Goal: Task Accomplishment & Management: Manage account settings

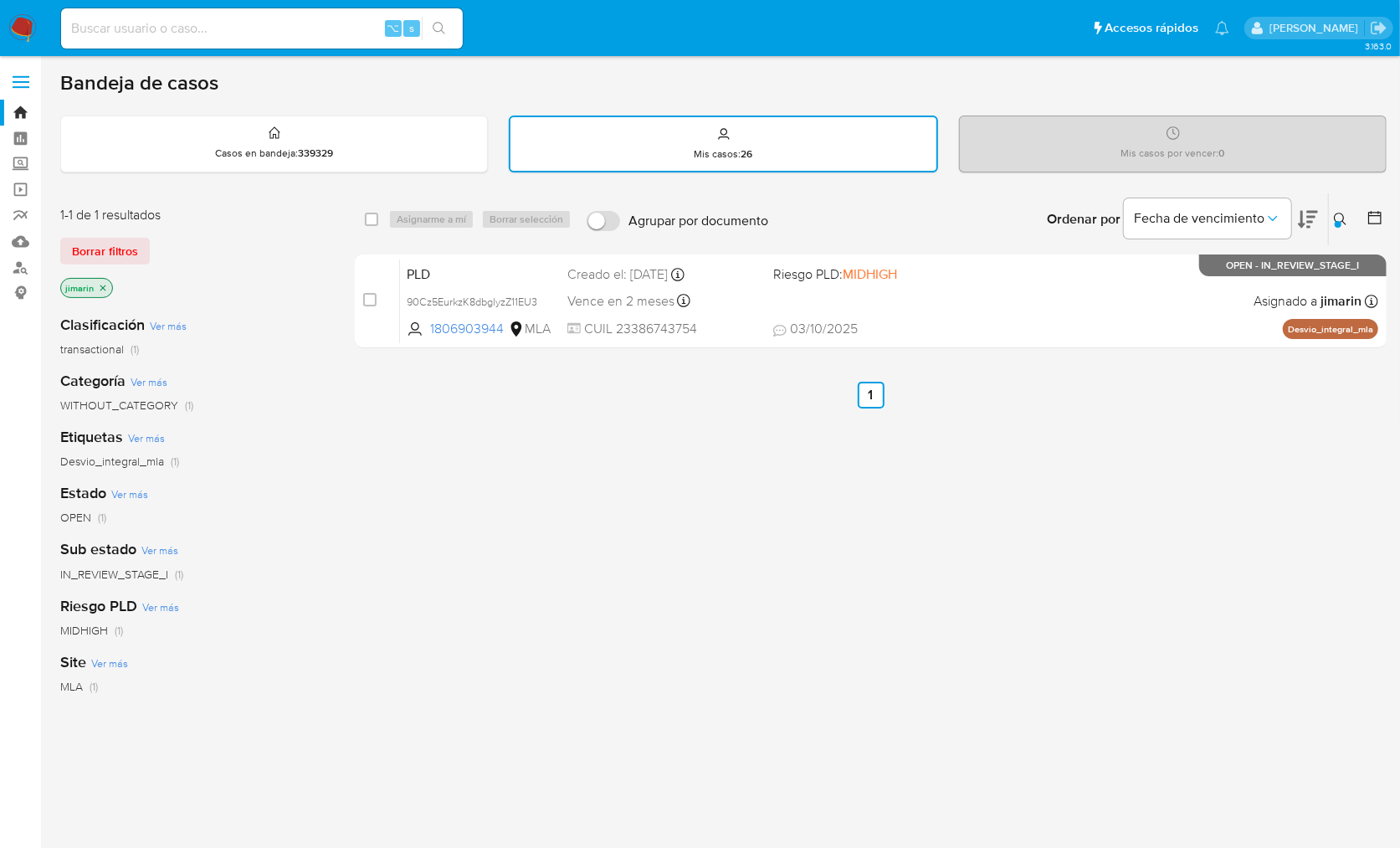
click at [1350, 201] on div "Ingrese ID de usuario o caso 1806903944 Buscar Borrar filtros" at bounding box center [1342, 219] width 29 height 52
click at [1346, 209] on button at bounding box center [1343, 219] width 28 height 20
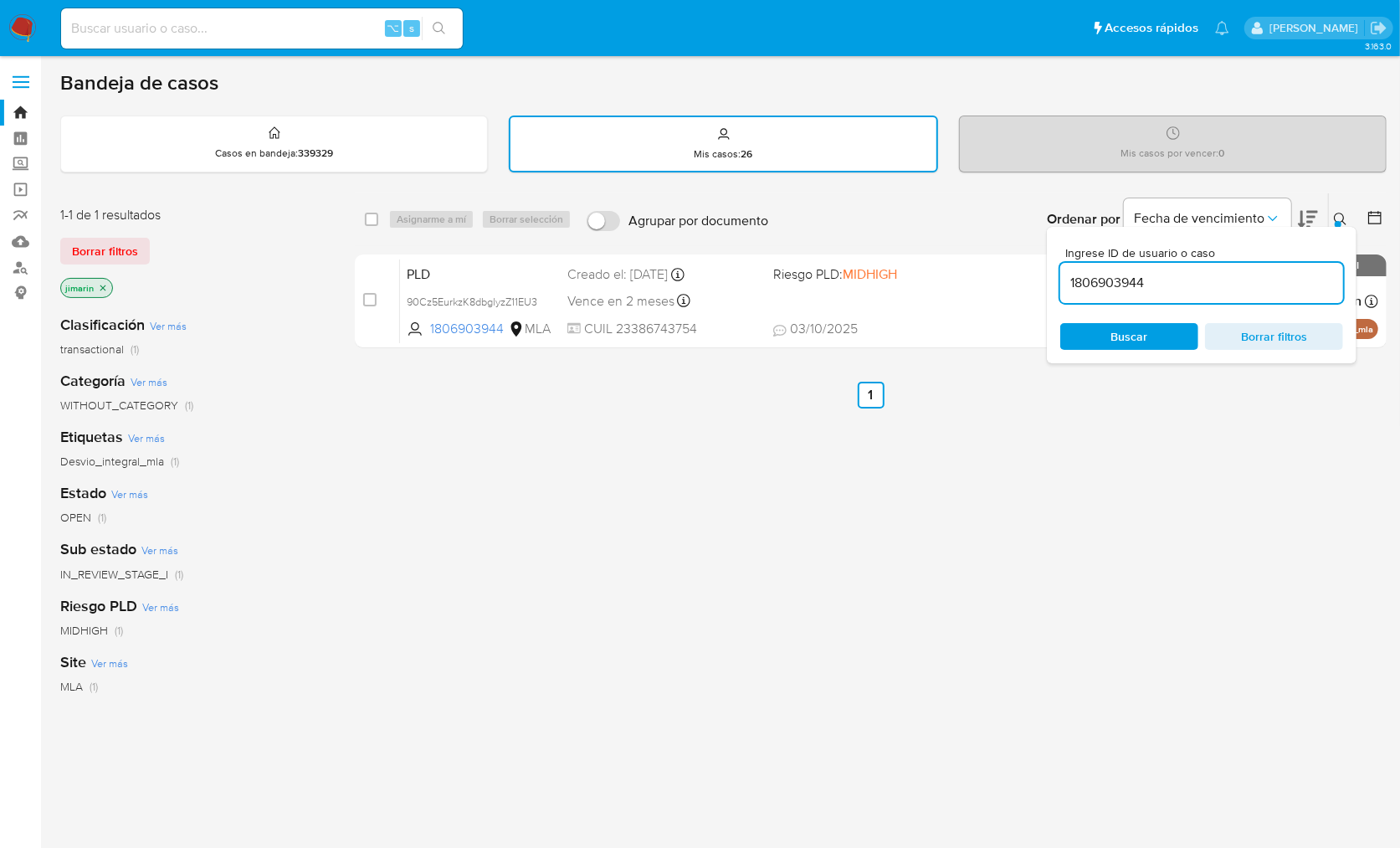
click at [1227, 279] on input "1806903944" at bounding box center [1202, 283] width 283 height 22
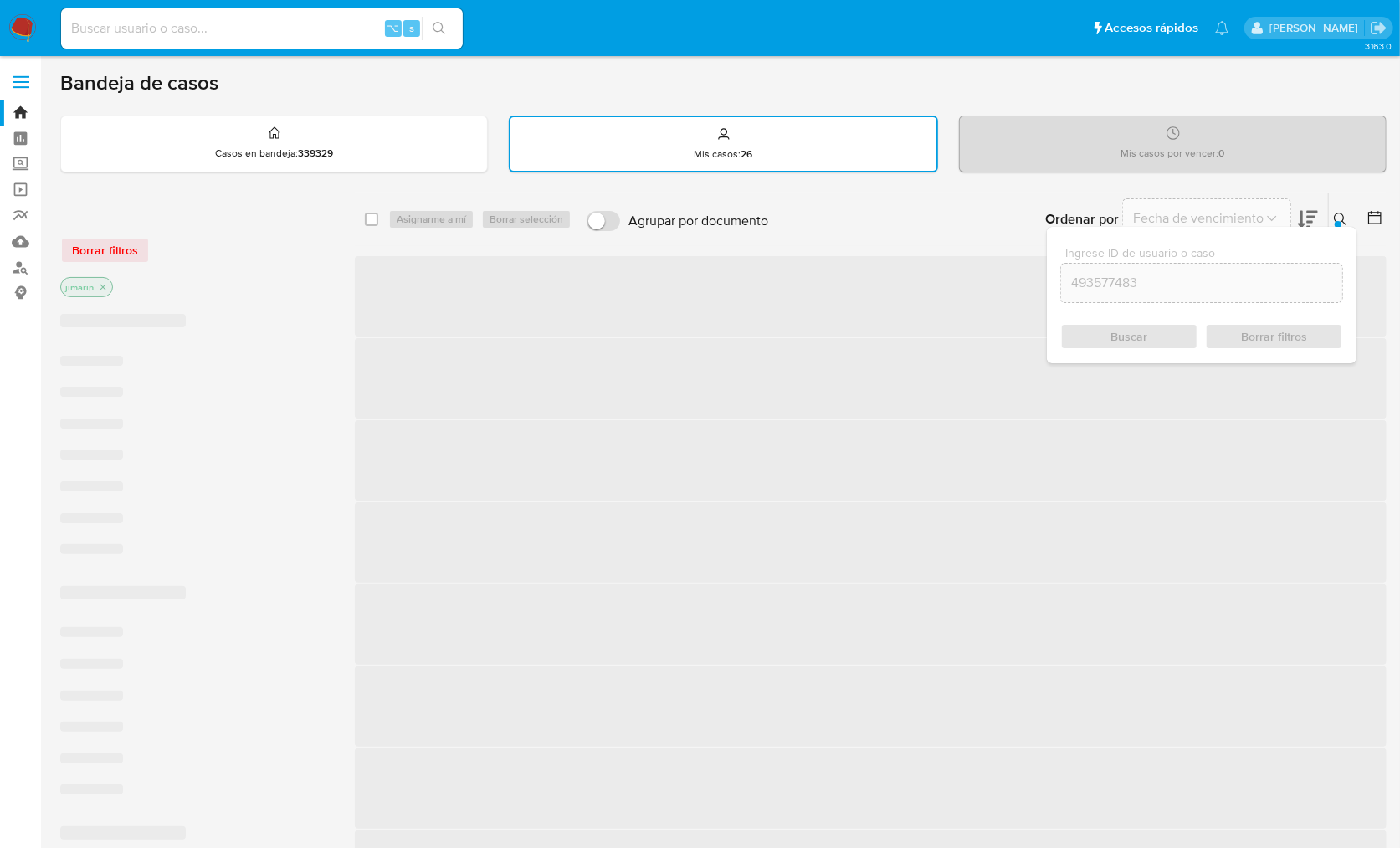
click at [1338, 219] on icon at bounding box center [1341, 220] width 14 height 14
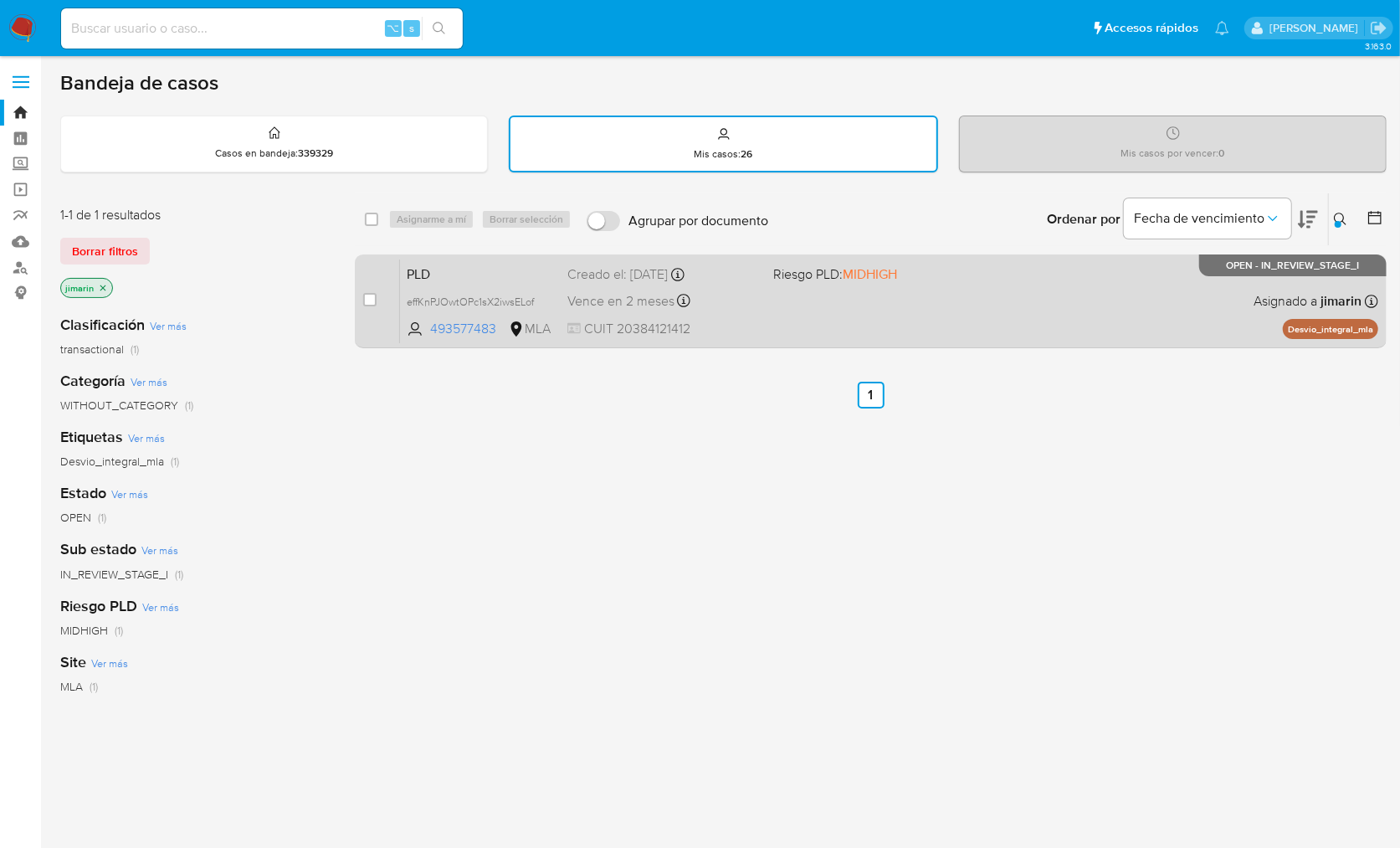
click at [1150, 294] on div "PLD effKnPJOwtOPc1sX2iwsELof 493577483 MLA Riesgo PLD: MIDHIGH Creado el: 12/09…" at bounding box center [889, 300] width 978 height 84
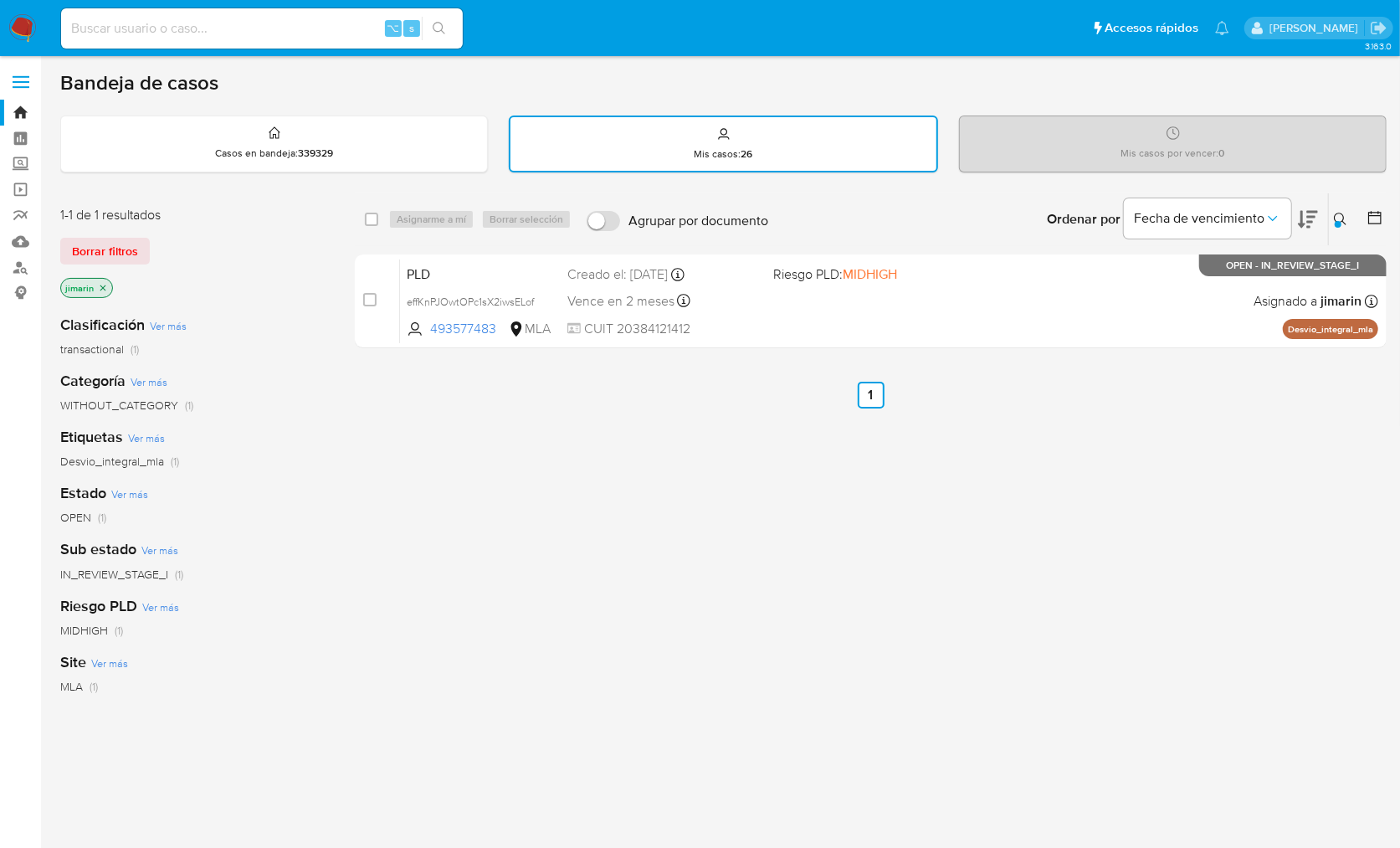
click at [1331, 223] on button at bounding box center [1343, 219] width 28 height 20
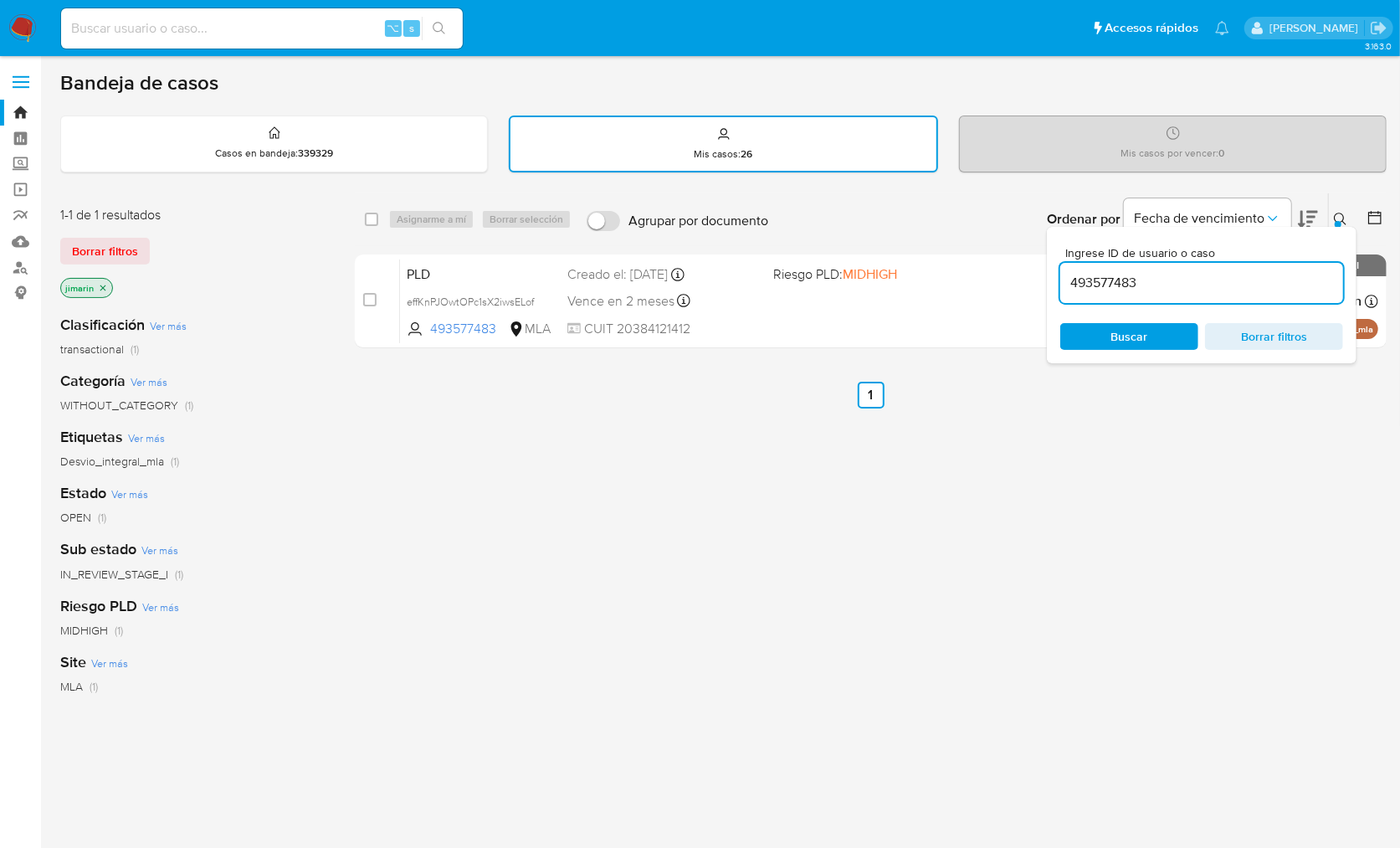
click at [1271, 279] on input "493577483" at bounding box center [1202, 283] width 283 height 22
type input "159916030"
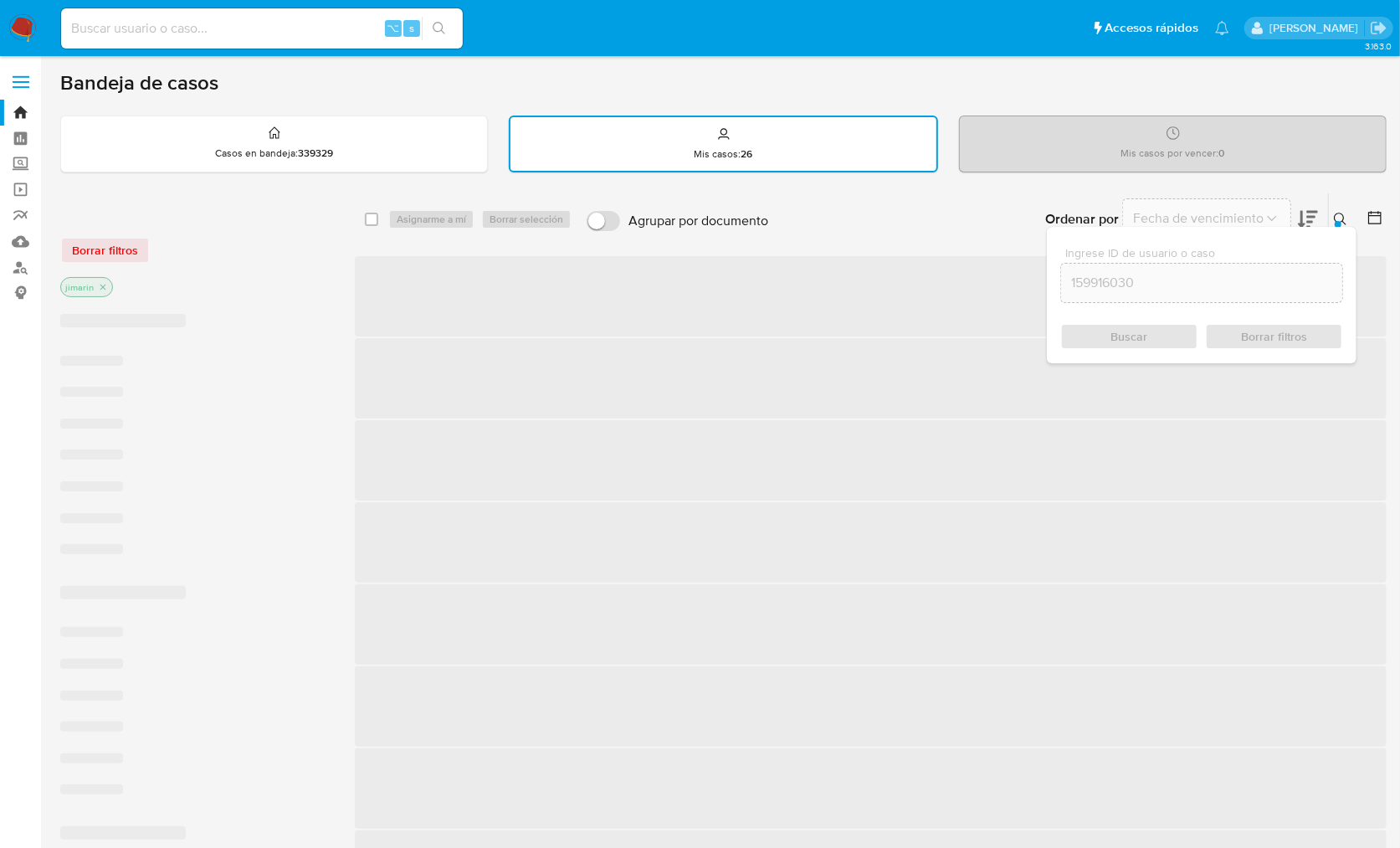
click at [1344, 222] on icon at bounding box center [1340, 219] width 13 height 13
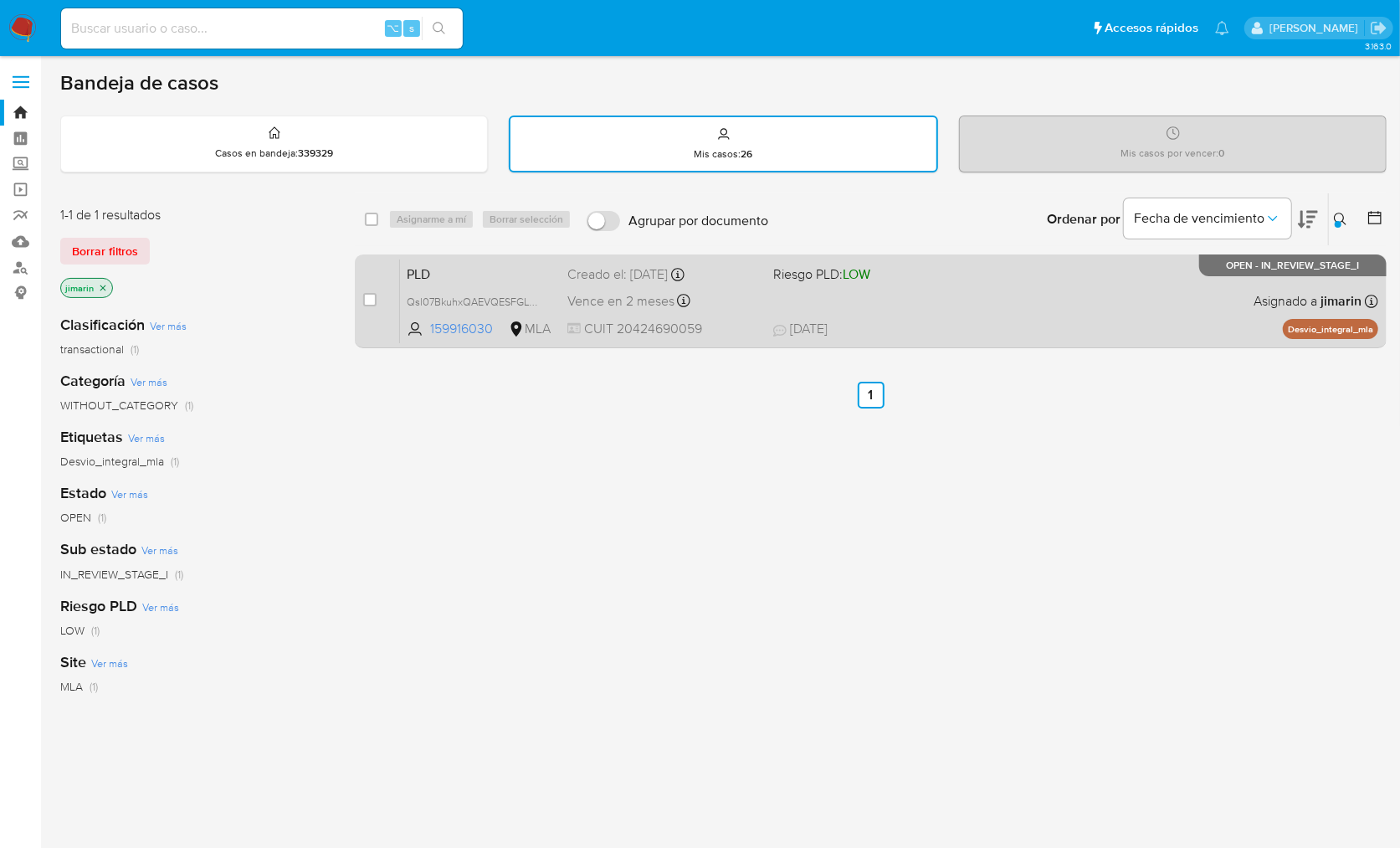
click at [1133, 298] on div "PLD Qsl07BkuhxQAEVQESFGLwZc5 159916030 MLA Riesgo PLD: LOW Creado el: 12/09/202…" at bounding box center [889, 300] width 978 height 84
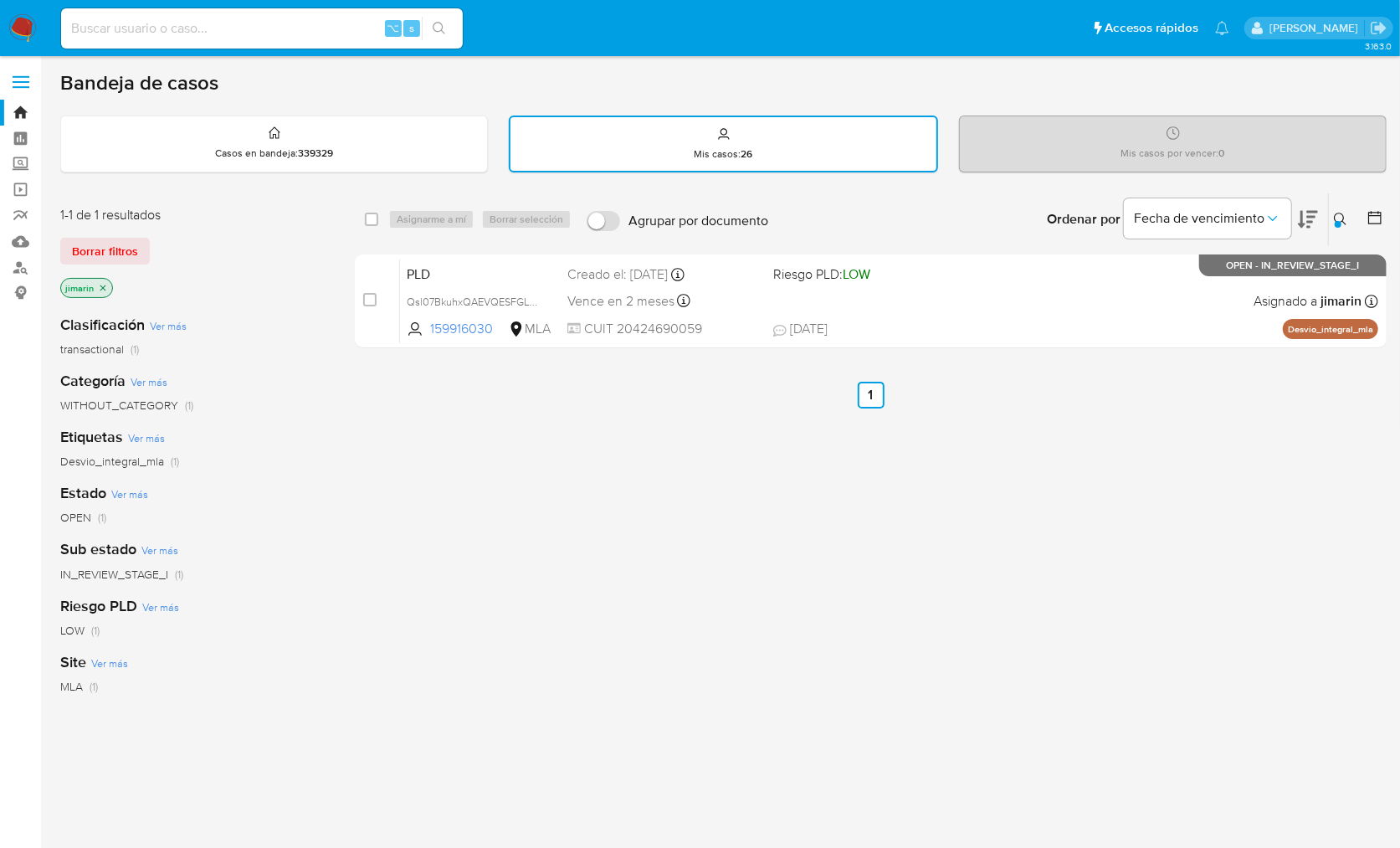
click at [23, 17] on img at bounding box center [22, 28] width 29 height 29
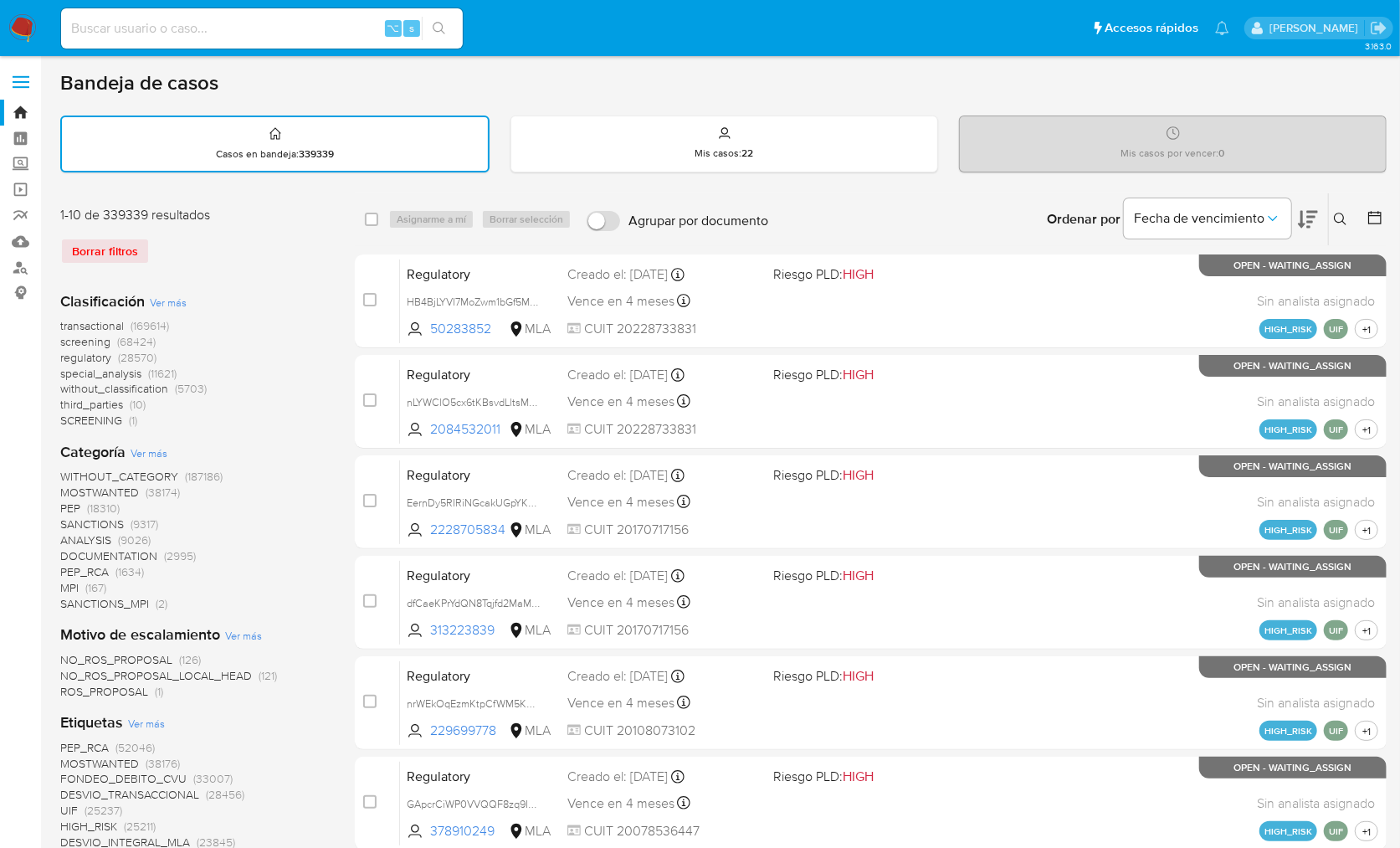
click at [1342, 230] on div "Ingrese ID de usuario o caso Buscar Borrar filtros" at bounding box center [1342, 219] width 29 height 52
click at [1343, 222] on icon at bounding box center [1341, 220] width 14 height 14
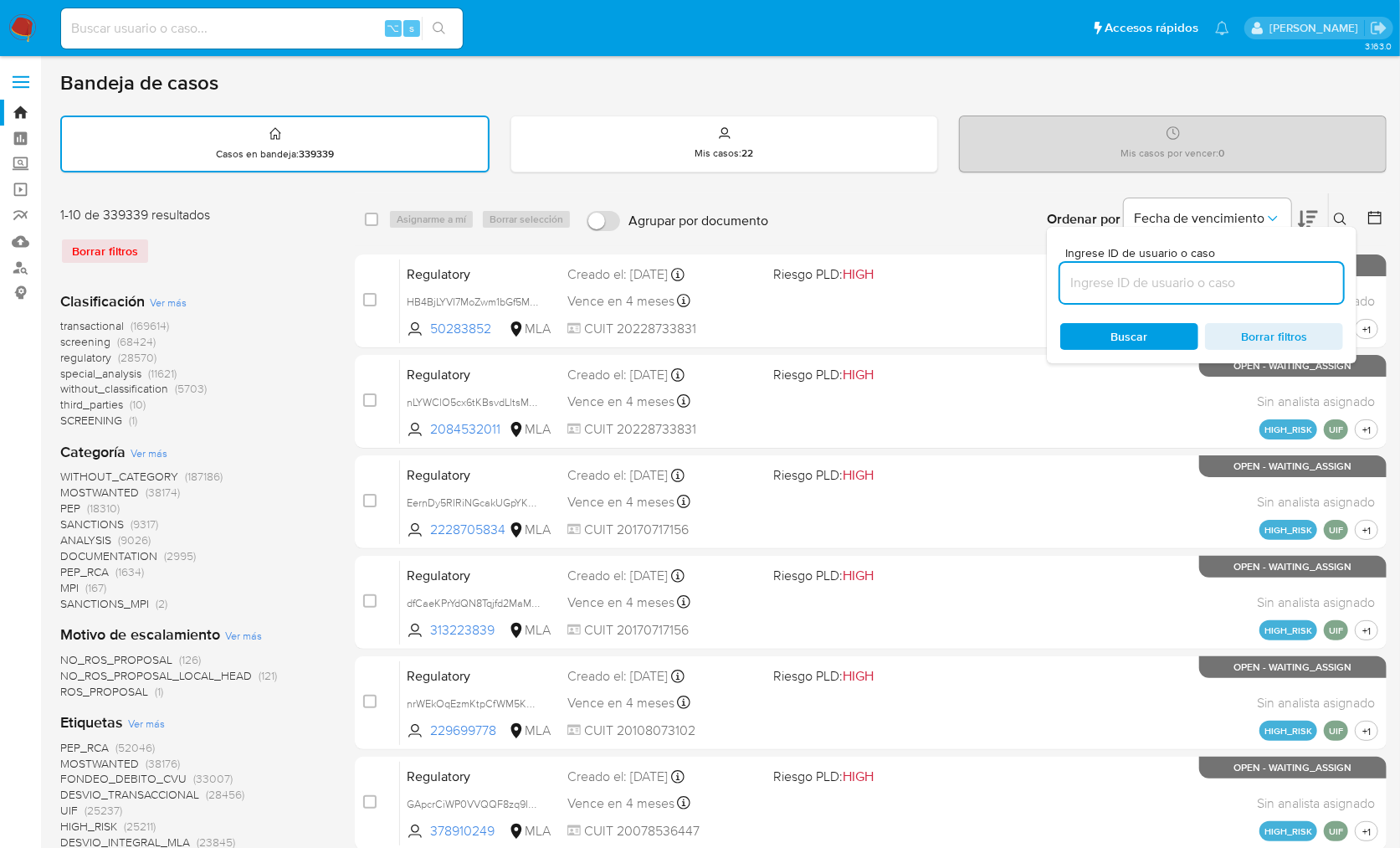
click at [1328, 272] on input at bounding box center [1202, 283] width 283 height 22
type input "318087720"
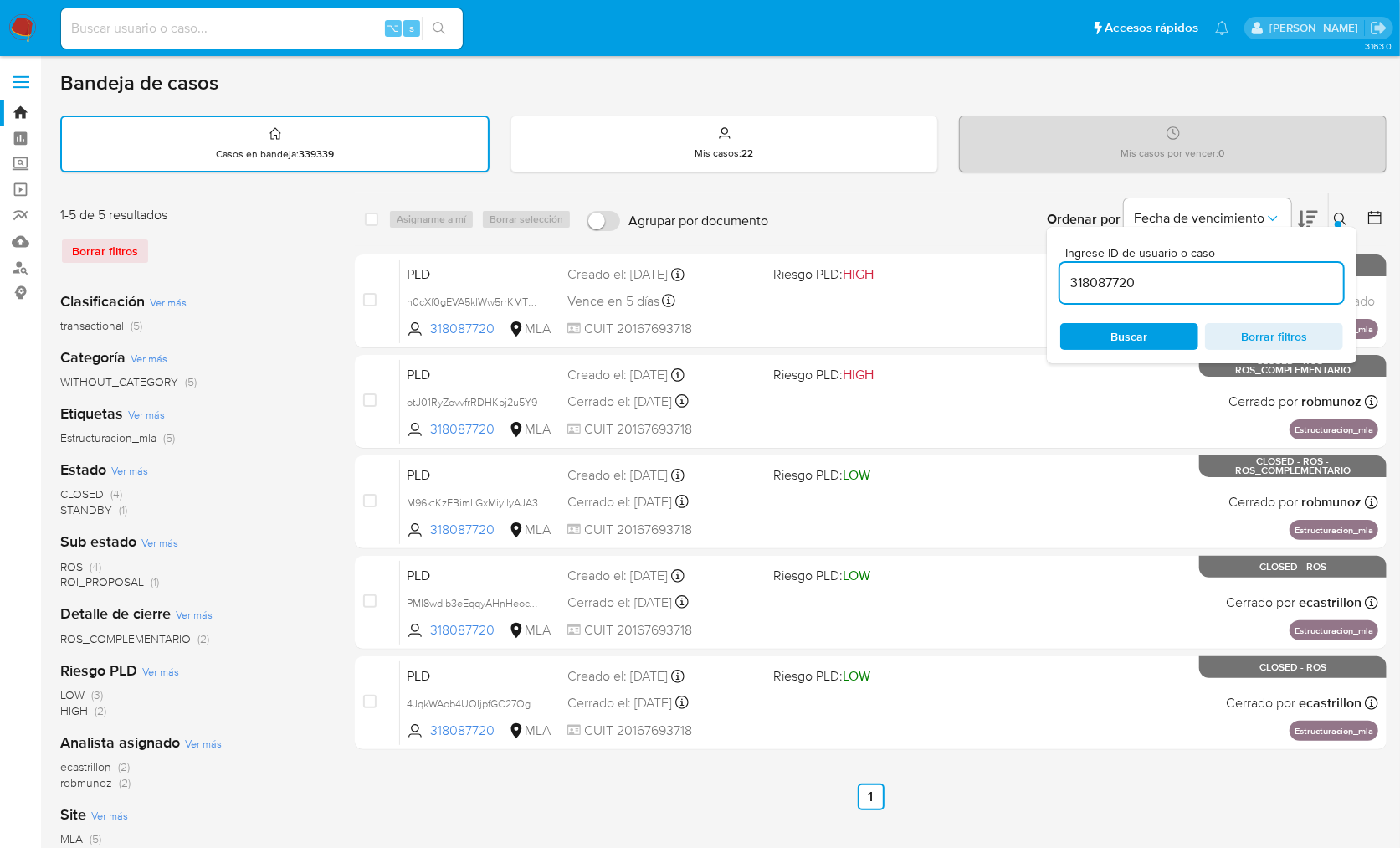
click at [1337, 214] on icon at bounding box center [1341, 220] width 14 height 14
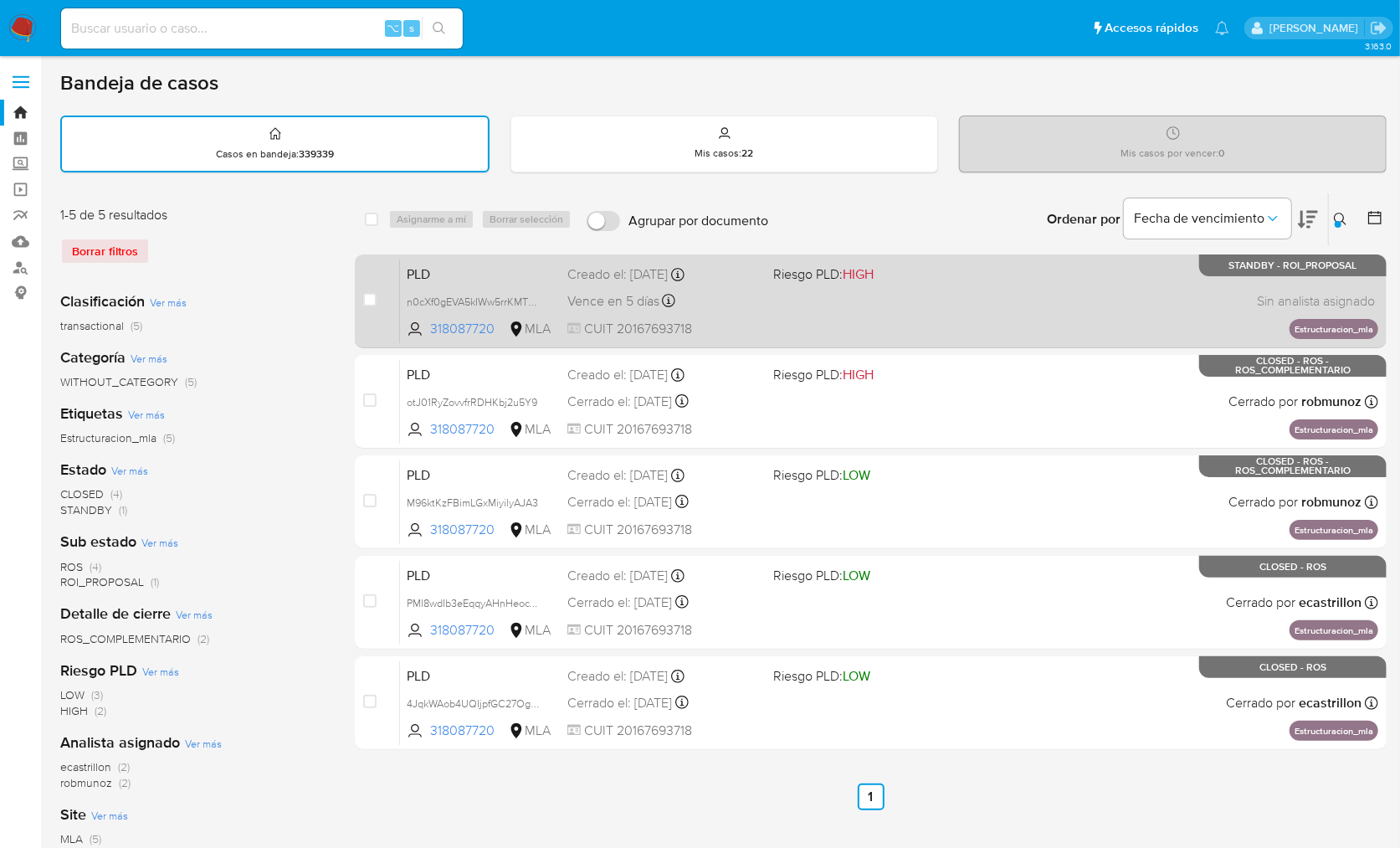
click at [1080, 290] on div "PLD n0cXf0gEVA5kIWw5rrKMTQzZ 318087720 MLA Riesgo PLD: HIGH Creado el: 12/08/20…" at bounding box center [889, 300] width 978 height 84
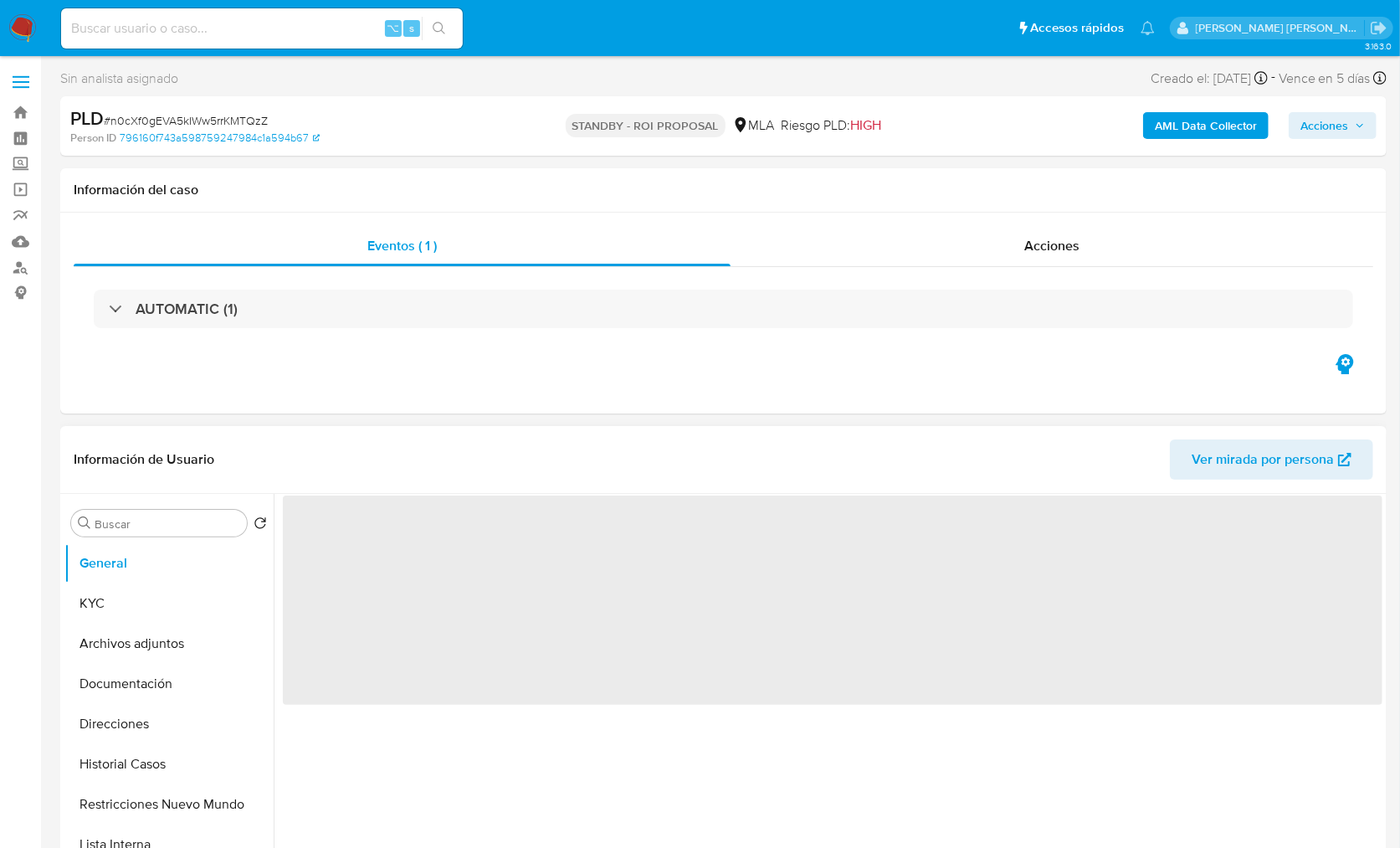
select select "10"
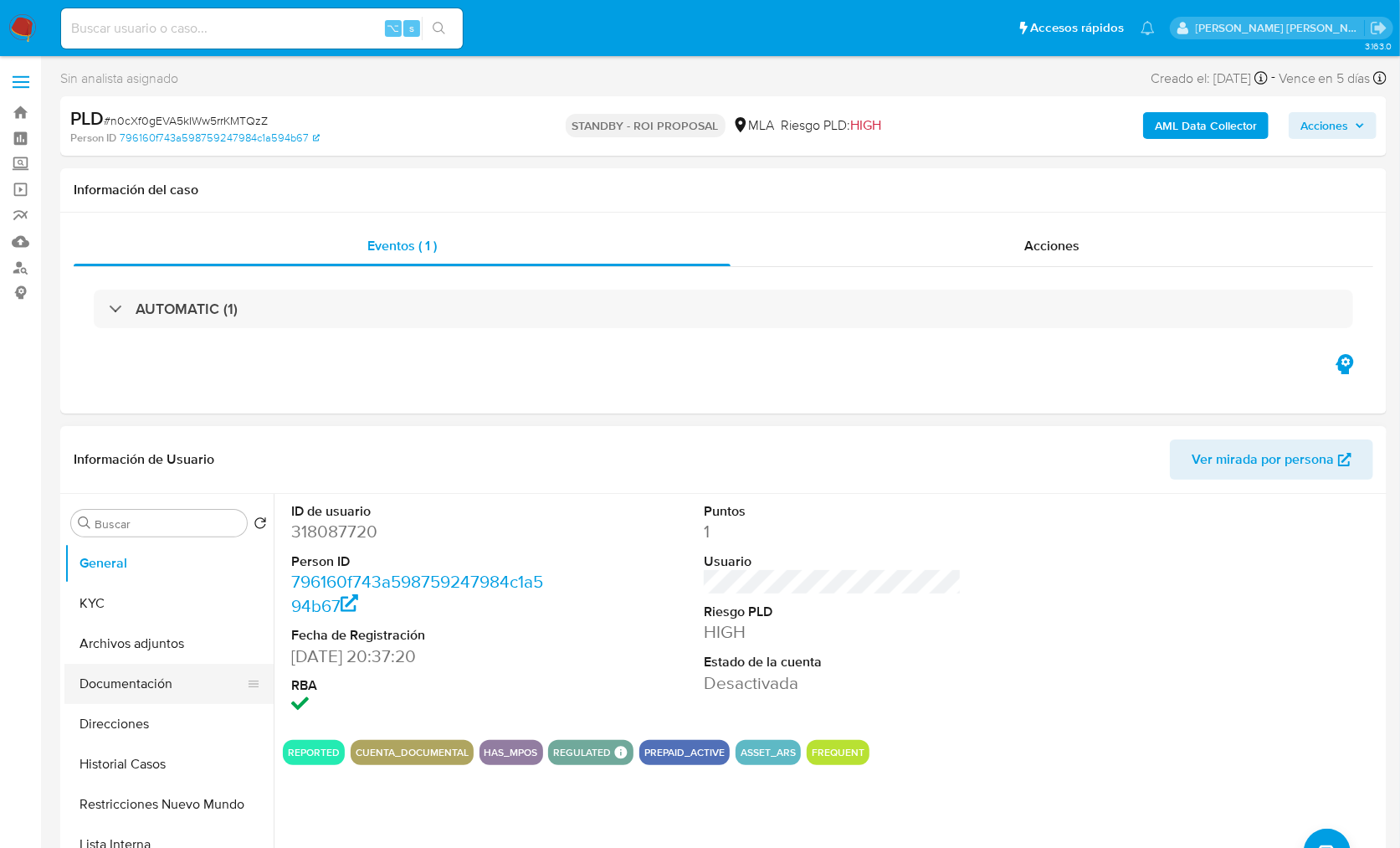
click at [154, 696] on button "Documentación" at bounding box center [162, 684] width 196 height 41
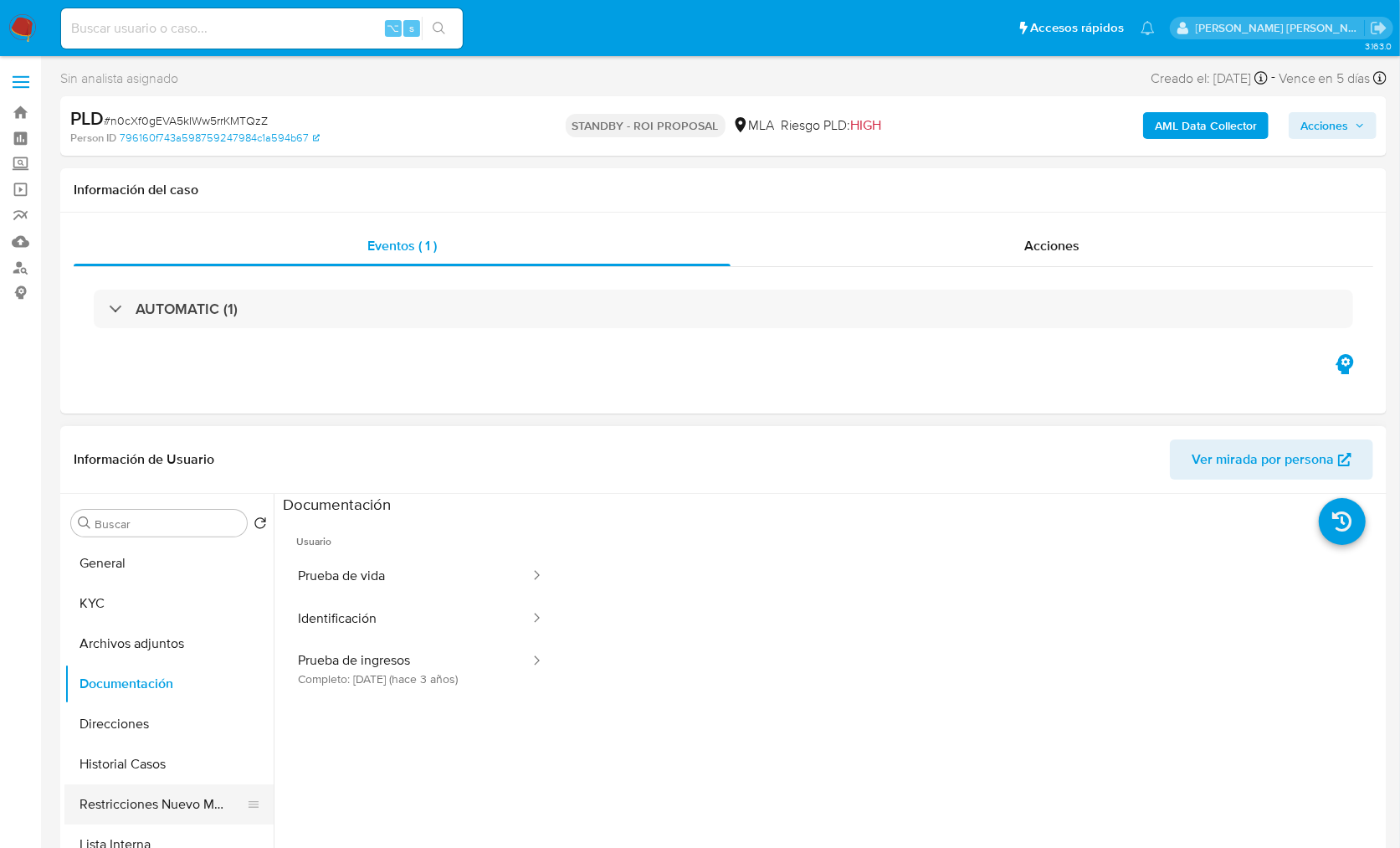
click at [166, 794] on button "Restricciones Nuevo Mundo" at bounding box center [162, 804] width 196 height 41
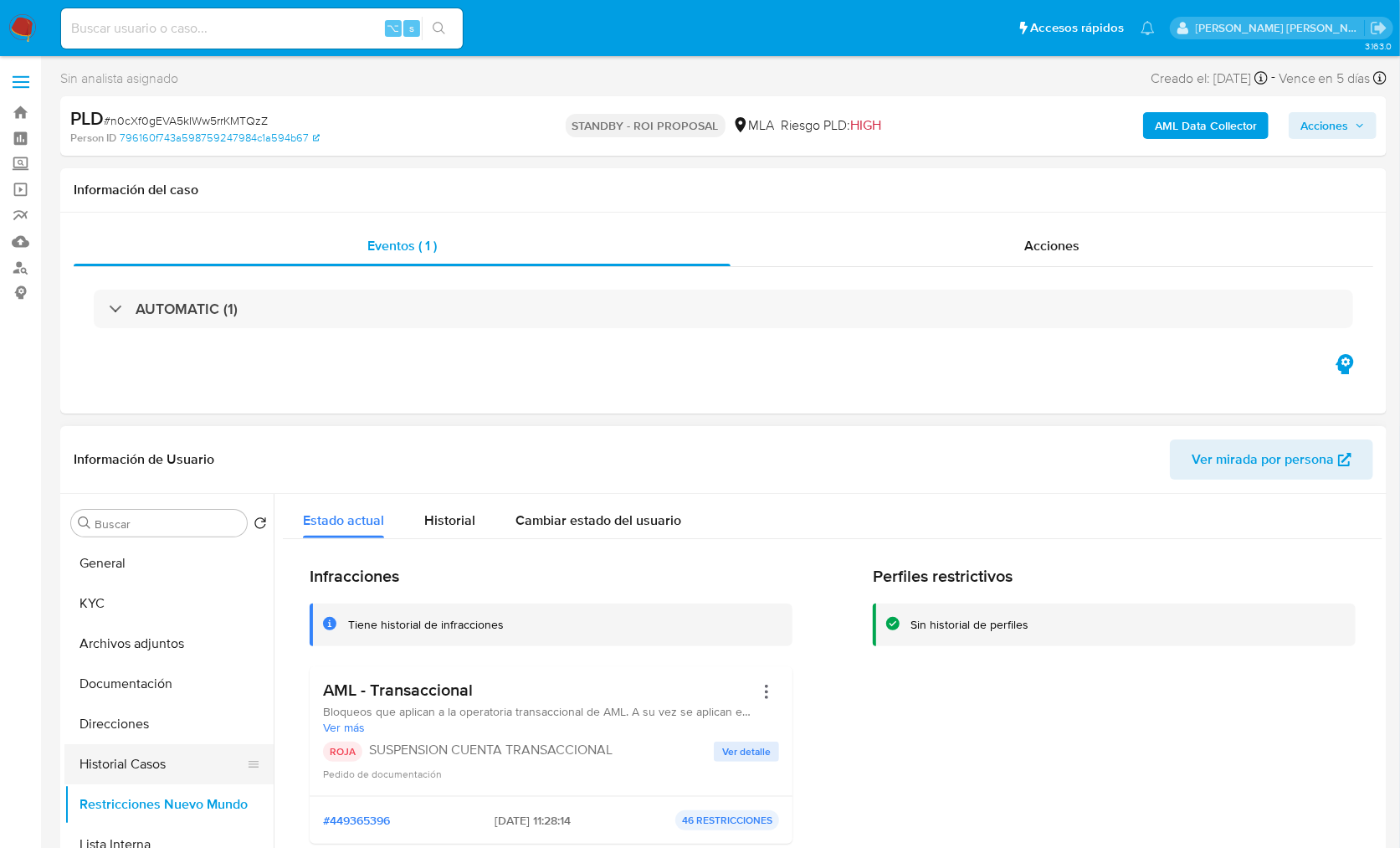
click at [202, 758] on button "Historial Casos" at bounding box center [162, 764] width 196 height 41
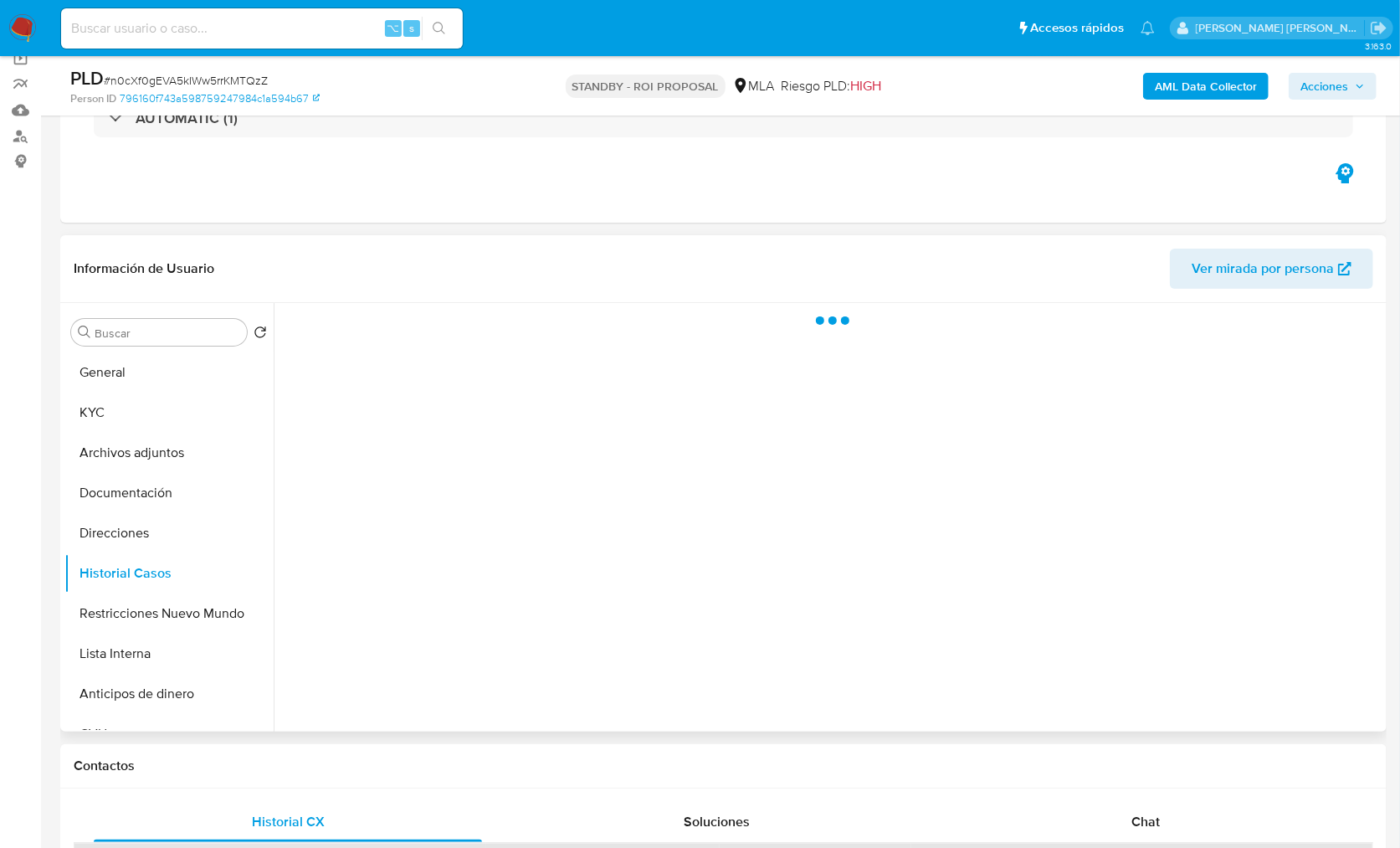
scroll to position [134, 0]
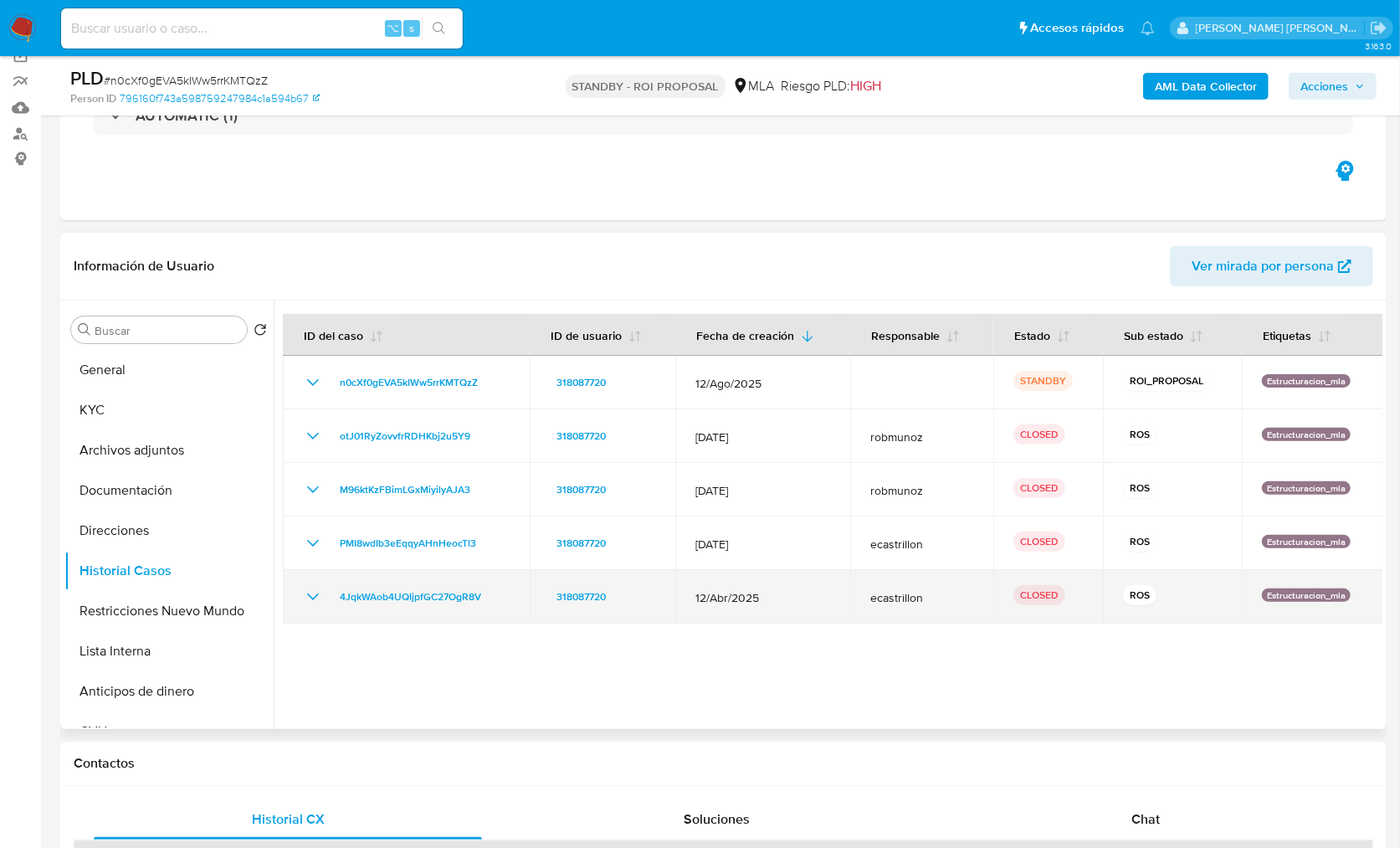
click at [784, 613] on td "12/Abr/2025" at bounding box center [762, 596] width 175 height 53
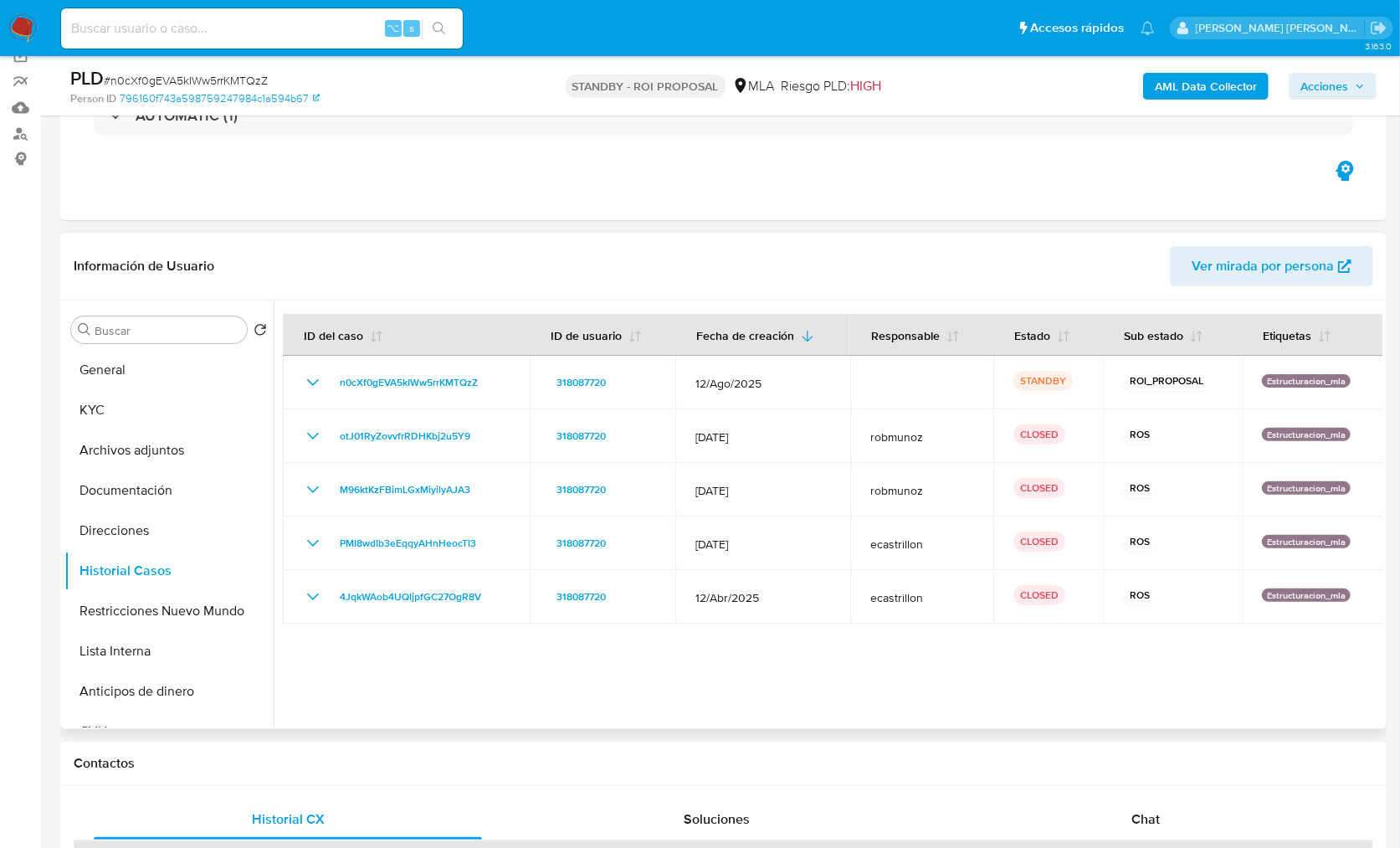
click at [518, 294] on div "Información de Usuario Ver mirada por persona" at bounding box center [723, 266] width 1326 height 67
click at [519, 294] on div "Información de Usuario Ver mirada por persona" at bounding box center [723, 266] width 1326 height 67
click at [536, 276] on header "Información de Usuario Ver mirada por persona" at bounding box center [723, 265] width 1299 height 41
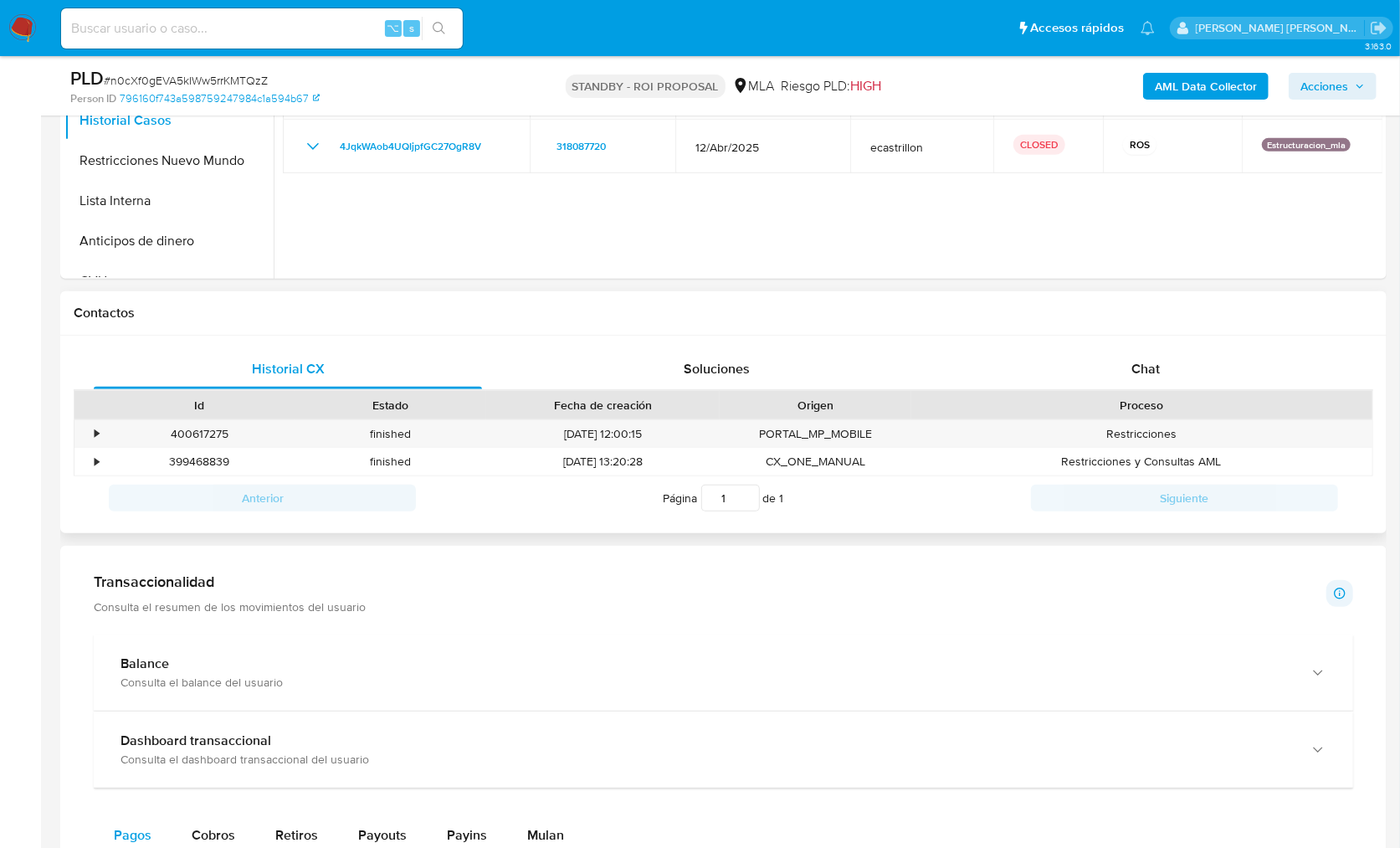
scroll to position [570, 0]
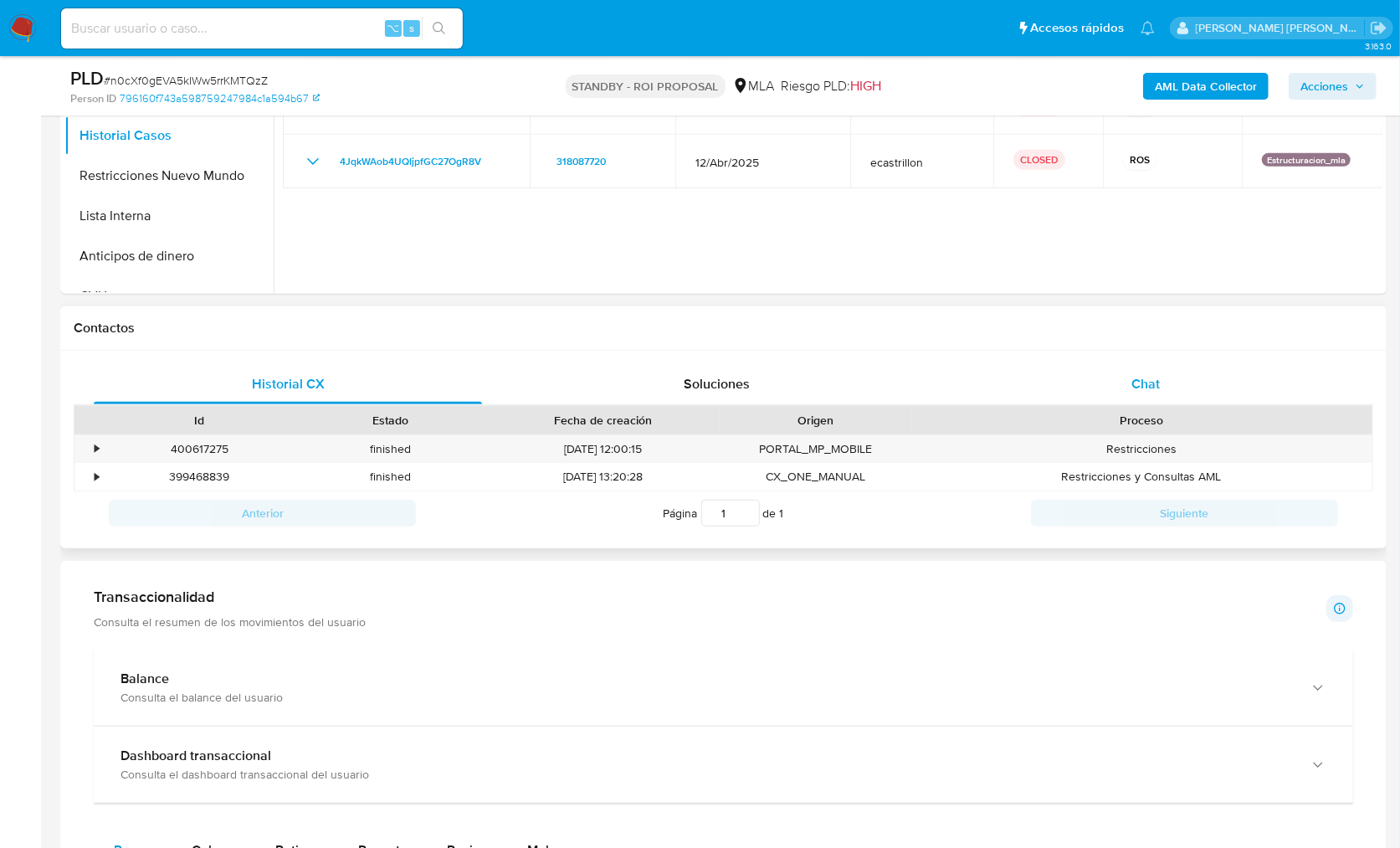
click at [1166, 398] on div "Chat" at bounding box center [1146, 384] width 388 height 41
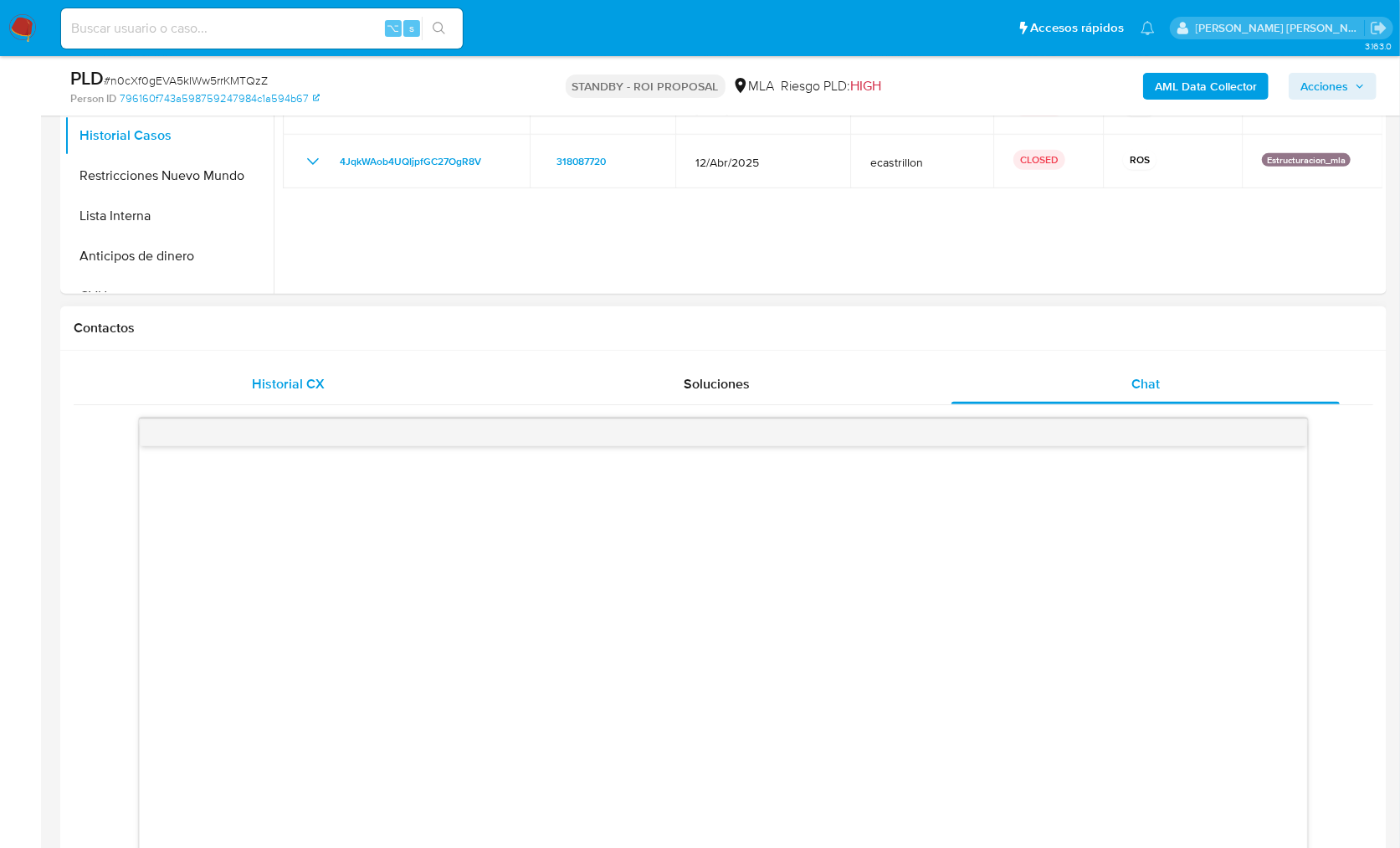
click at [281, 394] on div "Historial CX" at bounding box center [288, 384] width 388 height 41
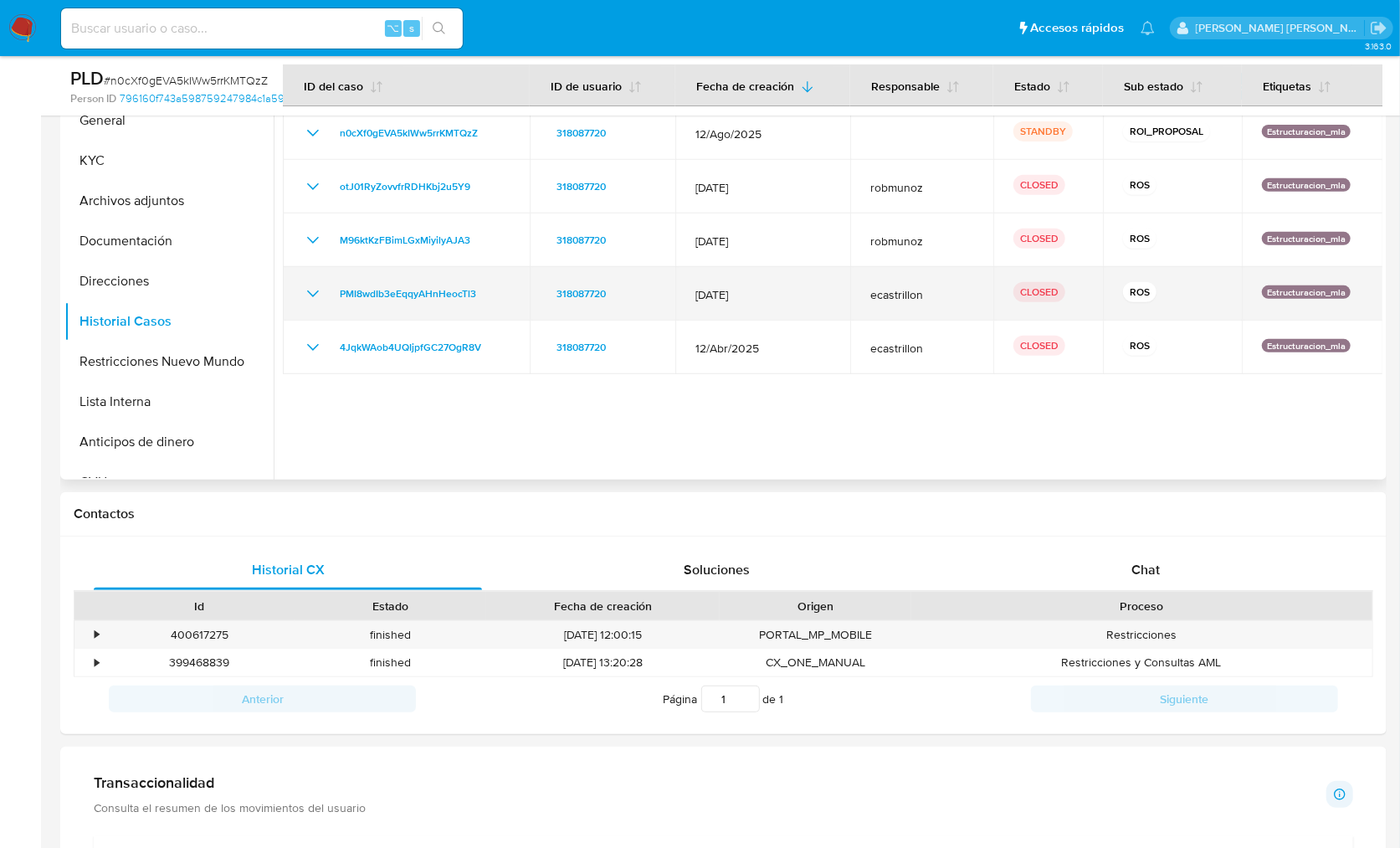
scroll to position [280, 0]
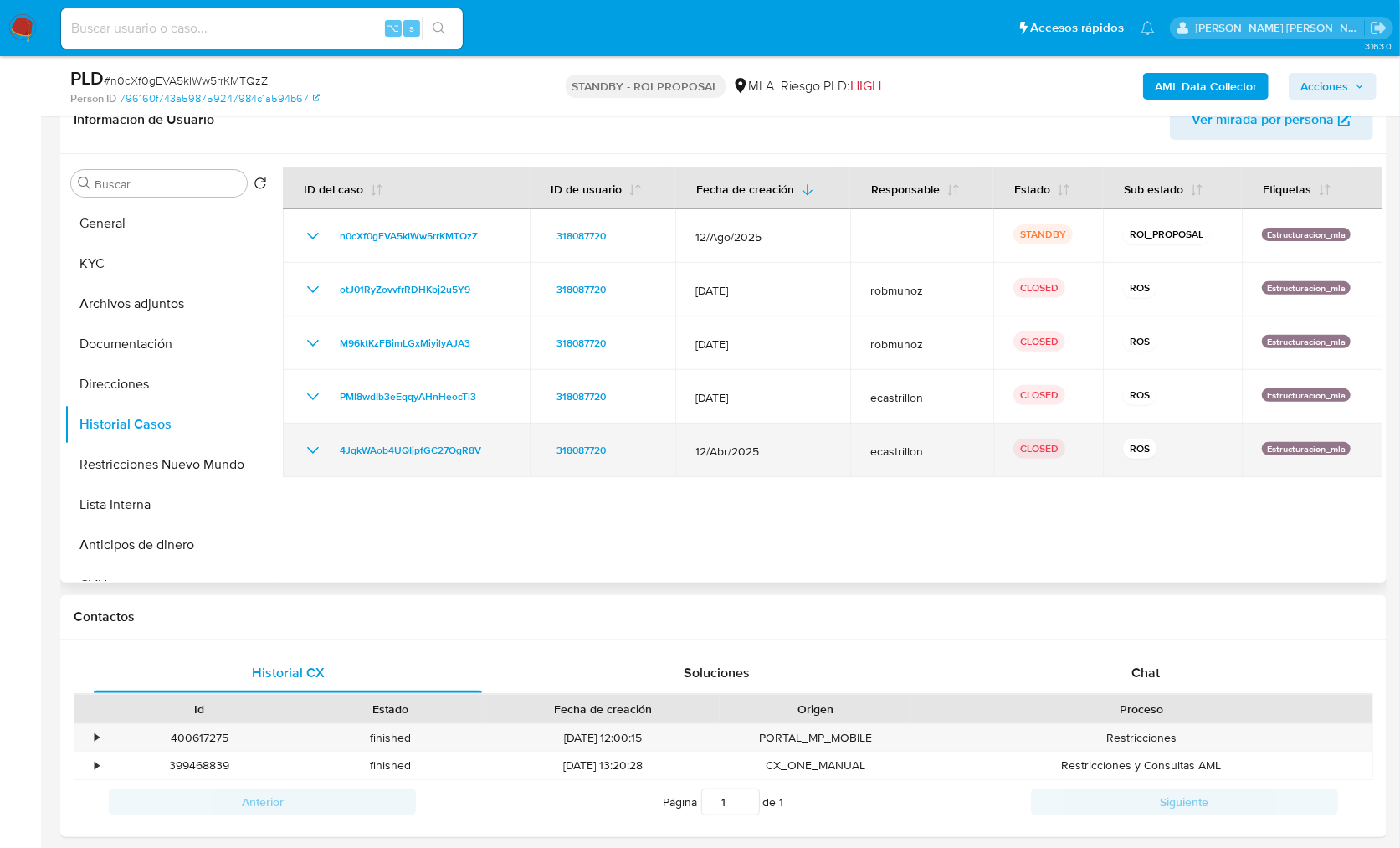
click at [317, 453] on icon "Mostrar/Ocultar" at bounding box center [313, 450] width 20 height 20
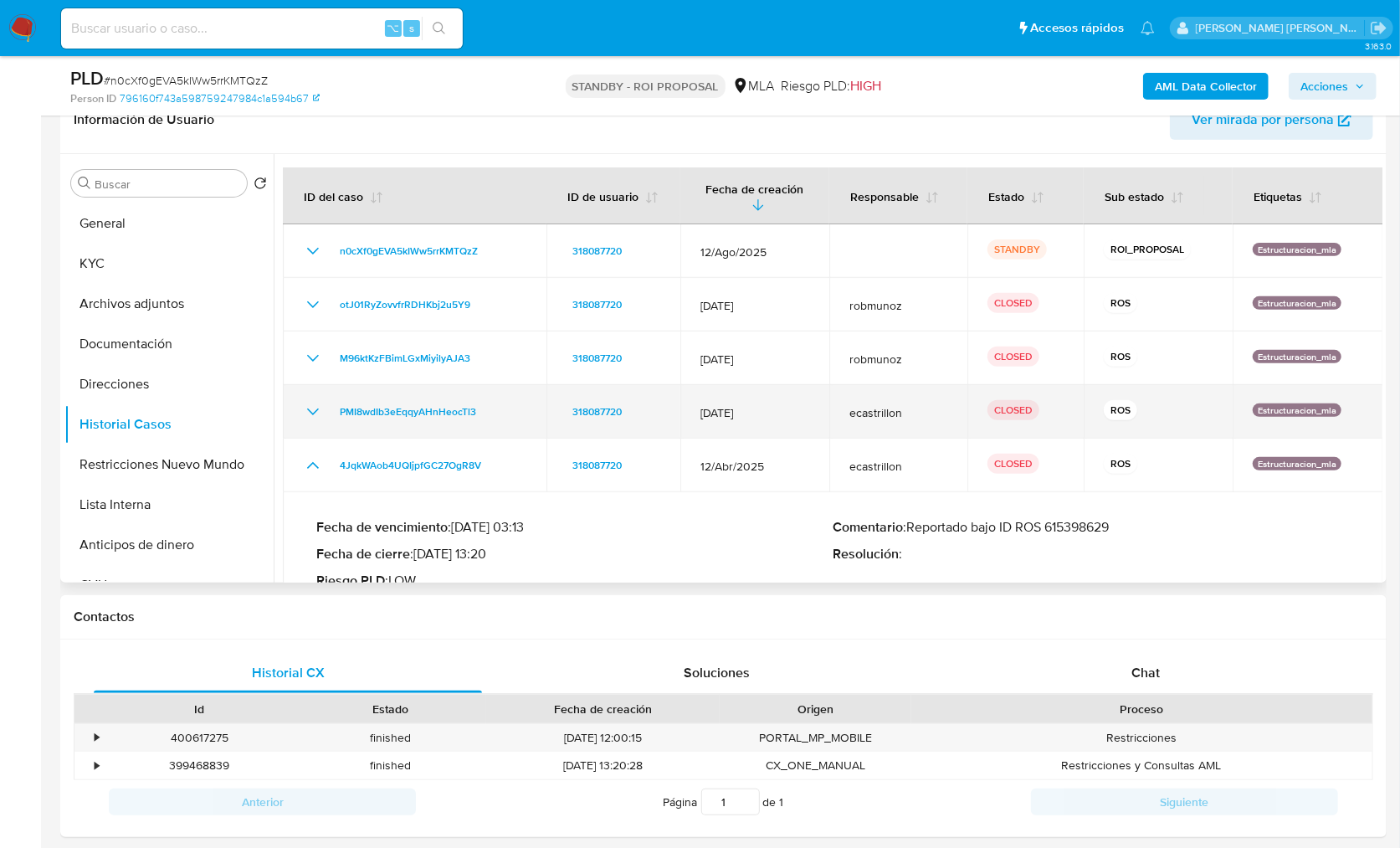
click at [316, 411] on icon "Mostrar/Ocultar" at bounding box center [313, 412] width 20 height 20
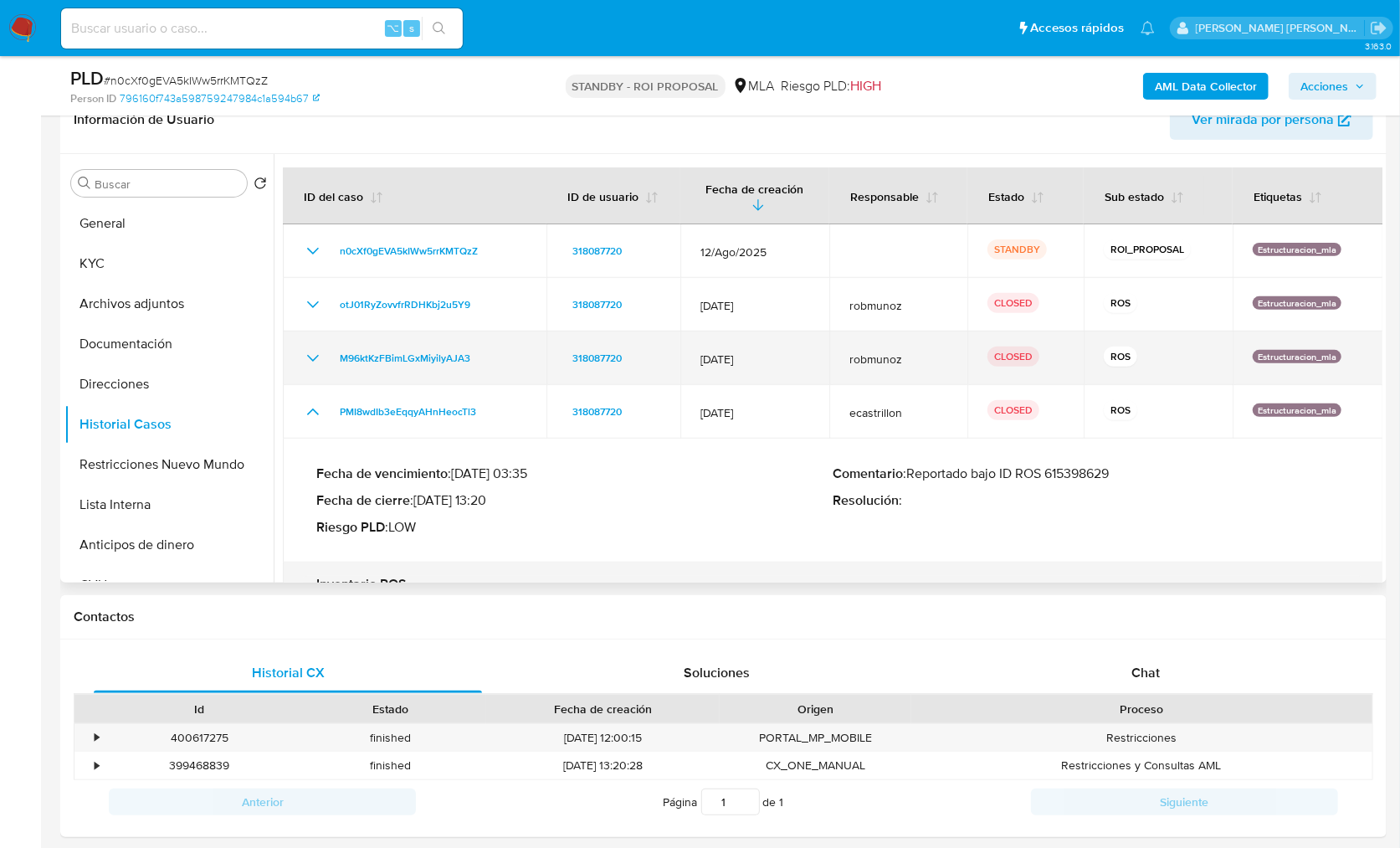
click at [308, 349] on icon "Mostrar/Ocultar" at bounding box center [313, 359] width 20 height 20
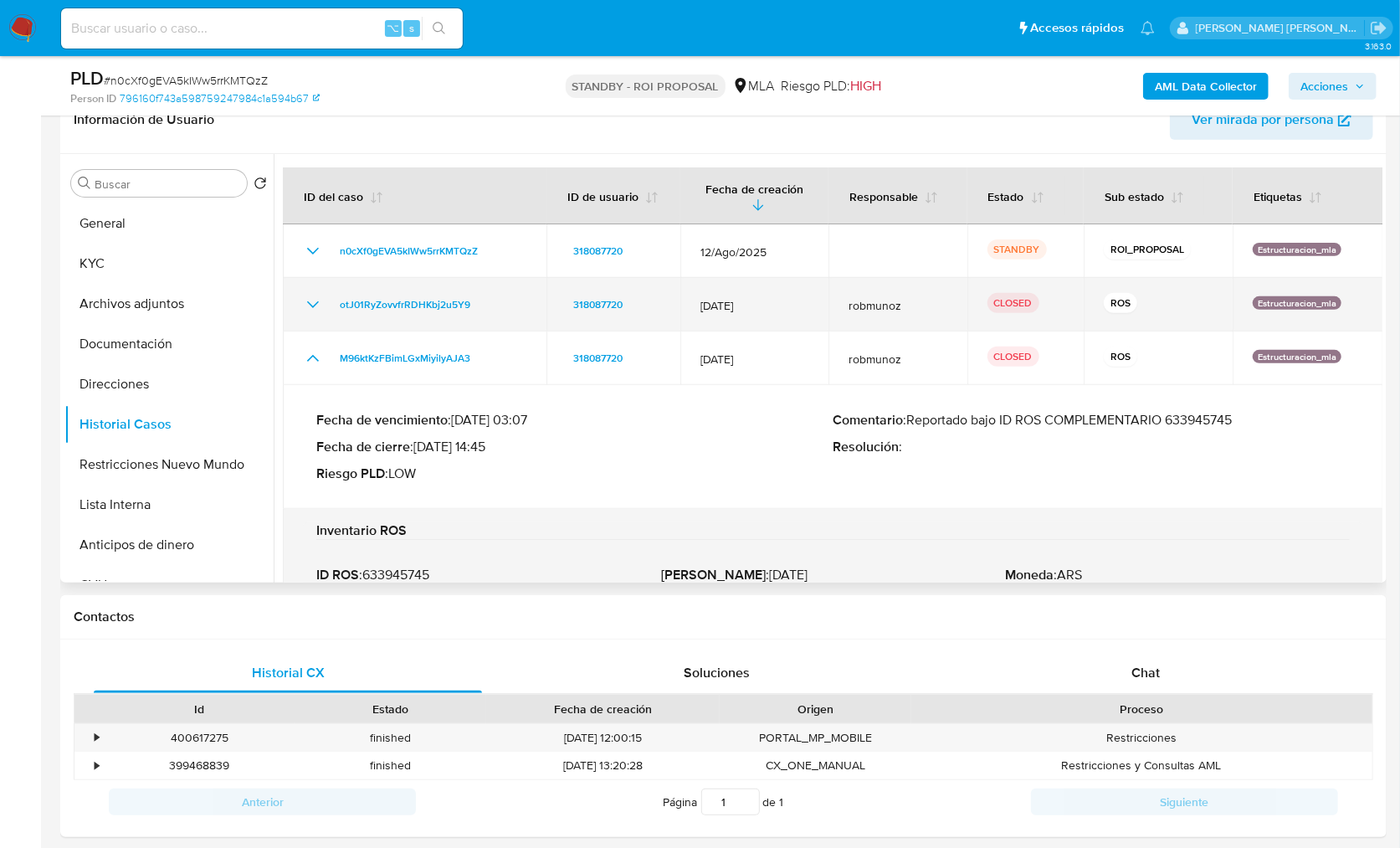
click at [312, 305] on icon "Mostrar/Ocultar" at bounding box center [313, 304] width 12 height 7
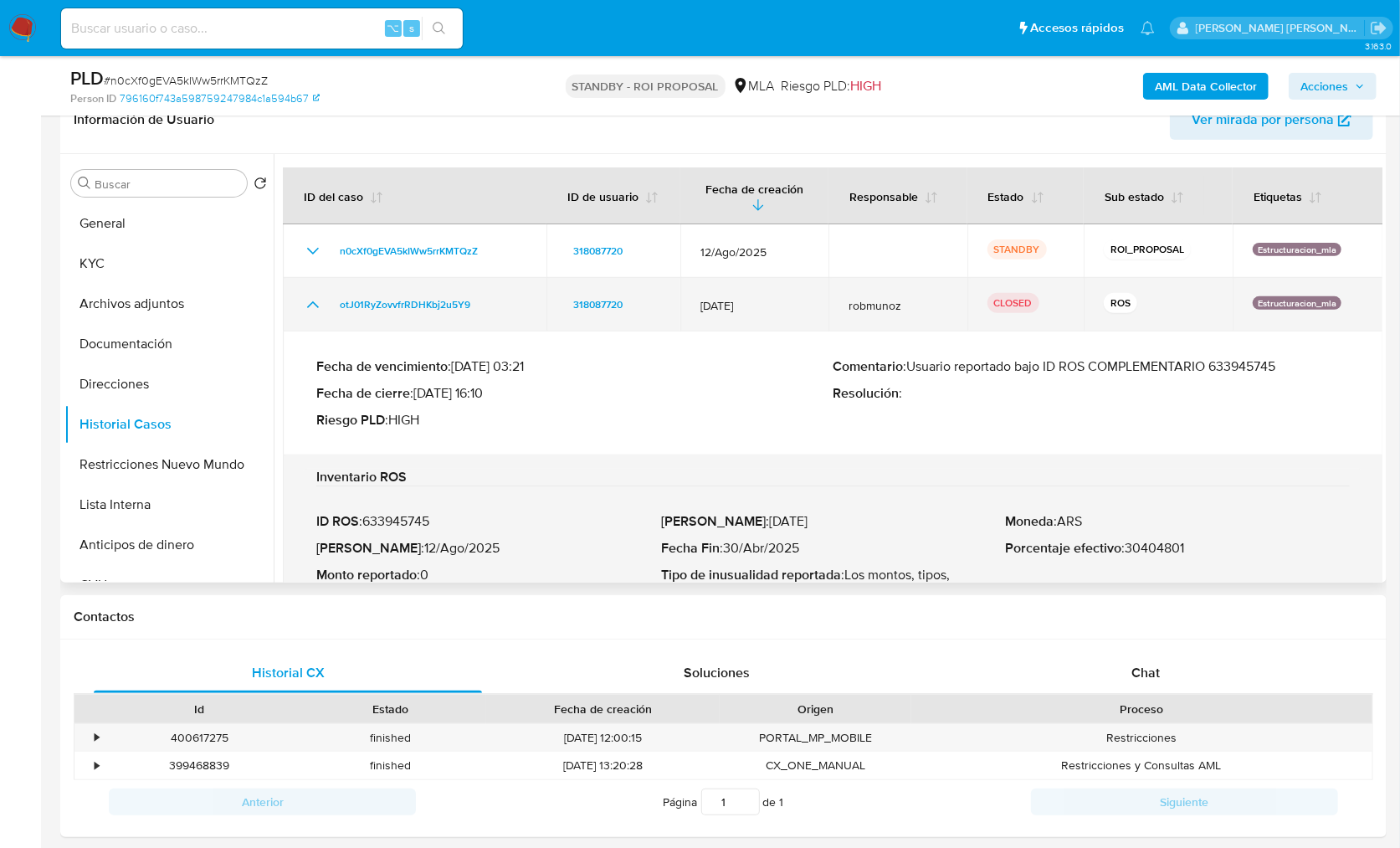
click at [310, 301] on icon "Mostrar/Ocultar" at bounding box center [313, 304] width 20 height 20
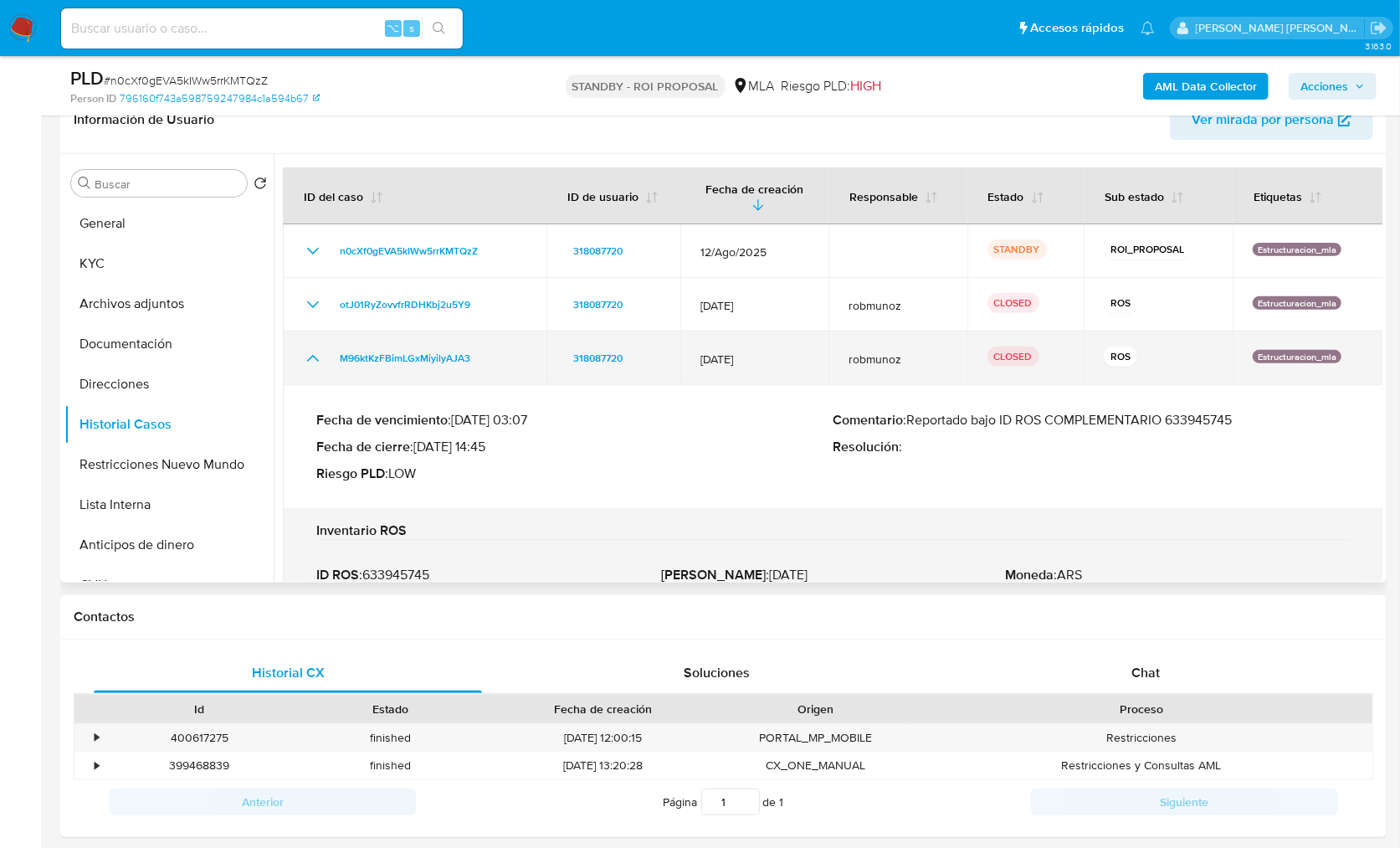
click at [311, 362] on icon "Mostrar/Ocultar" at bounding box center [313, 359] width 20 height 20
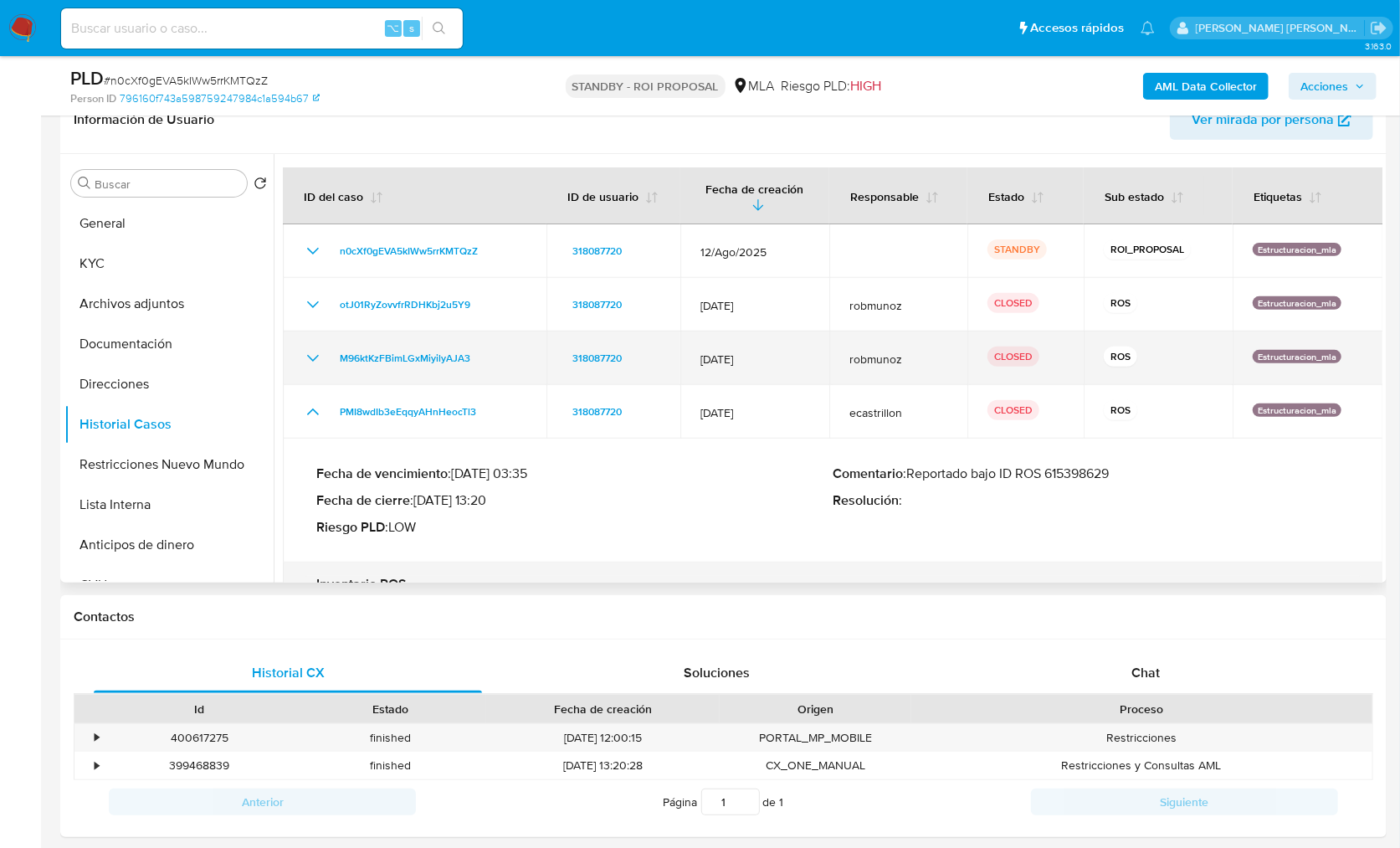
click at [311, 362] on icon "Mostrar/Ocultar" at bounding box center [313, 359] width 20 height 20
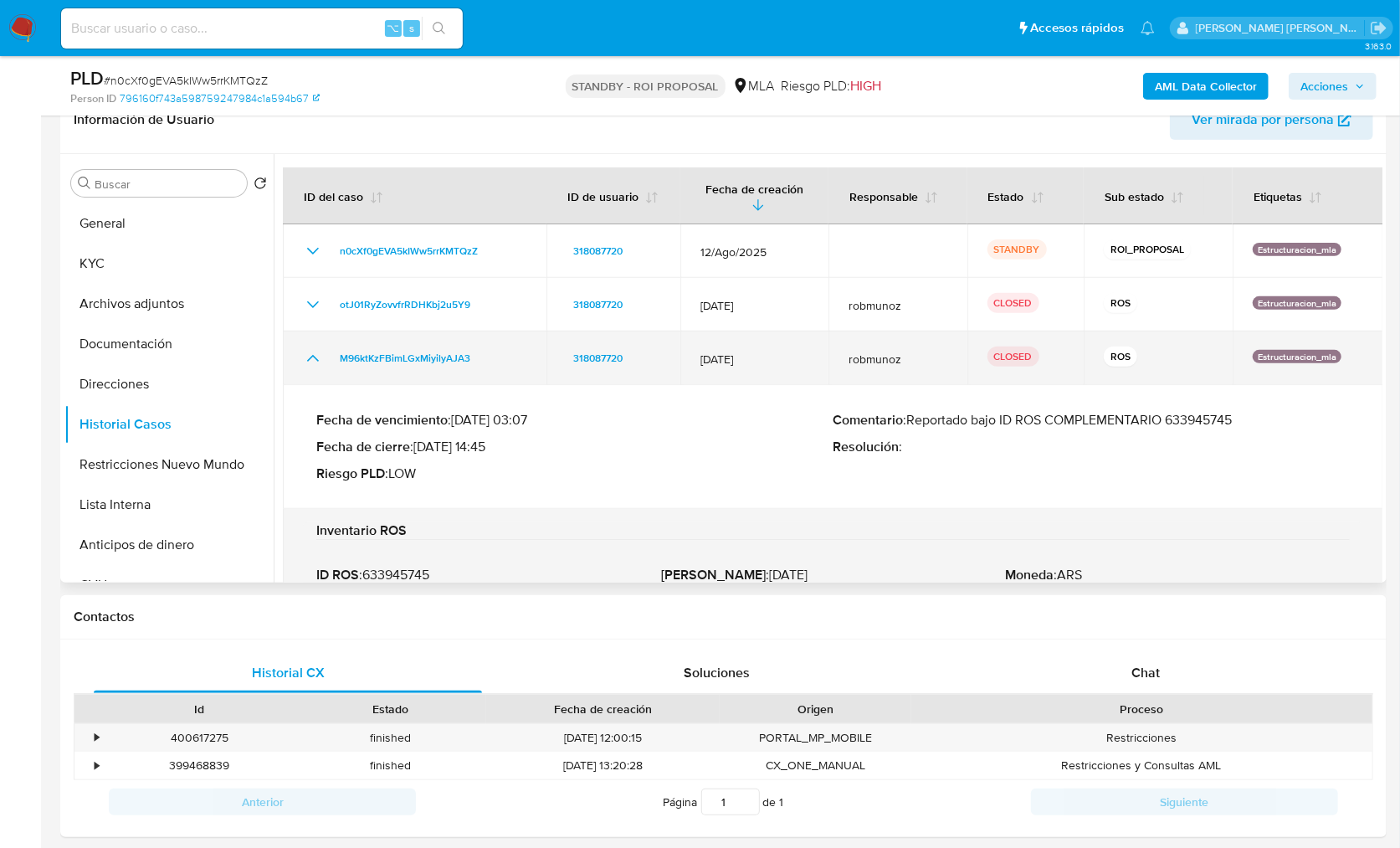
click at [311, 362] on icon "Mostrar/Ocultar" at bounding box center [313, 359] width 20 height 20
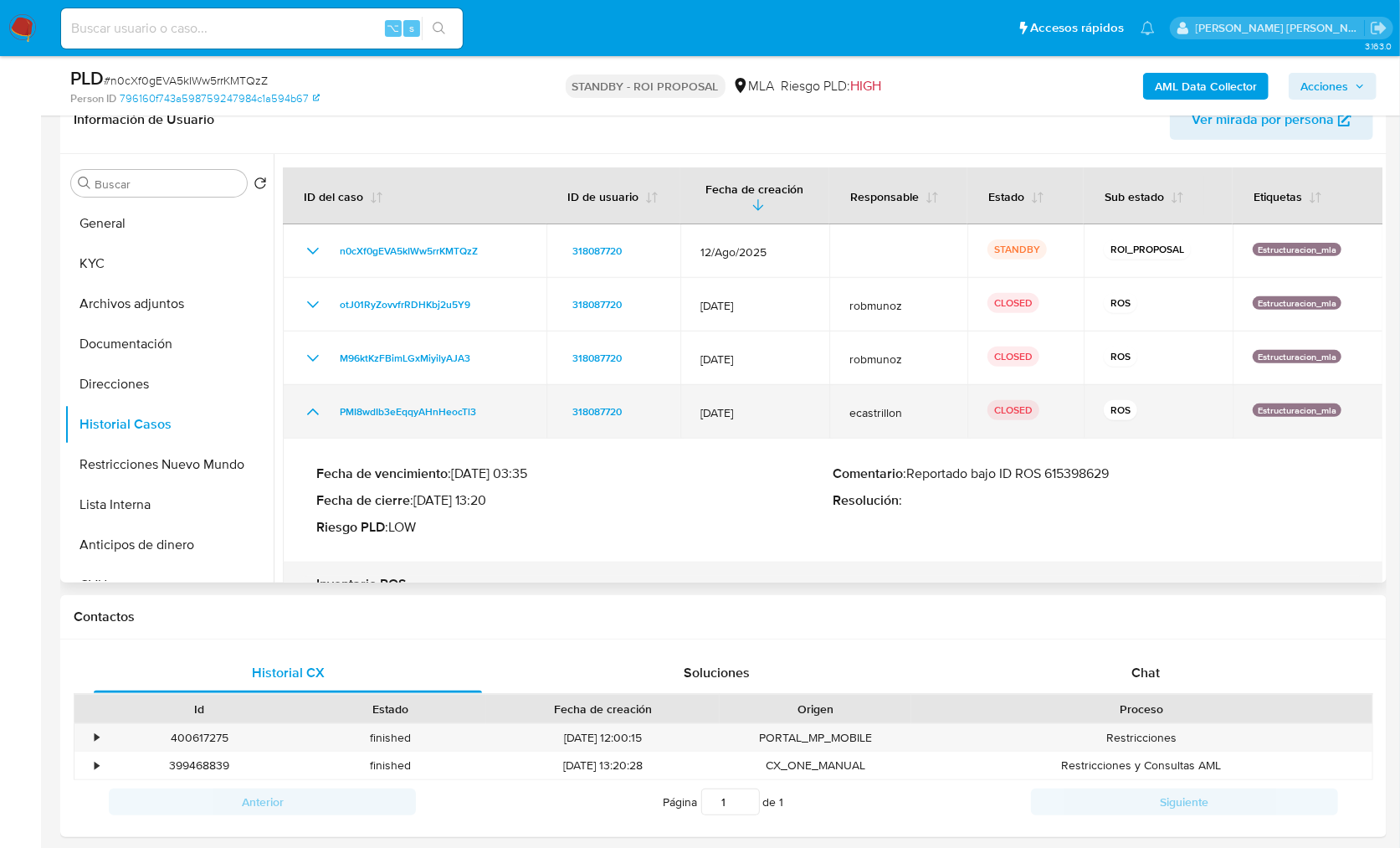
click at [316, 404] on icon "Mostrar/Ocultar" at bounding box center [313, 412] width 20 height 20
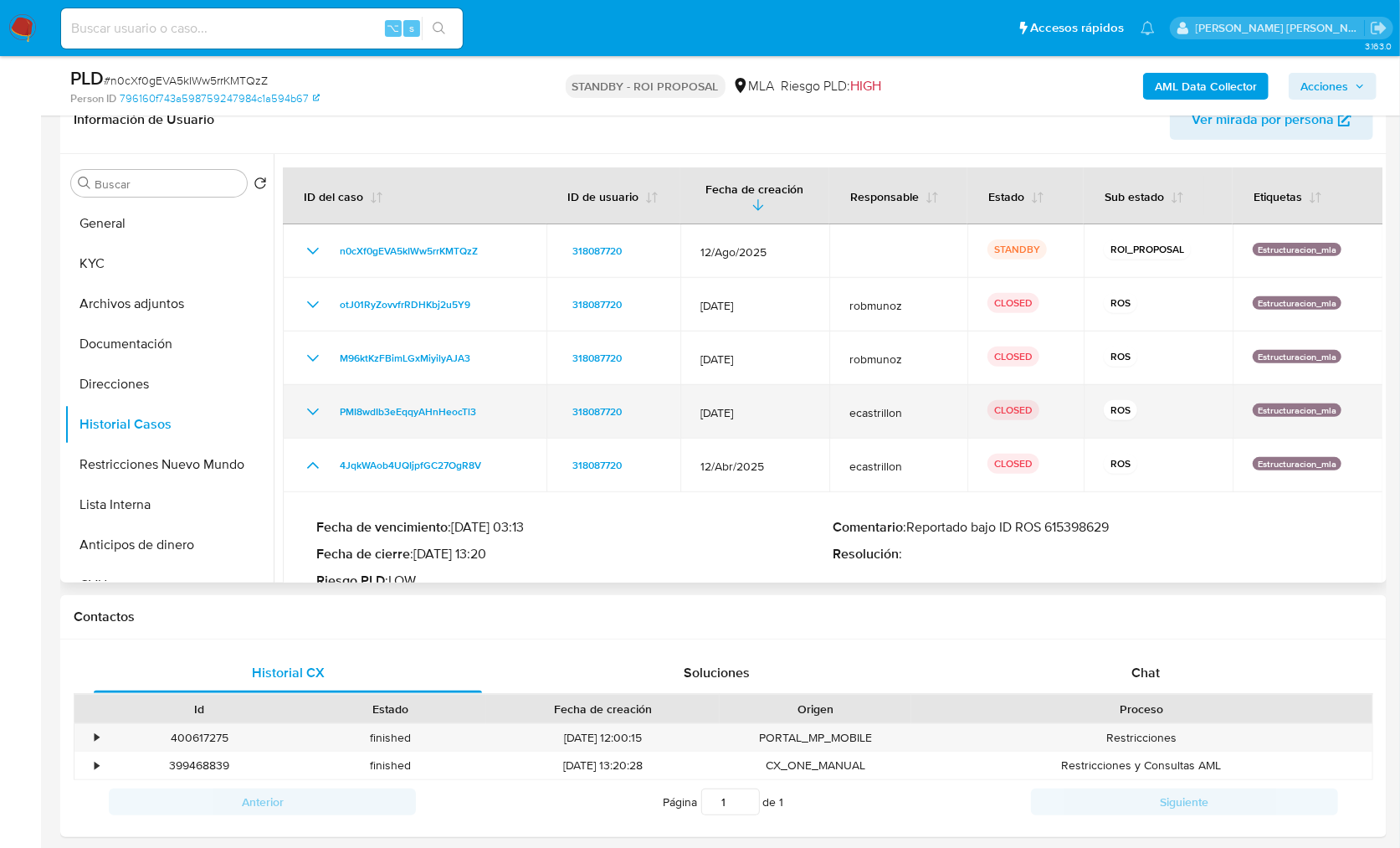
click at [311, 412] on icon "Mostrar/Ocultar" at bounding box center [313, 412] width 20 height 20
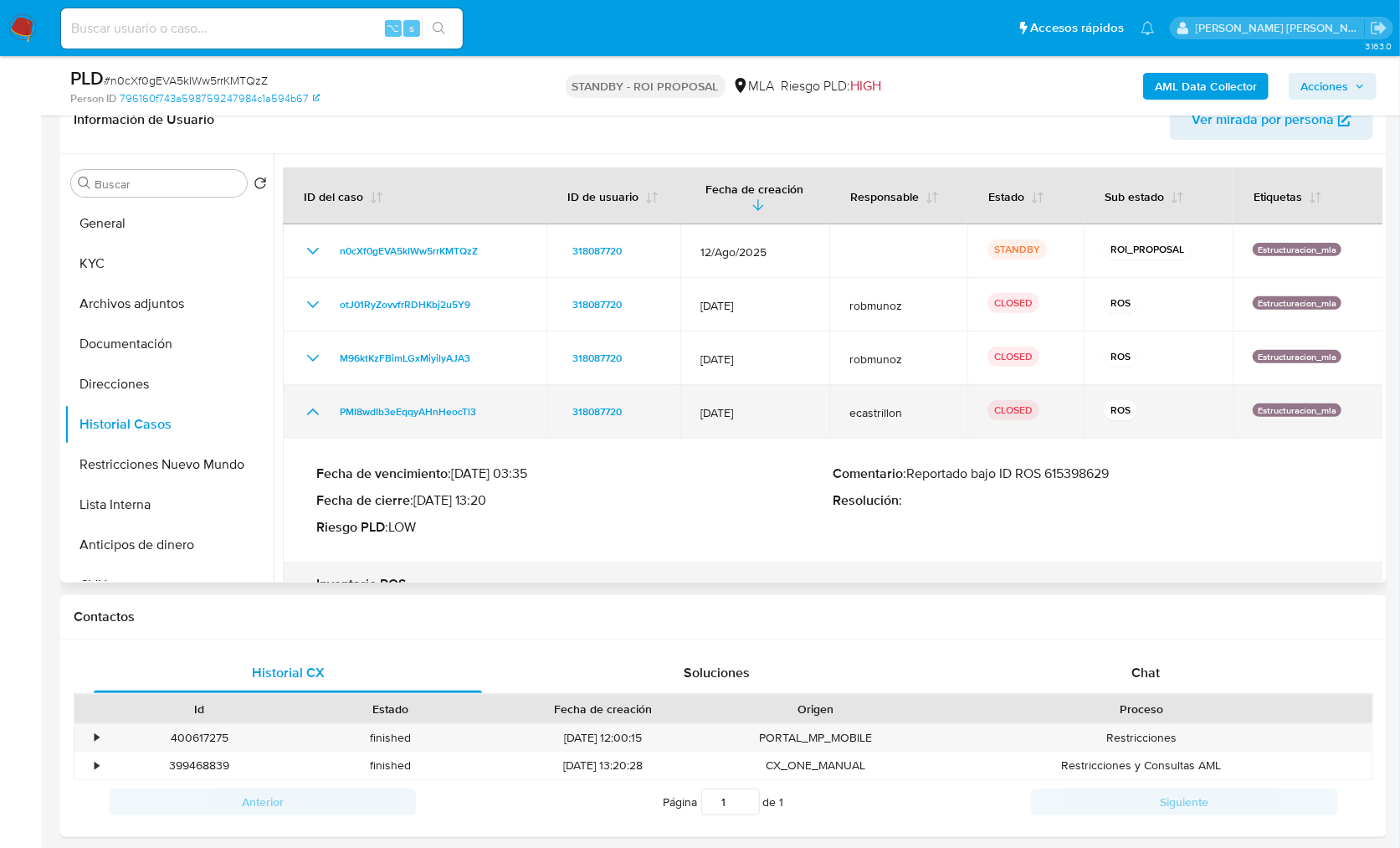
click at [315, 407] on icon "Mostrar/Ocultar" at bounding box center [313, 412] width 20 height 20
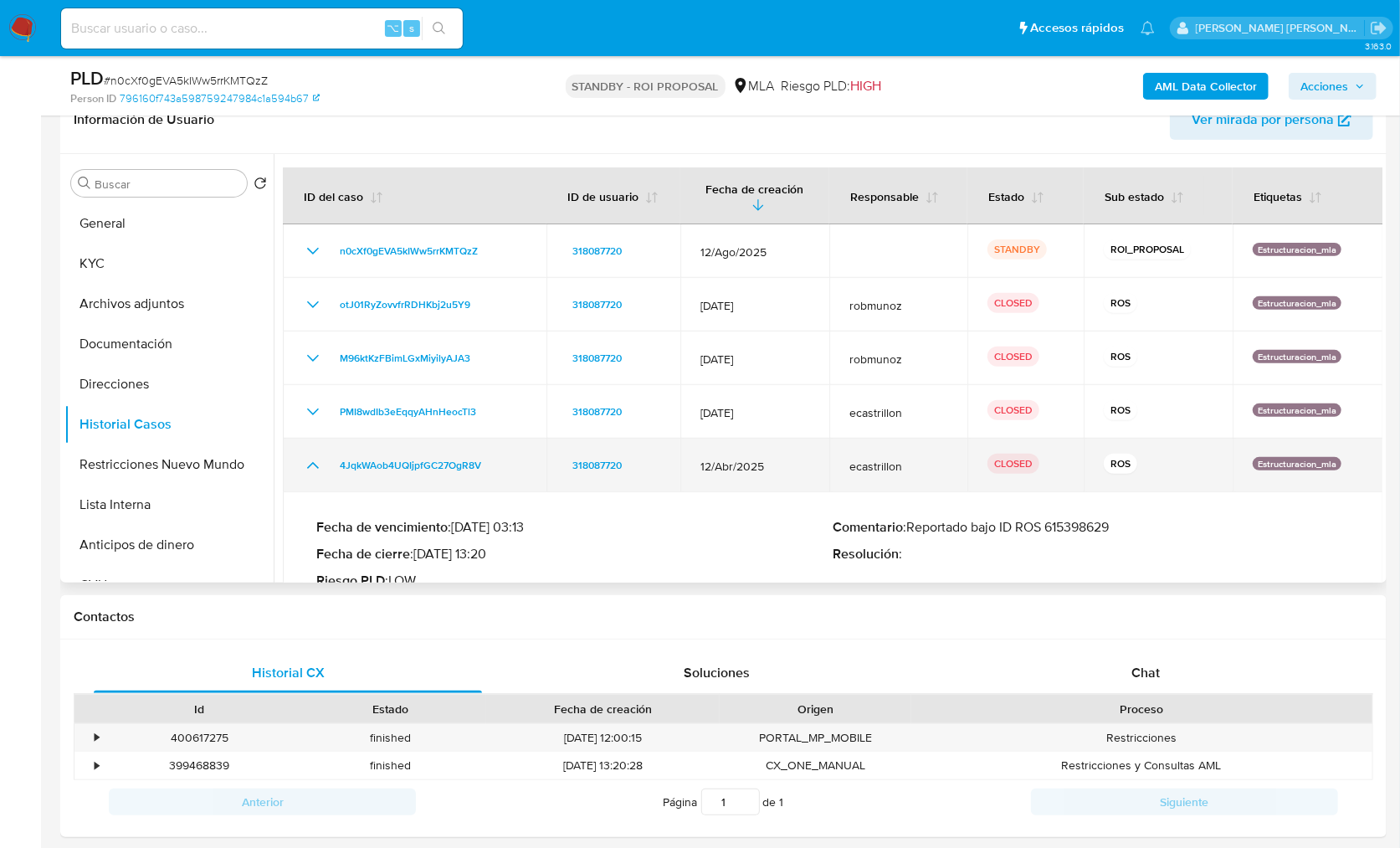
click at [312, 457] on icon "Mostrar/Ocultar" at bounding box center [313, 466] width 20 height 20
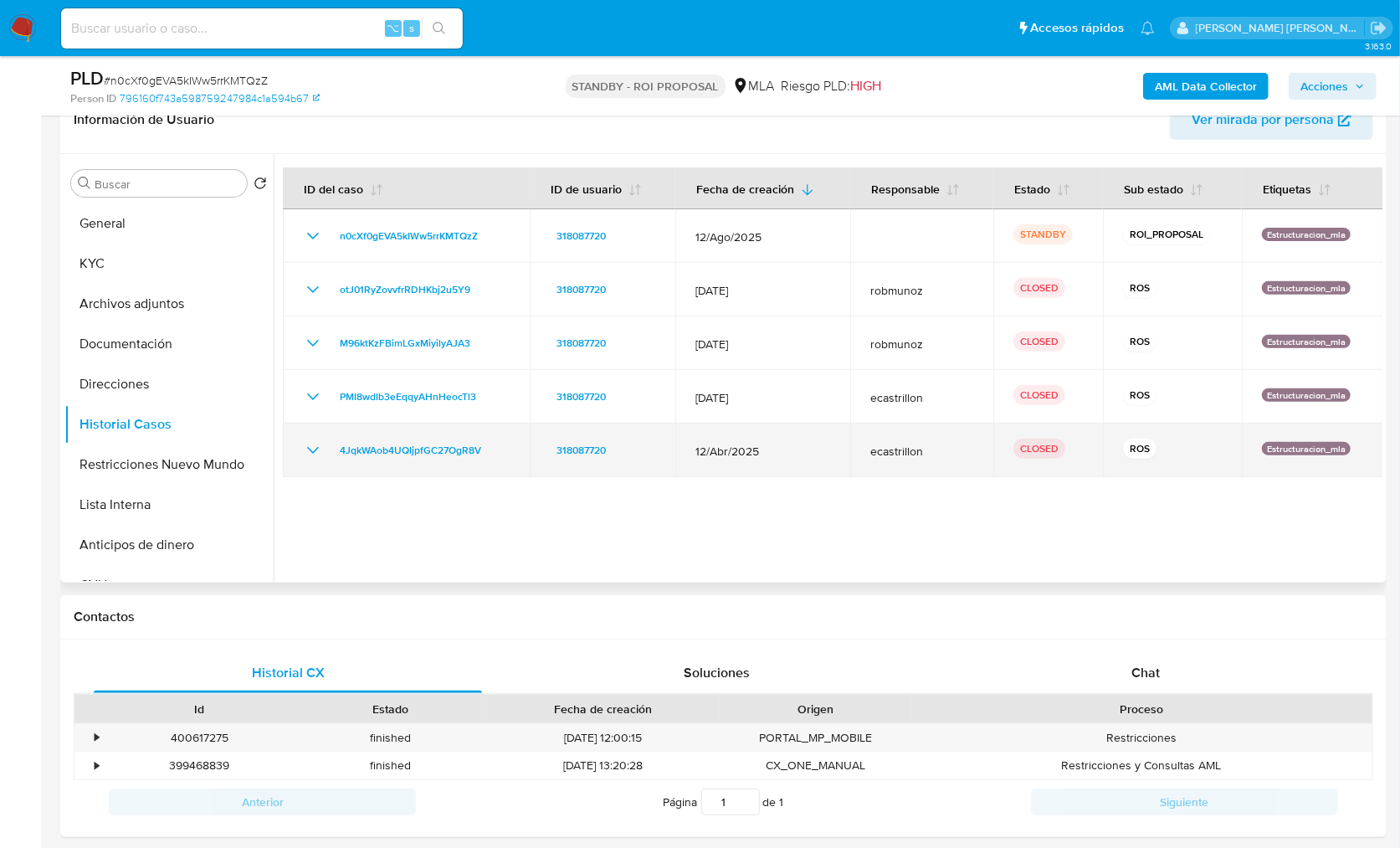
click at [314, 451] on icon "Mostrar/Ocultar" at bounding box center [313, 450] width 20 height 20
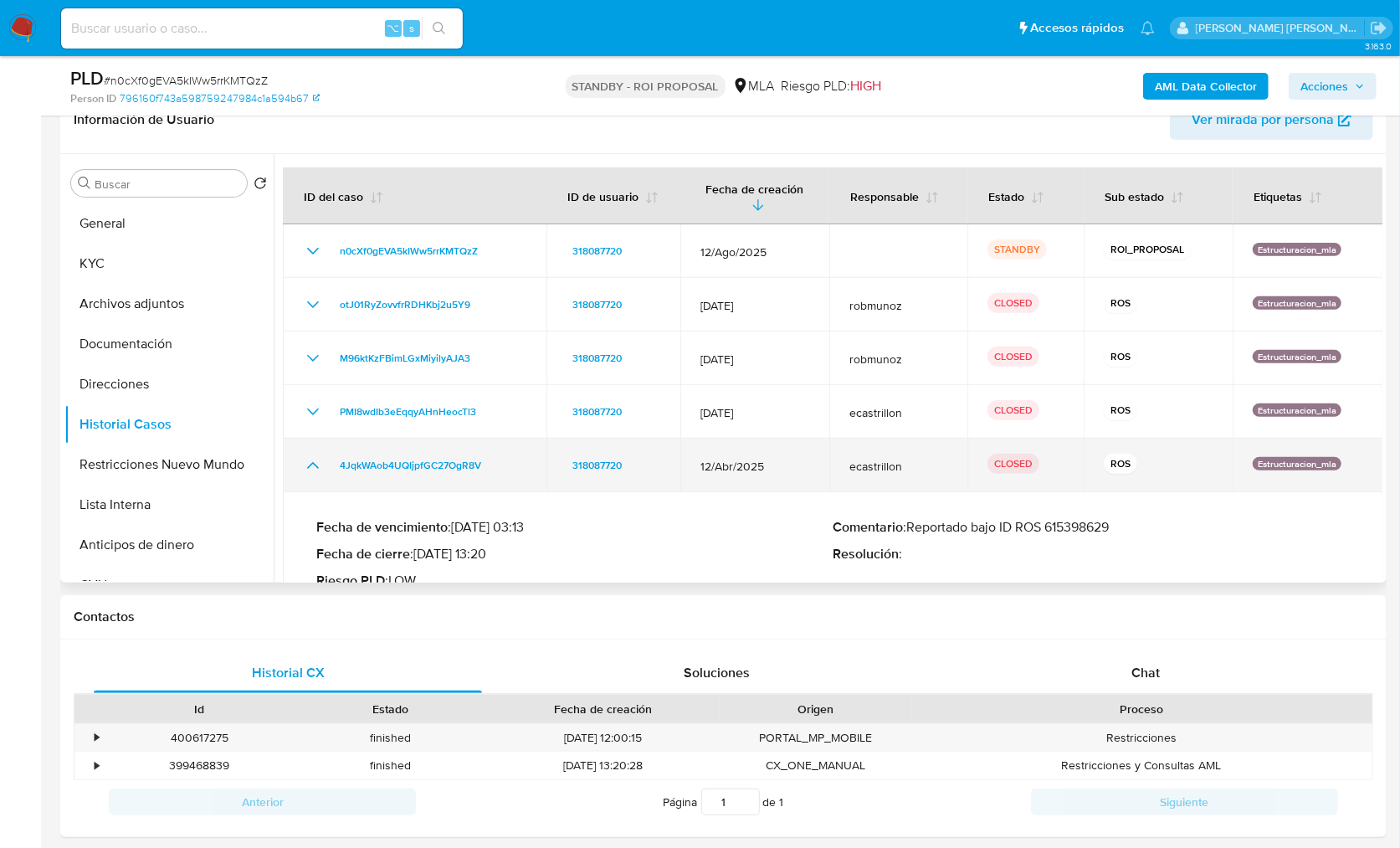
click at [313, 465] on icon "Mostrar/Ocultar" at bounding box center [313, 466] width 20 height 20
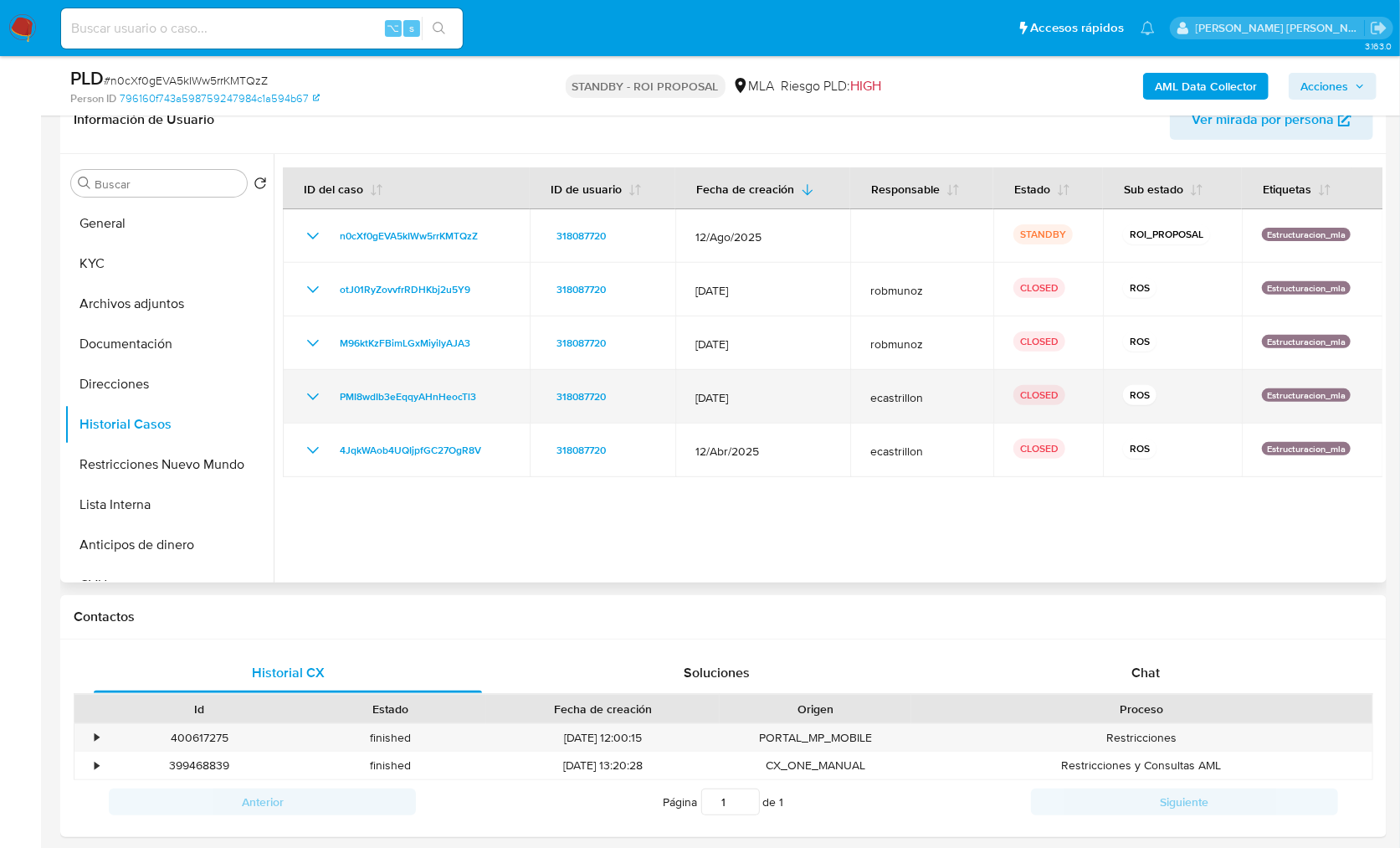
click at [315, 401] on icon "Mostrar/Ocultar" at bounding box center [313, 396] width 20 height 20
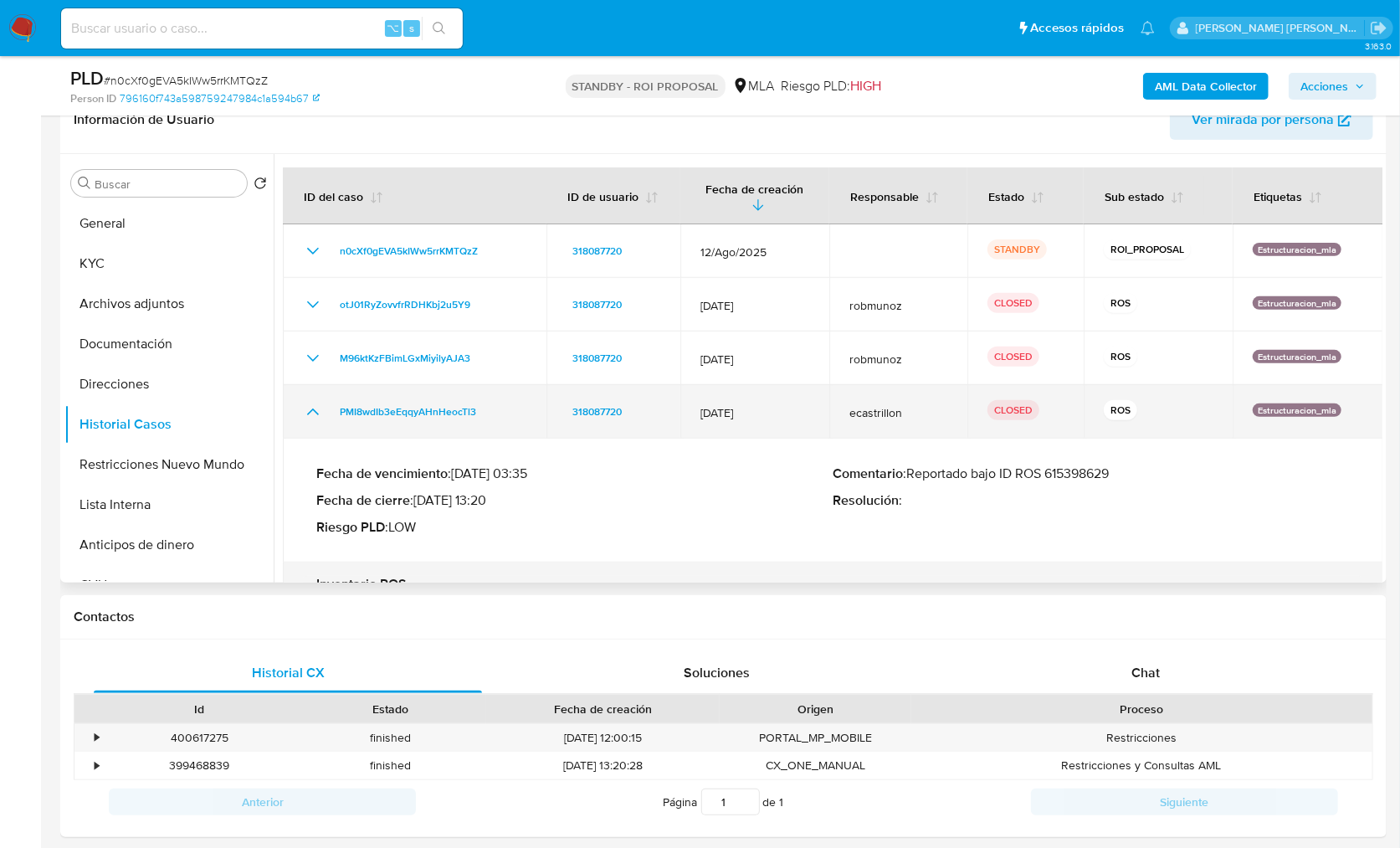
click at [315, 404] on icon "Mostrar/Ocultar" at bounding box center [313, 412] width 20 height 20
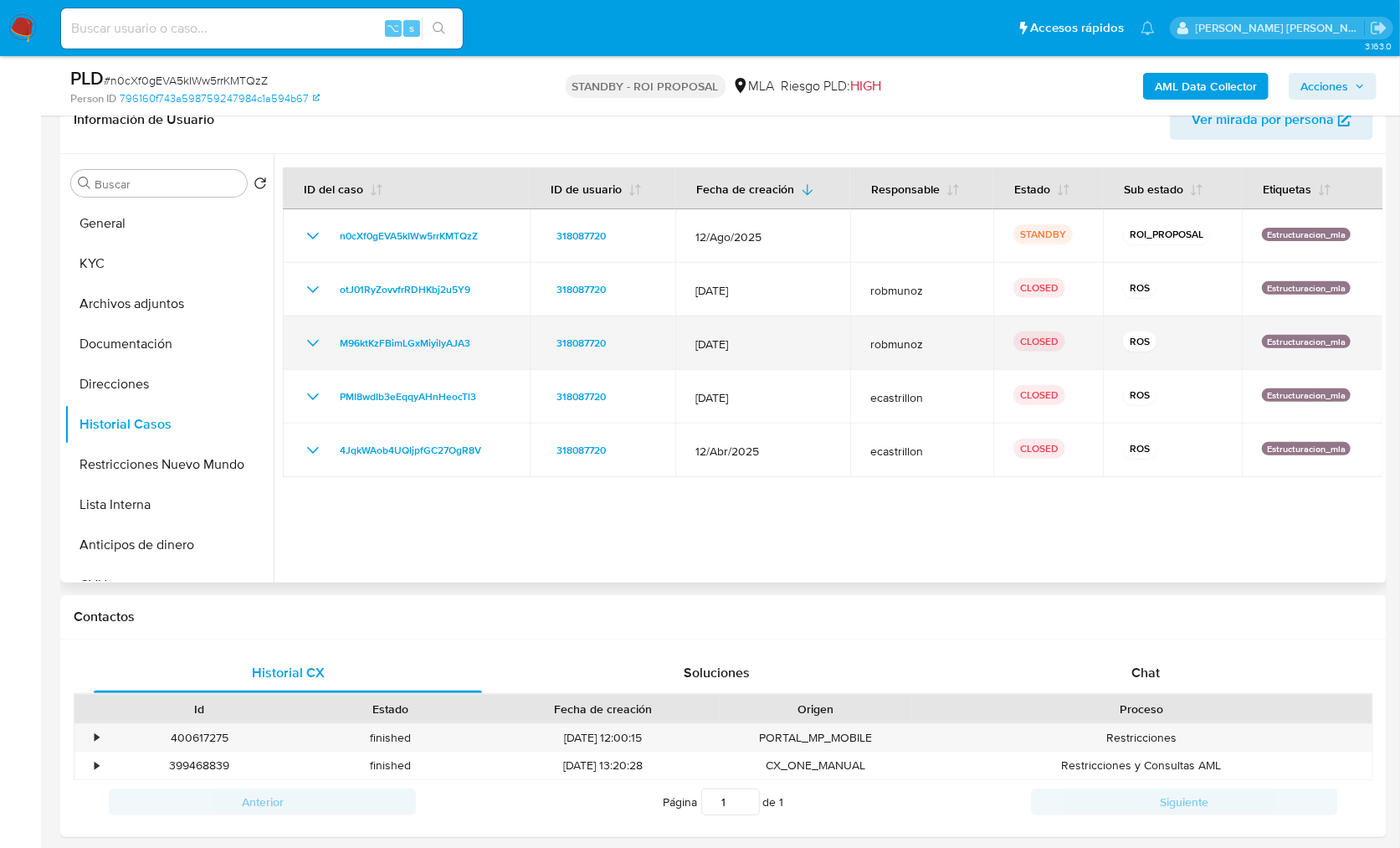
click at [311, 343] on icon "Mostrar/Ocultar" at bounding box center [313, 343] width 12 height 7
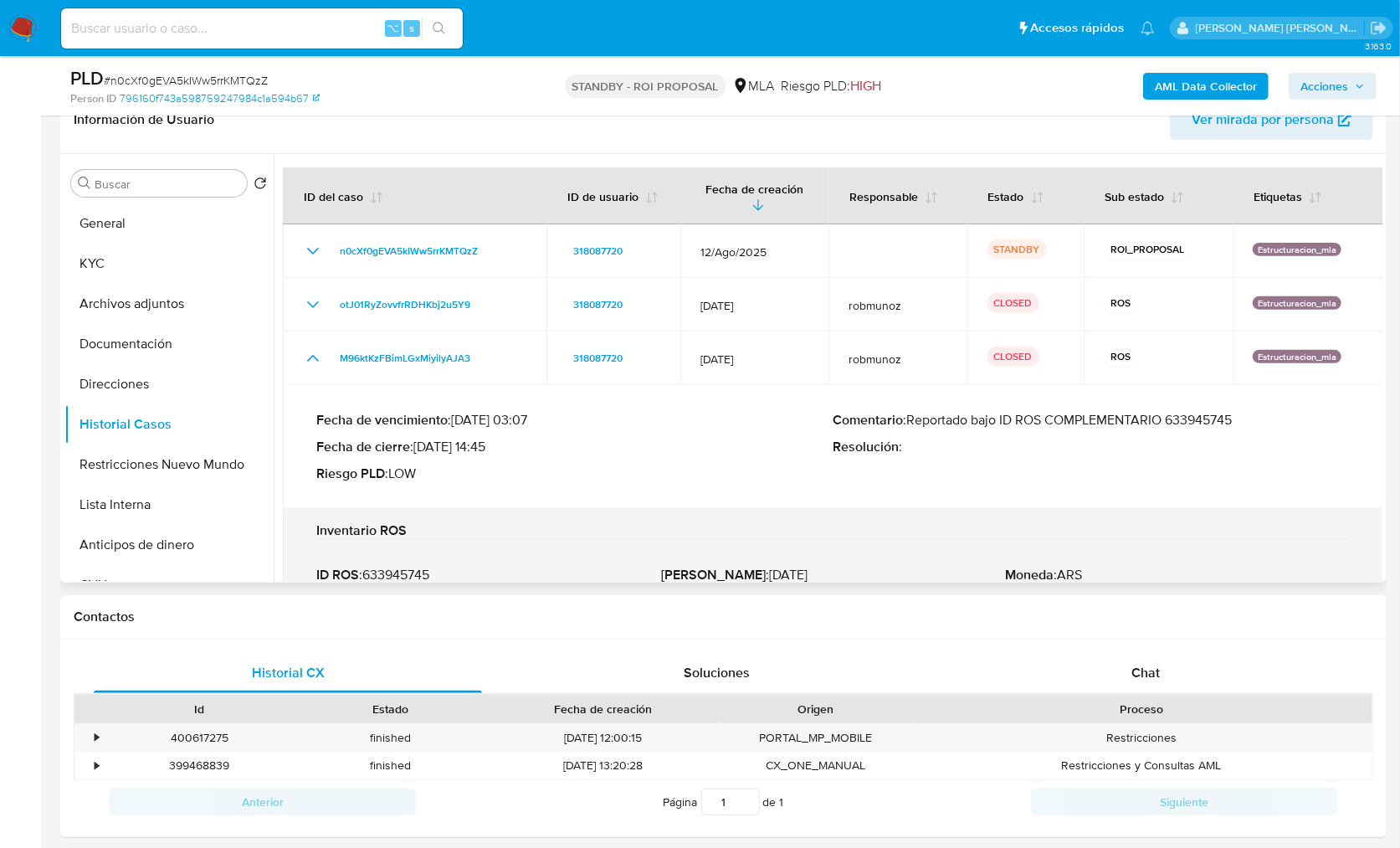
click at [1209, 416] on p "Comentario : Reportado bajo ID ROS COMPLEMENTARIO 633945745" at bounding box center [1092, 420] width 517 height 17
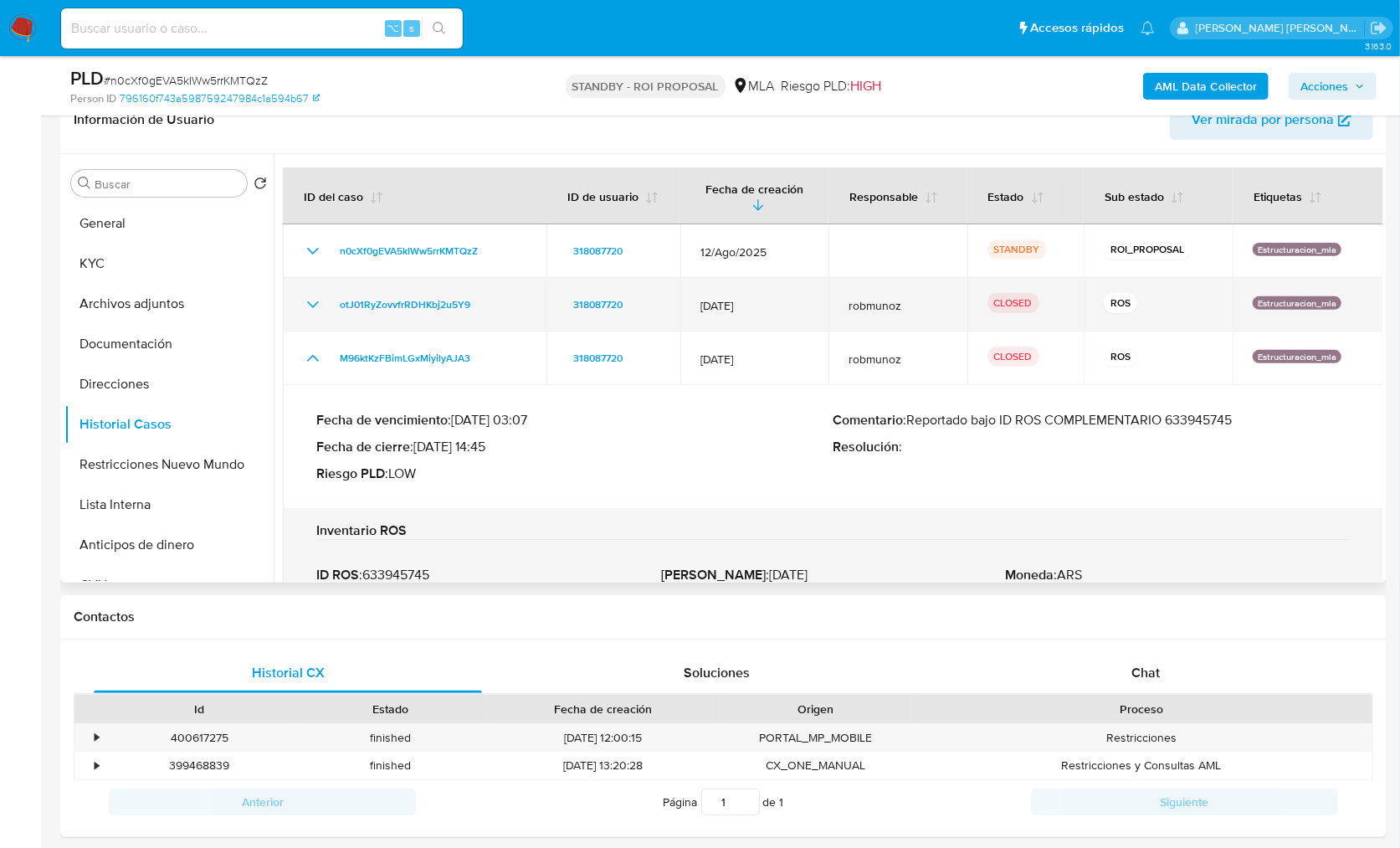
click at [311, 299] on icon "Mostrar/Ocultar" at bounding box center [313, 304] width 20 height 20
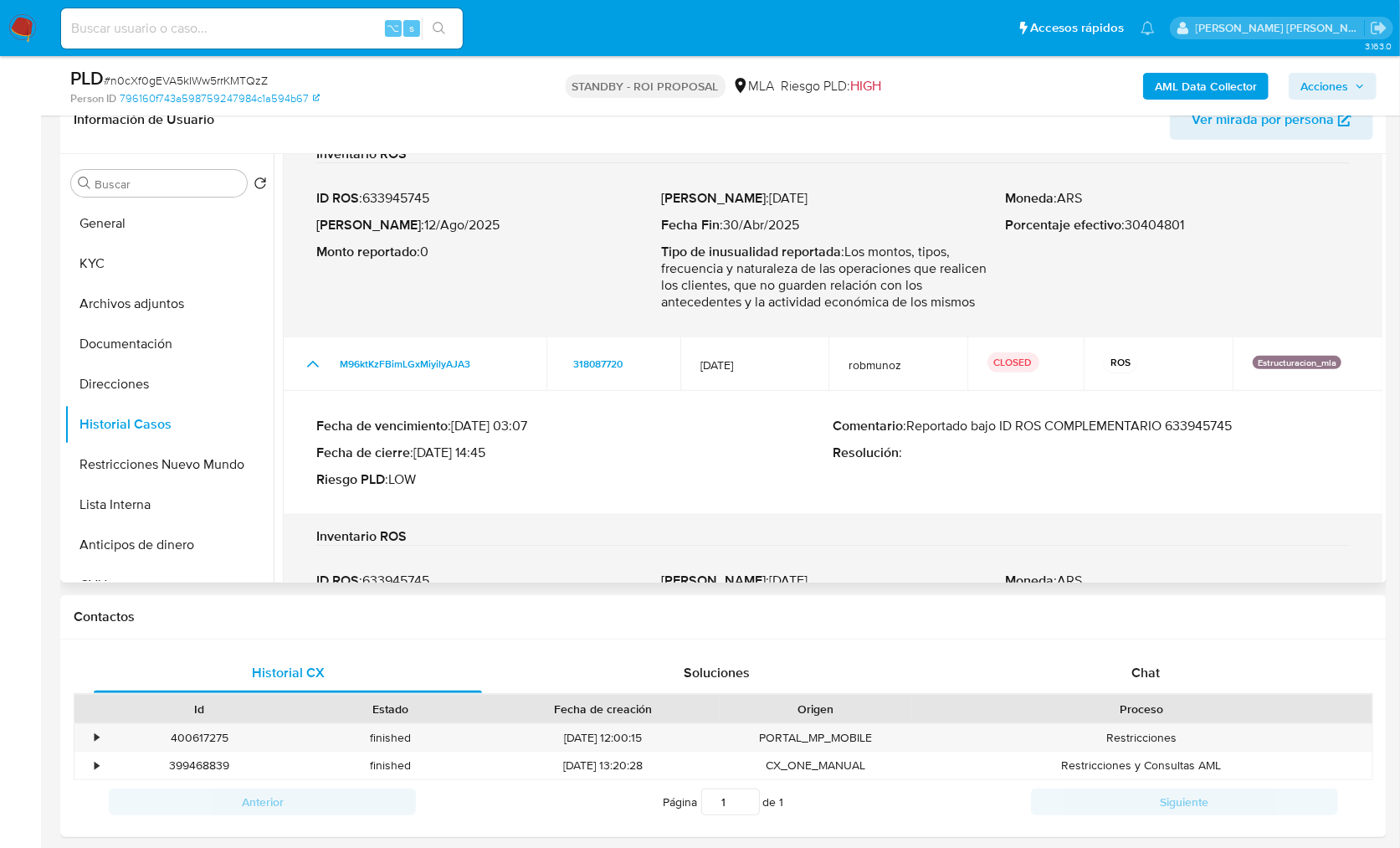
scroll to position [576, 0]
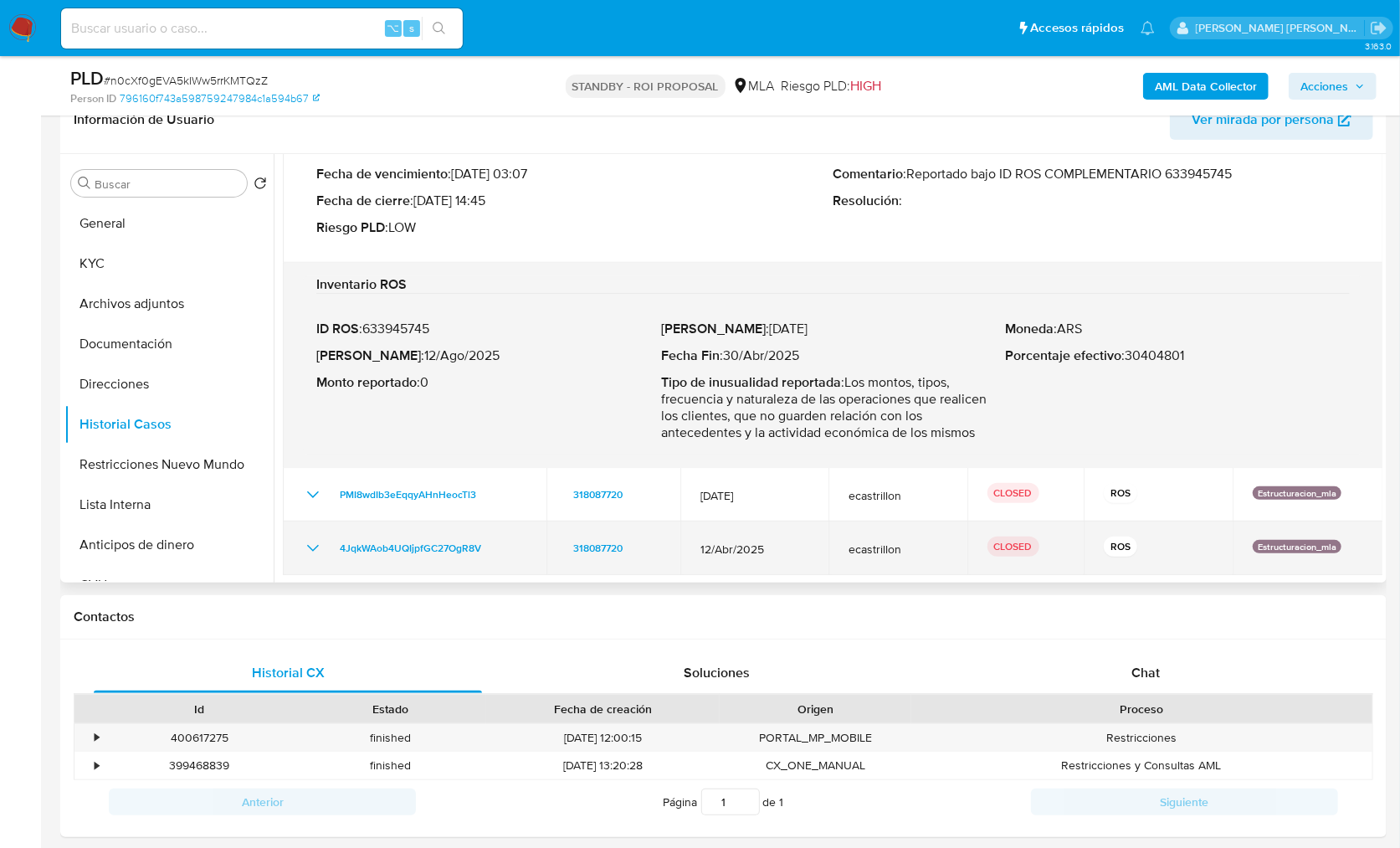
drag, startPoint x: 308, startPoint y: 548, endPoint x: 393, endPoint y: 532, distance: 86.5
click at [308, 548] on icon "Mostrar/Ocultar" at bounding box center [313, 548] width 20 height 20
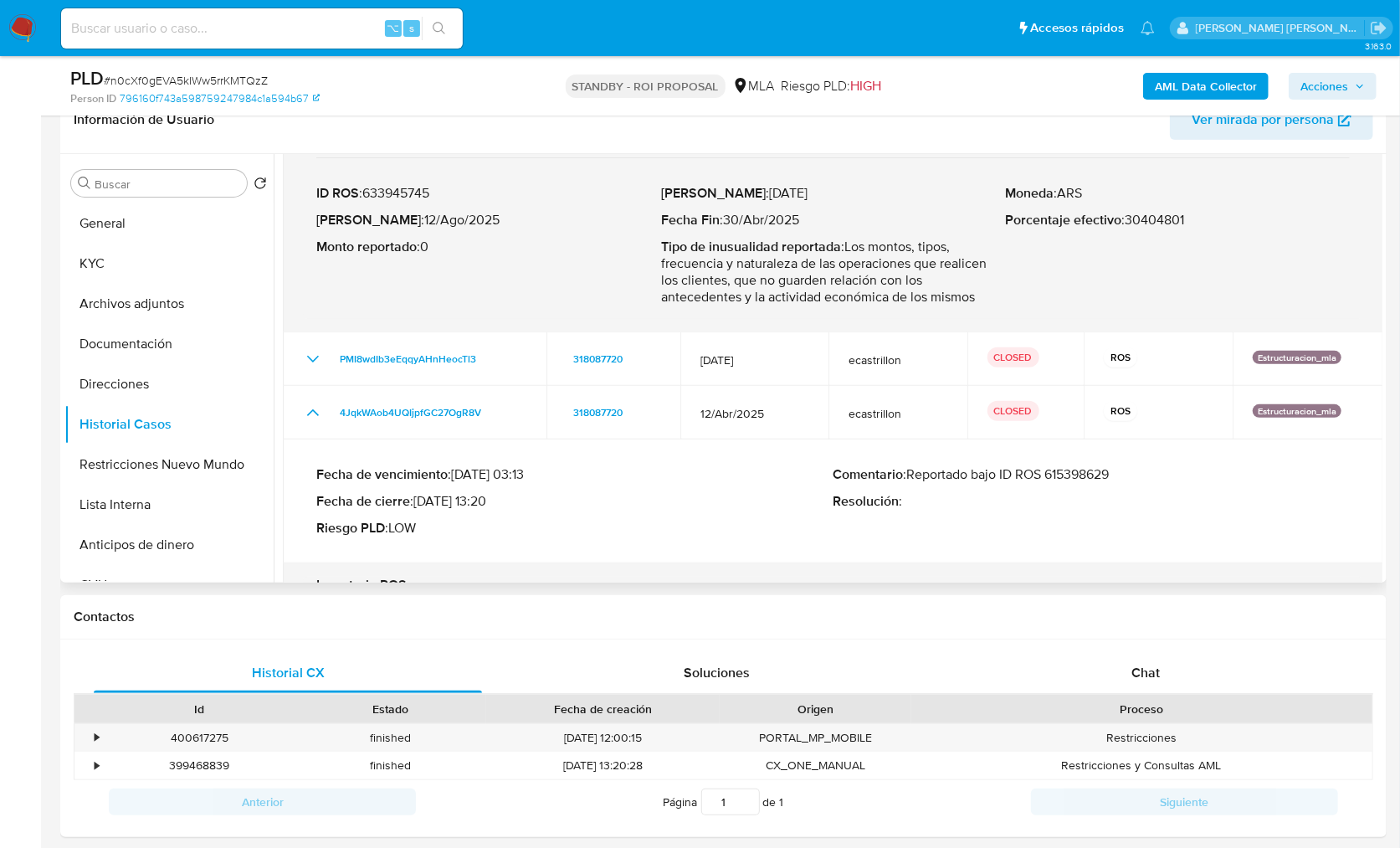
scroll to position [747, 0]
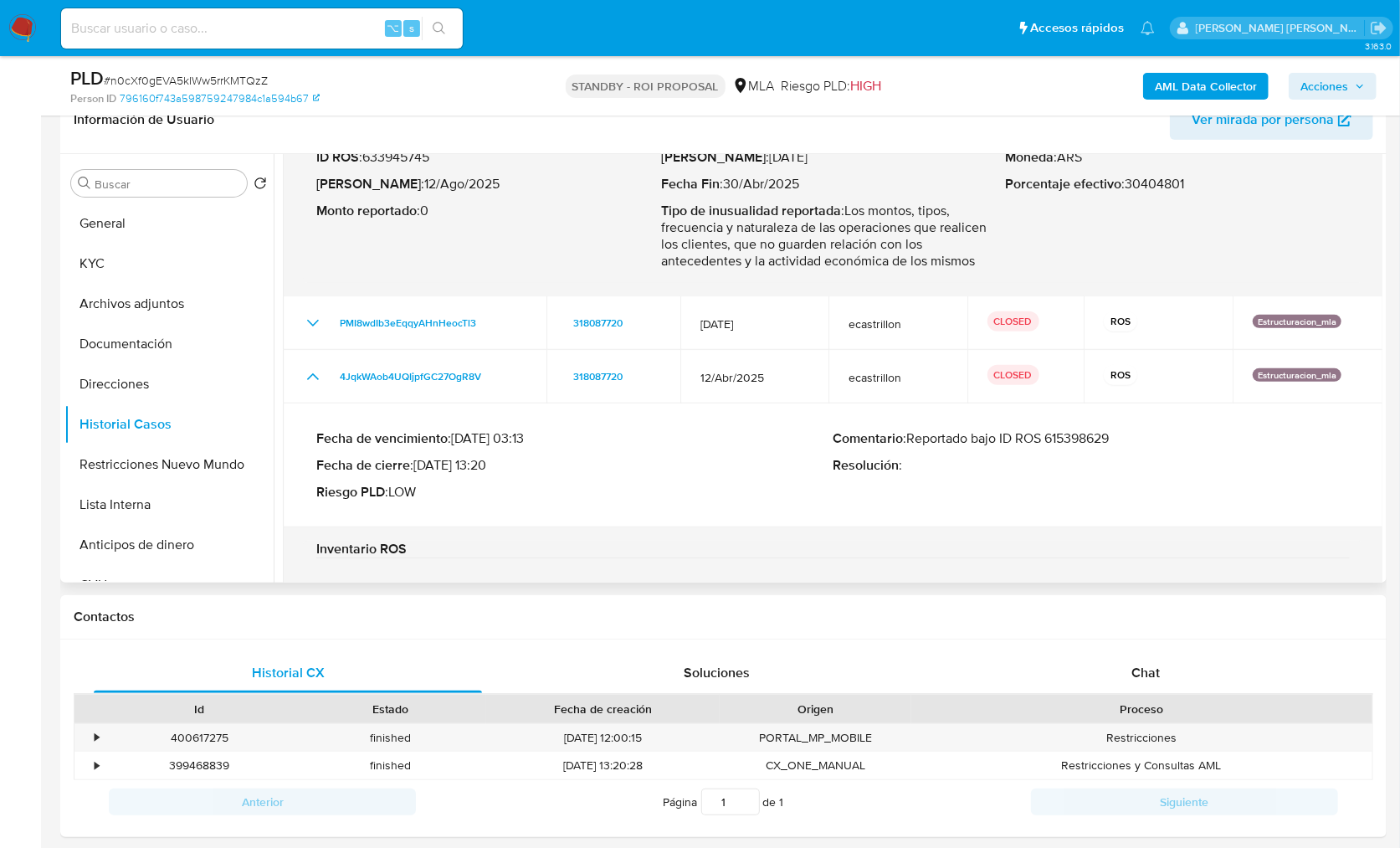
click at [1091, 439] on p "Comentario : Reportado bajo ID ROS 615398629" at bounding box center [1092, 438] width 517 height 17
click at [1089, 443] on p "Comentario : Reportado bajo ID ROS 615398629" at bounding box center [1092, 438] width 517 height 17
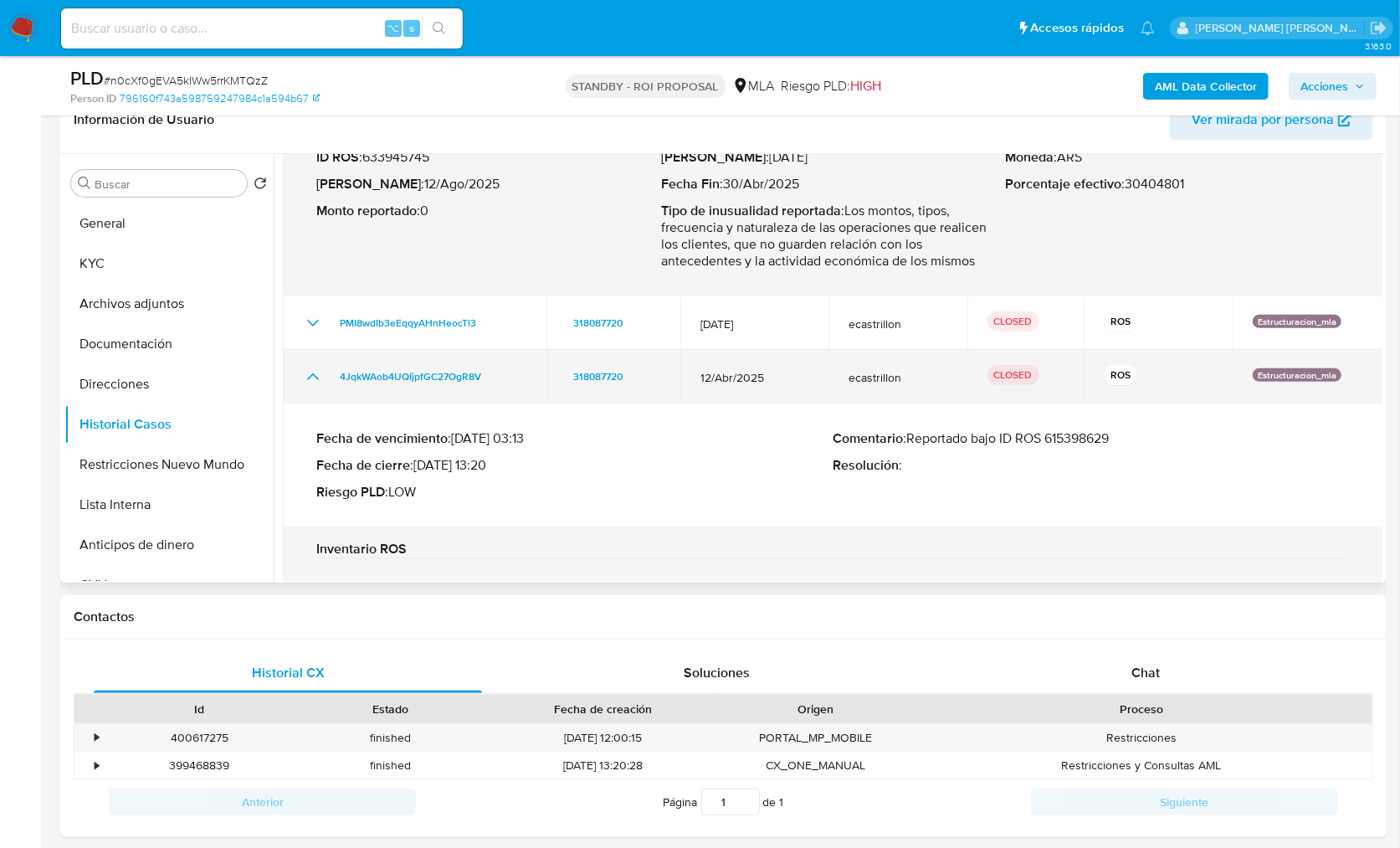
click at [311, 378] on icon "Mostrar/Ocultar" at bounding box center [313, 376] width 20 height 20
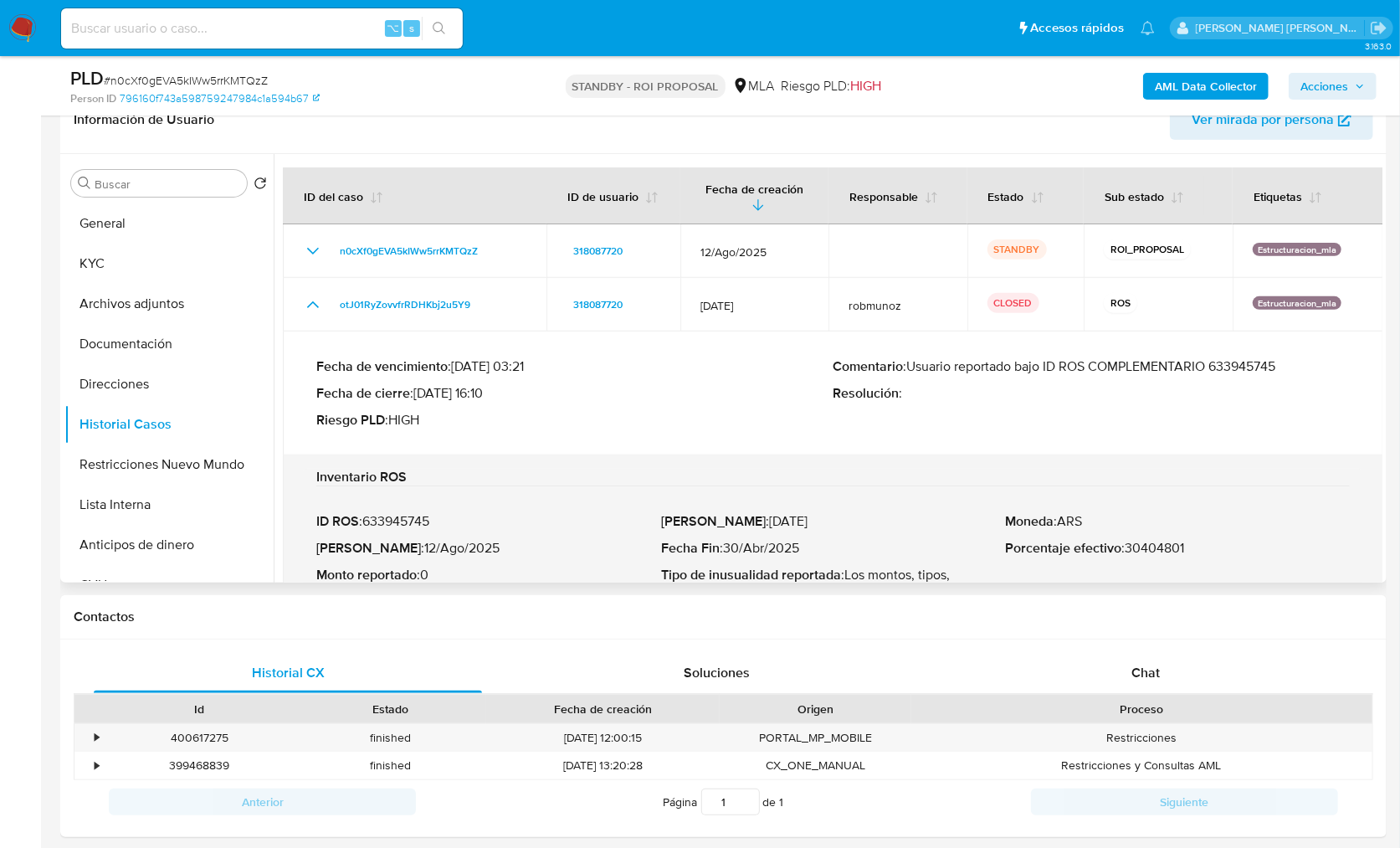
scroll to position [351, 0]
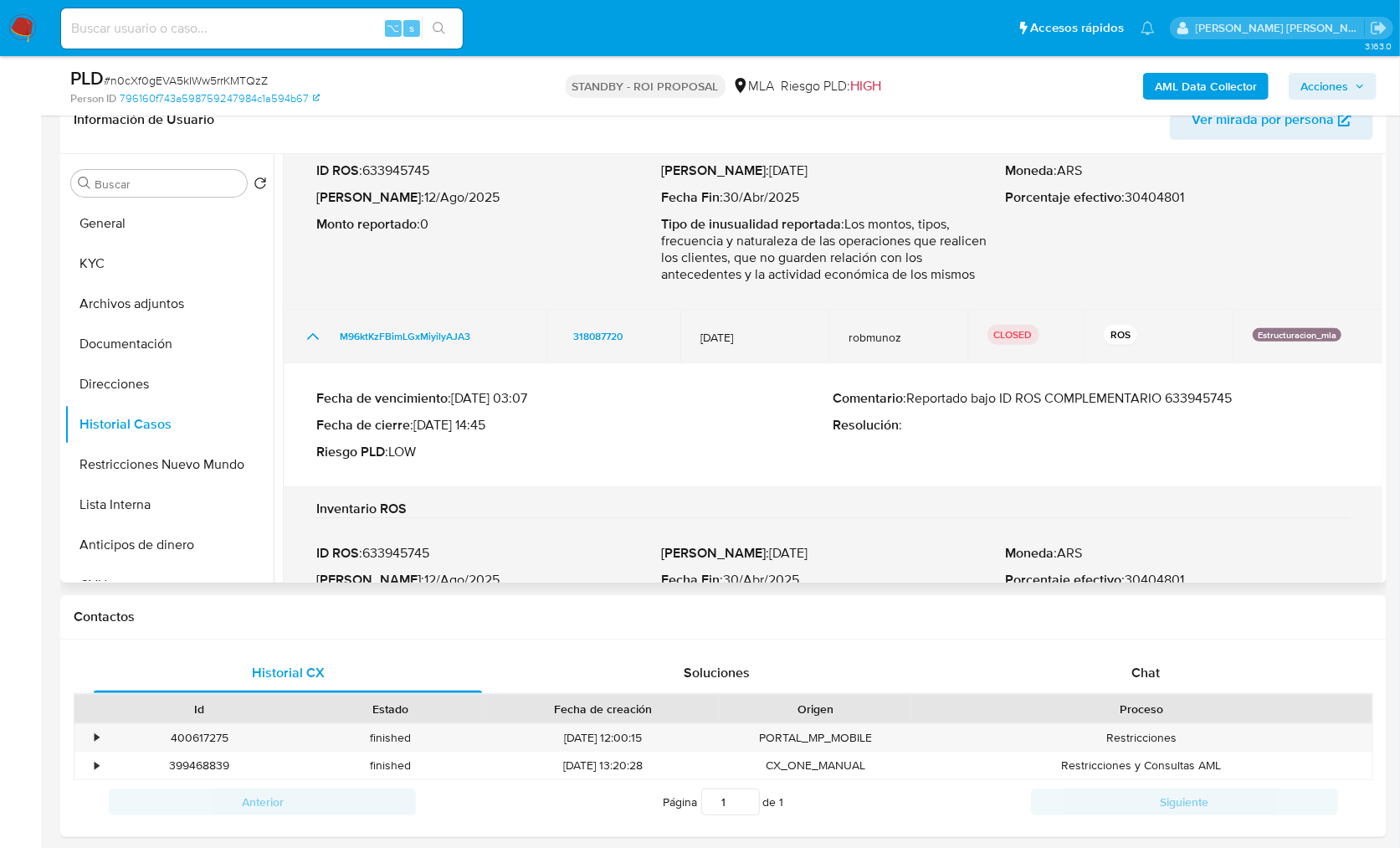
click at [299, 341] on td "M96ktKzFBimLGxMiyilyAJA3" at bounding box center [415, 337] width 263 height 53
click at [304, 336] on icon "Mostrar/Ocultar" at bounding box center [313, 337] width 20 height 20
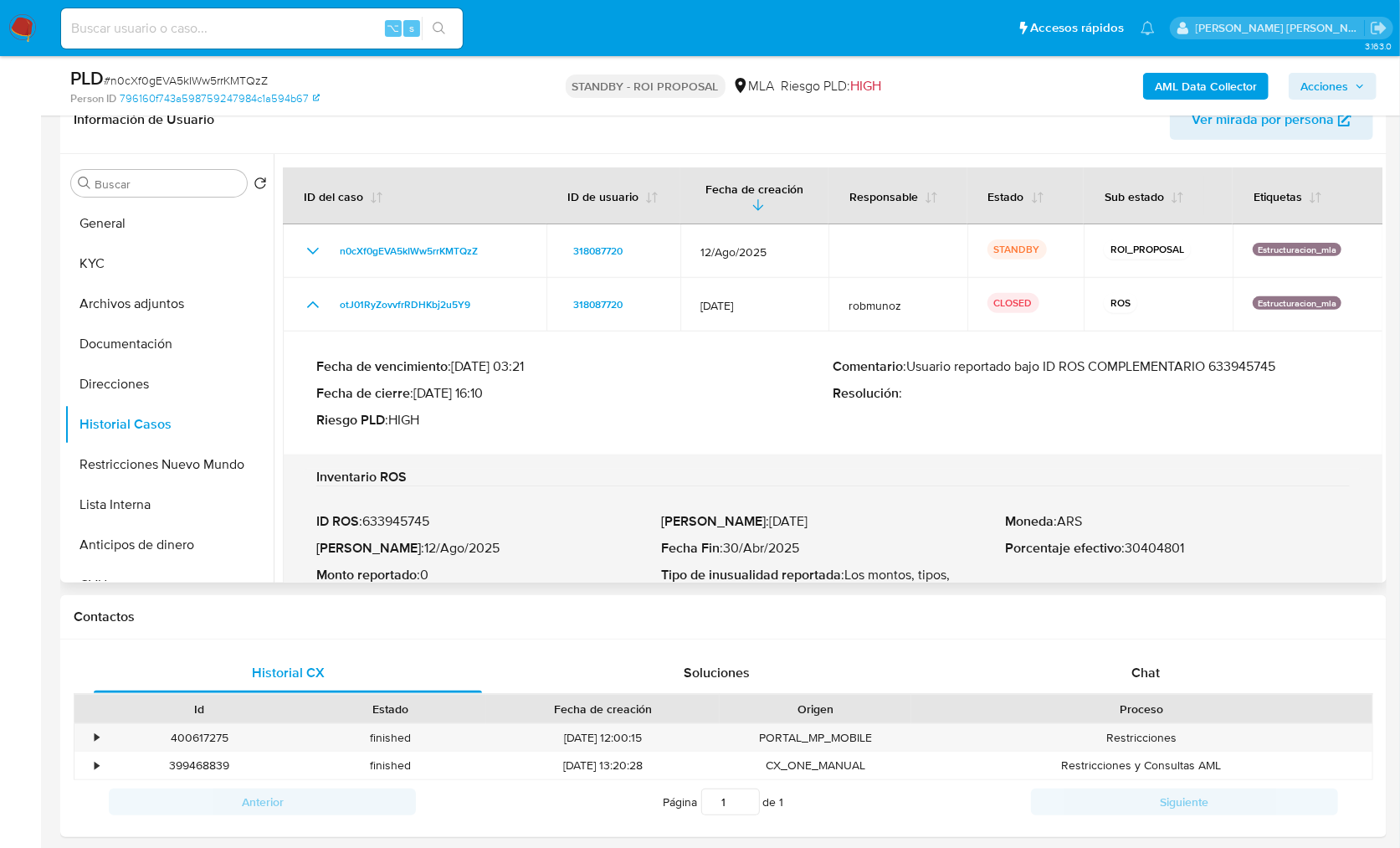
scroll to position [0, 0]
click at [1237, 371] on p "Comentario : Usuario reportado bajo ID ROS COMPLEMENTARIO 633945745" at bounding box center [1092, 367] width 517 height 17
click at [164, 300] on button "Archivos adjuntos" at bounding box center [162, 303] width 196 height 41
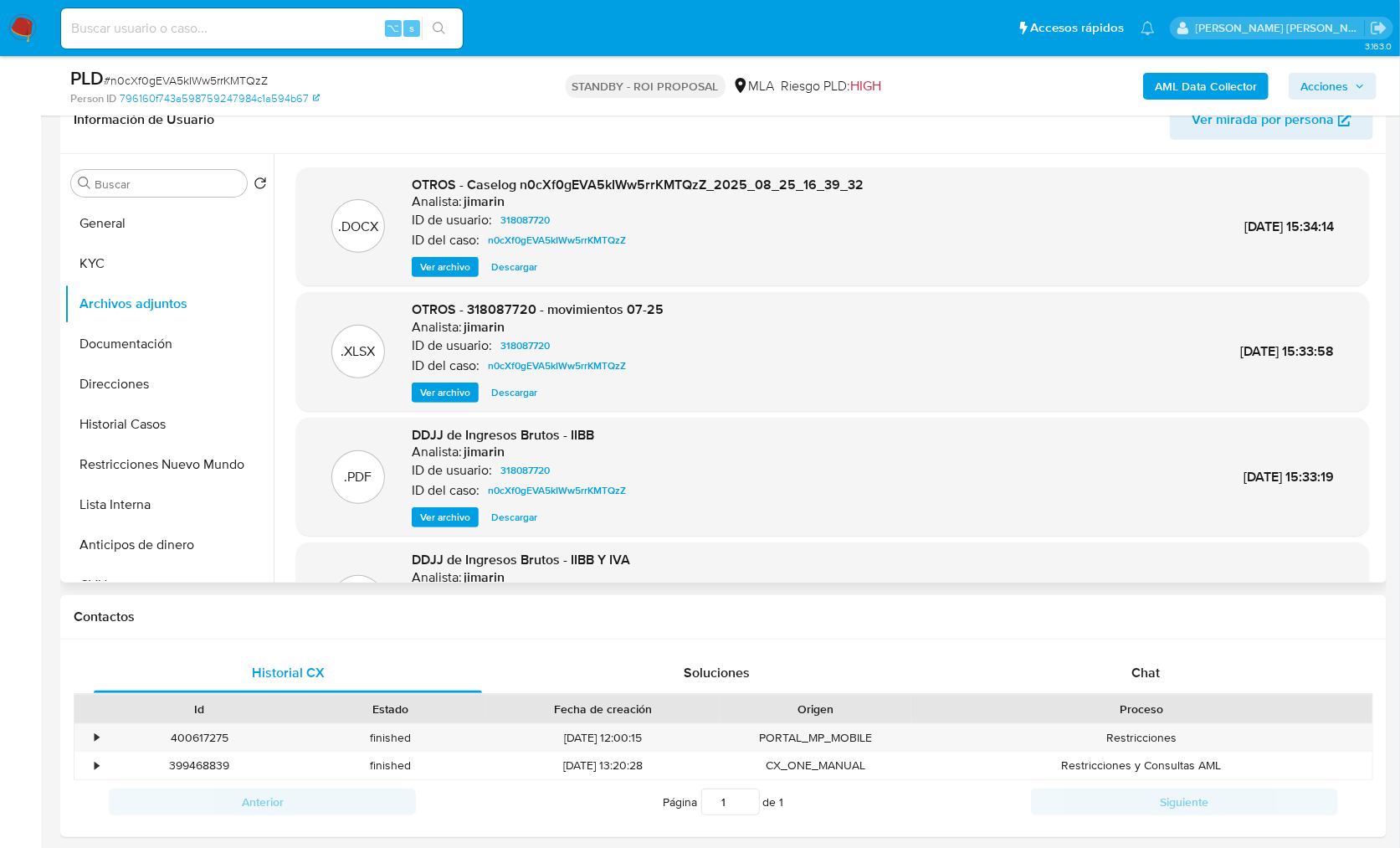
click at [495, 305] on span "OTROS - 318087720 - movimientos 07-25" at bounding box center [538, 309] width 251 height 19
copy span "318087720"
click at [139, 428] on button "Historial Casos" at bounding box center [162, 424] width 196 height 41
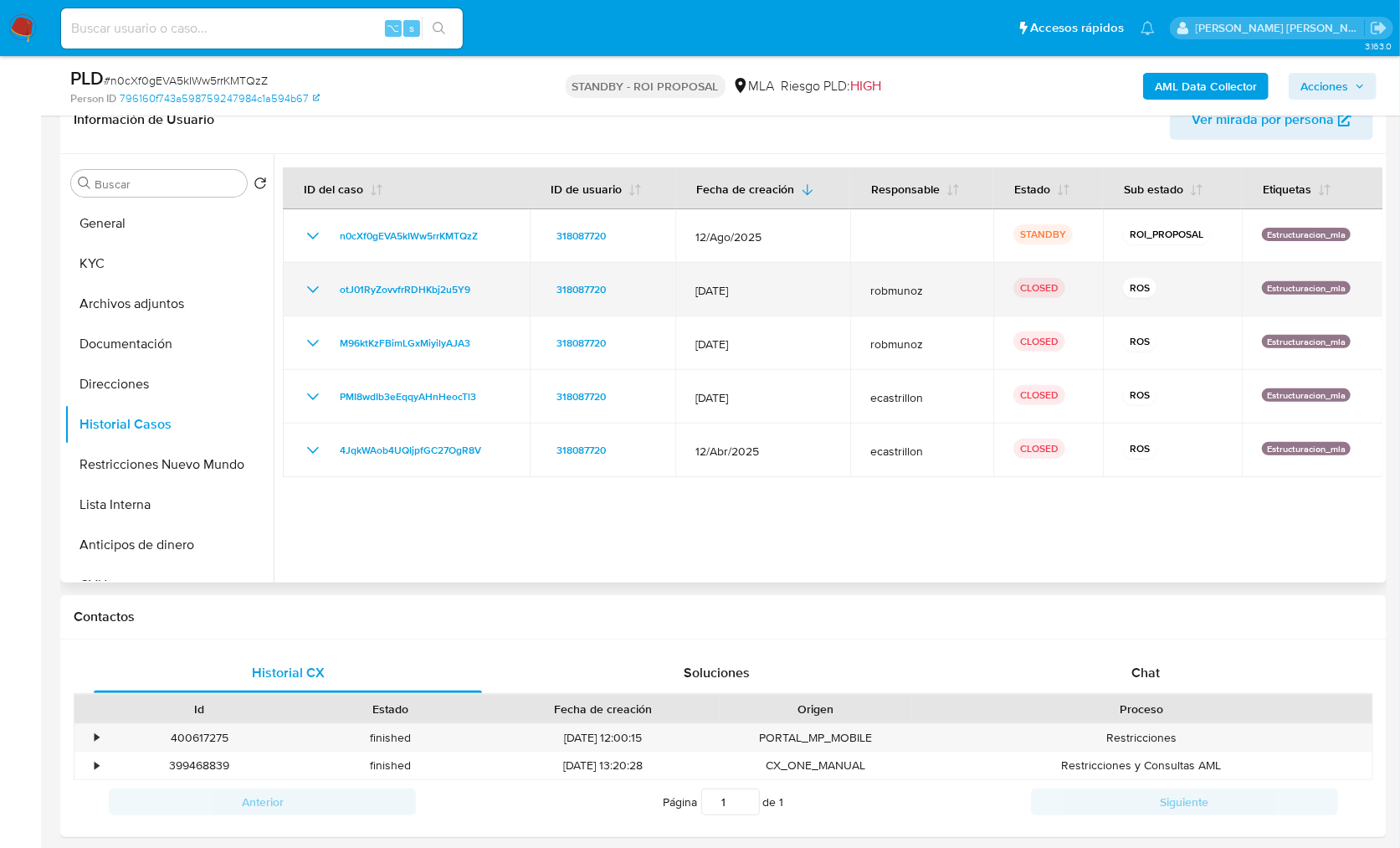
click at [309, 291] on icon "Mostrar/Ocultar" at bounding box center [313, 289] width 20 height 20
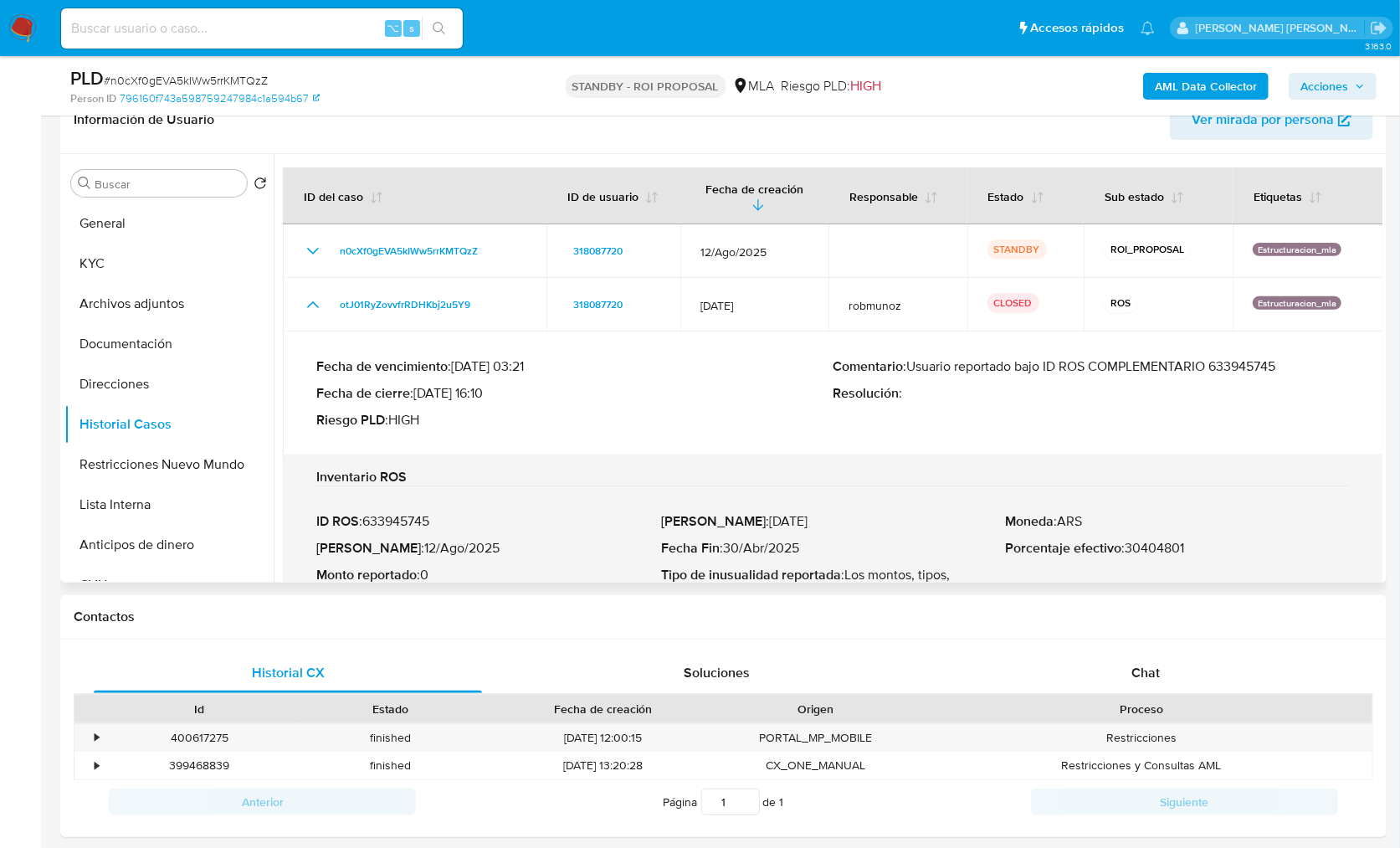
click at [1225, 364] on p "Comentario : Usuario reportado bajo ID ROS COMPLEMENTARIO 633945745" at bounding box center [1092, 367] width 517 height 17
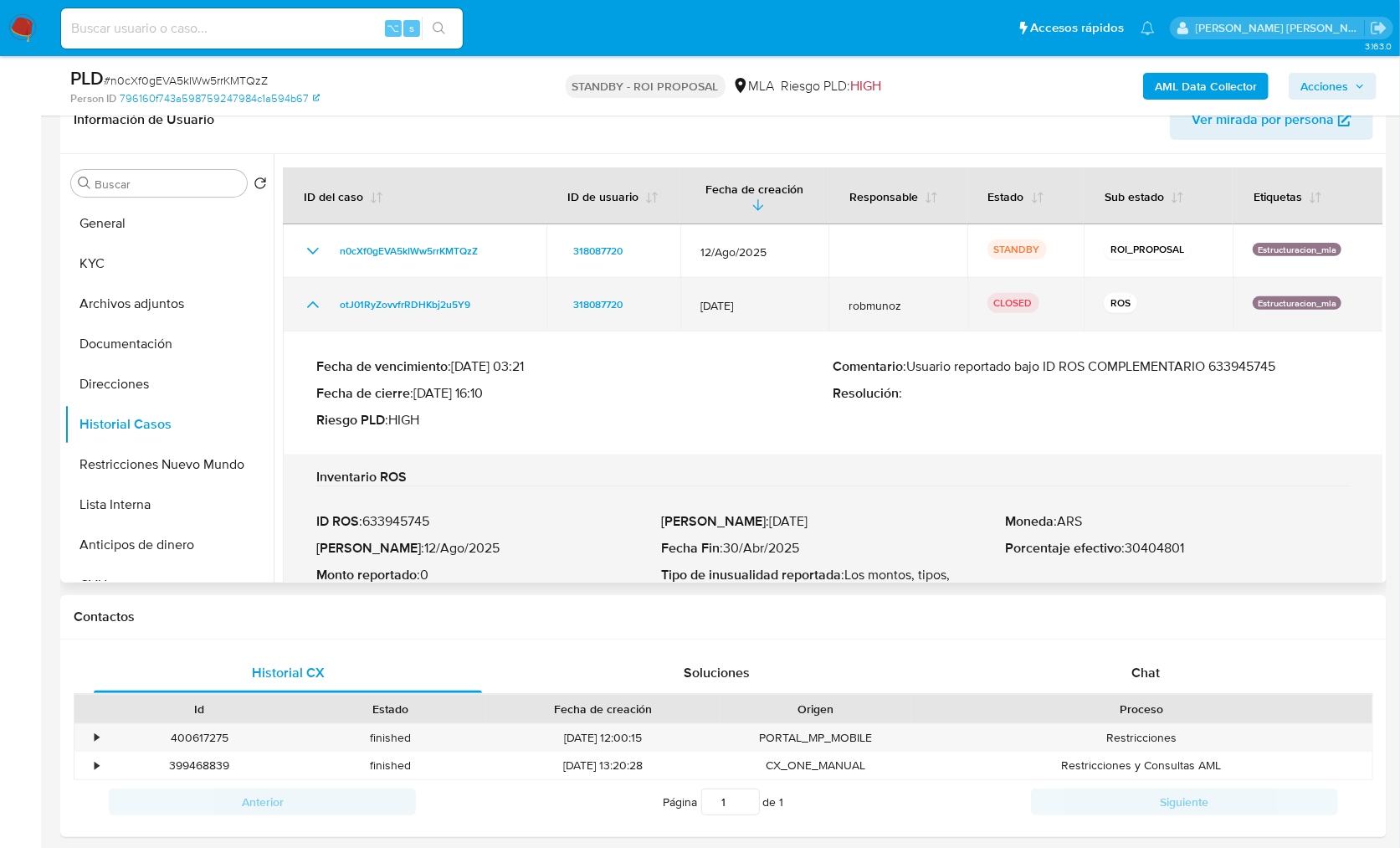
click at [300, 300] on td "otJ01RyZovvfrRDHKbj2u5Y9" at bounding box center [415, 305] width 263 height 53
click at [316, 303] on icon "Mostrar/Ocultar" at bounding box center [313, 304] width 20 height 20
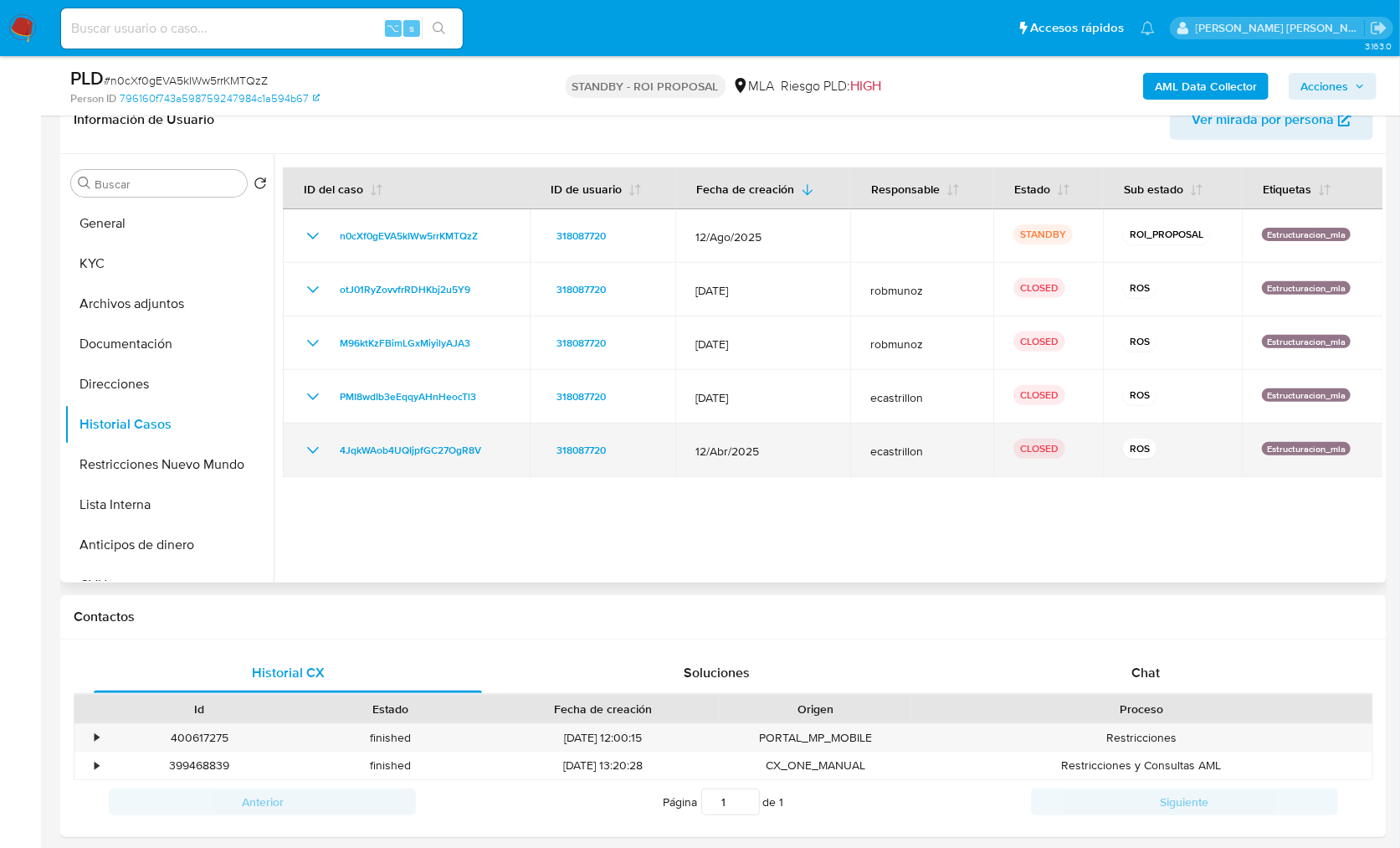
click at [726, 457] on span "12/Abr/2025" at bounding box center [762, 451] width 135 height 15
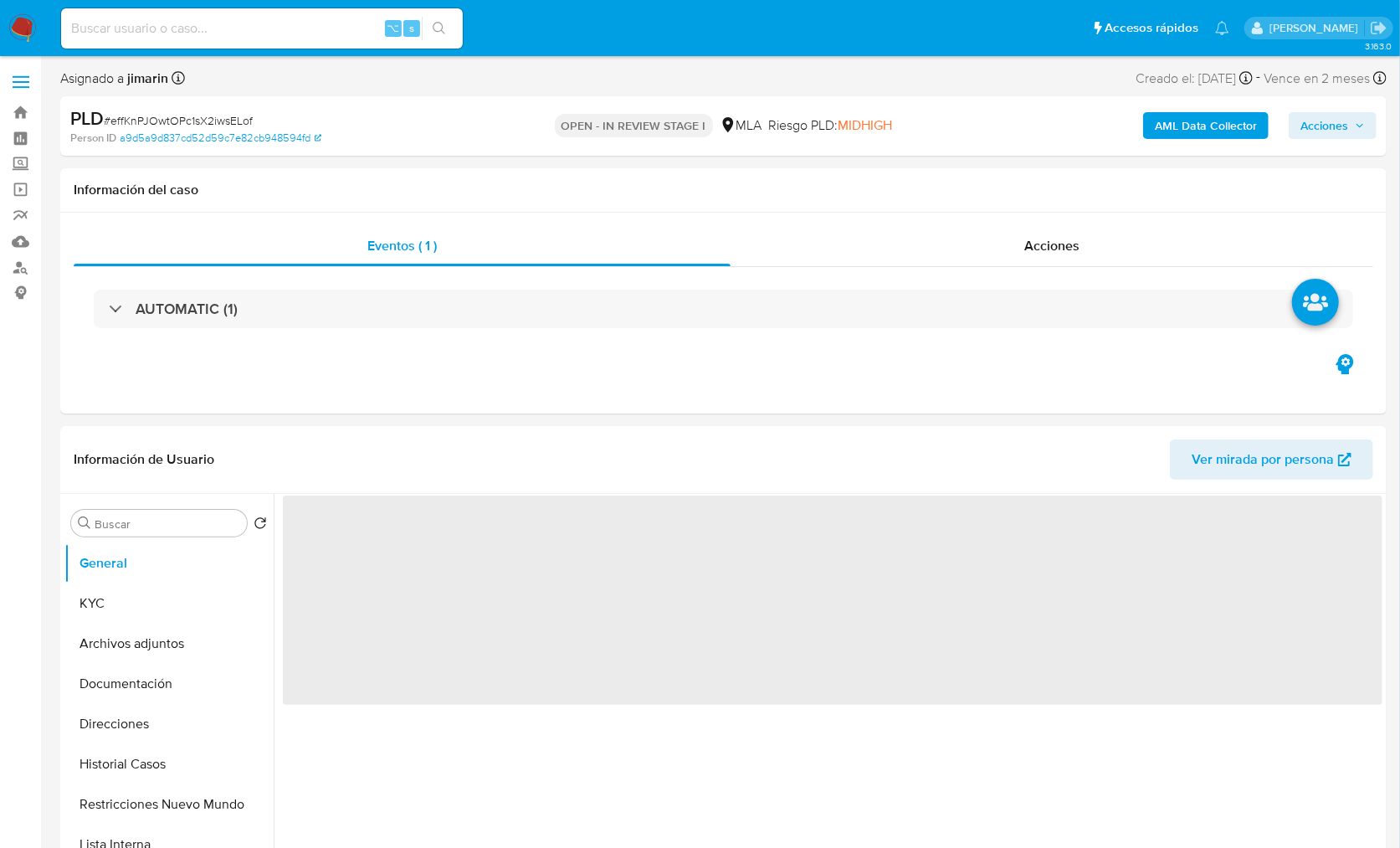
select select "10"
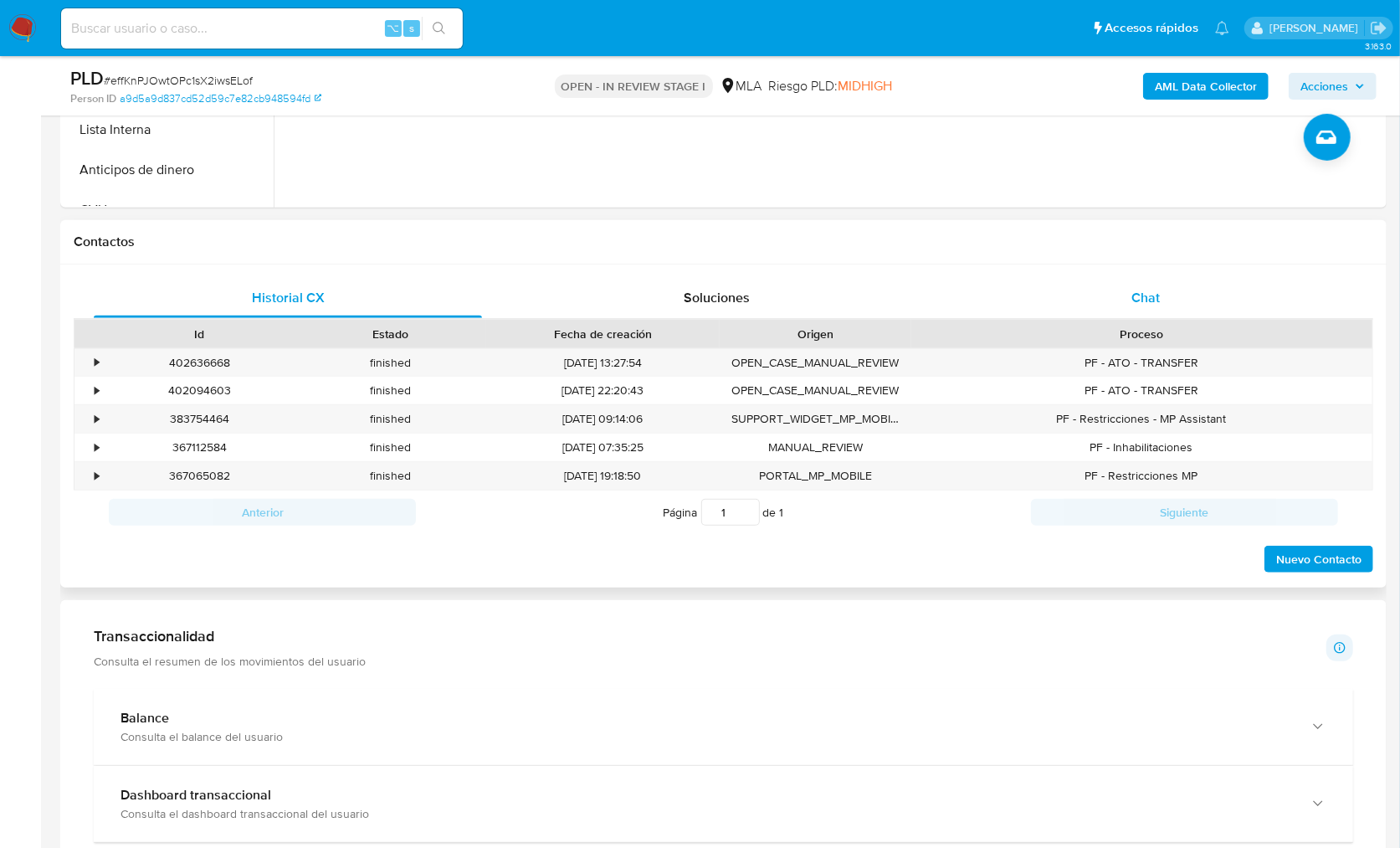
click at [1152, 300] on span "Chat" at bounding box center [1145, 297] width 29 height 19
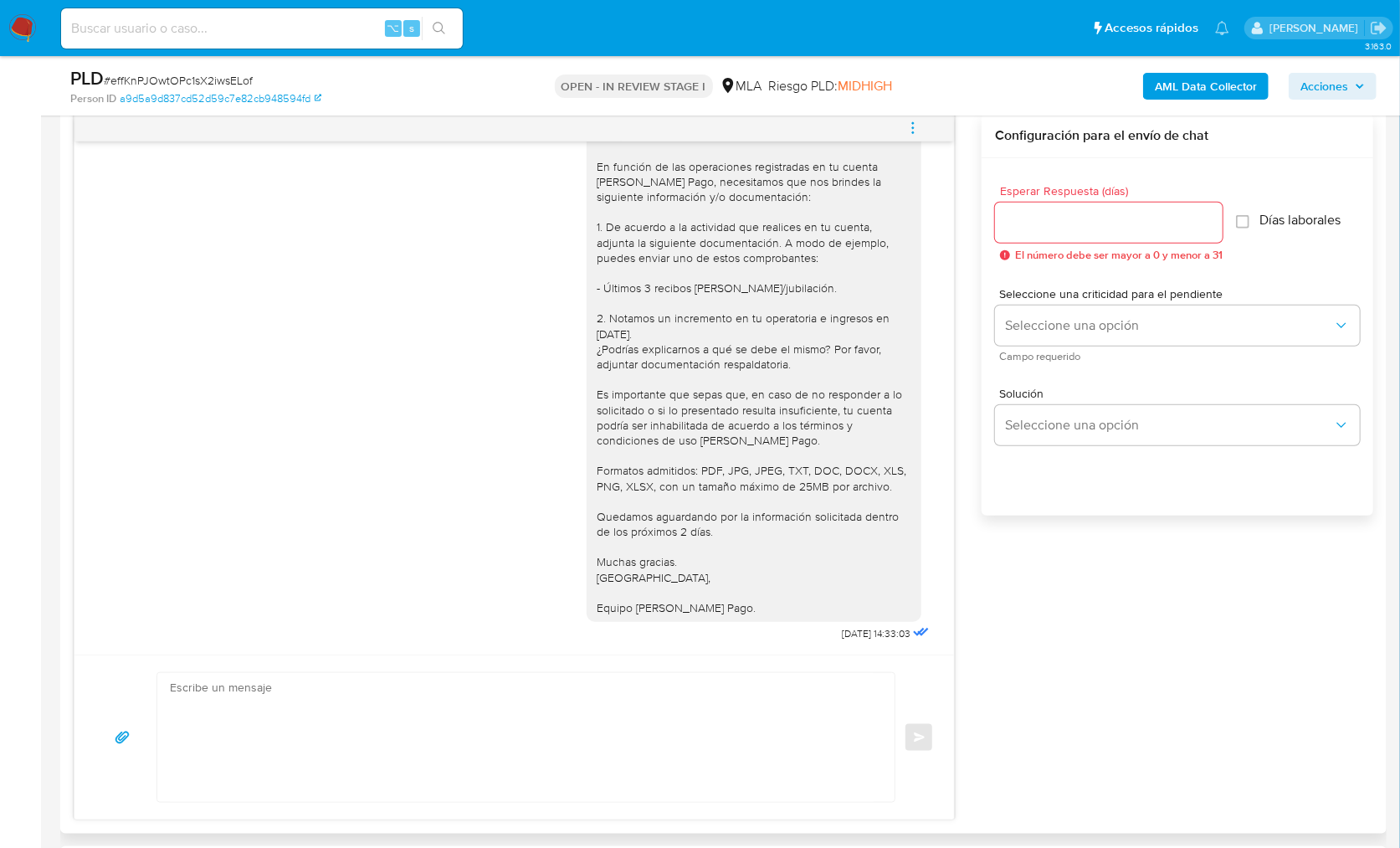
scroll to position [328, 0]
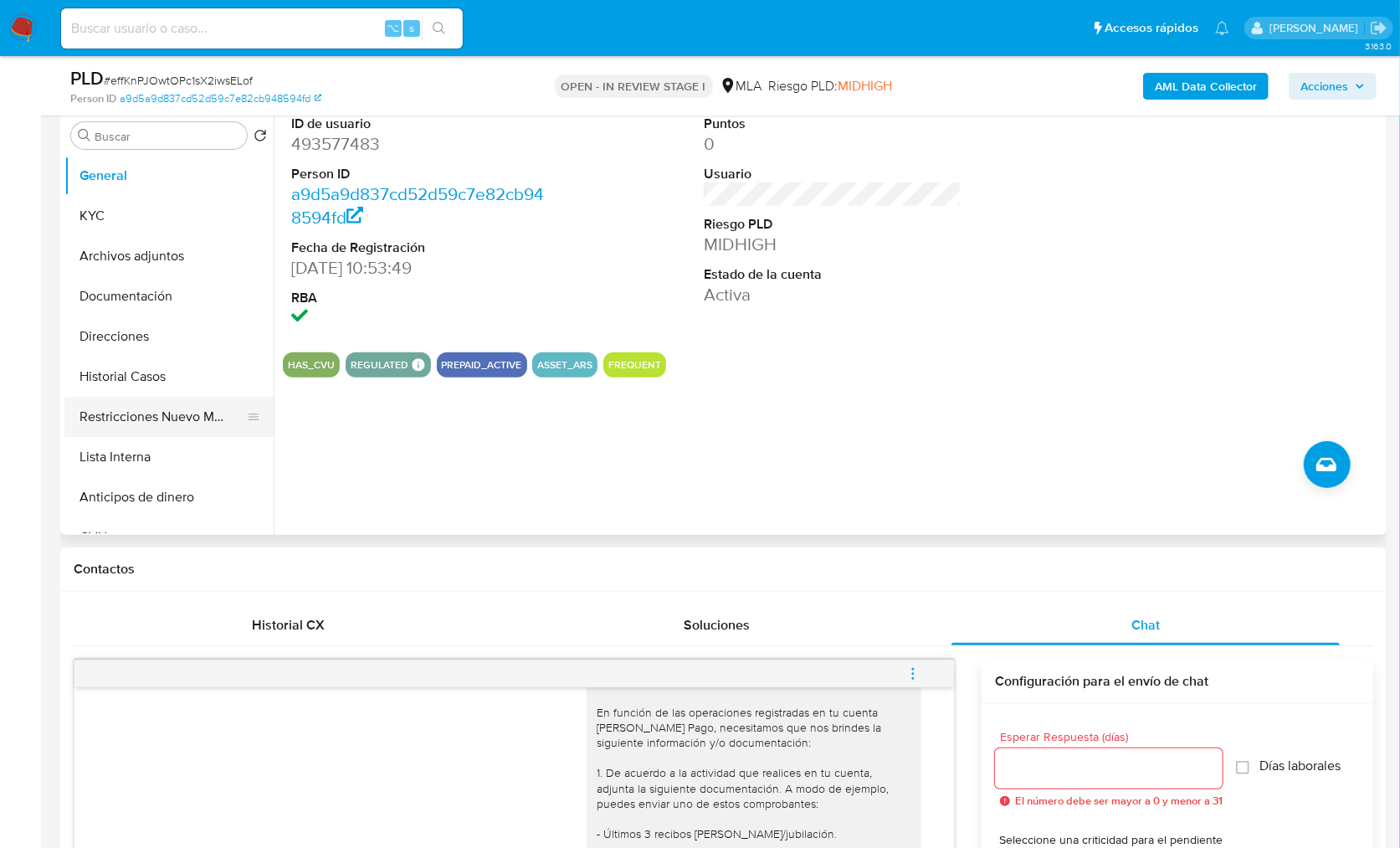
click at [181, 430] on button "Restricciones Nuevo Mundo" at bounding box center [162, 417] width 196 height 41
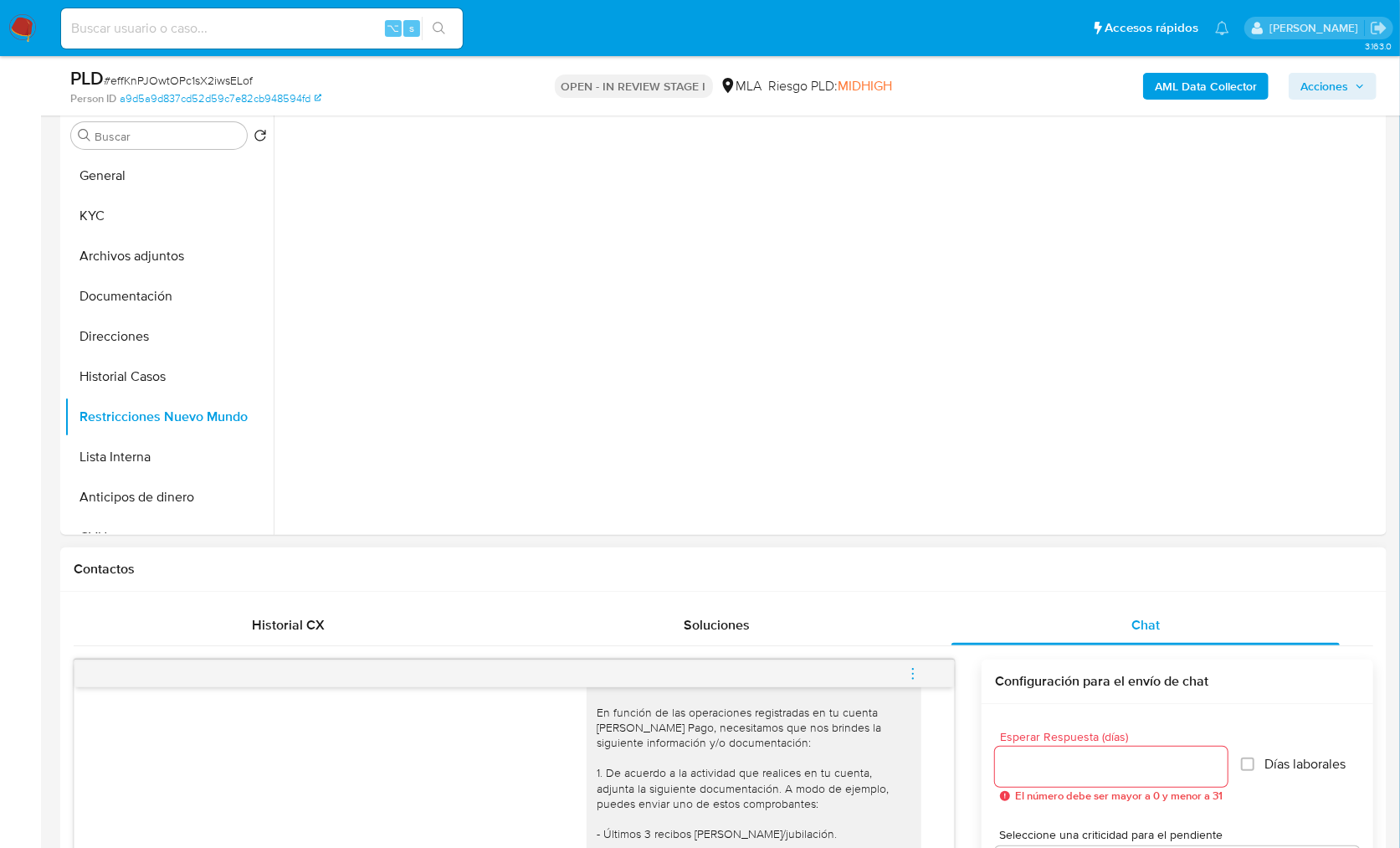
scroll to position [303, 0]
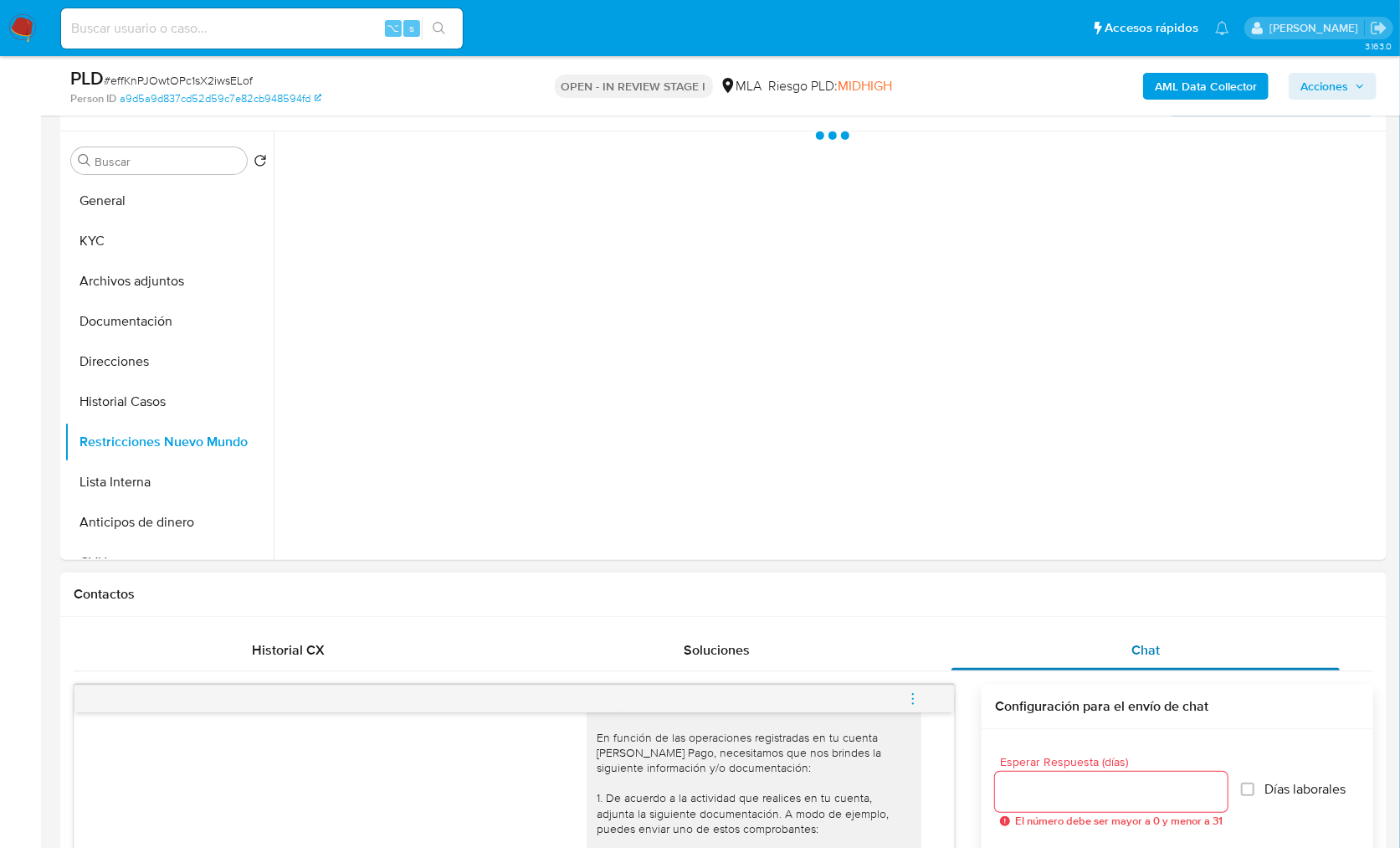
click at [1177, 640] on div "Chat" at bounding box center [1146, 650] width 388 height 41
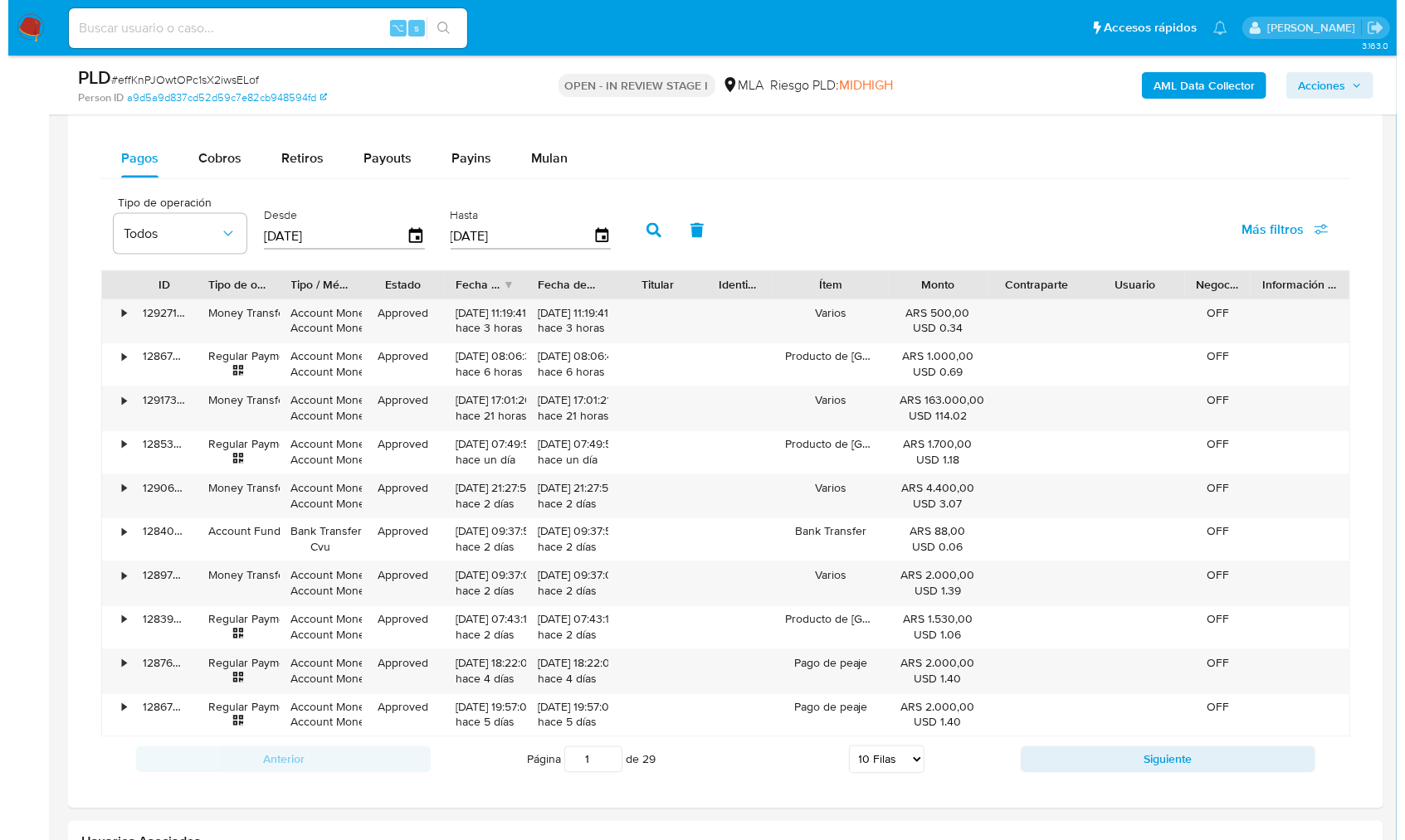
scroll to position [2617, 0]
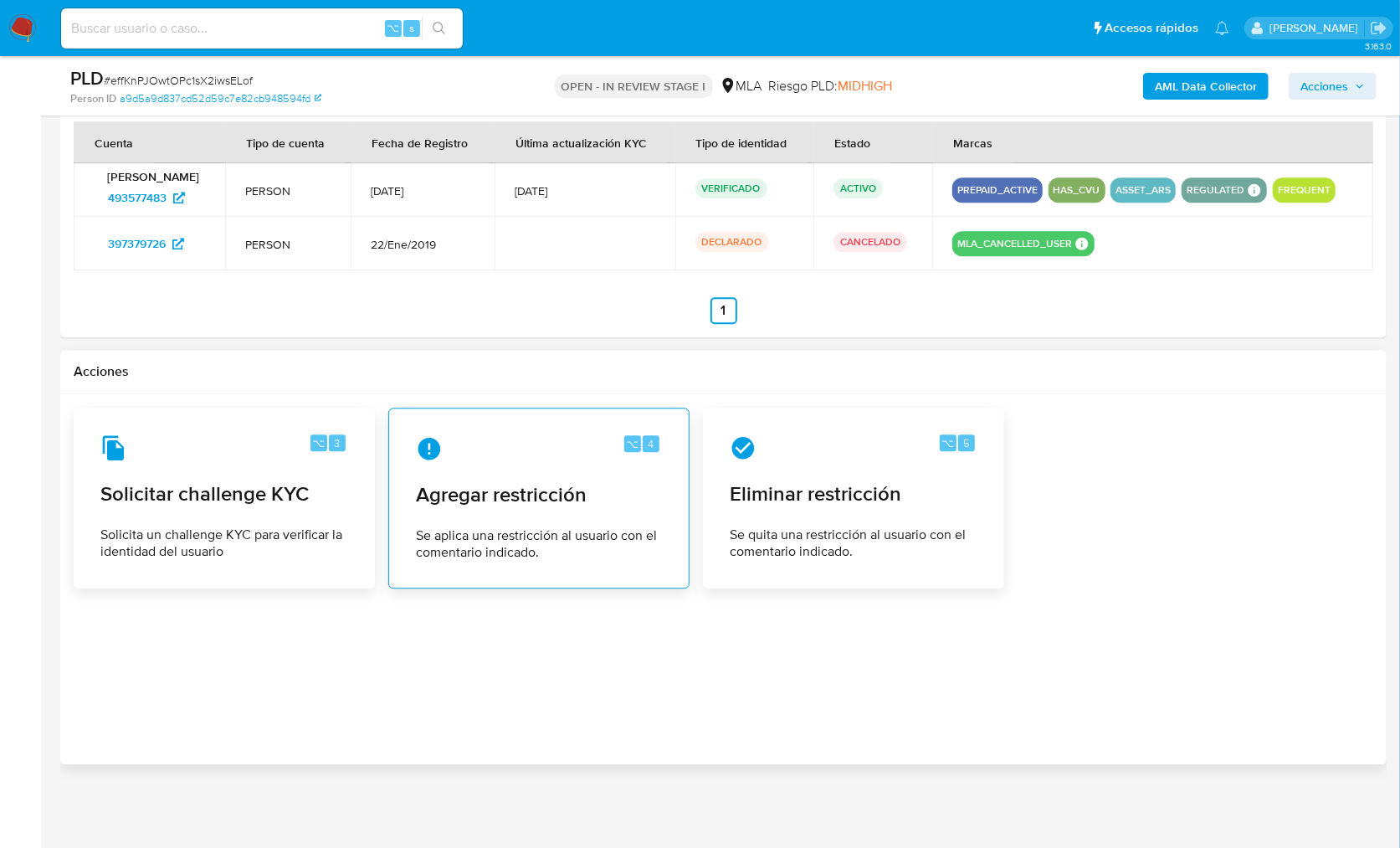
click at [624, 534] on span "Se aplica una restricción al usuario con el comentario indicado." at bounding box center [539, 544] width 246 height 34
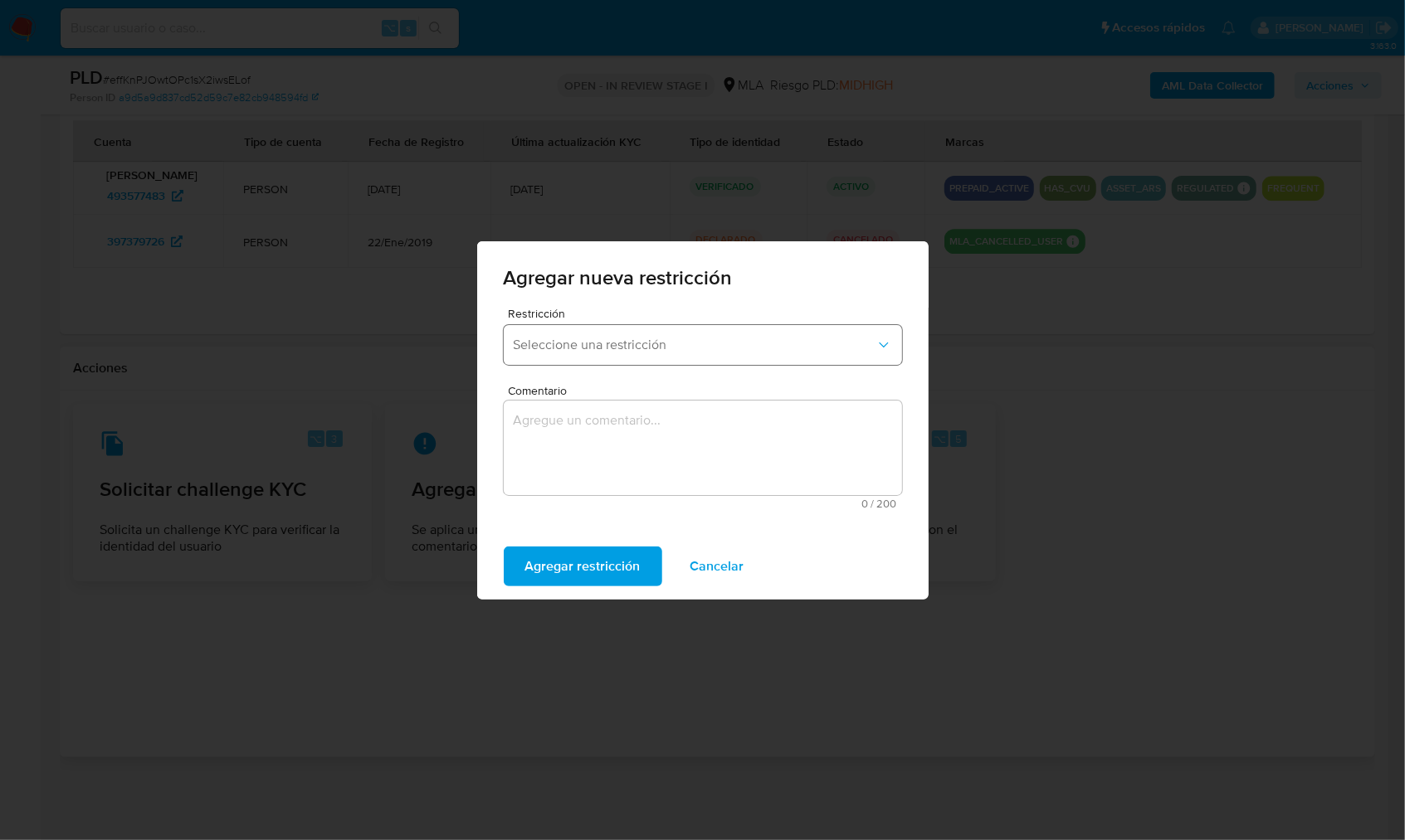
click at [555, 337] on span "Seleccione una restricción" at bounding box center [694, 344] width 361 height 17
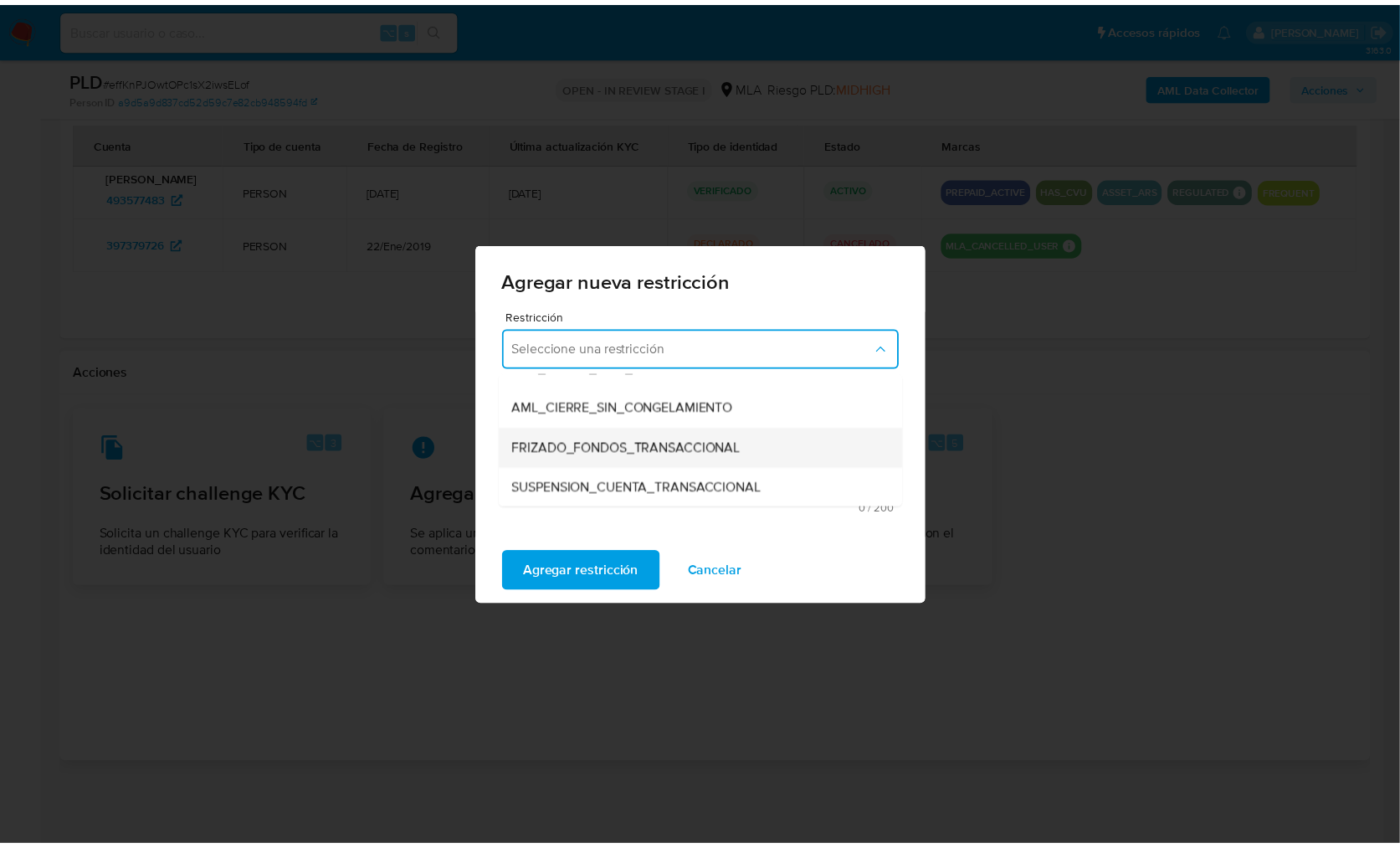
scroll to position [154, 0]
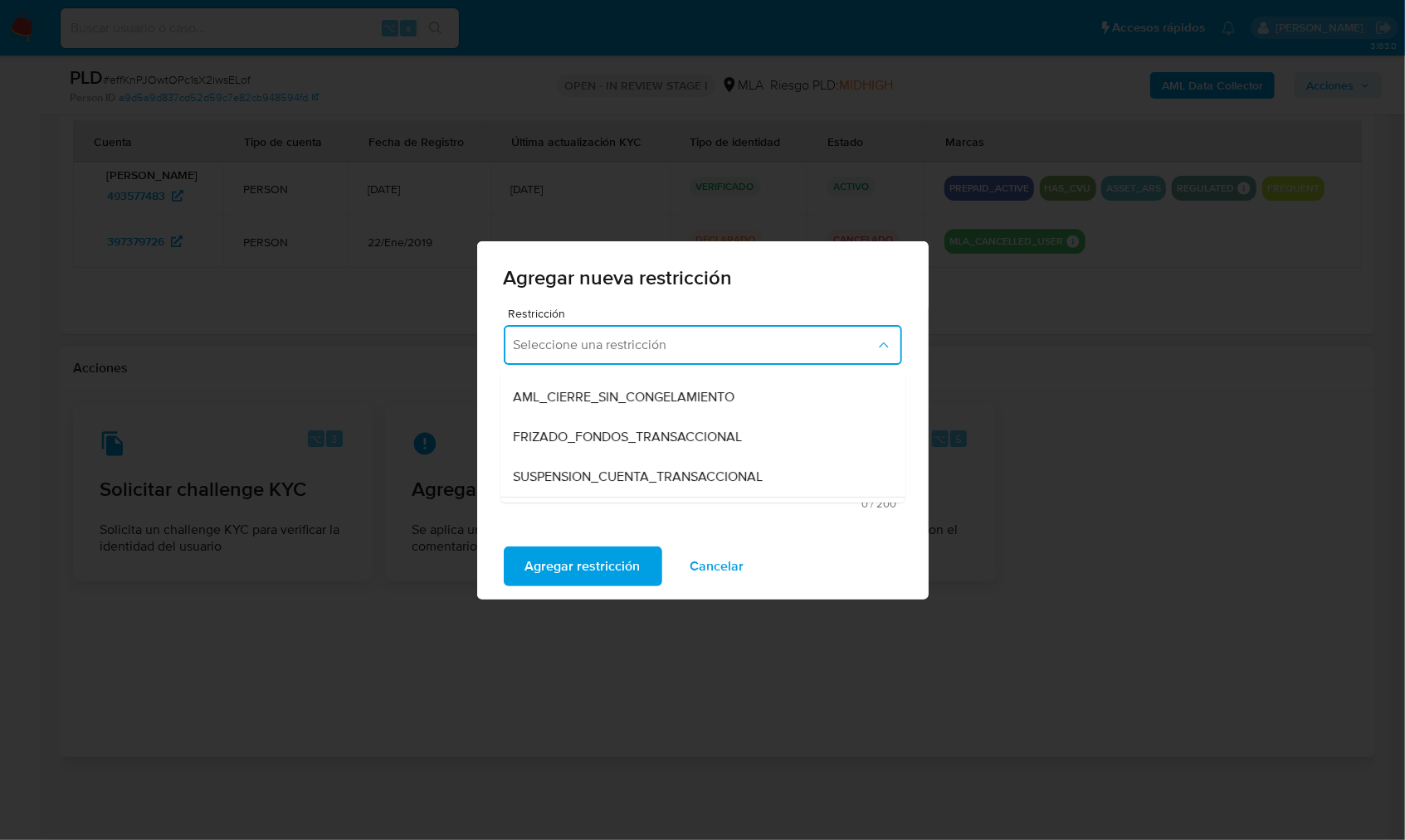
click at [615, 476] on span "SUSPENSION_CUENTA_TRANSACCIONAL" at bounding box center [638, 476] width 249 height 17
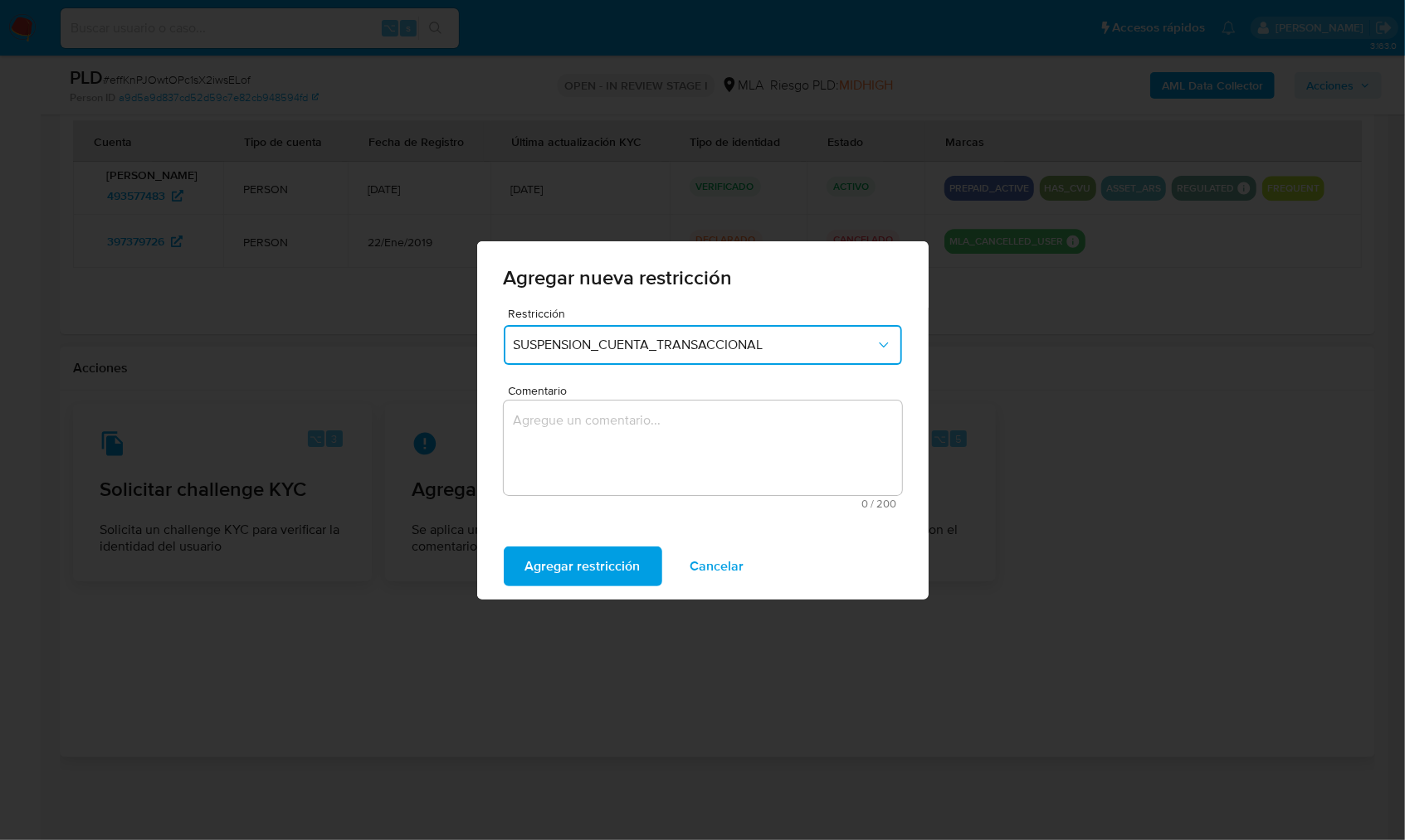
click at [647, 463] on textarea "Comentario" at bounding box center [703, 447] width 399 height 94
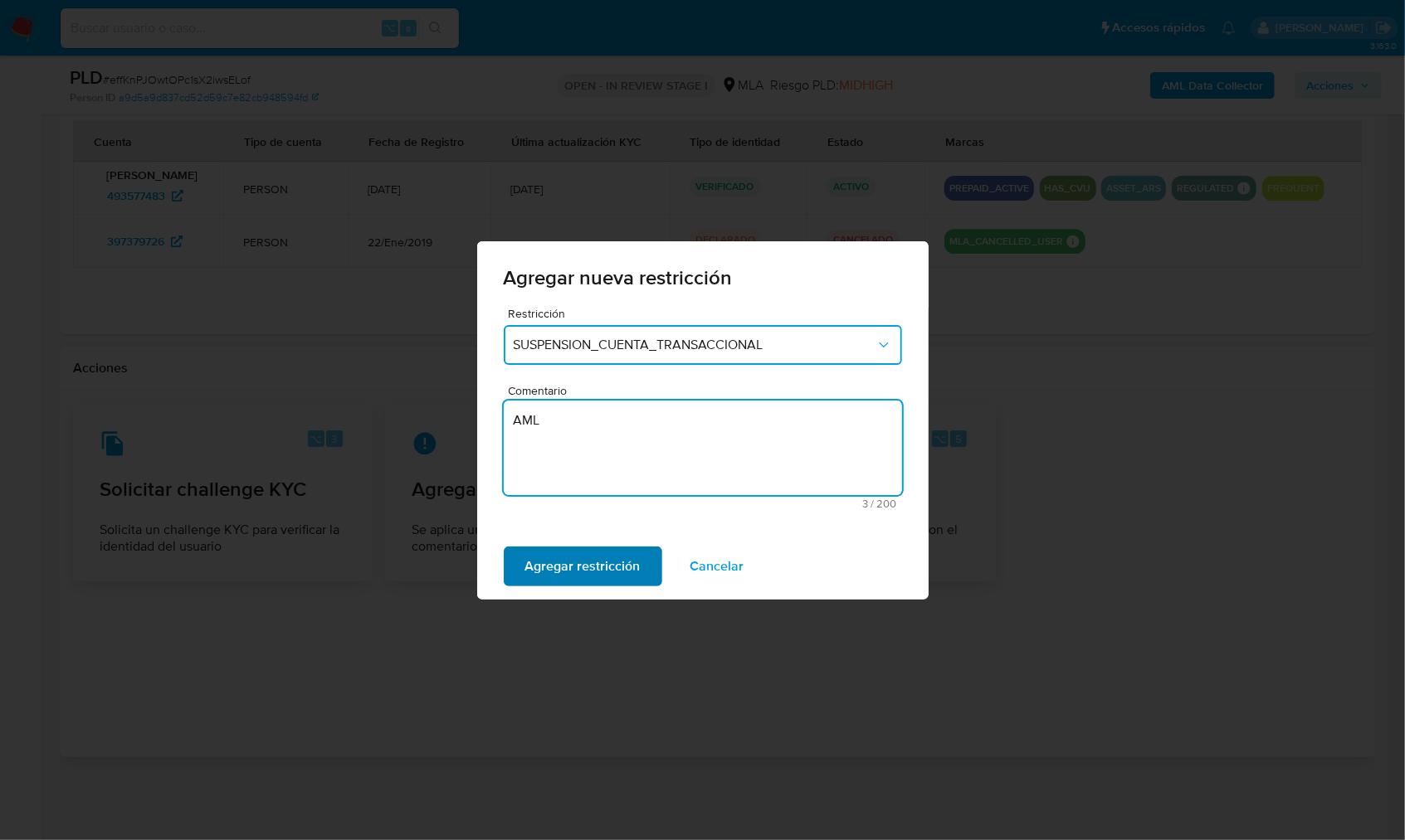
type textarea "AML"
click at [522, 549] on button "Agregar restricción" at bounding box center [582, 566] width 158 height 40
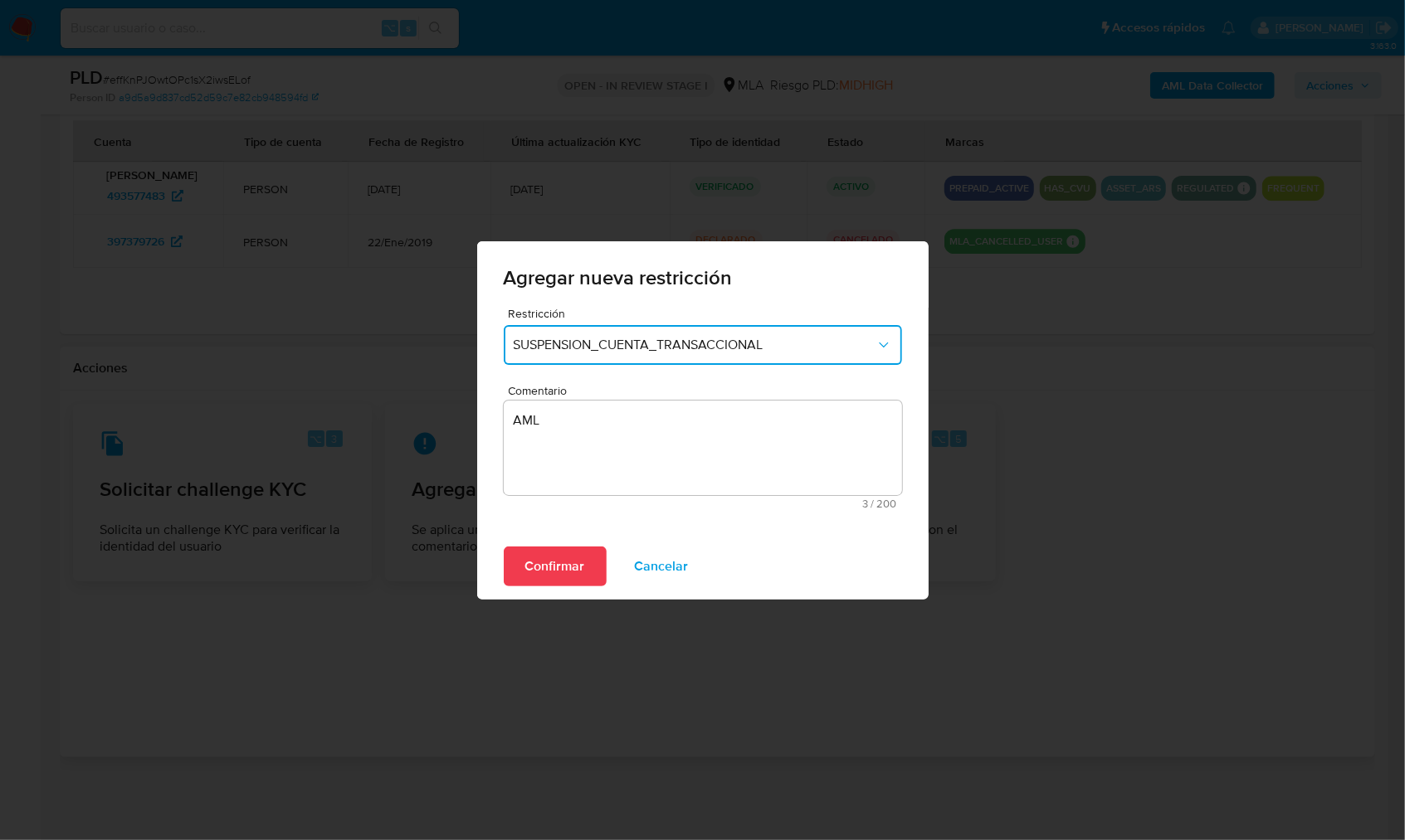
click at [554, 569] on span "Confirmar" at bounding box center [555, 566] width 60 height 36
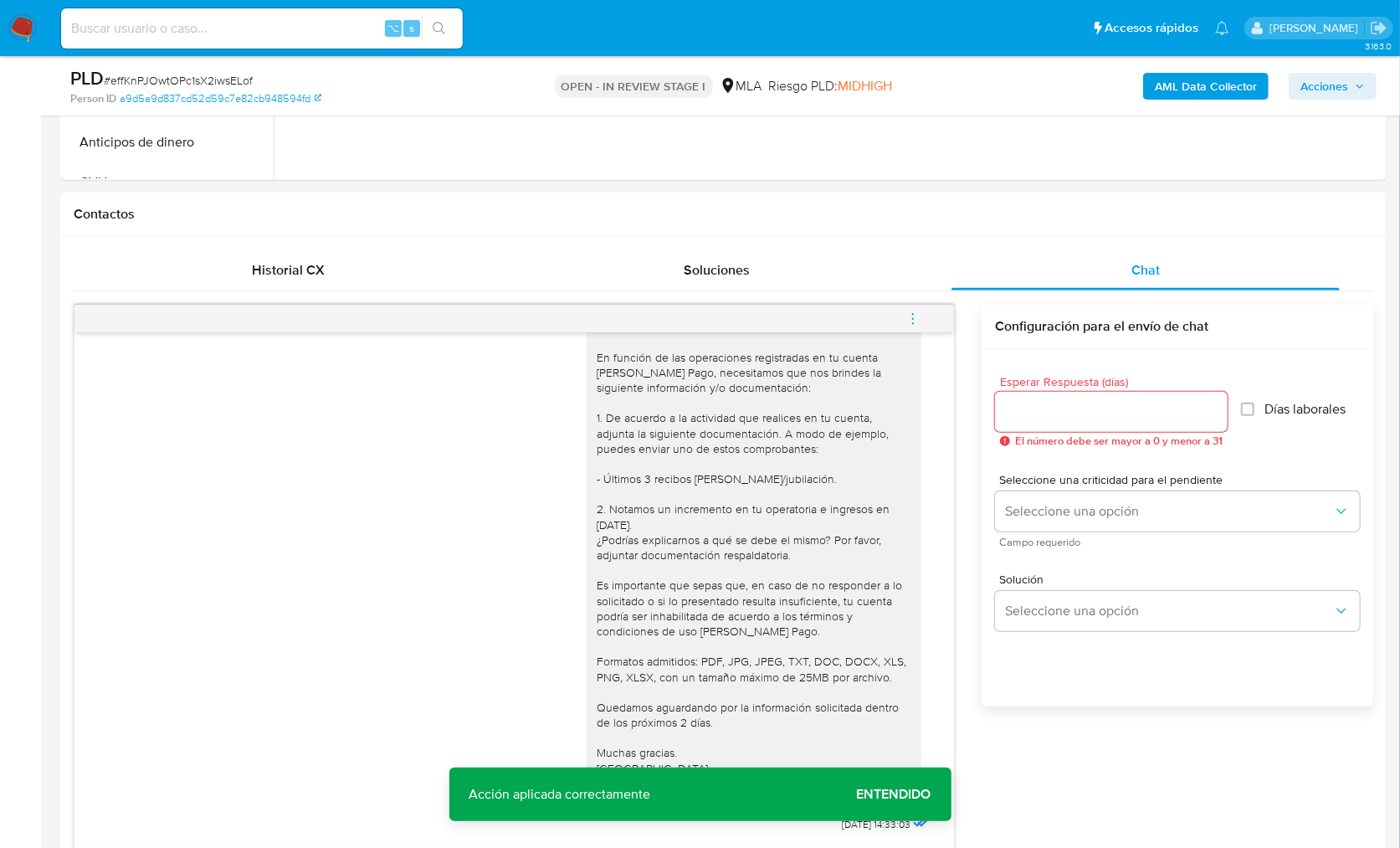
scroll to position [635, 0]
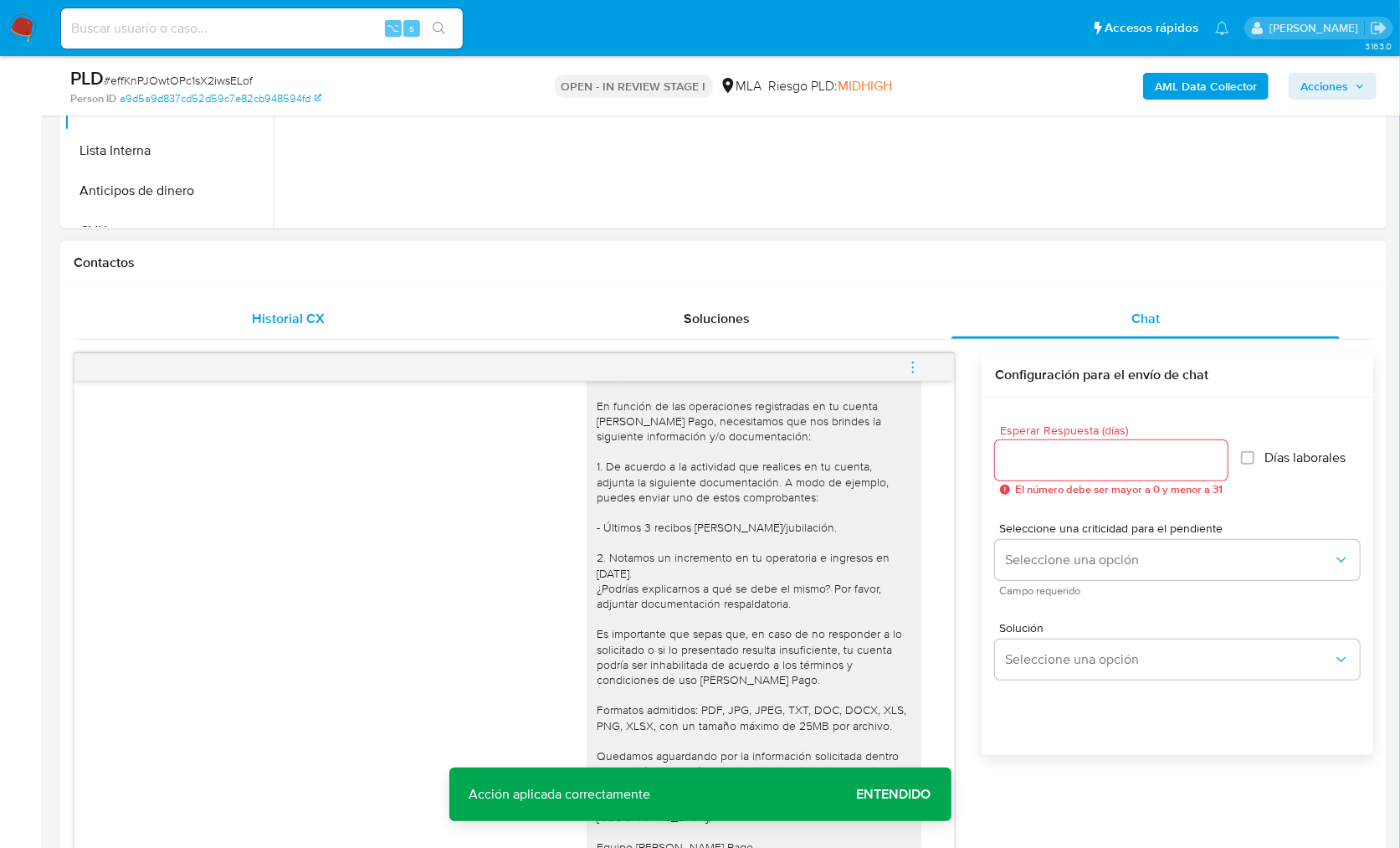
click at [235, 330] on div "Historial CX" at bounding box center [288, 319] width 388 height 41
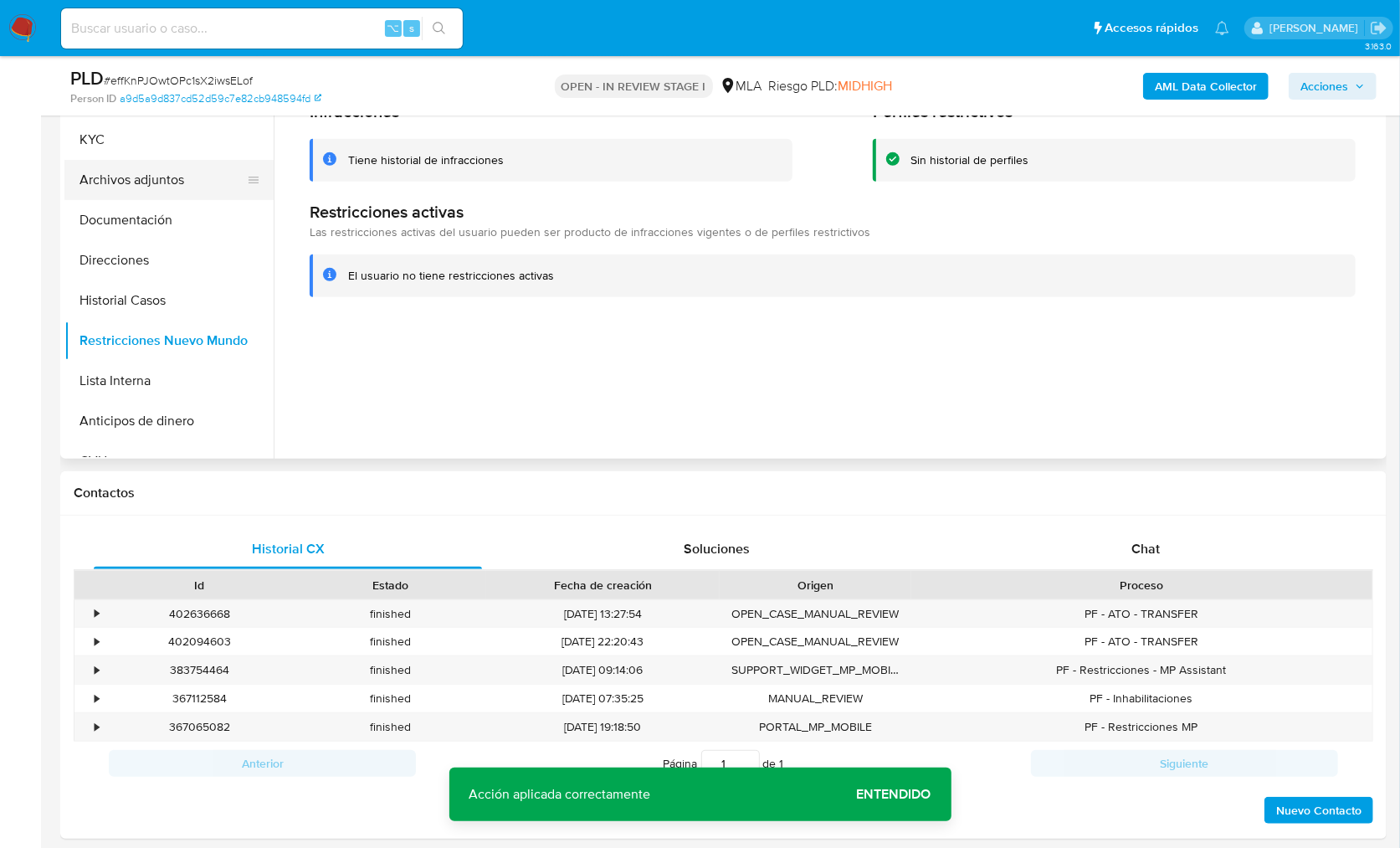
scroll to position [328, 0]
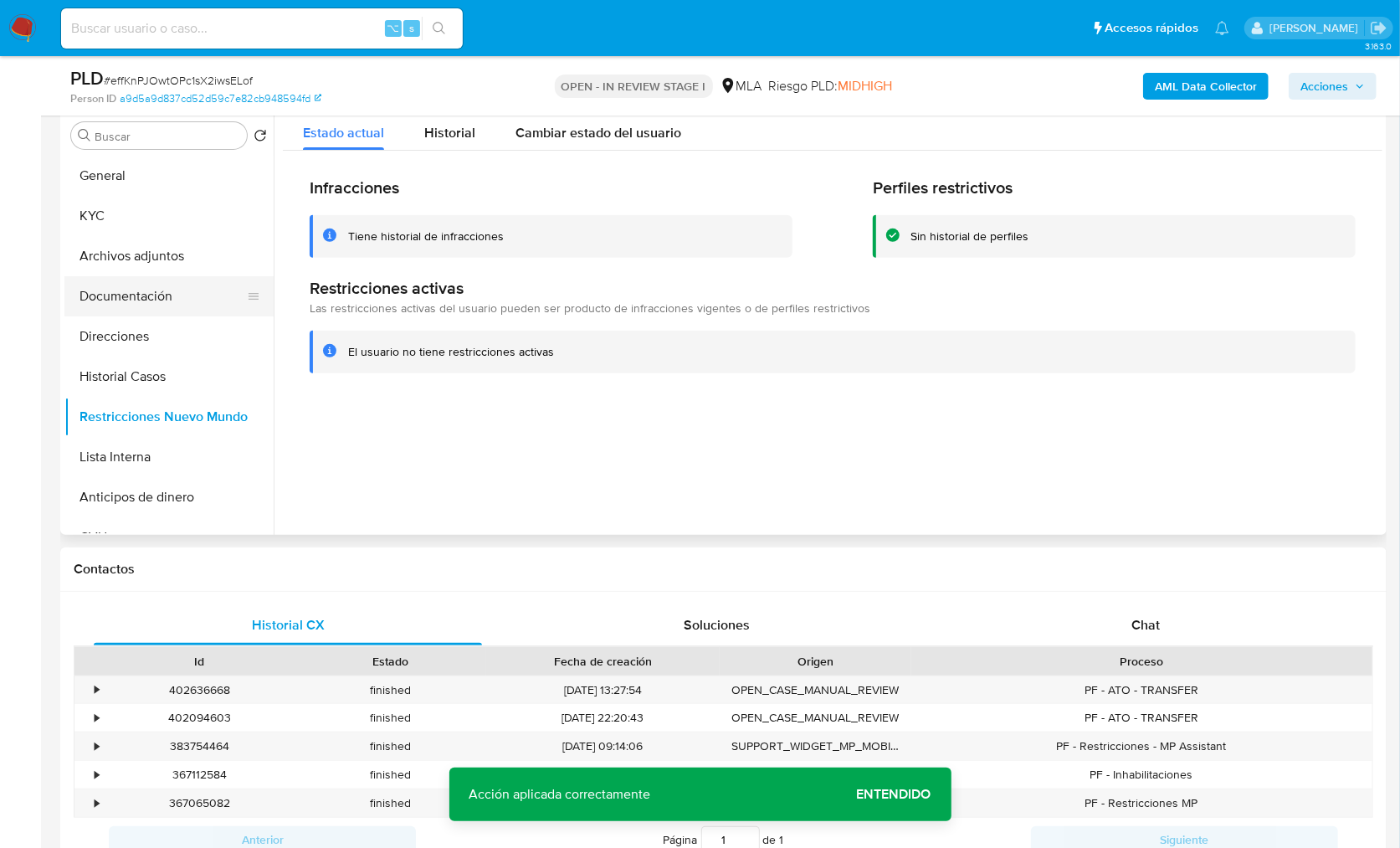
click at [158, 282] on button "Documentación" at bounding box center [162, 296] width 196 height 41
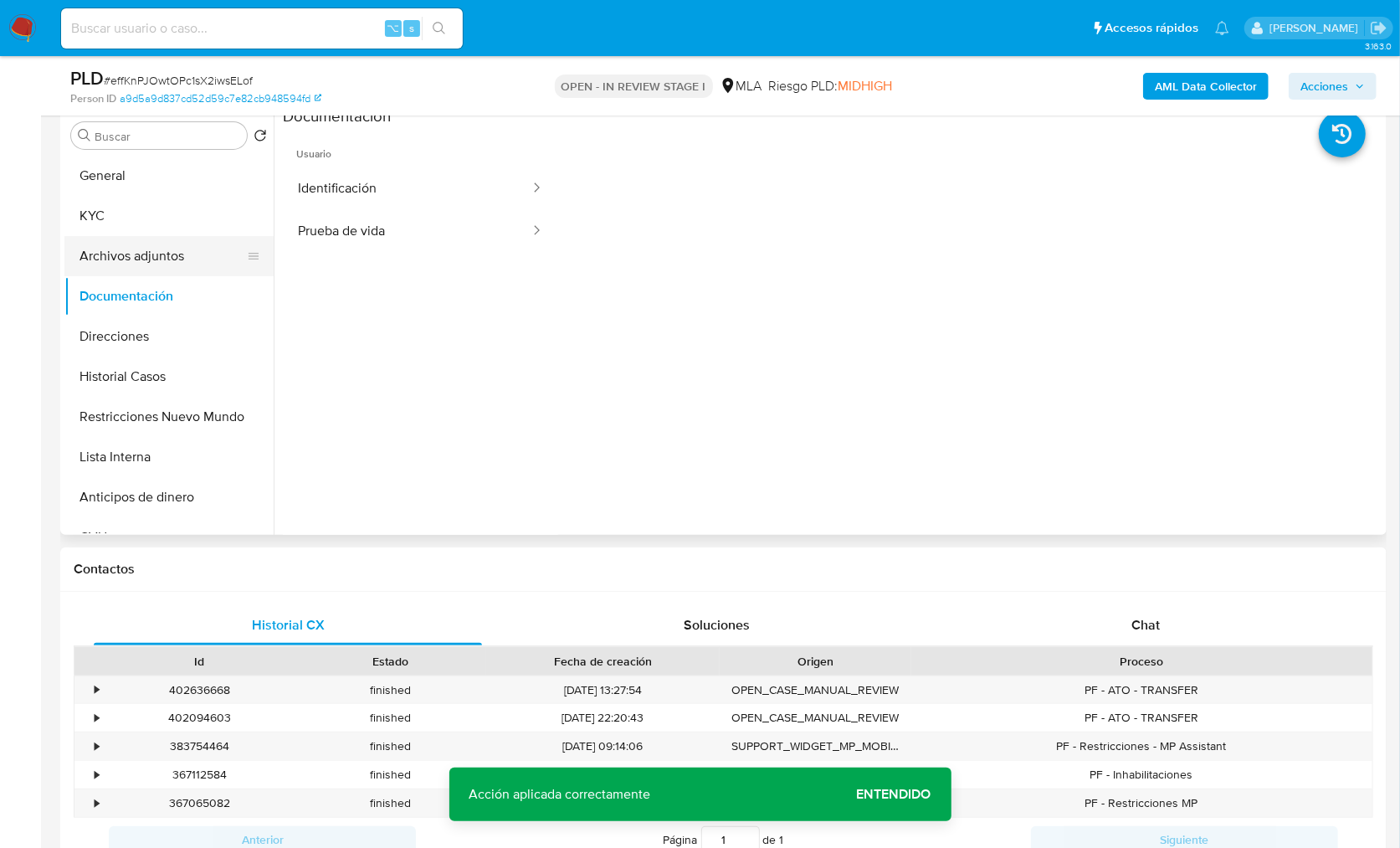
click at [161, 266] on button "Archivos adjuntos" at bounding box center [162, 256] width 196 height 41
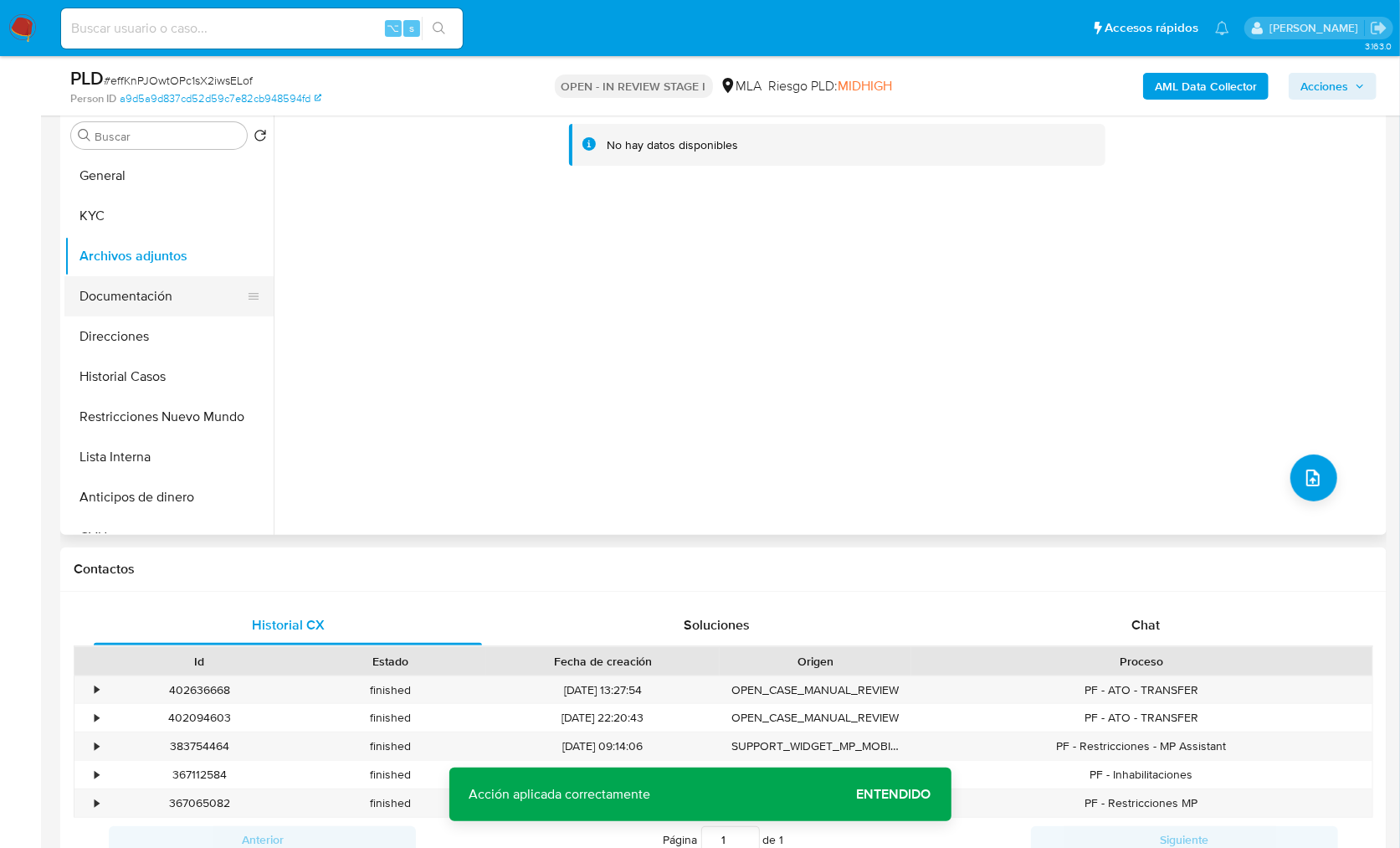
click at [160, 294] on button "Documentación" at bounding box center [162, 296] width 196 height 41
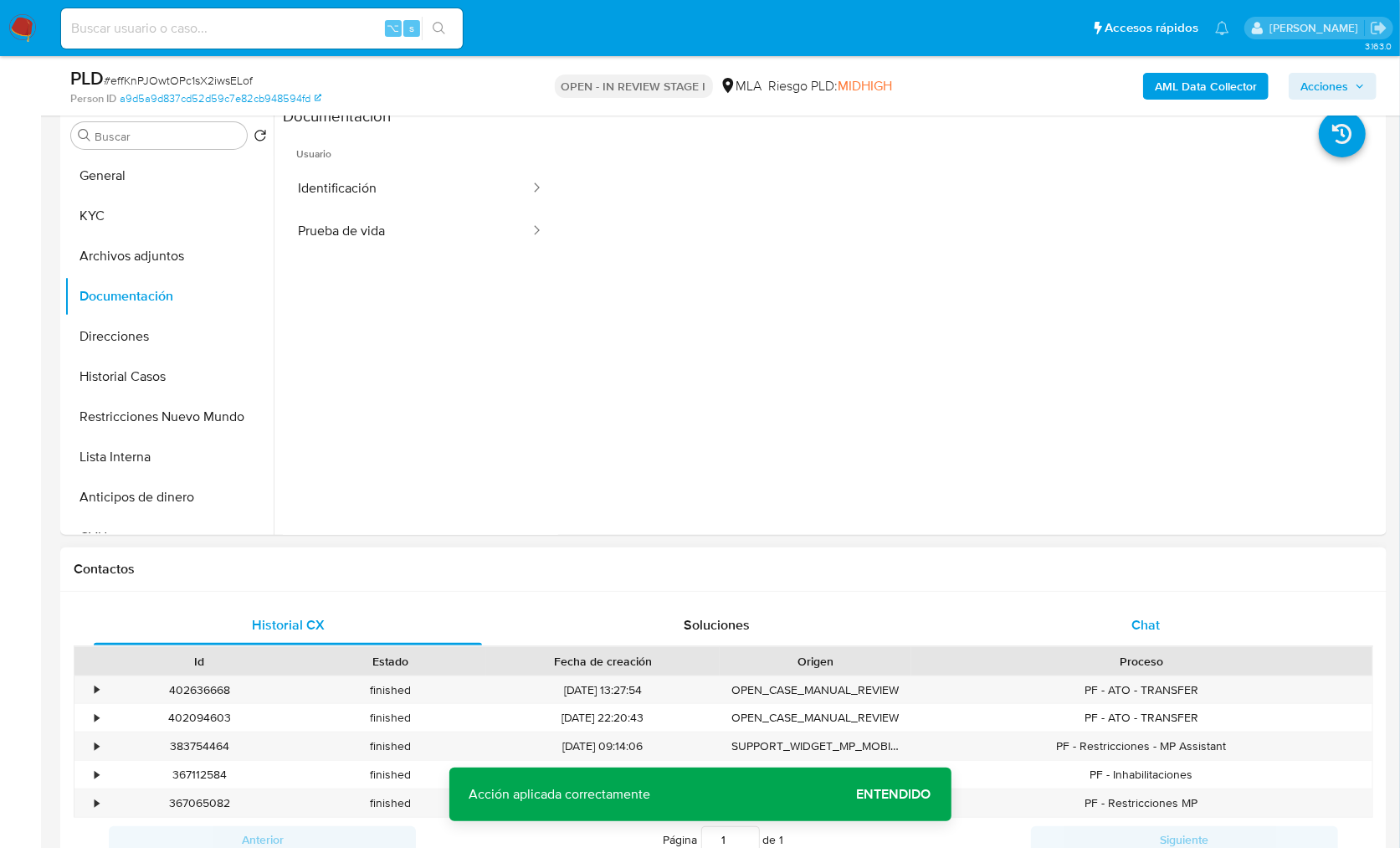
scroll to position [0, 0]
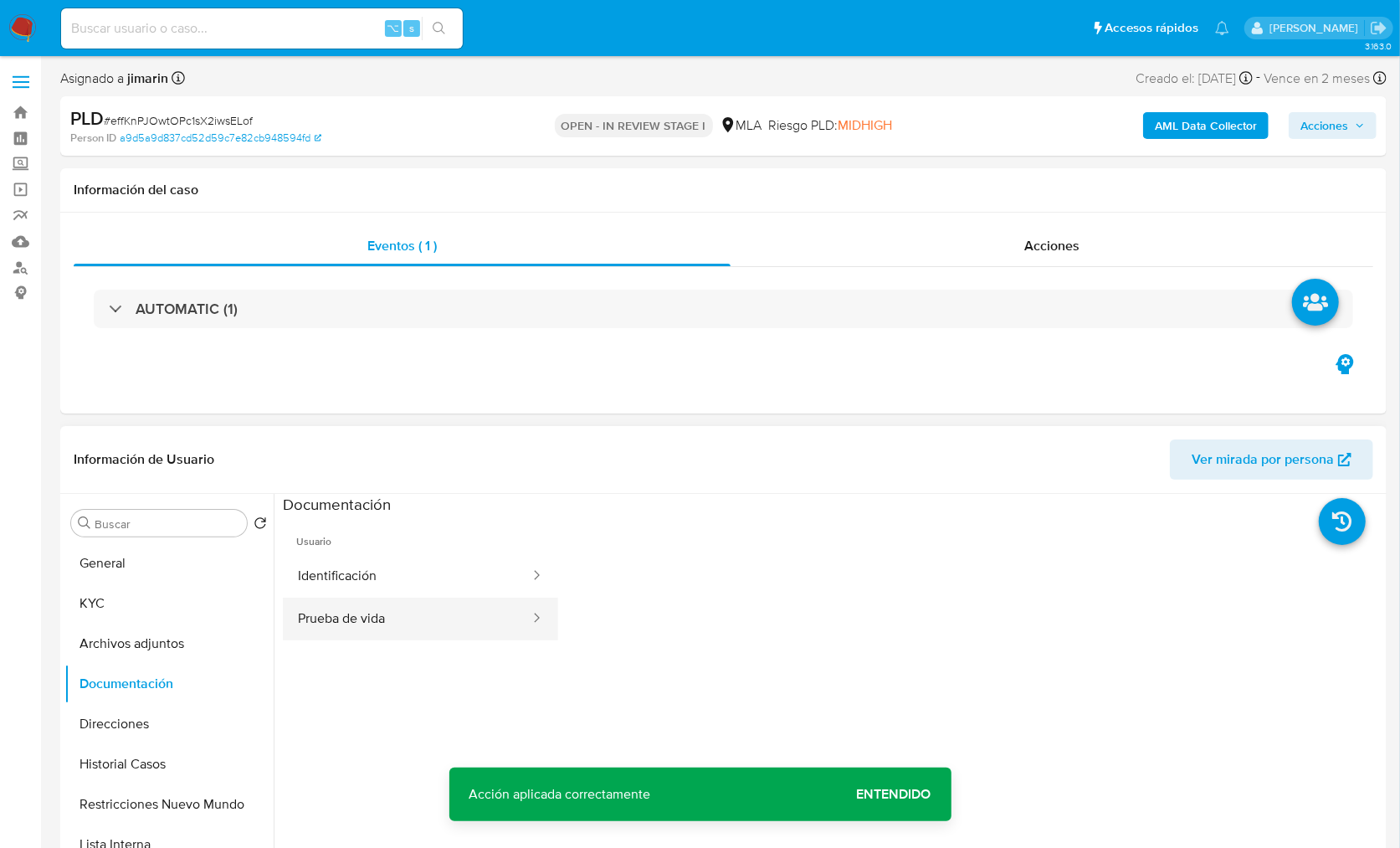
click at [468, 614] on button "Prueba de vida" at bounding box center [407, 618] width 249 height 43
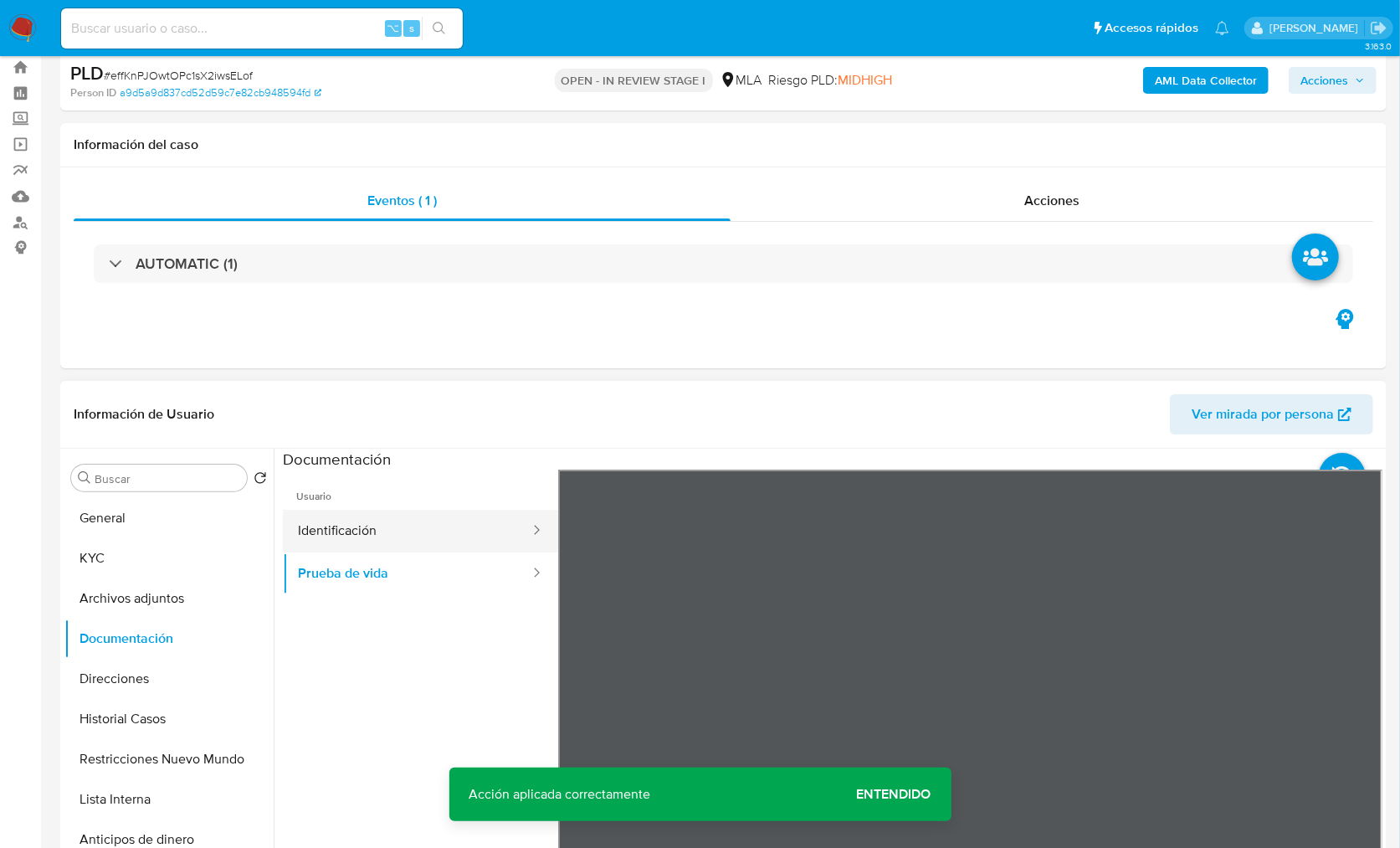
scroll to position [133, 0]
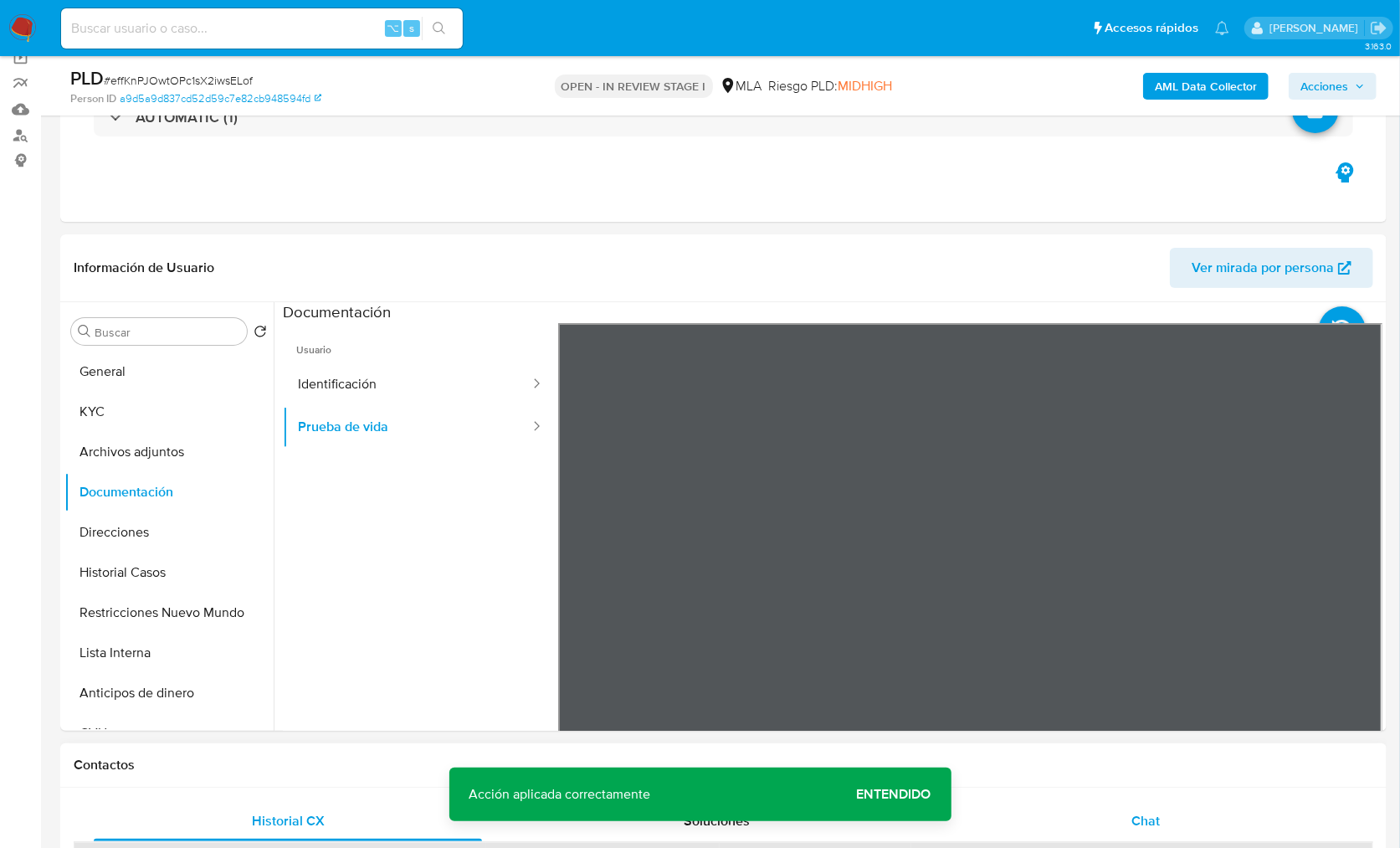
click at [1167, 818] on div "Chat" at bounding box center [1146, 821] width 388 height 41
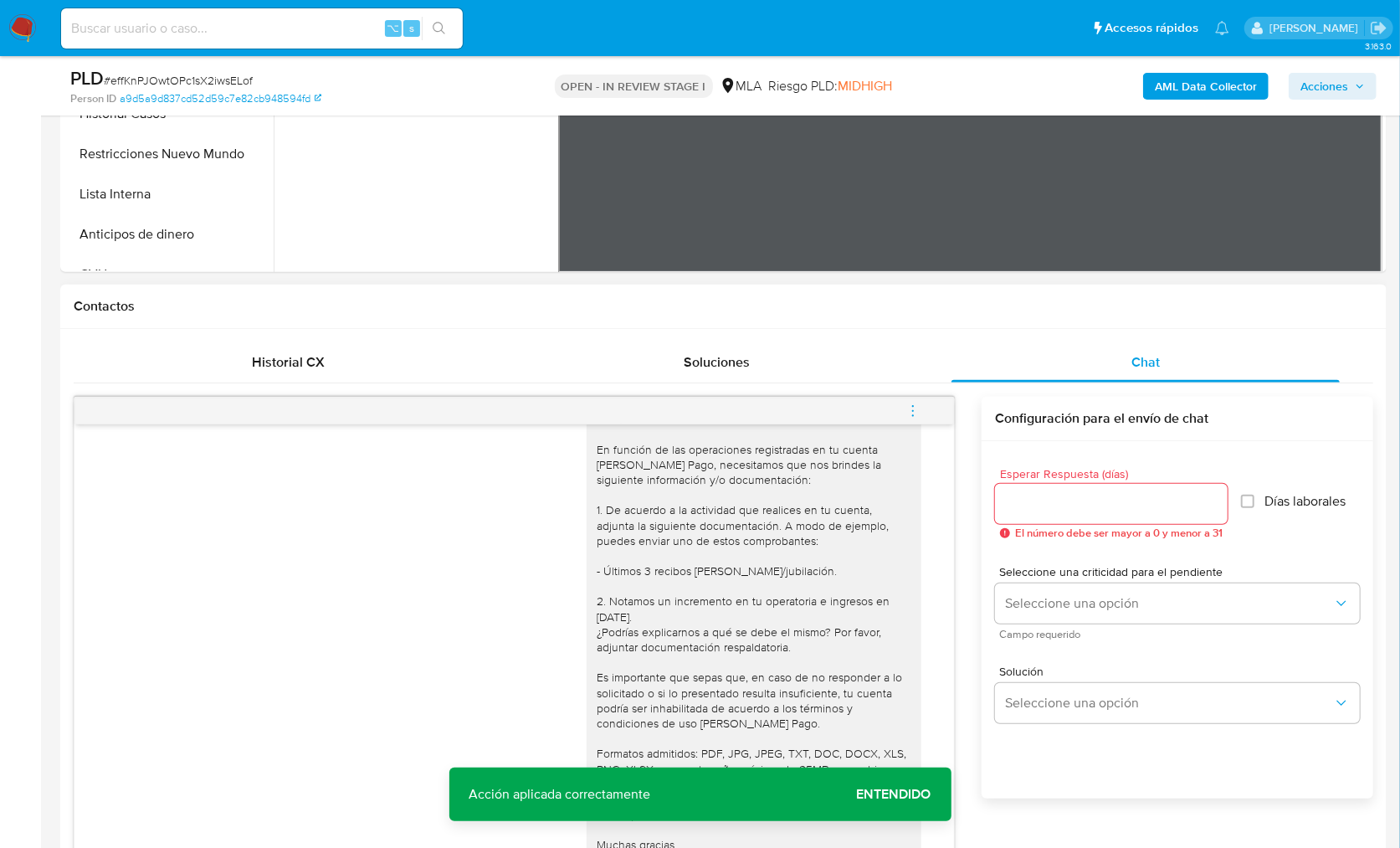
scroll to position [834, 0]
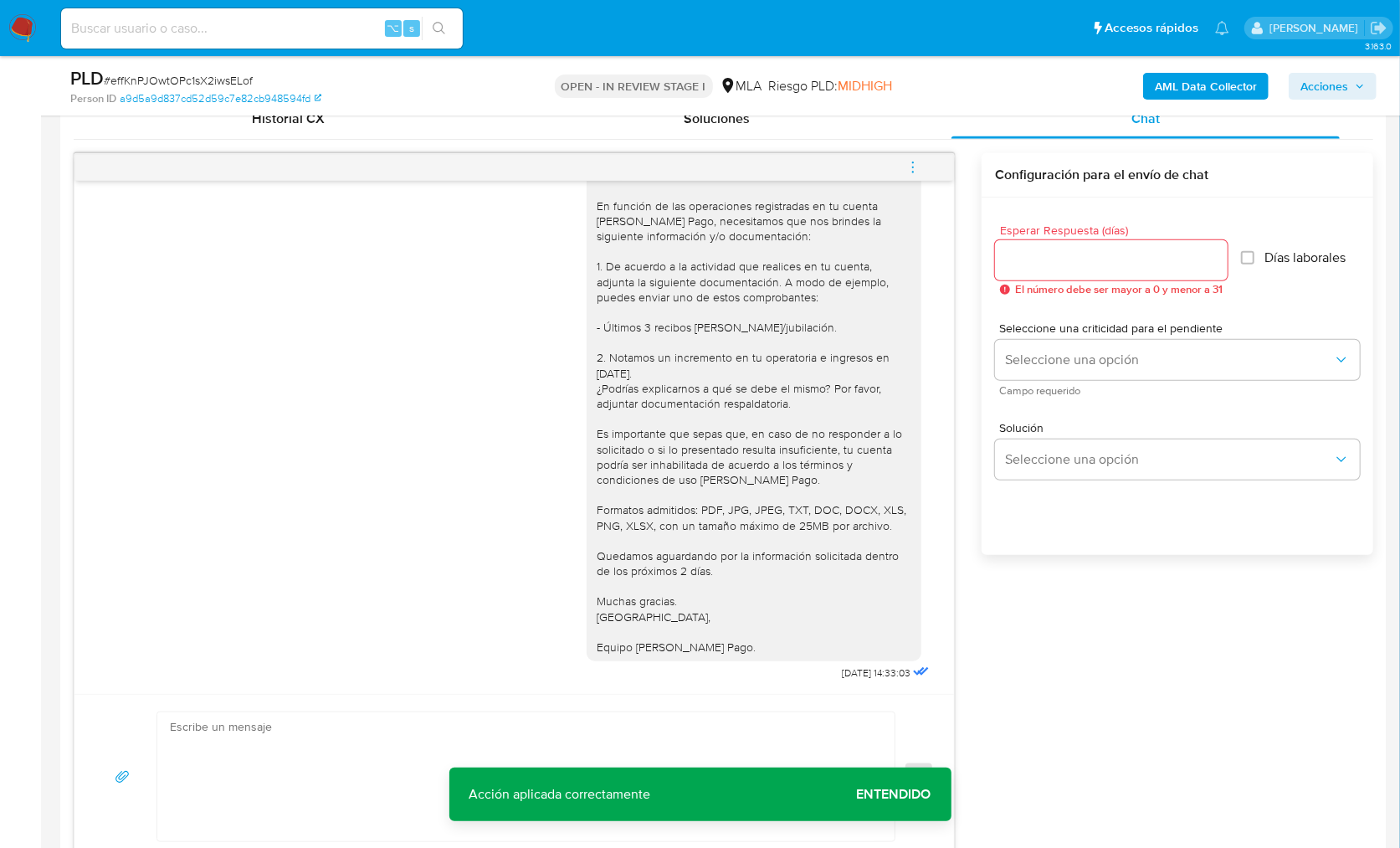
click at [481, 737] on textarea at bounding box center [522, 777] width 704 height 129
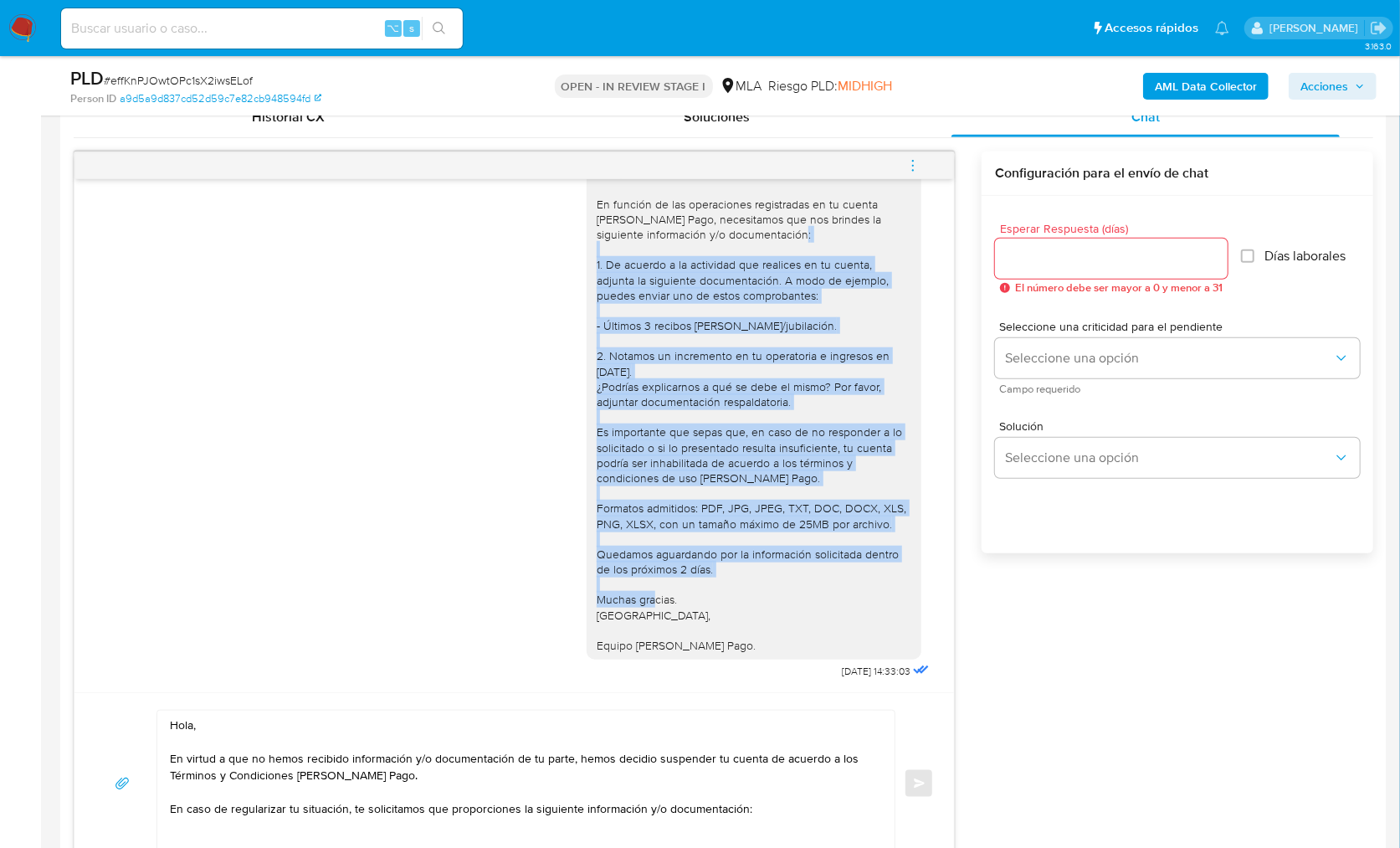
scroll to position [1340, 0]
drag, startPoint x: 580, startPoint y: 390, endPoint x: 720, endPoint y: 635, distance: 282.2
click at [722, 643] on div "Hola, En función de las operaciones registradas en tu cuenta de Mercado Pago, n…" at bounding box center [754, 409] width 315 height 487
copy div "1. De acuerdo a la actividad que realices en tu cuenta, adjunta la siguiente do…"
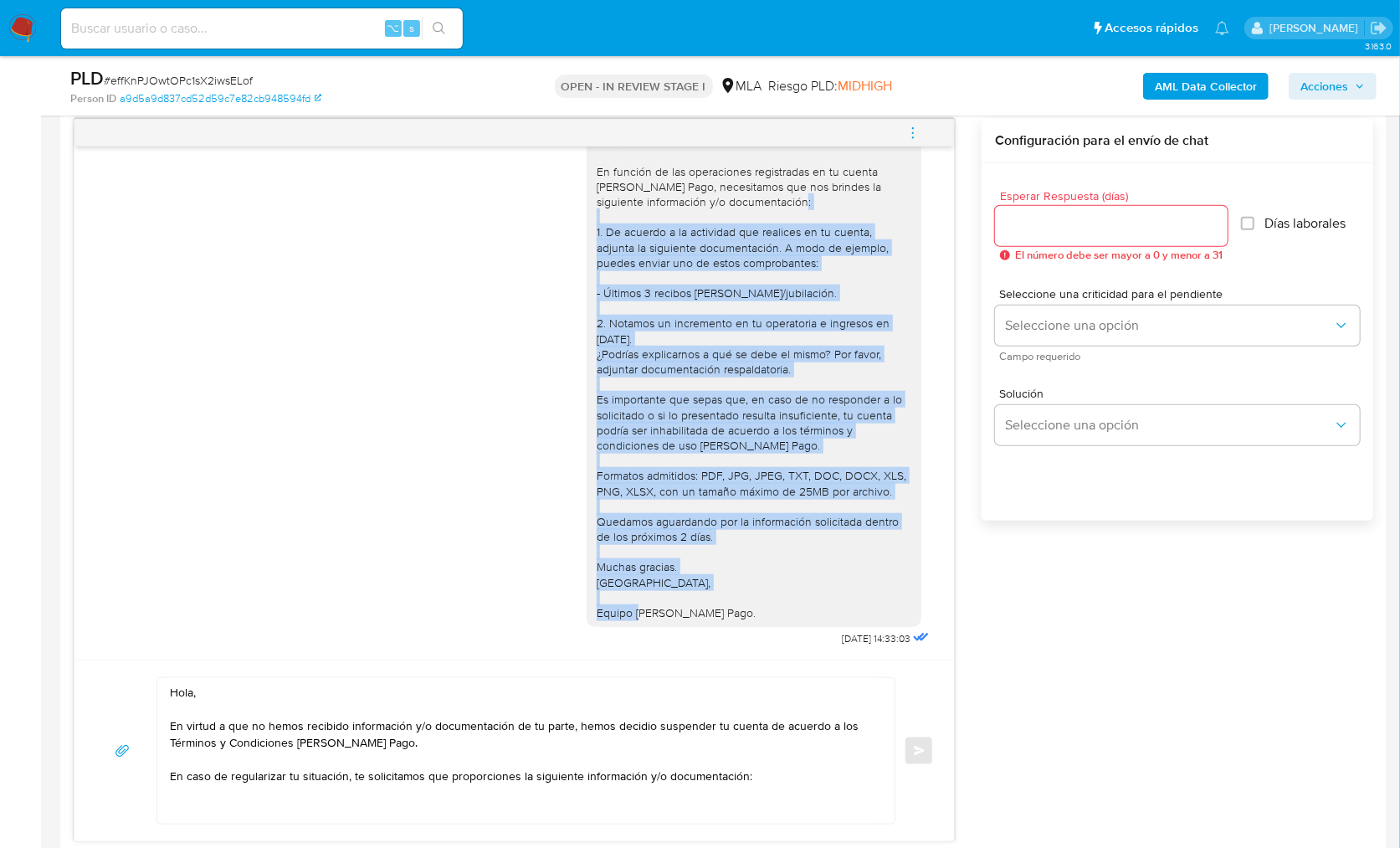
scroll to position [966, 0]
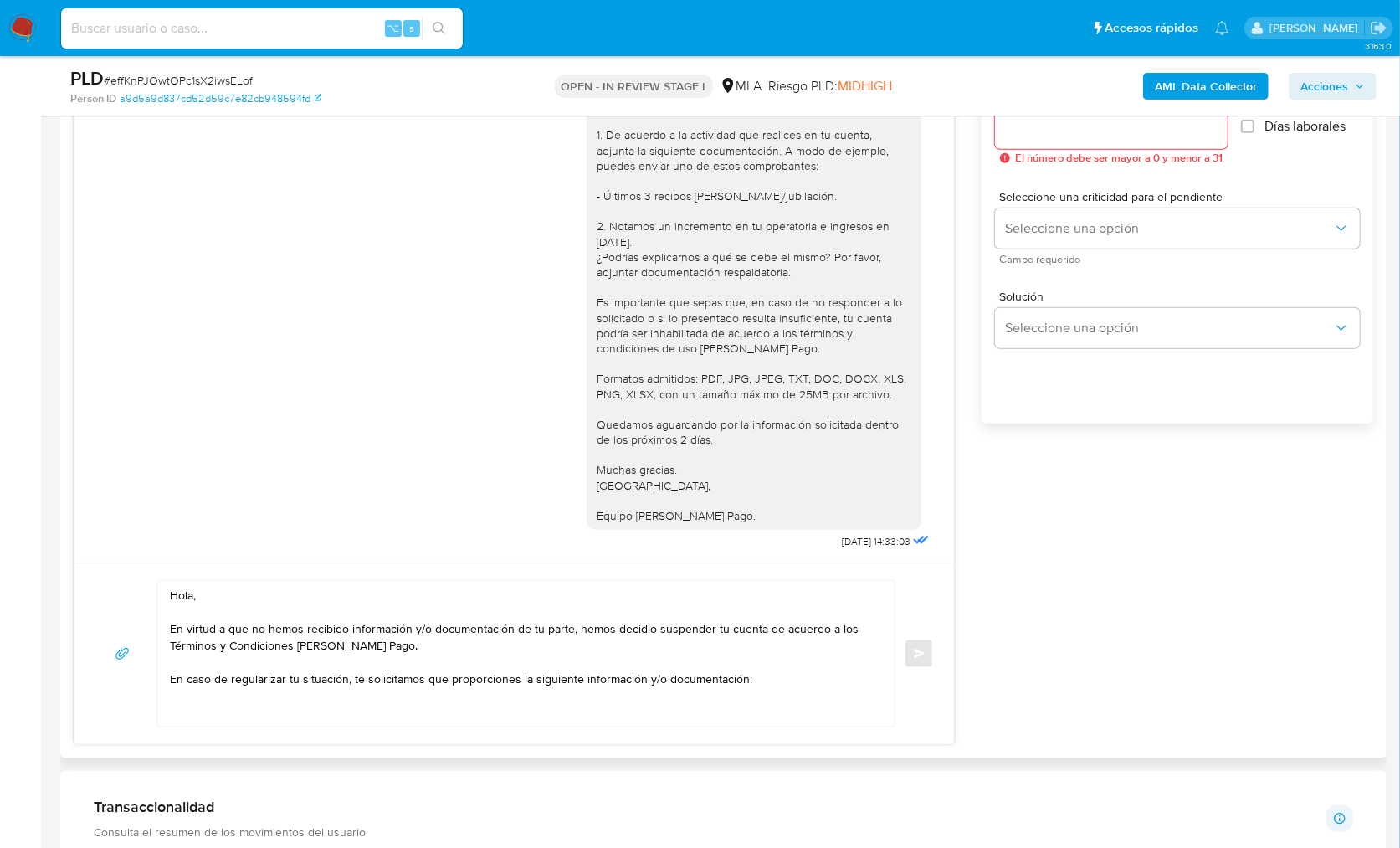
click at [316, 703] on textarea "Hola, En virtud a que no hemos recibido información y/o documentación de tu par…" at bounding box center [522, 653] width 704 height 146
paste textarea "1. De acuerdo a la actividad que realices en tu cuenta, adjunta la siguiente do…"
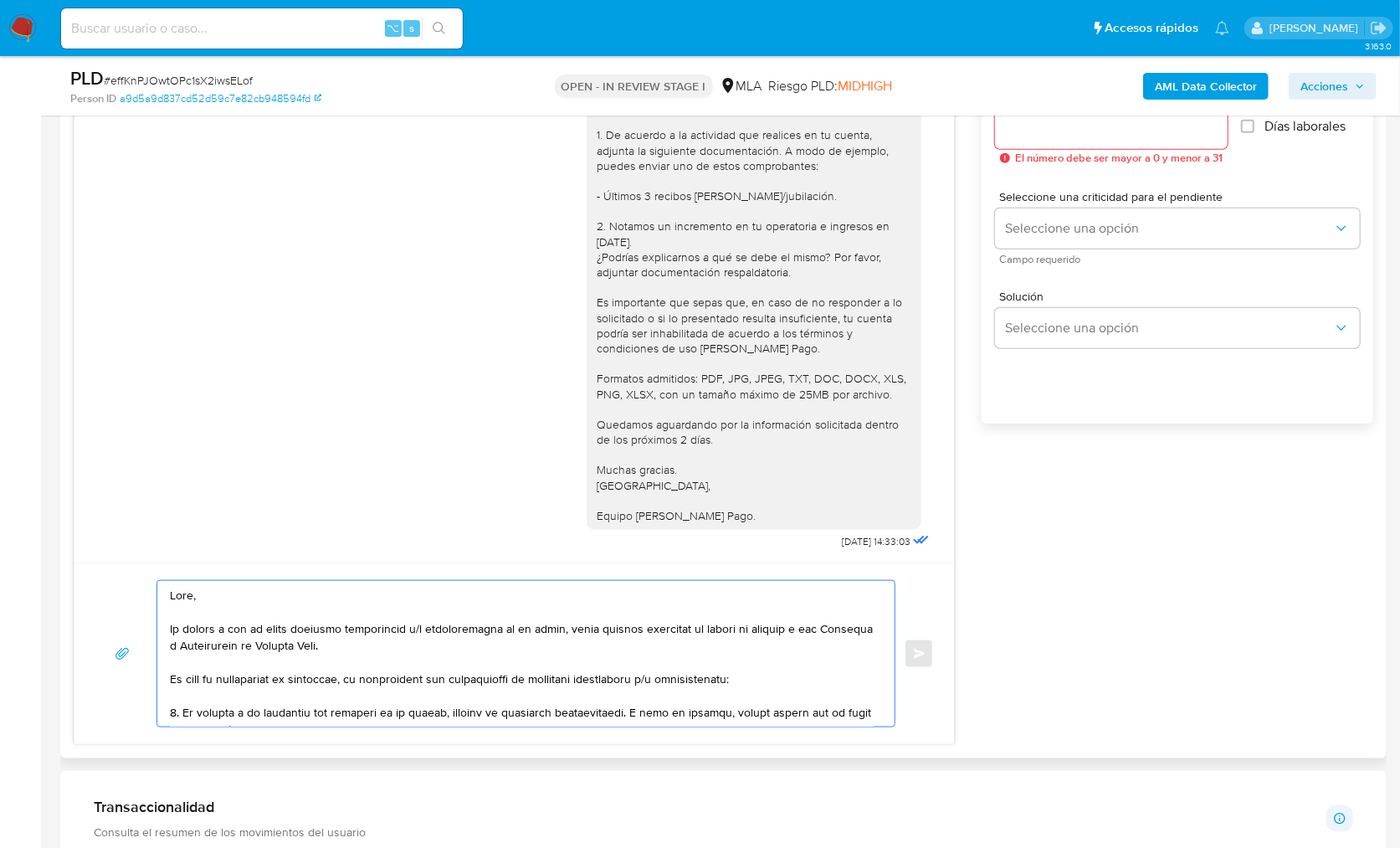
scroll to position [273, 0]
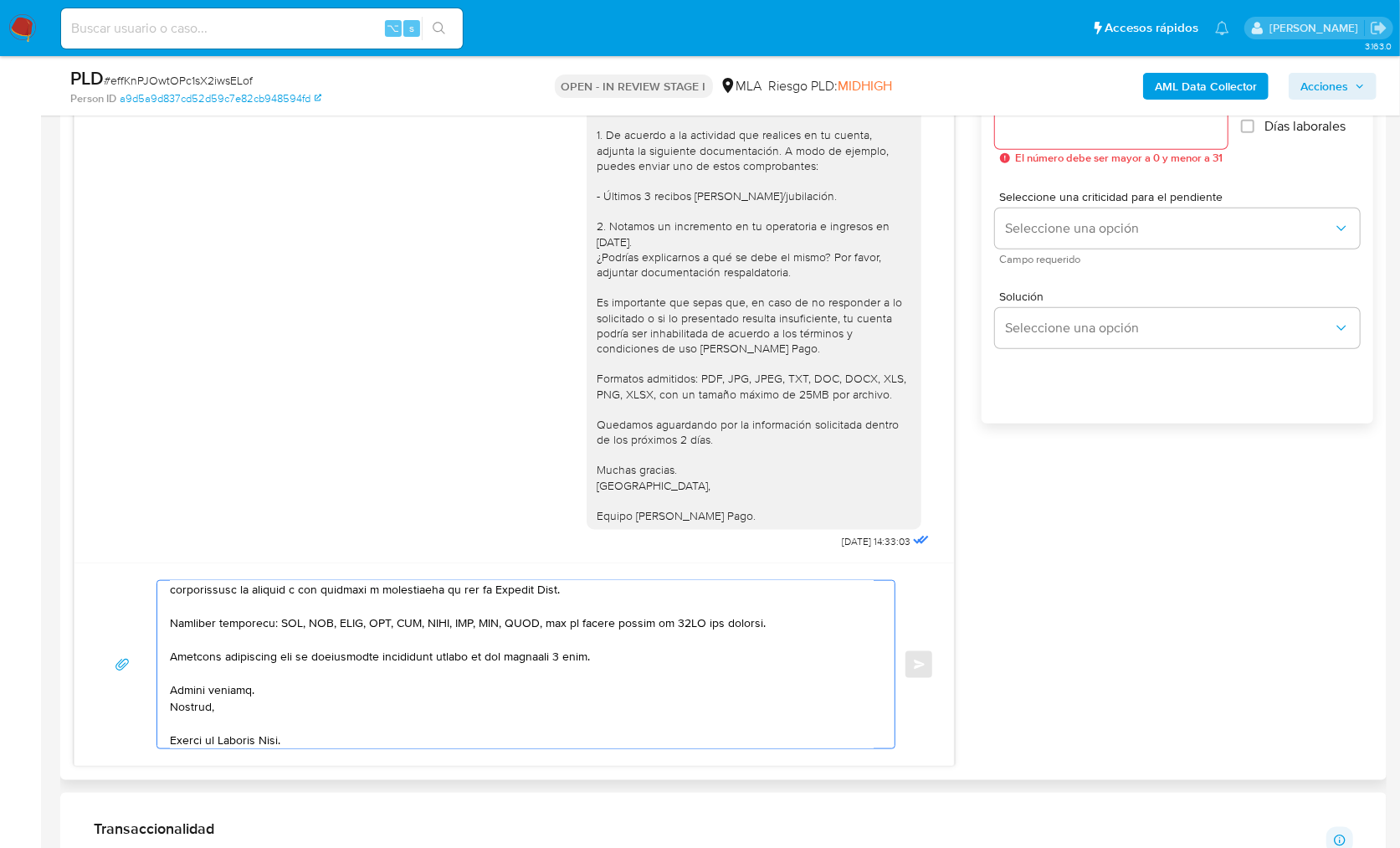
drag, startPoint x: 594, startPoint y: 659, endPoint x: 164, endPoint y: 657, distance: 430.0
click at [164, 657] on div at bounding box center [522, 664] width 729 height 167
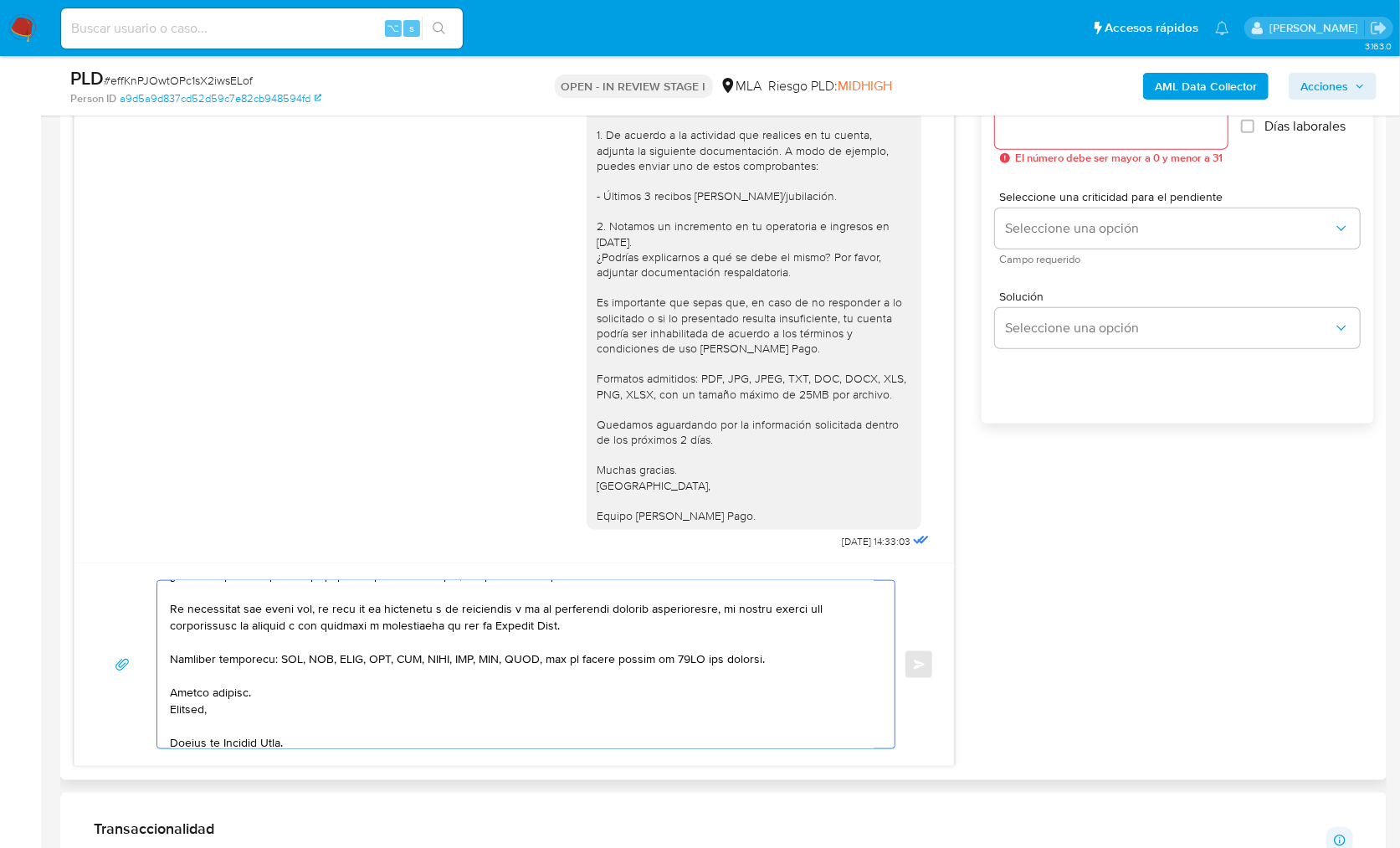
scroll to position [220, 0]
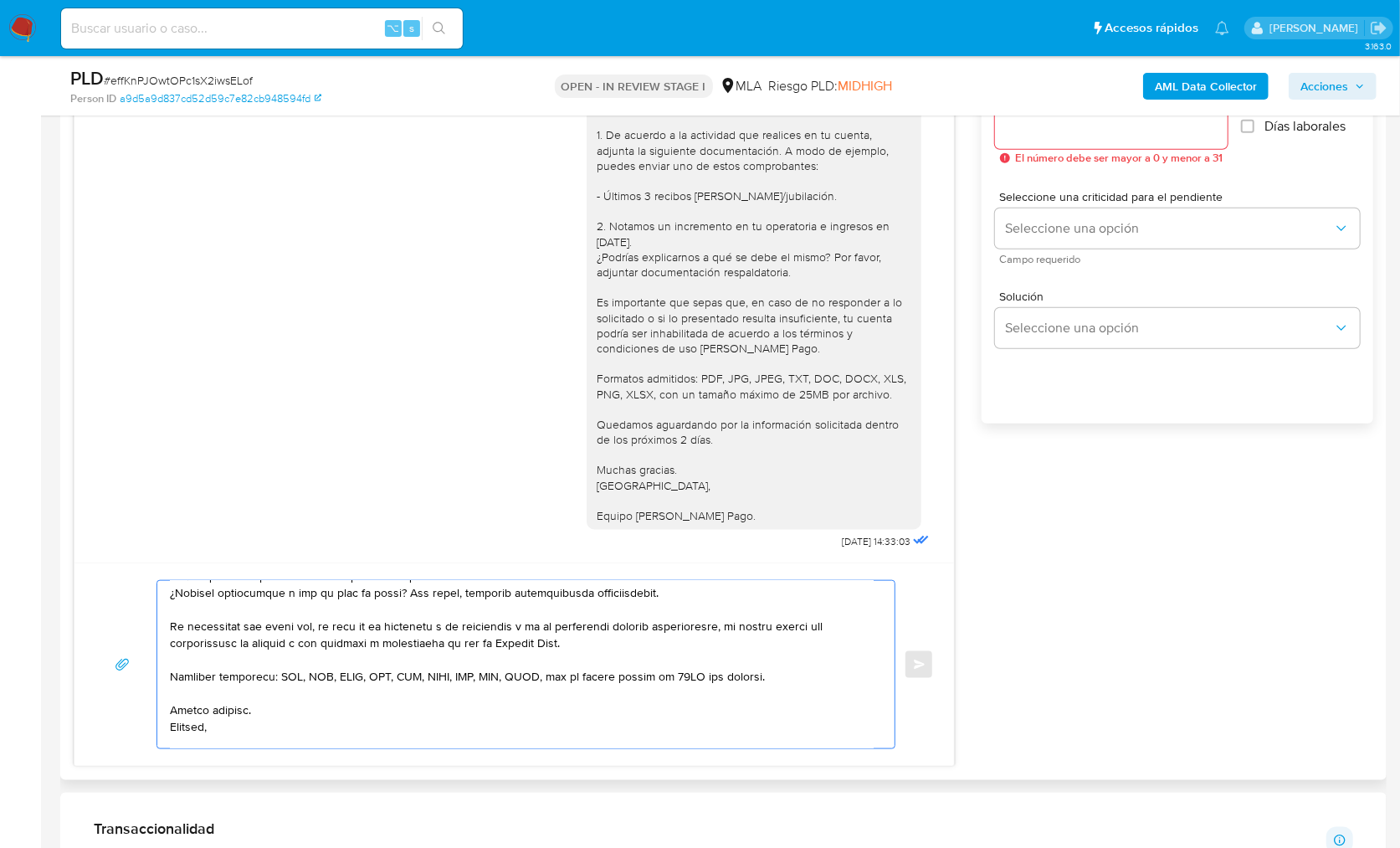
drag, startPoint x: 589, startPoint y: 647, endPoint x: 125, endPoint y: 620, distance: 464.8
click at [125, 620] on div "Enviar" at bounding box center [514, 665] width 840 height 169
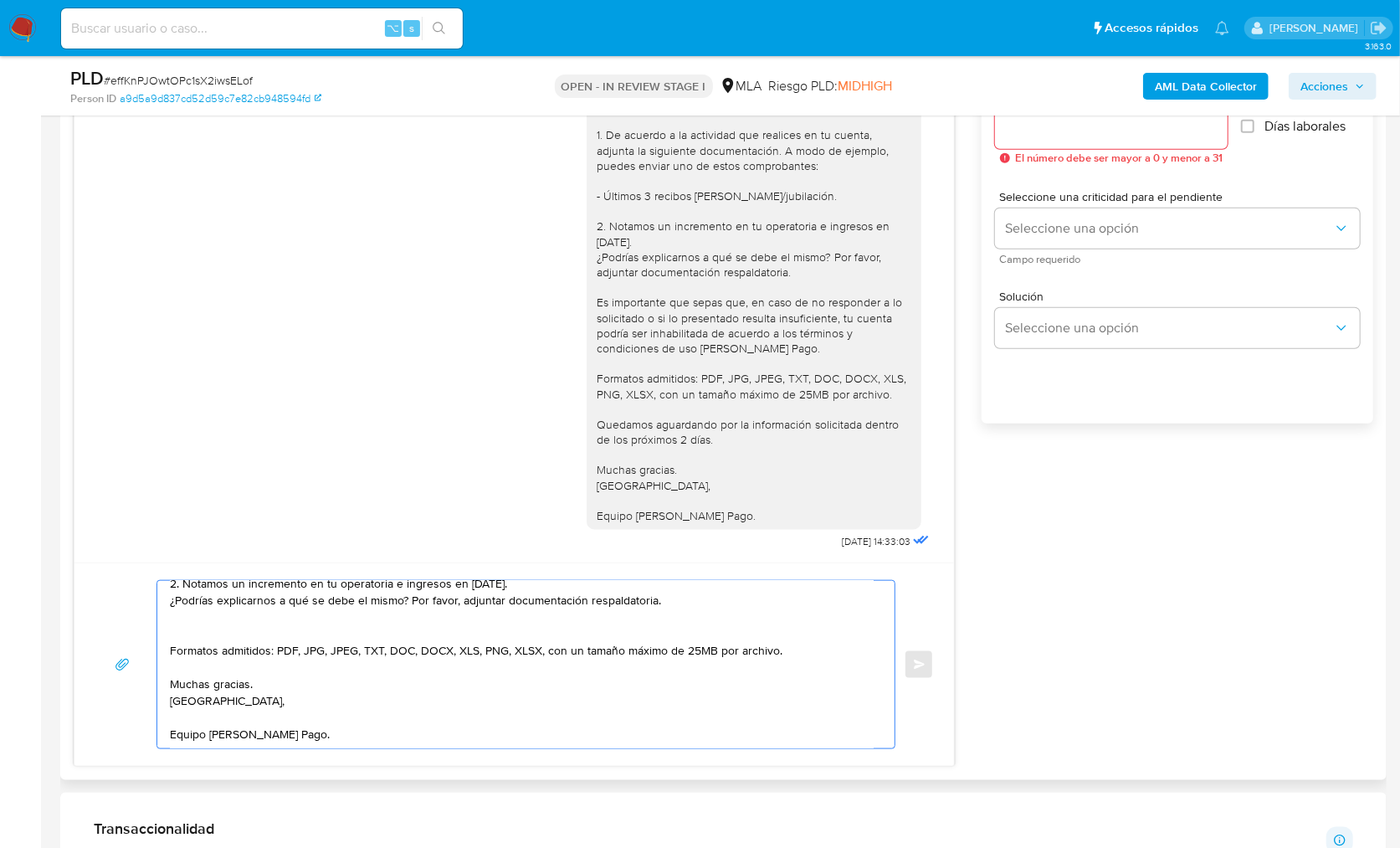
click at [206, 631] on textarea "Hola, En virtud a que no hemos recibido información y/o documentación de tu par…" at bounding box center [522, 664] width 704 height 167
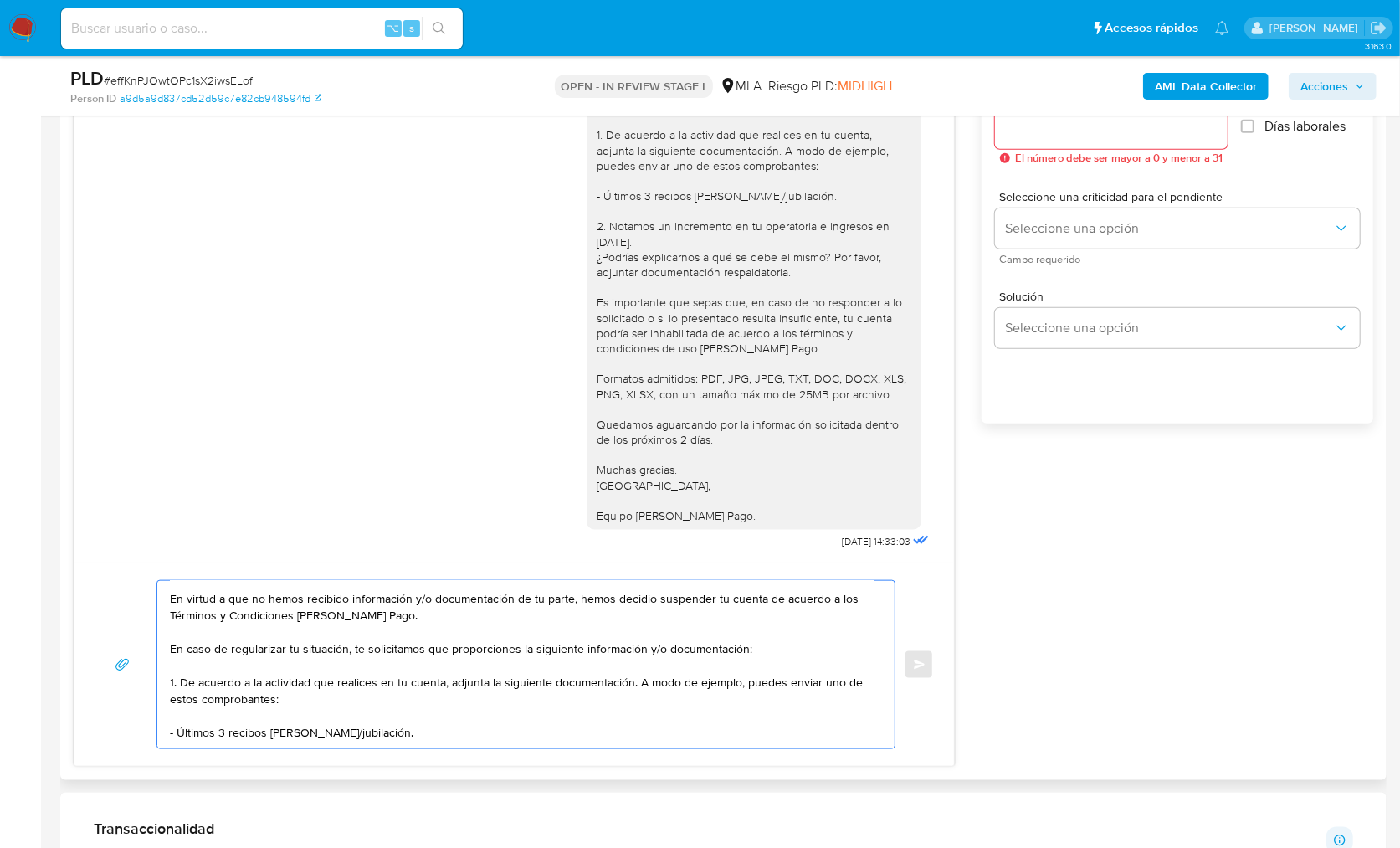
scroll to position [60, 0]
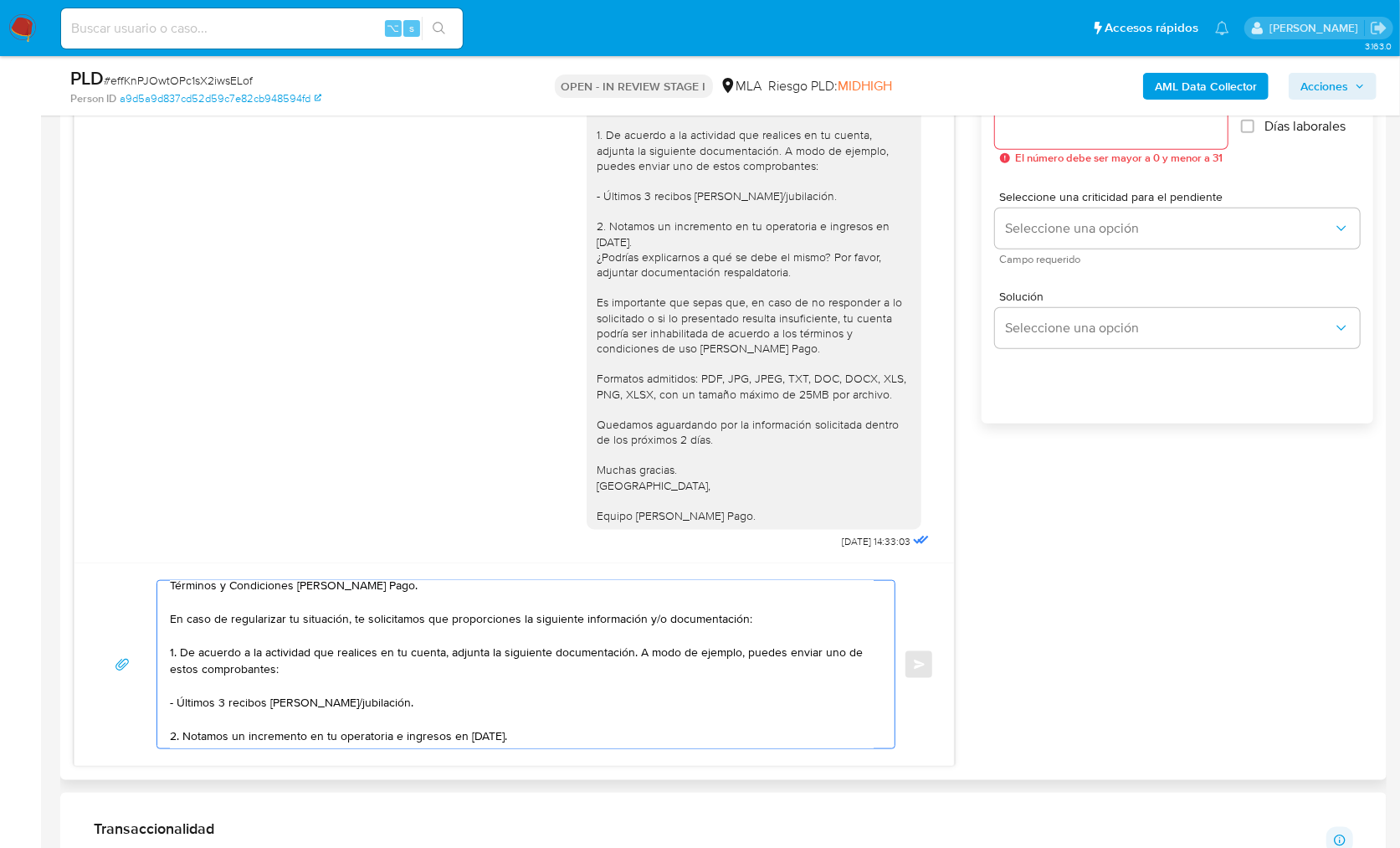
drag, startPoint x: 630, startPoint y: 652, endPoint x: 293, endPoint y: 669, distance: 337.4
click at [272, 669] on textarea "Hola, En virtud a que no hemos recibido información y/o documentación de tu par…" at bounding box center [522, 664] width 704 height 167
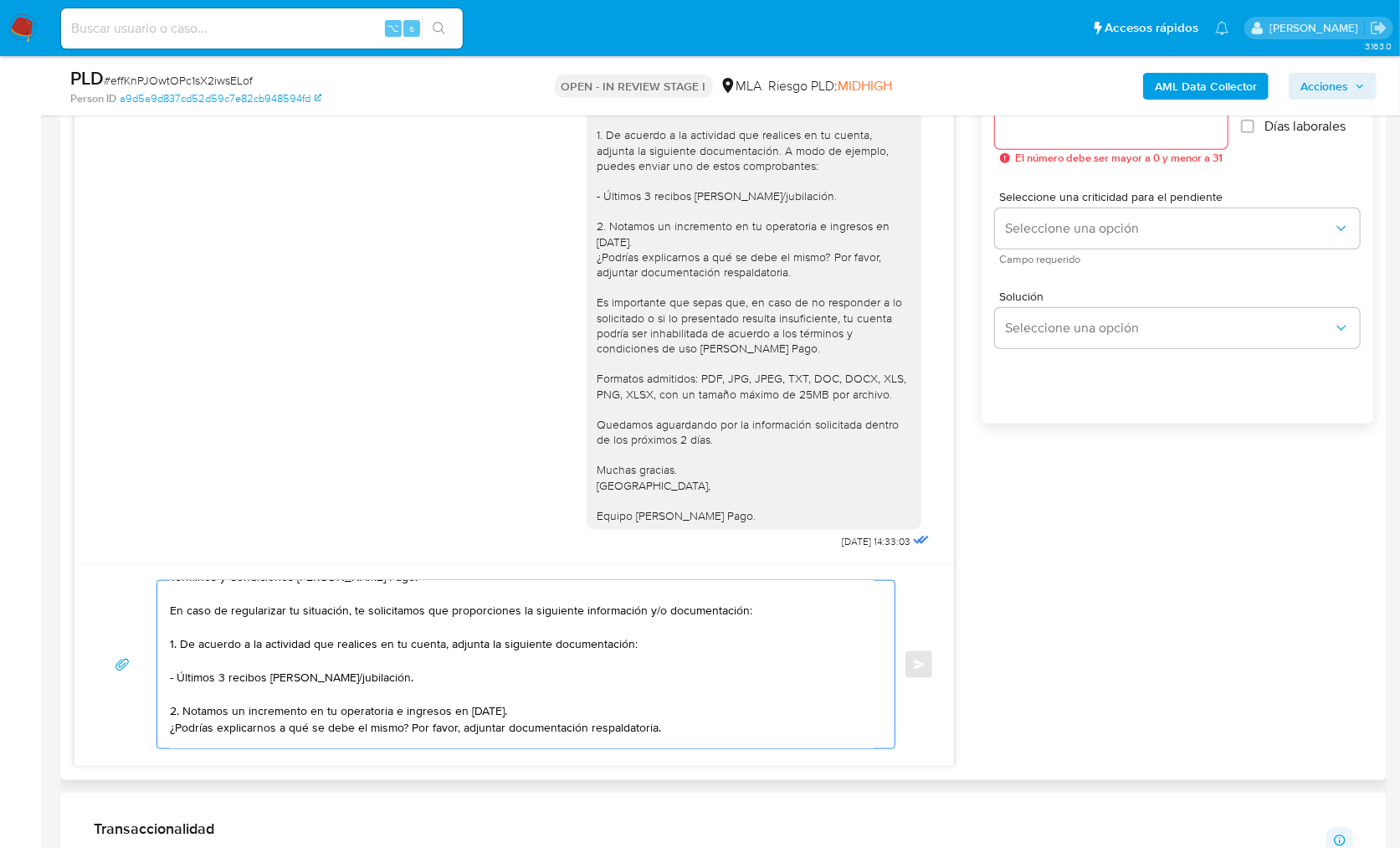
scroll to position [70, 0]
click at [573, 705] on textarea "Hola, En virtud a que no hemos recibido información y/o documentación de tu par…" at bounding box center [522, 664] width 704 height 167
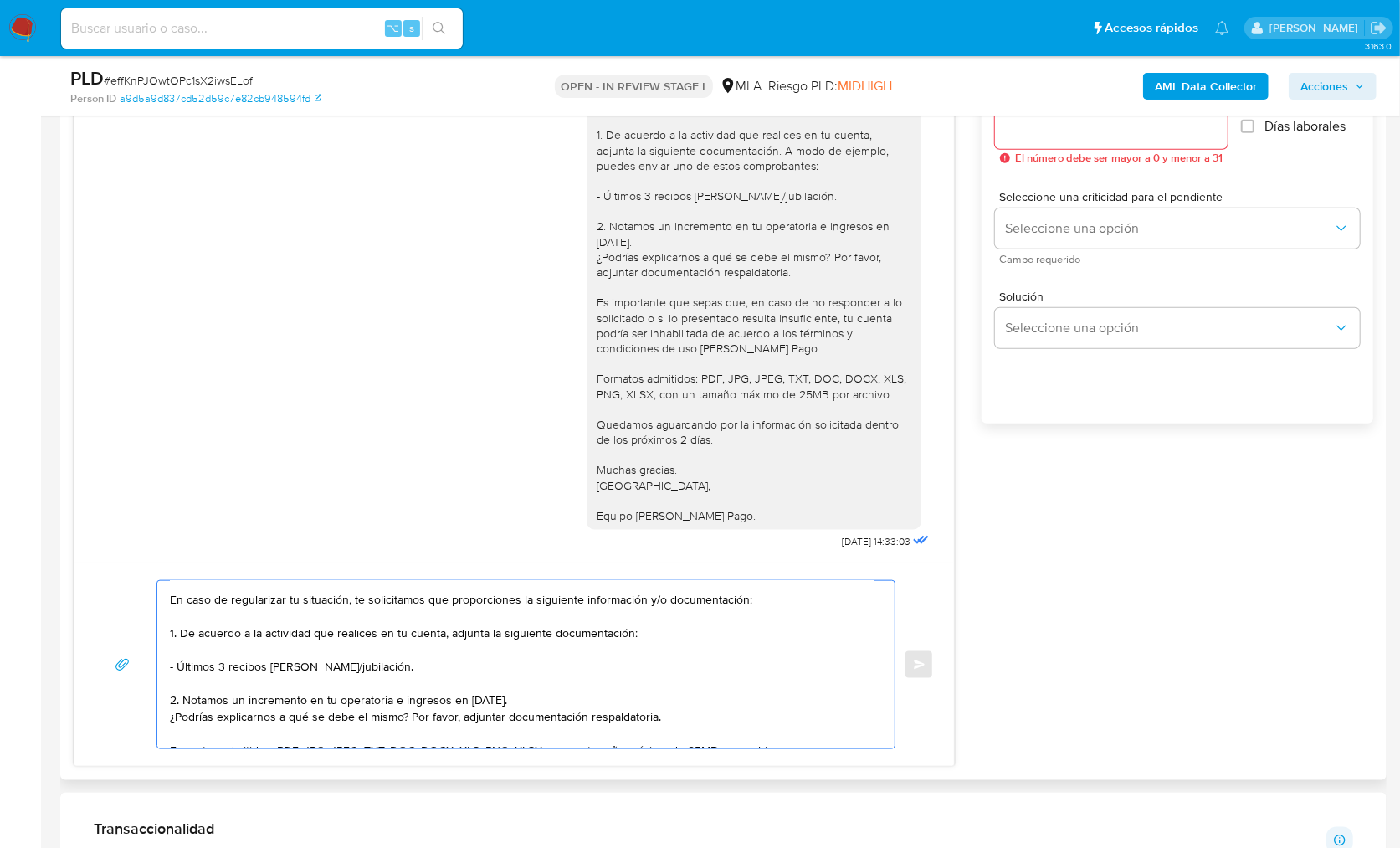
click at [685, 713] on textarea "Hola, En virtud a que no hemos recibido información y/o documentación de tu par…" at bounding box center [522, 664] width 704 height 167
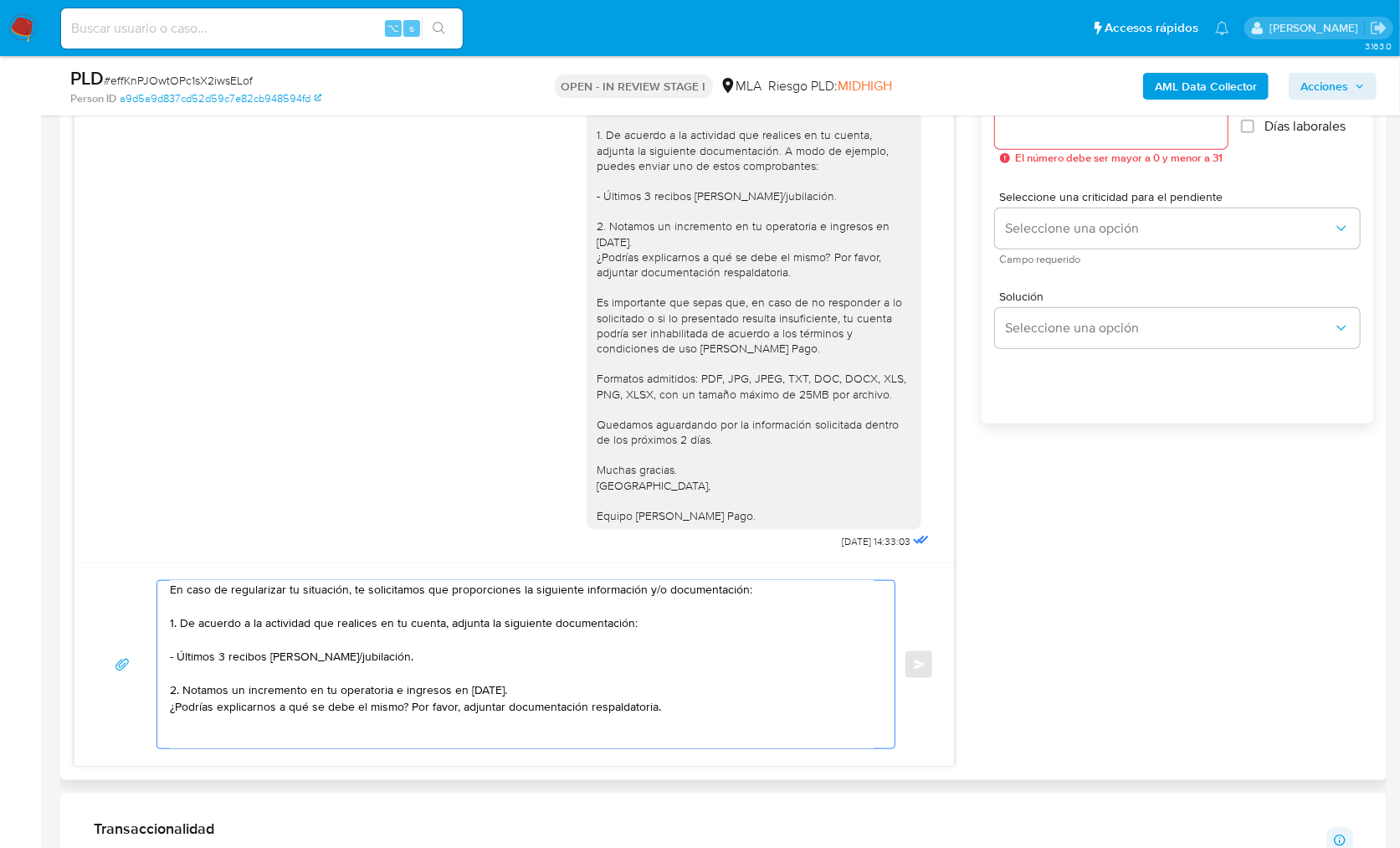
paste textarea "Proporciona el vínculo con las siguientes contrapartes con las que operaste, el…"
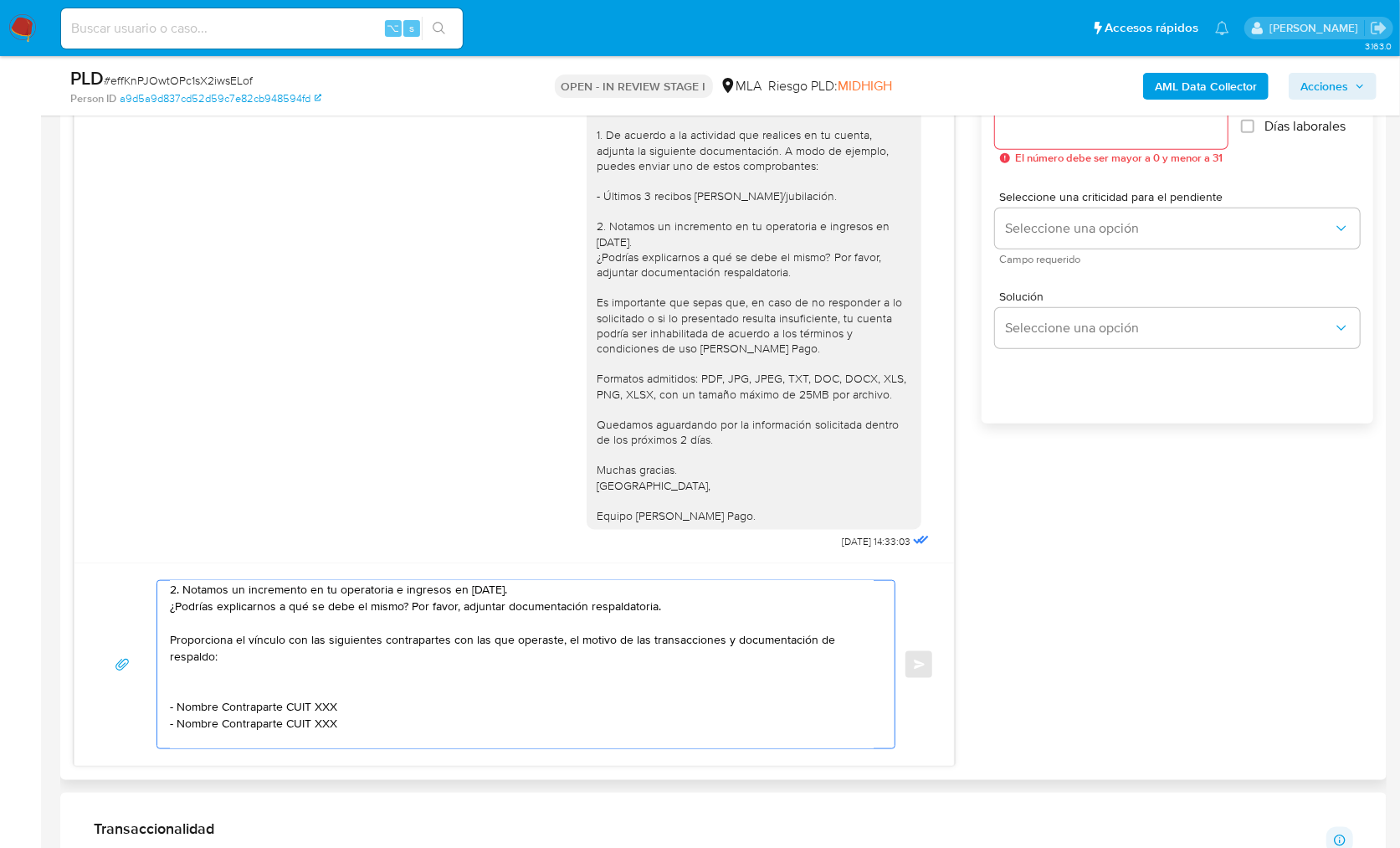
click at [170, 639] on textarea "Hola, En virtud a que no hemos recibido información y/o documentación de tu par…" at bounding box center [522, 664] width 704 height 167
click at [197, 671] on textarea "Hola, En virtud a que no hemos recibido información y/o documentación de tu par…" at bounding box center [522, 664] width 704 height 167
drag, startPoint x: 177, startPoint y: 689, endPoint x: 281, endPoint y: 693, distance: 104.1
click at [281, 693] on textarea "Hola, En virtud a que no hemos recibido información y/o documentación de tu par…" at bounding box center [522, 664] width 704 height 167
paste textarea "Buschiazzo Marcelo"
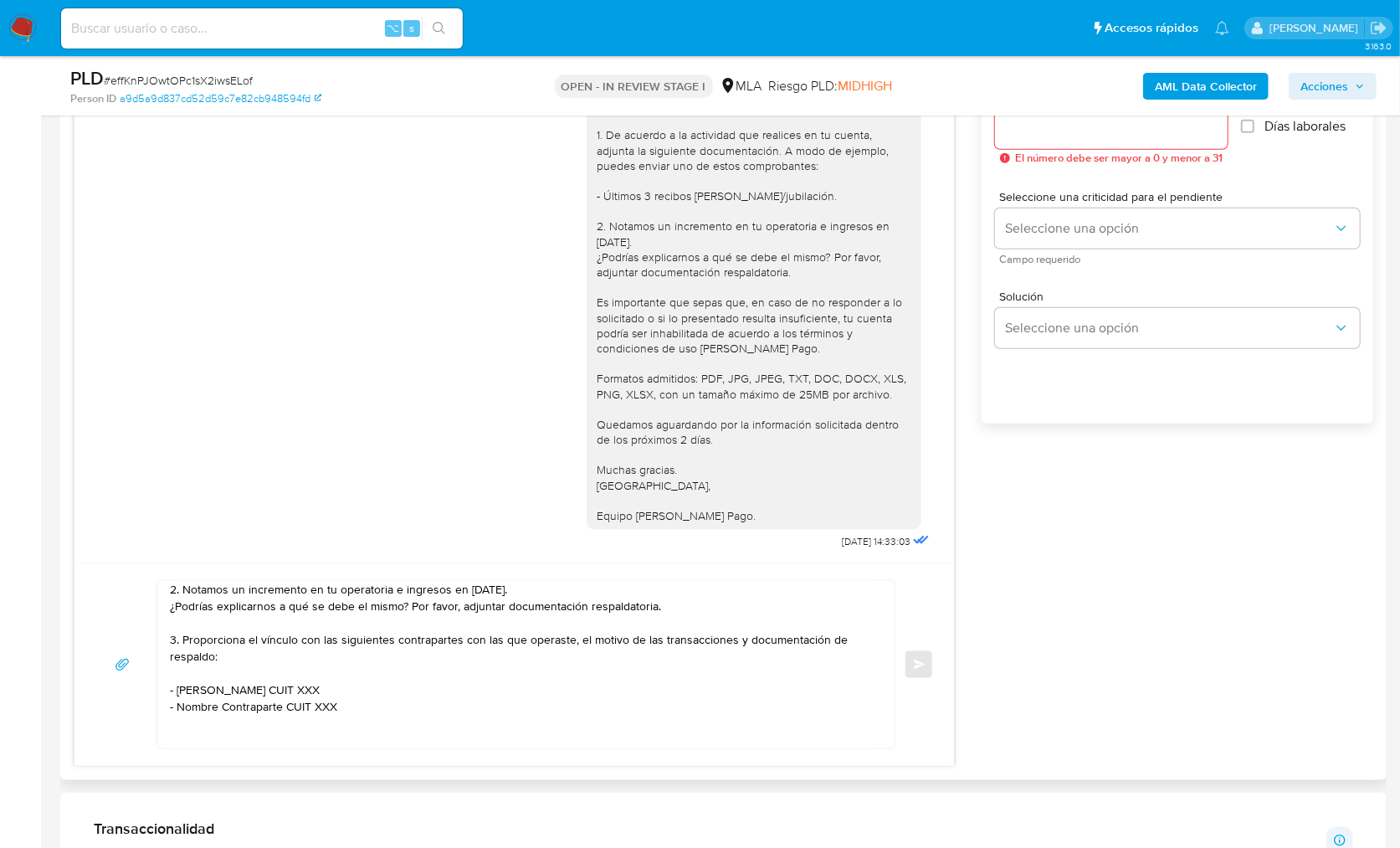
click at [331, 681] on textarea "Hola, En virtud a que no hemos recibido información y/o documentación de tu par…" at bounding box center [522, 664] width 704 height 167
paste textarea "20167900934"
click at [329, 689] on textarea "Hola, En virtud a que no hemos recibido información y/o documentación de tu par…" at bounding box center [522, 664] width 704 height 167
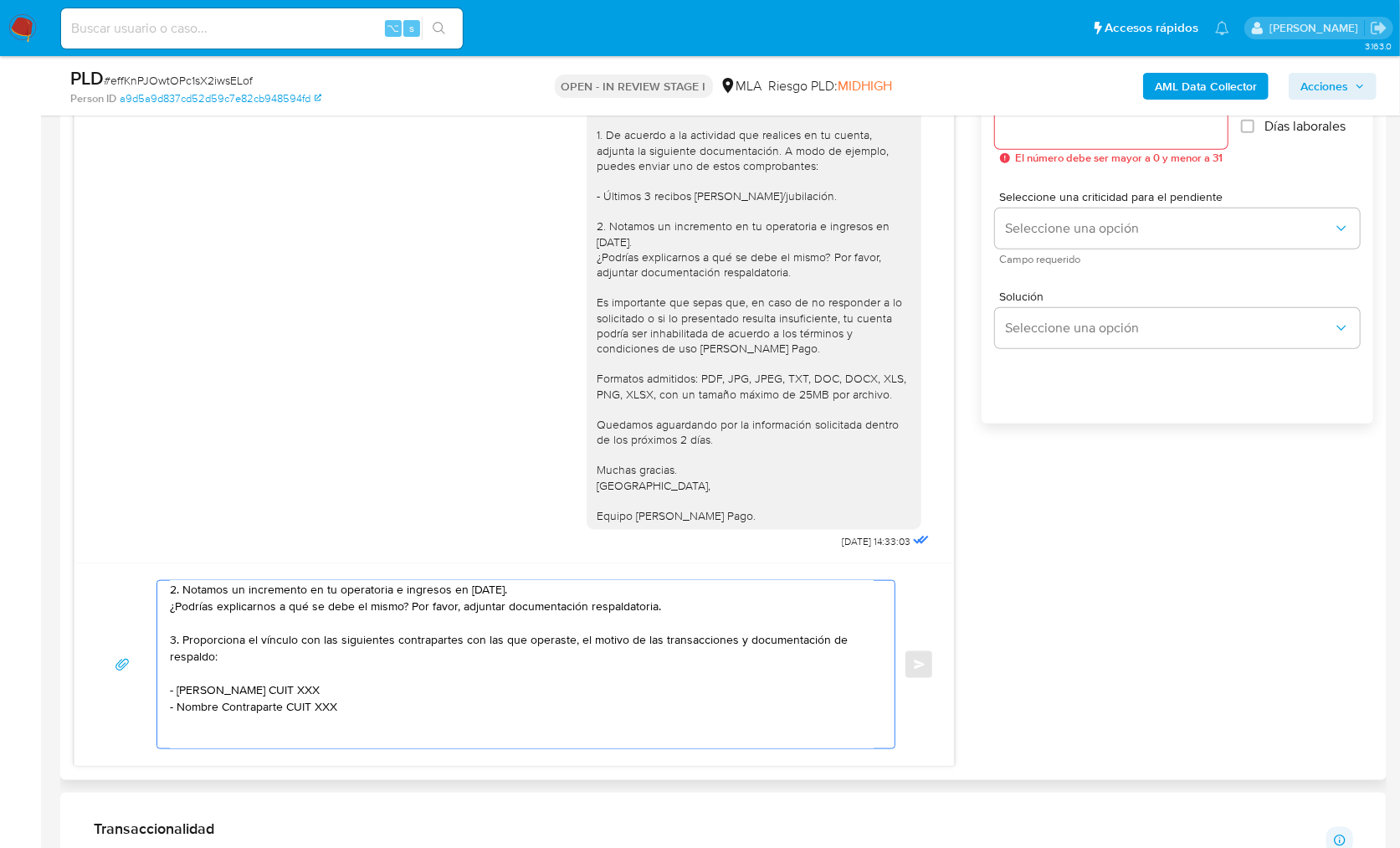
paste textarea "20167900934"
click at [324, 691] on textarea "Hola, En virtud a que no hemos recibido información y/o documentación de tu par…" at bounding box center [522, 664] width 704 height 167
paste textarea "20167900934"
drag, startPoint x: 177, startPoint y: 705, endPoint x: 282, endPoint y: 709, distance: 105.1
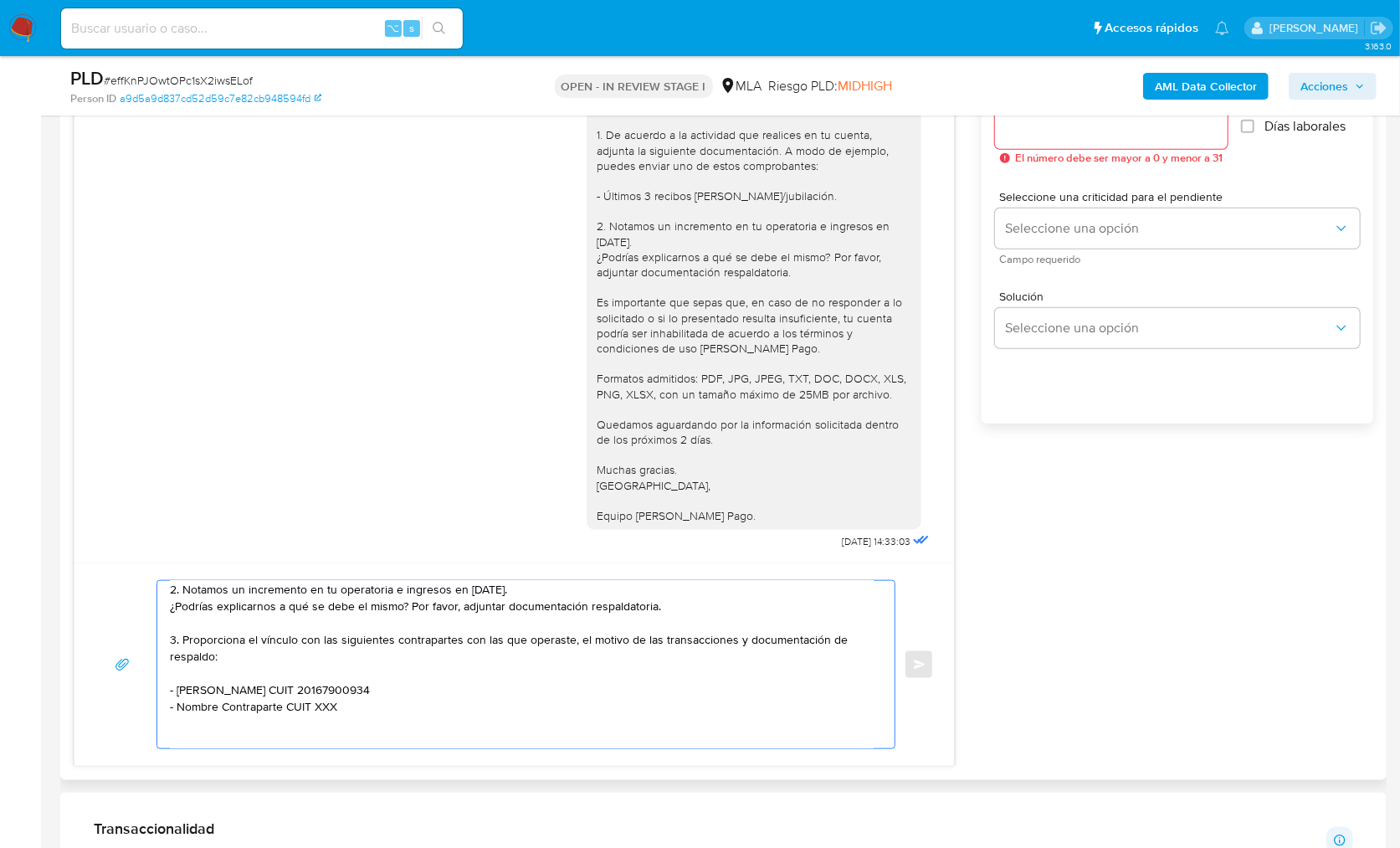
click at [282, 709] on textarea "Hola, En virtud a que no hemos recibido información y/o documentación de tu par…" at bounding box center [522, 664] width 704 height 167
paste textarea "Maria Cristina Luna"
click at [322, 704] on textarea "Hola, En virtud a que no hemos recibido información y/o documentación de tu par…" at bounding box center [522, 664] width 704 height 167
paste textarea "27396215611"
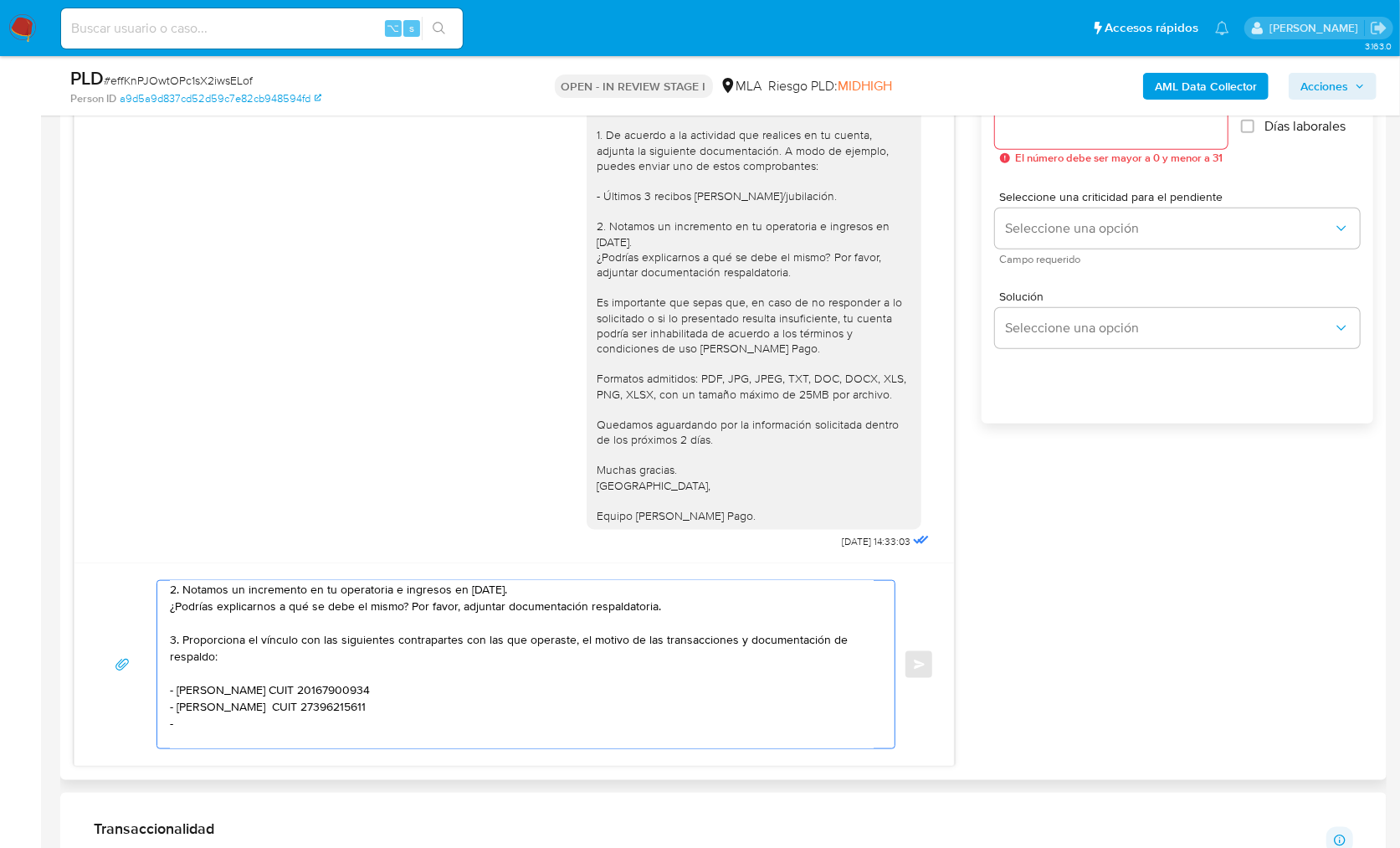
paste textarea "Pablo Alejandro Castillo"
paste textarea "20302597457"
paste textarea "Russo Federico"
paste textarea "20435453296"
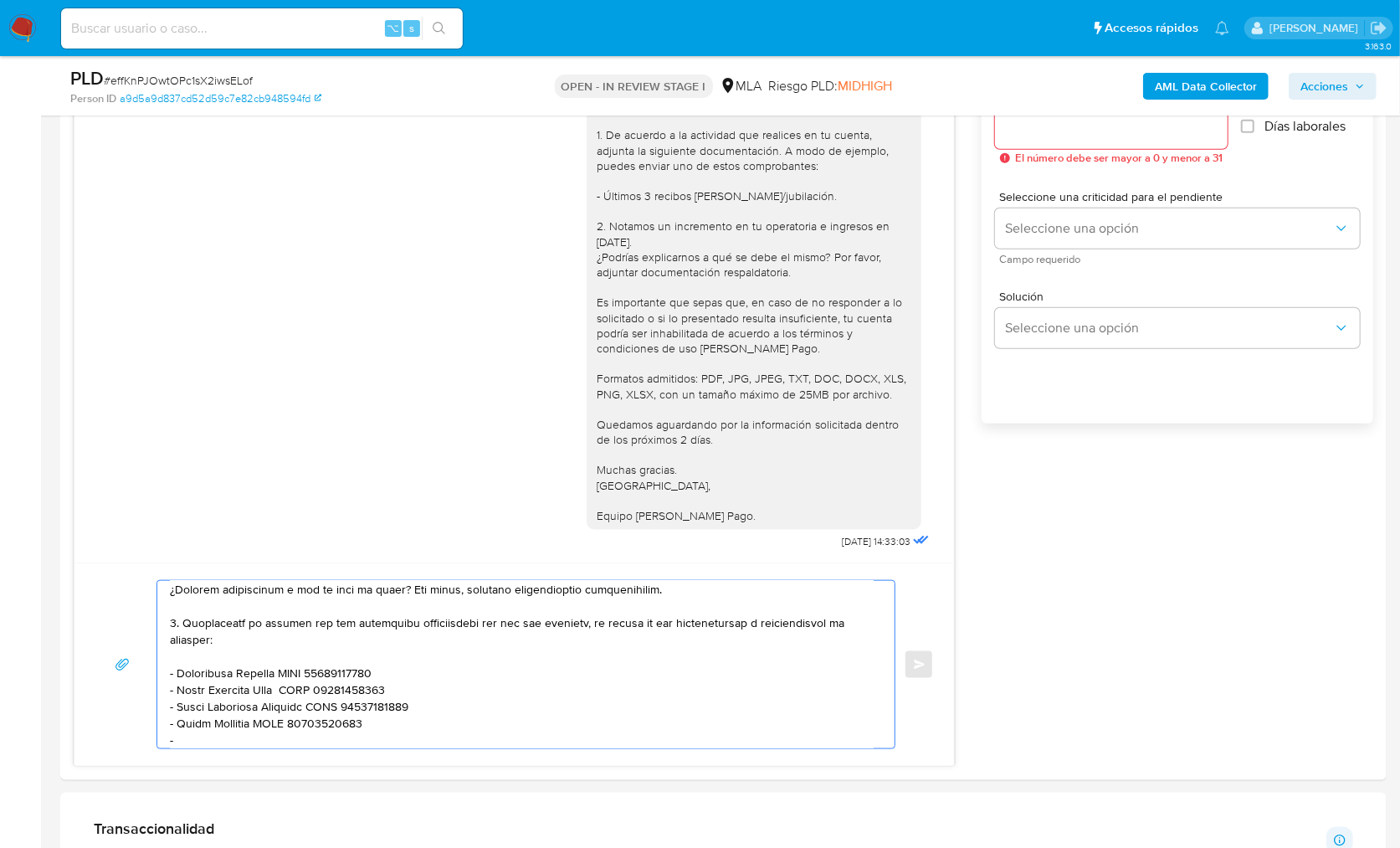
paste textarea "Roxana Nuri Dichiara"
paste textarea "27322809420"
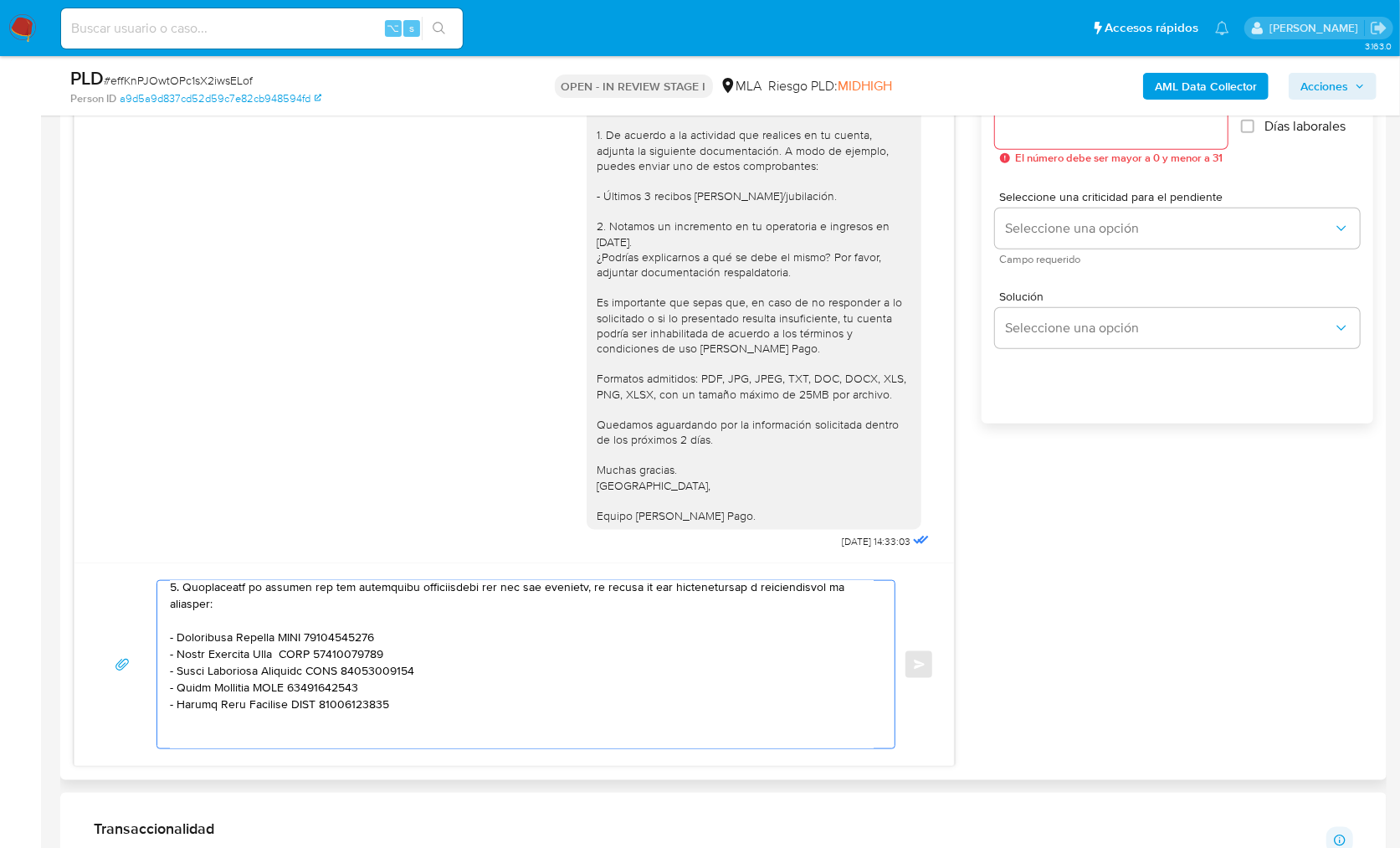
scroll to position [290, 0]
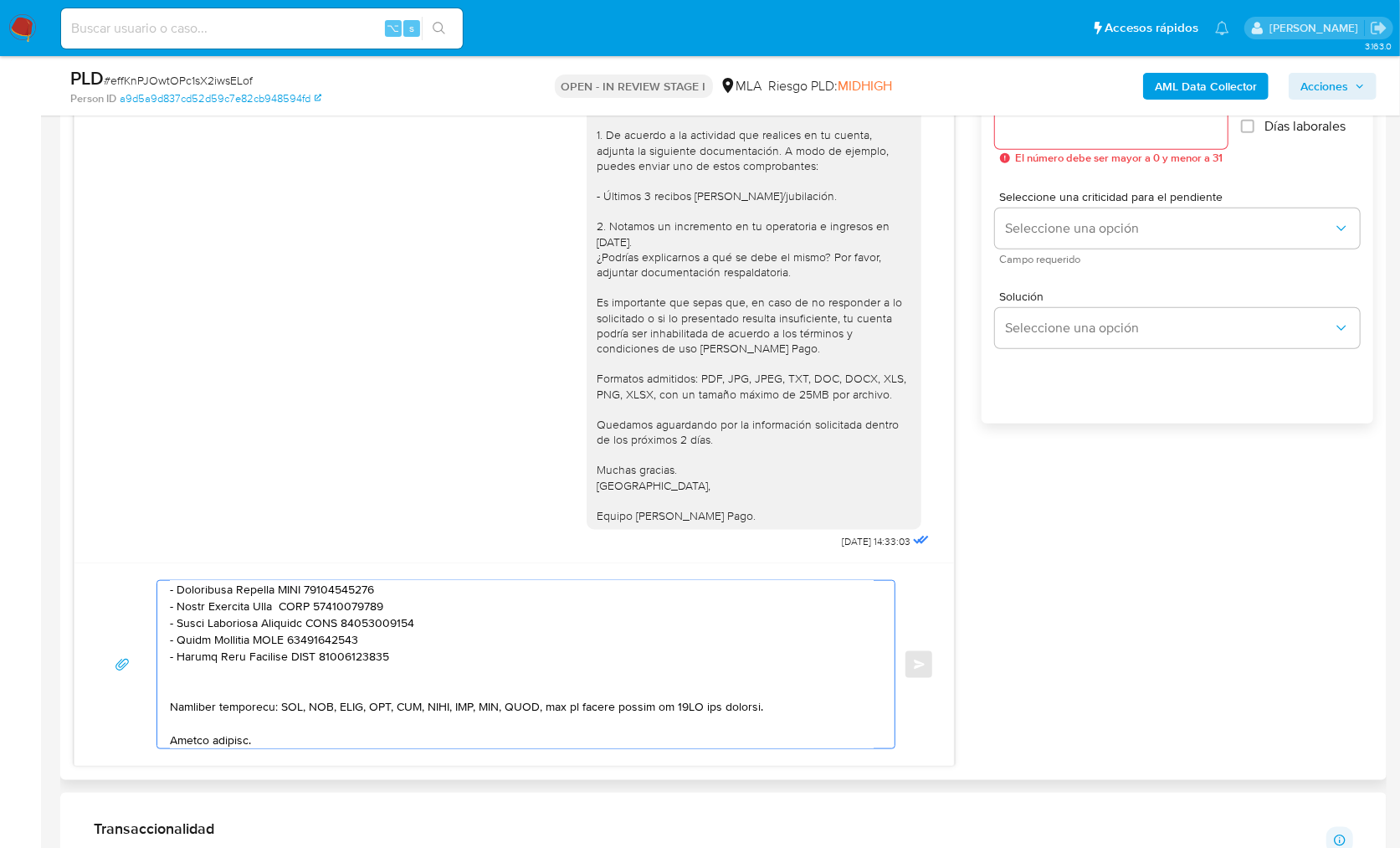
click at [252, 691] on textarea at bounding box center [522, 664] width 704 height 167
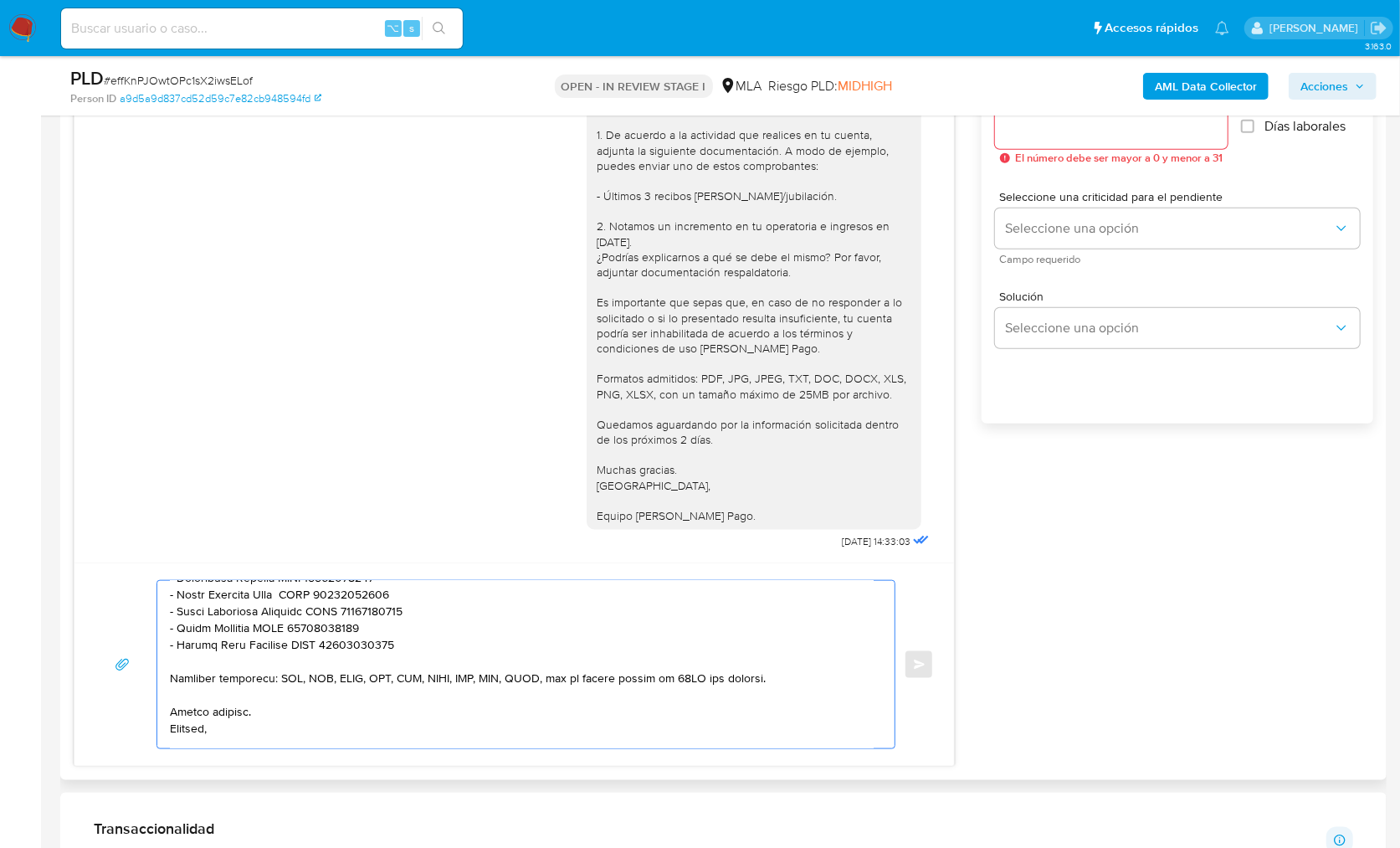
scroll to position [321, 0]
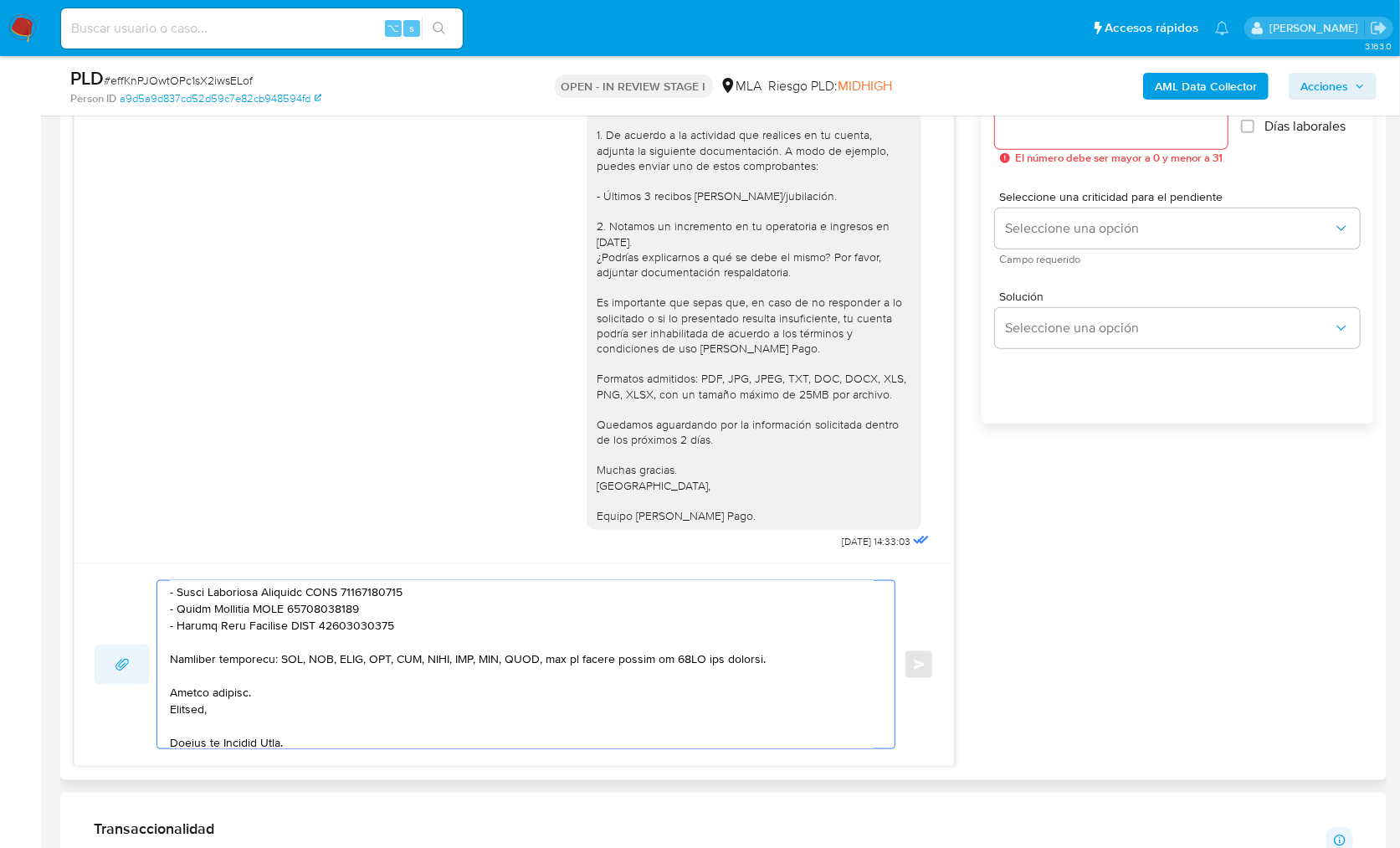
drag, startPoint x: 789, startPoint y: 656, endPoint x: 104, endPoint y: 653, distance: 685.0
click at [104, 653] on div "Enviar" at bounding box center [514, 665] width 840 height 169
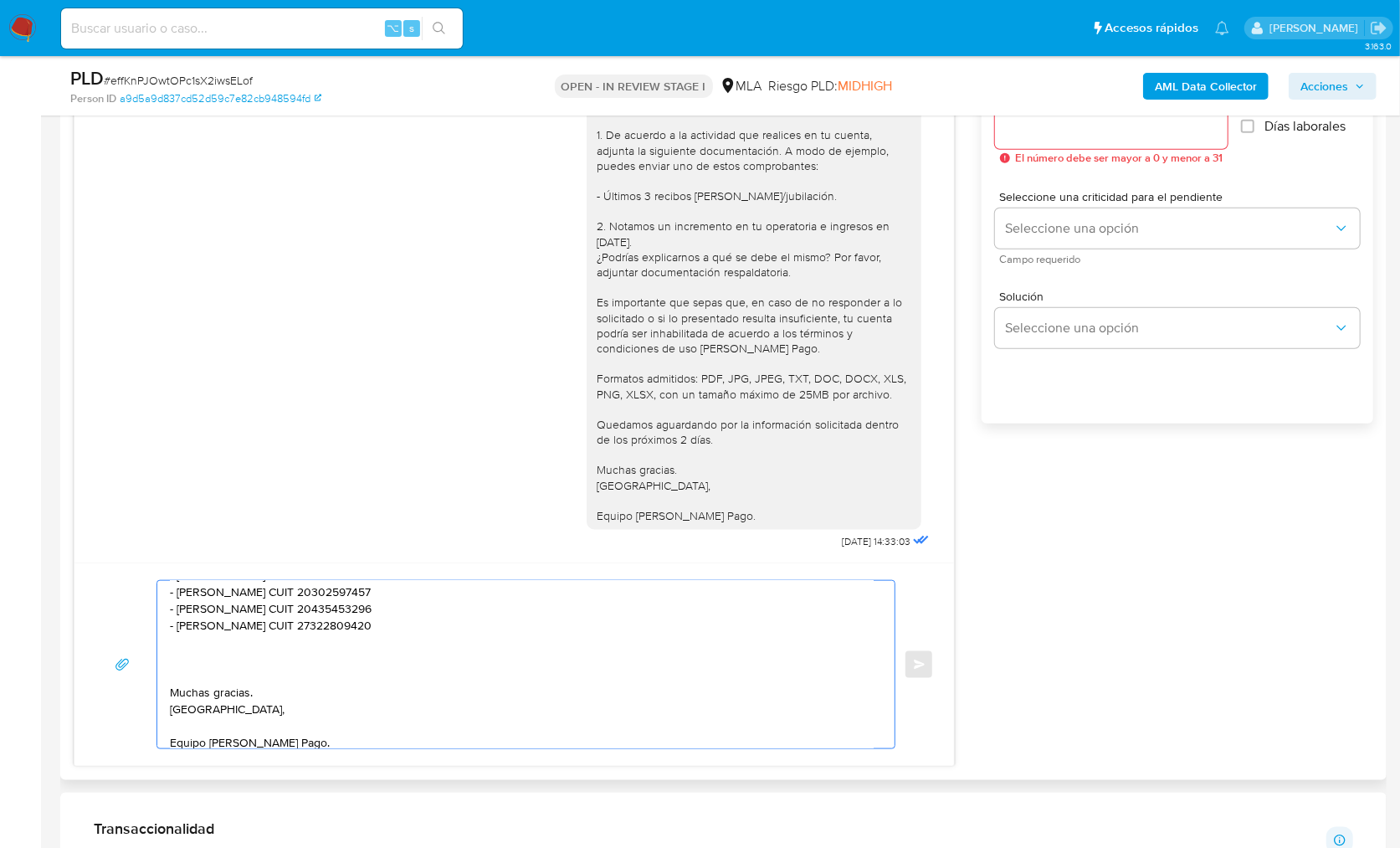
click at [208, 672] on textarea "Hola, En virtud a que no hemos recibido información y/o documentación de tu par…" at bounding box center [522, 664] width 704 height 167
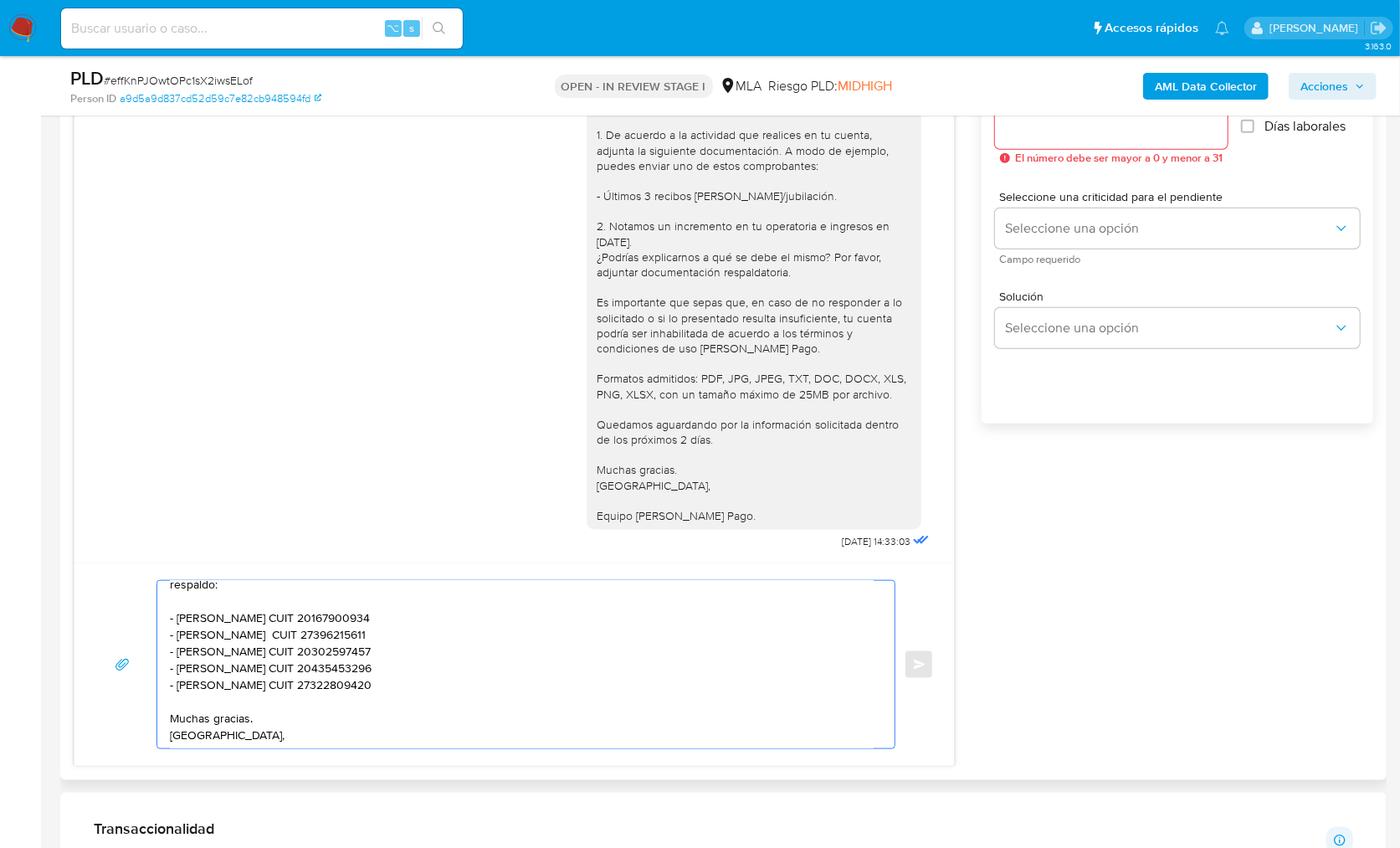
scroll to position [296, 0]
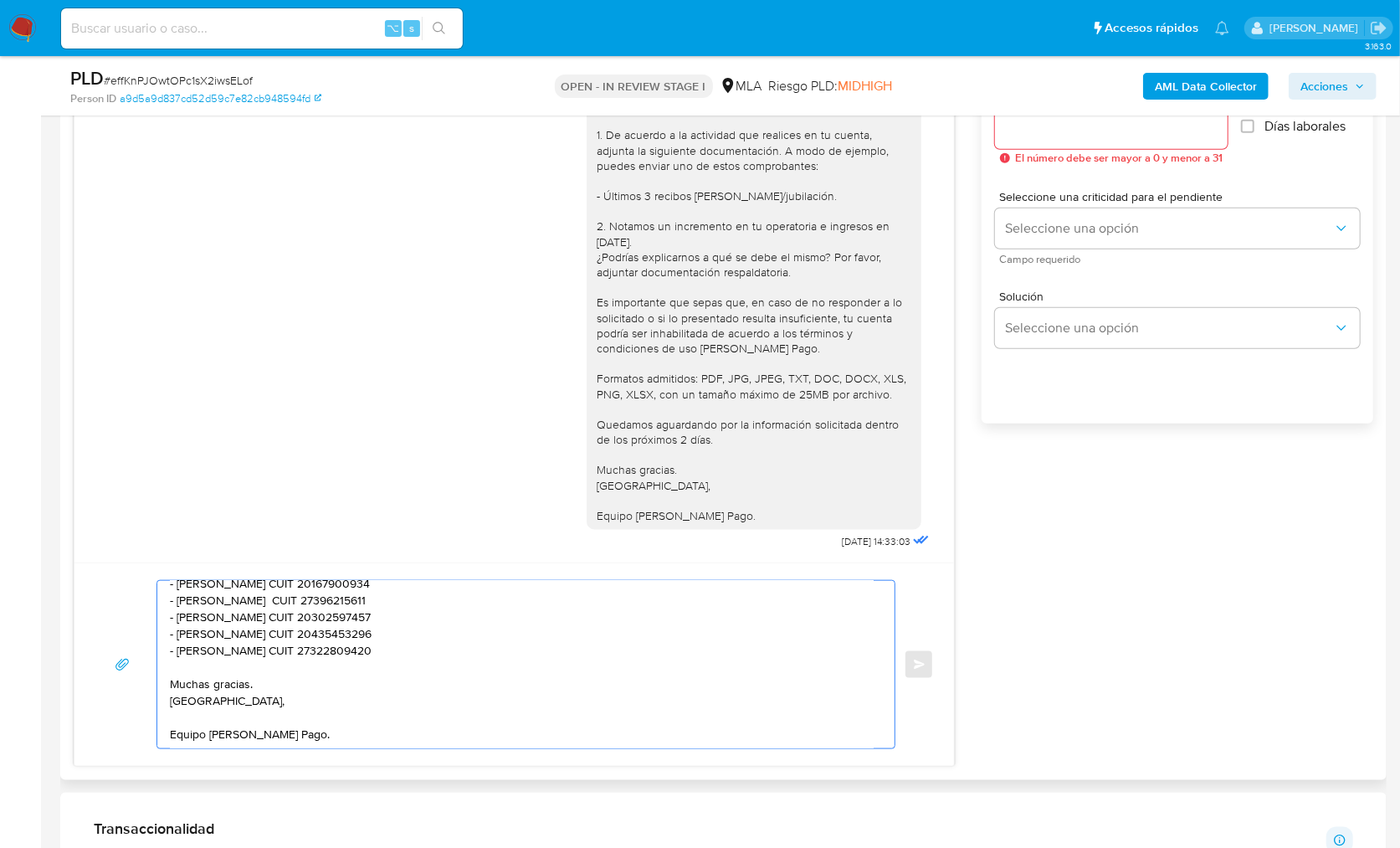
click at [266, 686] on textarea "Hola, En virtud a que no hemos recibido información y/o documentación de tu par…" at bounding box center [522, 664] width 704 height 167
click at [186, 734] on textarea "Hola, En virtud a que no hemos recibido información y/o documentación de tu par…" at bounding box center [522, 664] width 704 height 167
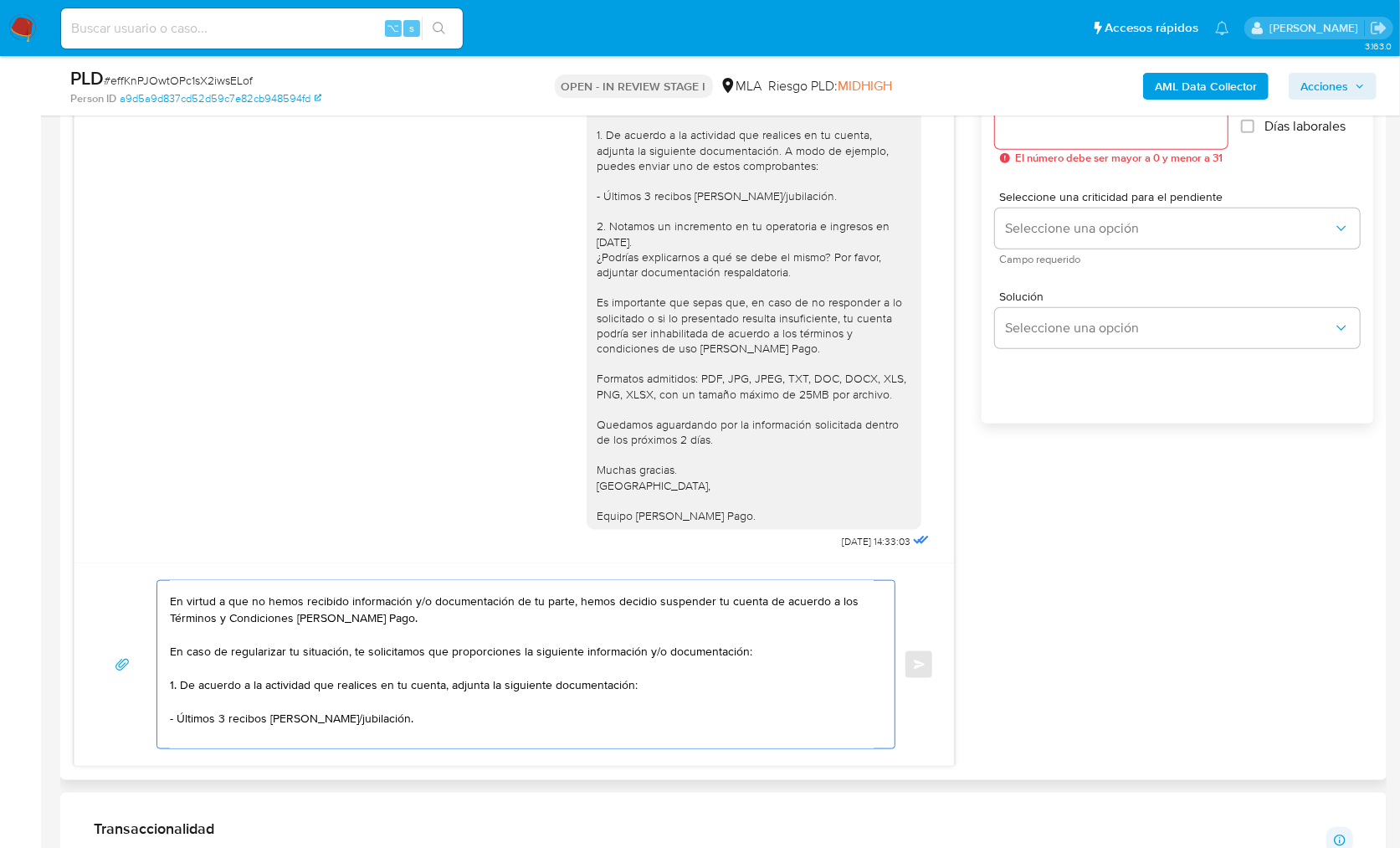
scroll to position [0, 0]
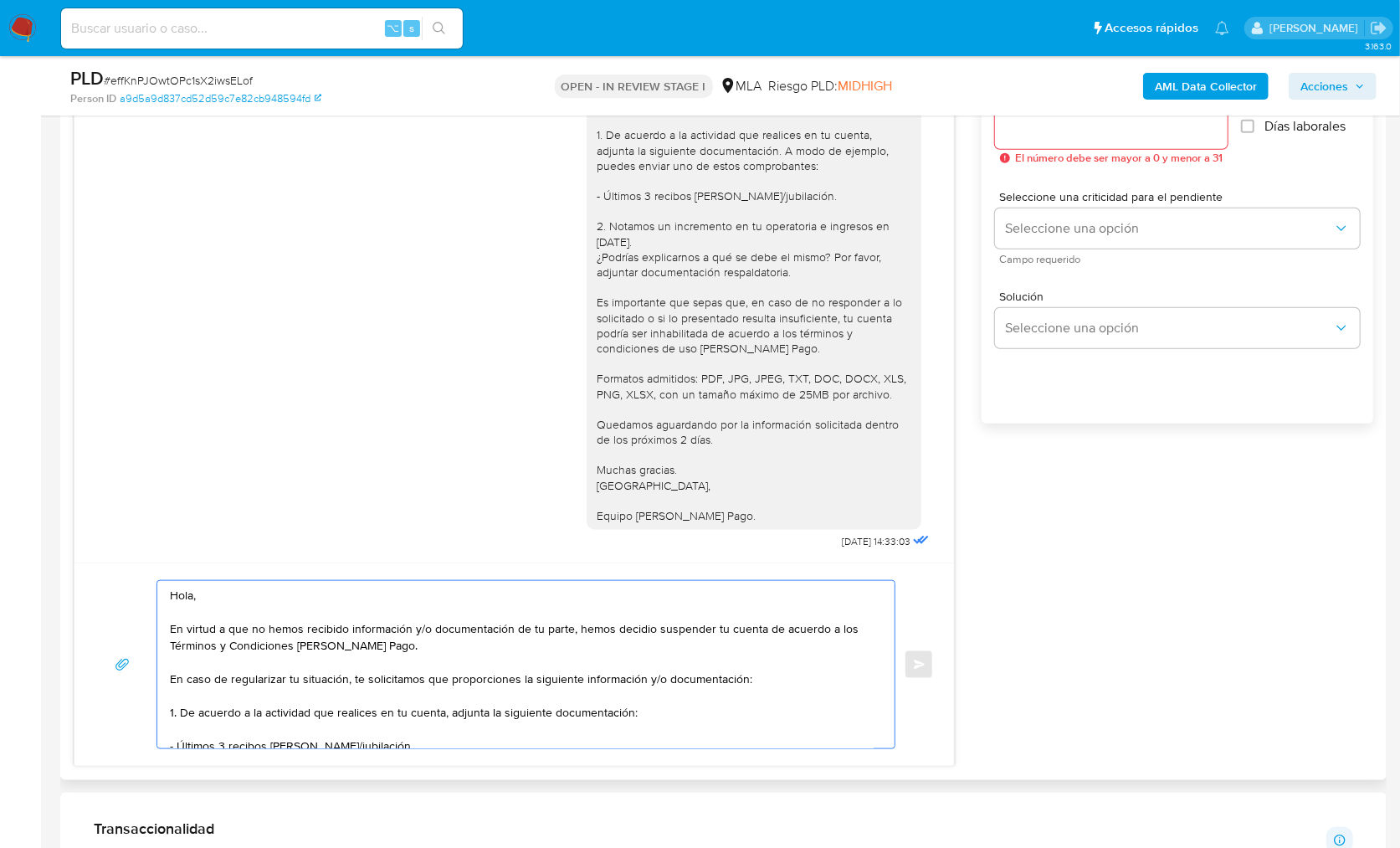
click at [638, 625] on textarea "Hola, En virtud a que no hemos recibido información y/o documentación de tu par…" at bounding box center [522, 664] width 704 height 167
type textarea "Hola, En virtud a que no hemos recibido información y/o documentación de tu par…"
drag, startPoint x: 1152, startPoint y: 691, endPoint x: 1166, endPoint y: 646, distance: 47.1
click at [1152, 691] on div "17/09/2025 14:33:32 Hola, Esperamos que te encuentres muy bien. Te consultamos …" at bounding box center [723, 394] width 1299 height 745
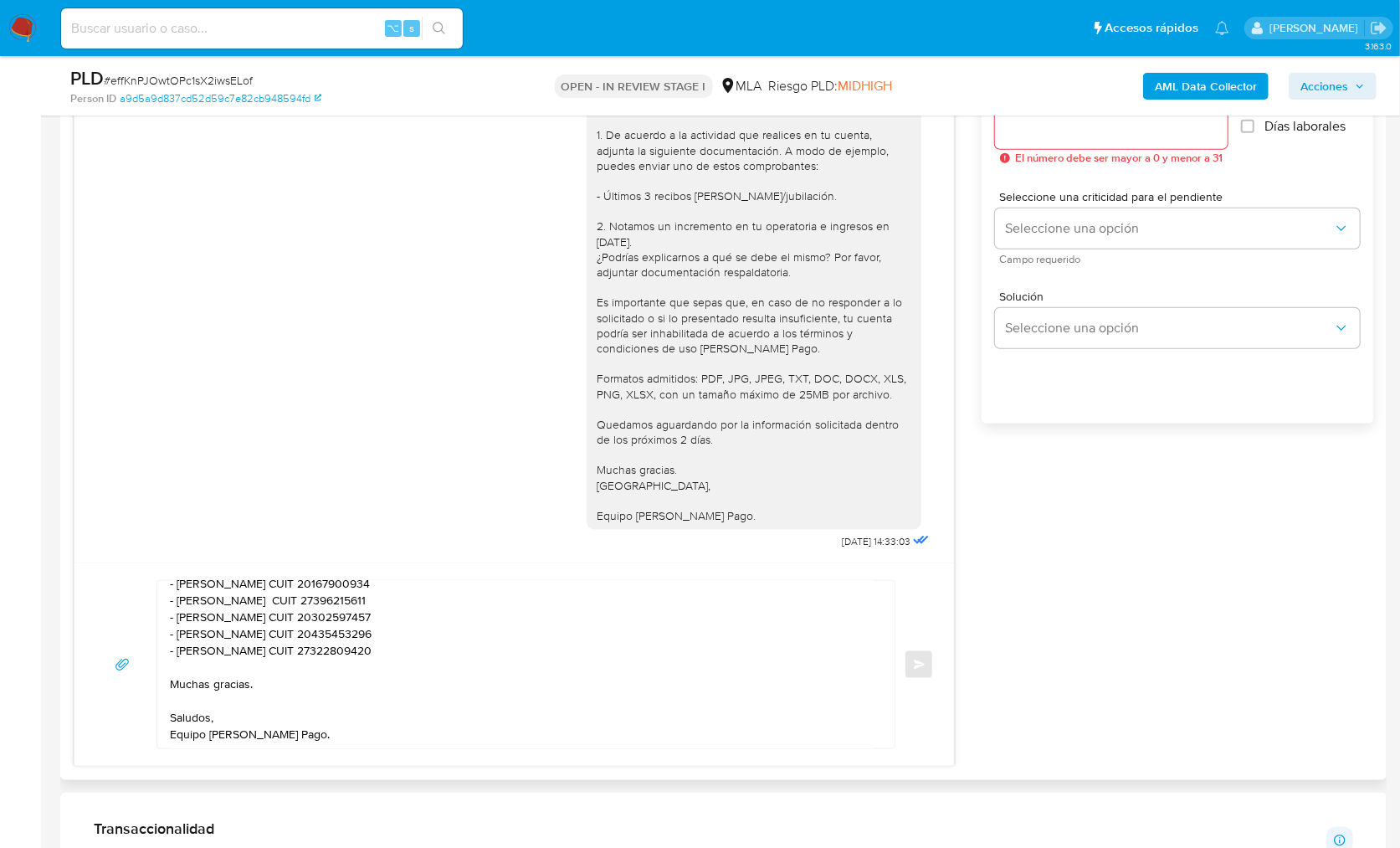
scroll to position [591, 0]
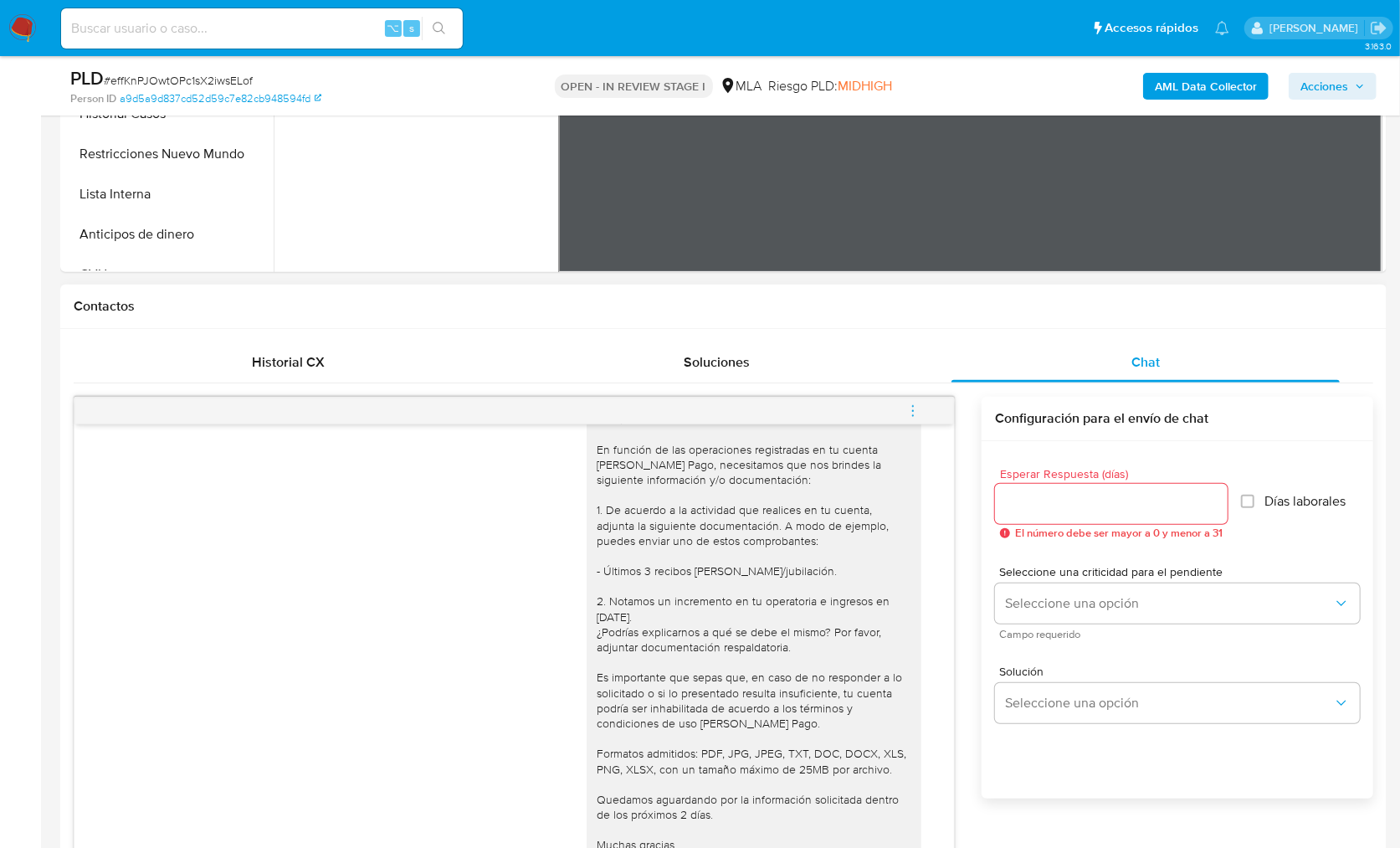
click at [1058, 505] on input "Esperar Respuesta (días)" at bounding box center [1111, 504] width 233 height 22
type input "2"
type input "3"
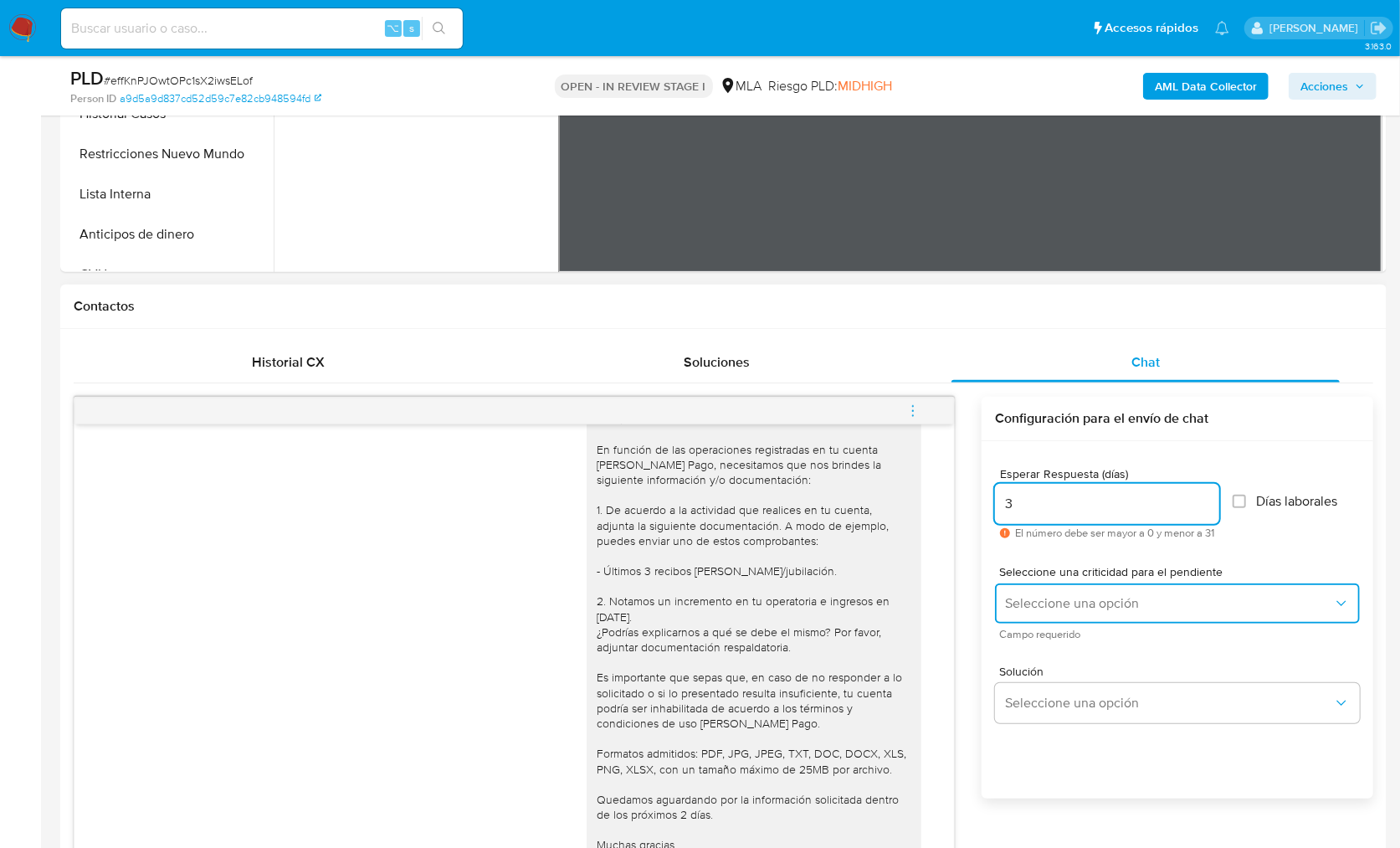
click at [1115, 607] on span "Seleccione una opción" at bounding box center [1168, 603] width 328 height 17
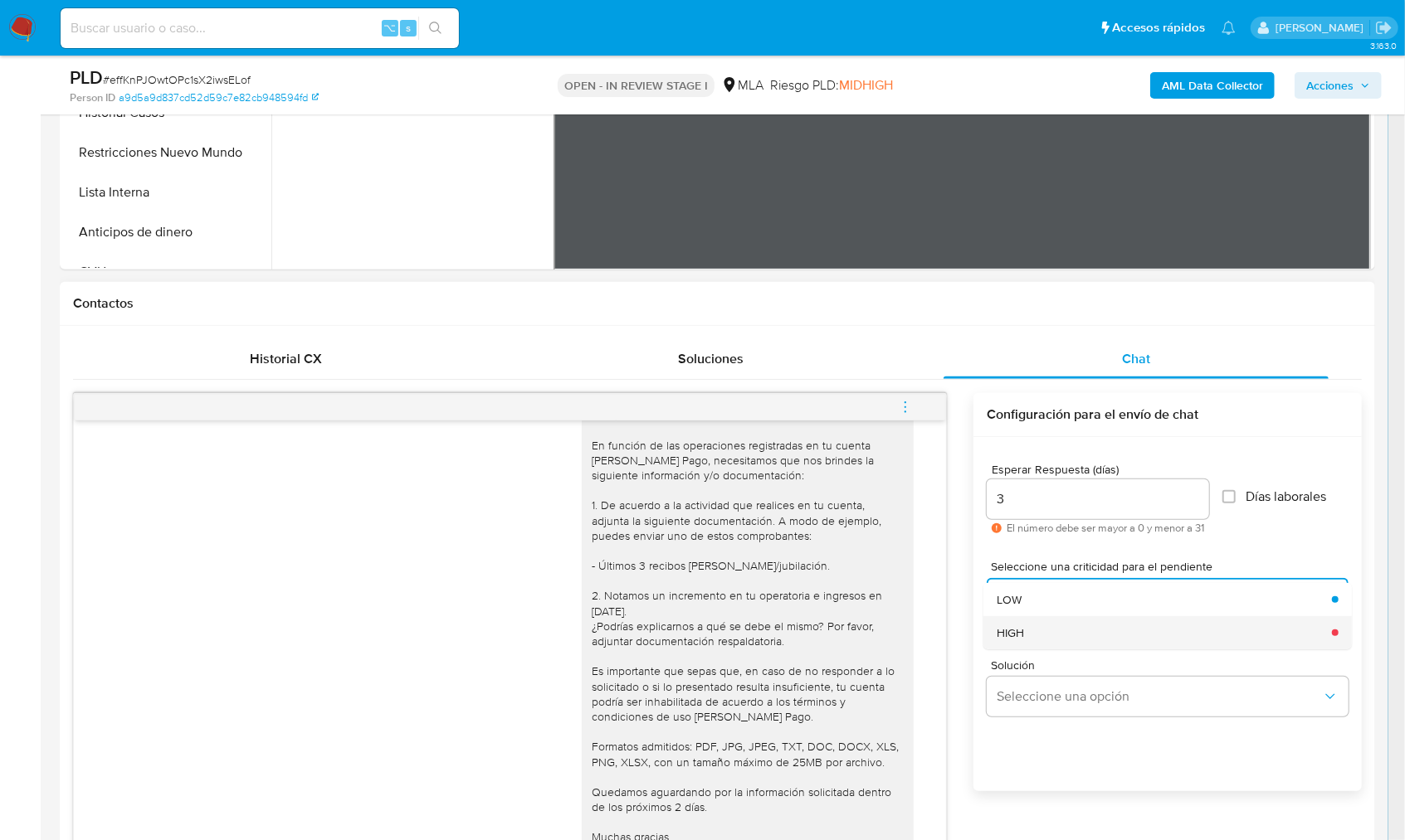
click at [1033, 642] on div "HIGH" at bounding box center [1159, 633] width 325 height 33
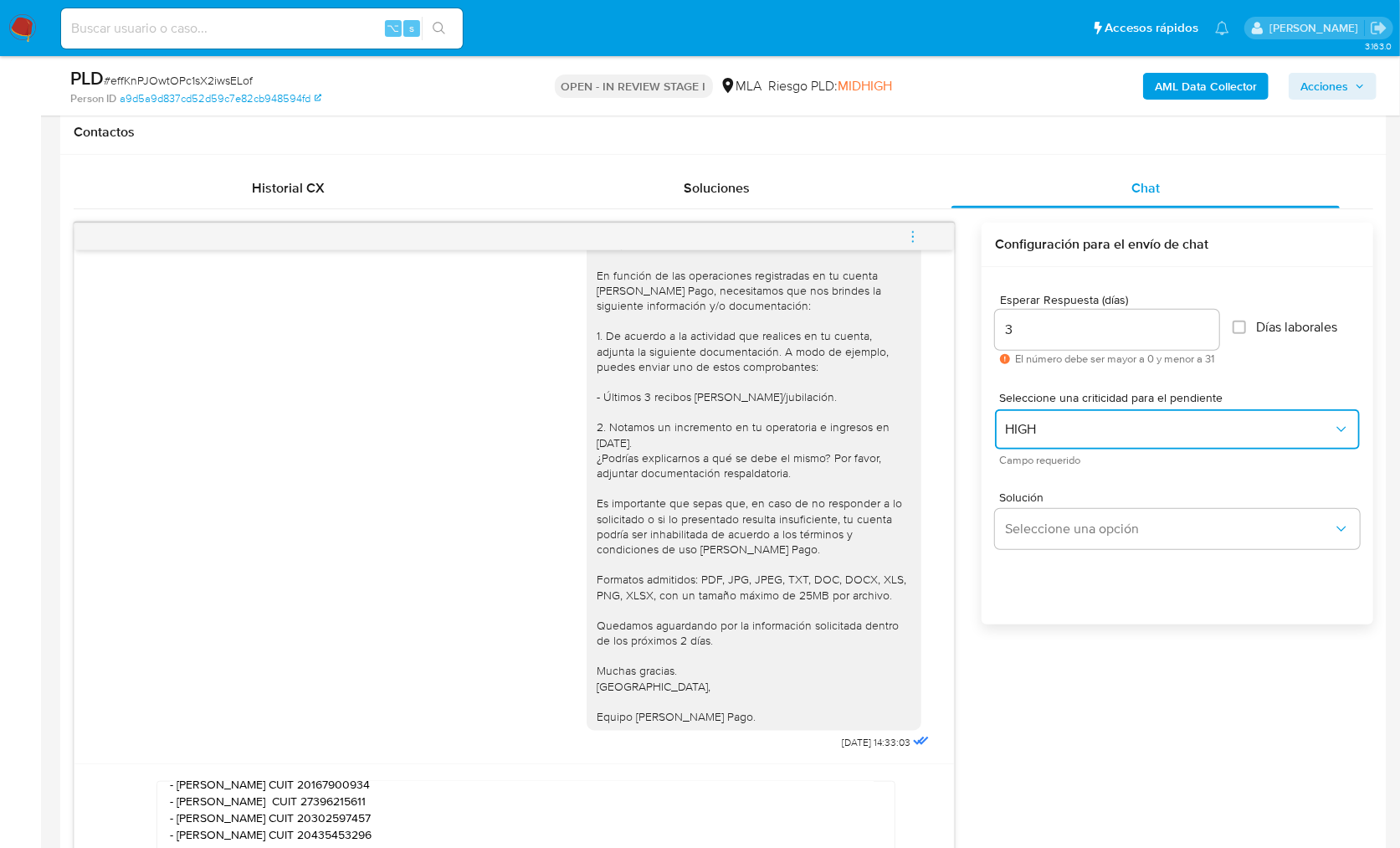
scroll to position [856, 0]
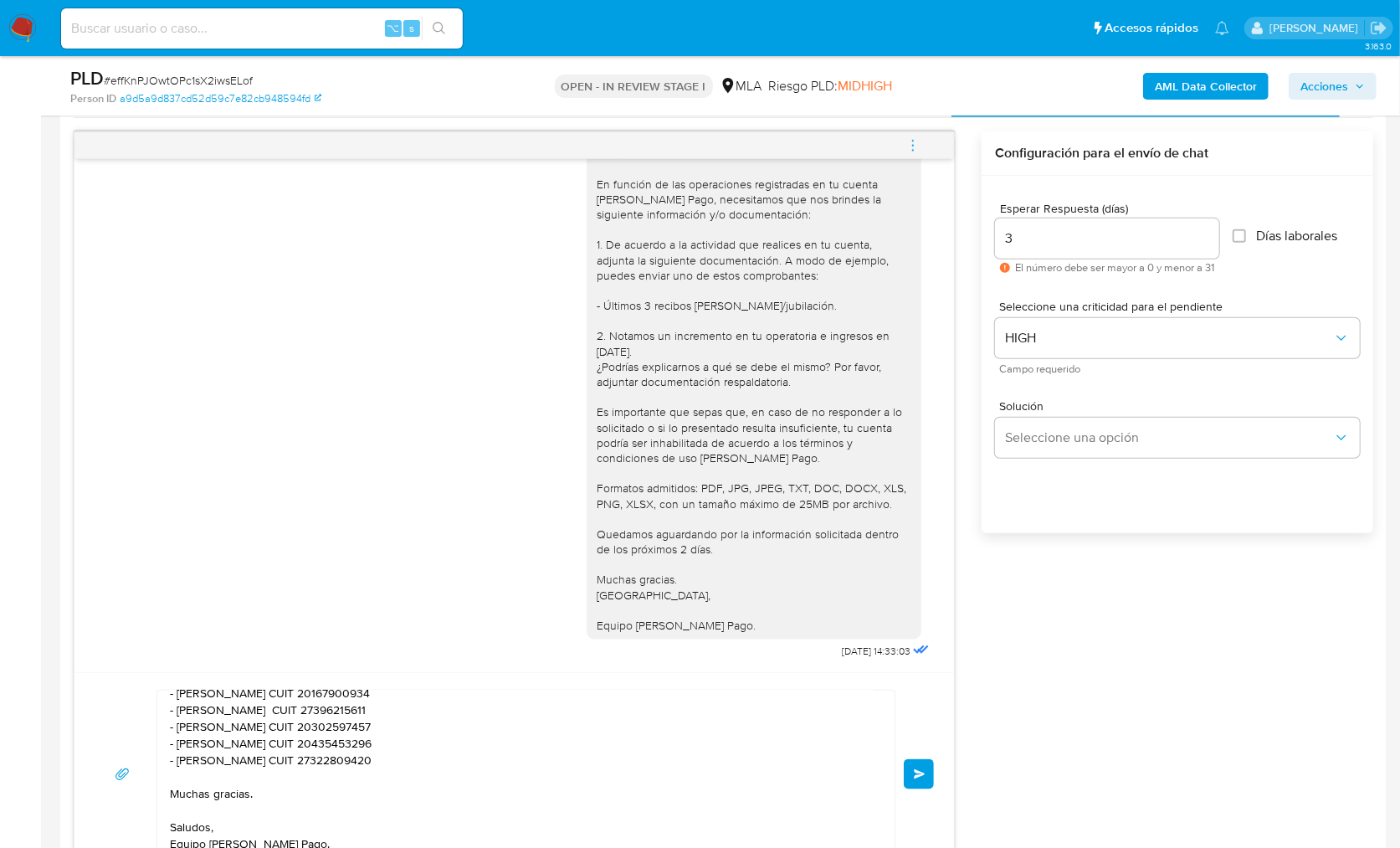
click at [915, 774] on span "Enviar" at bounding box center [920, 775] width 12 height 10
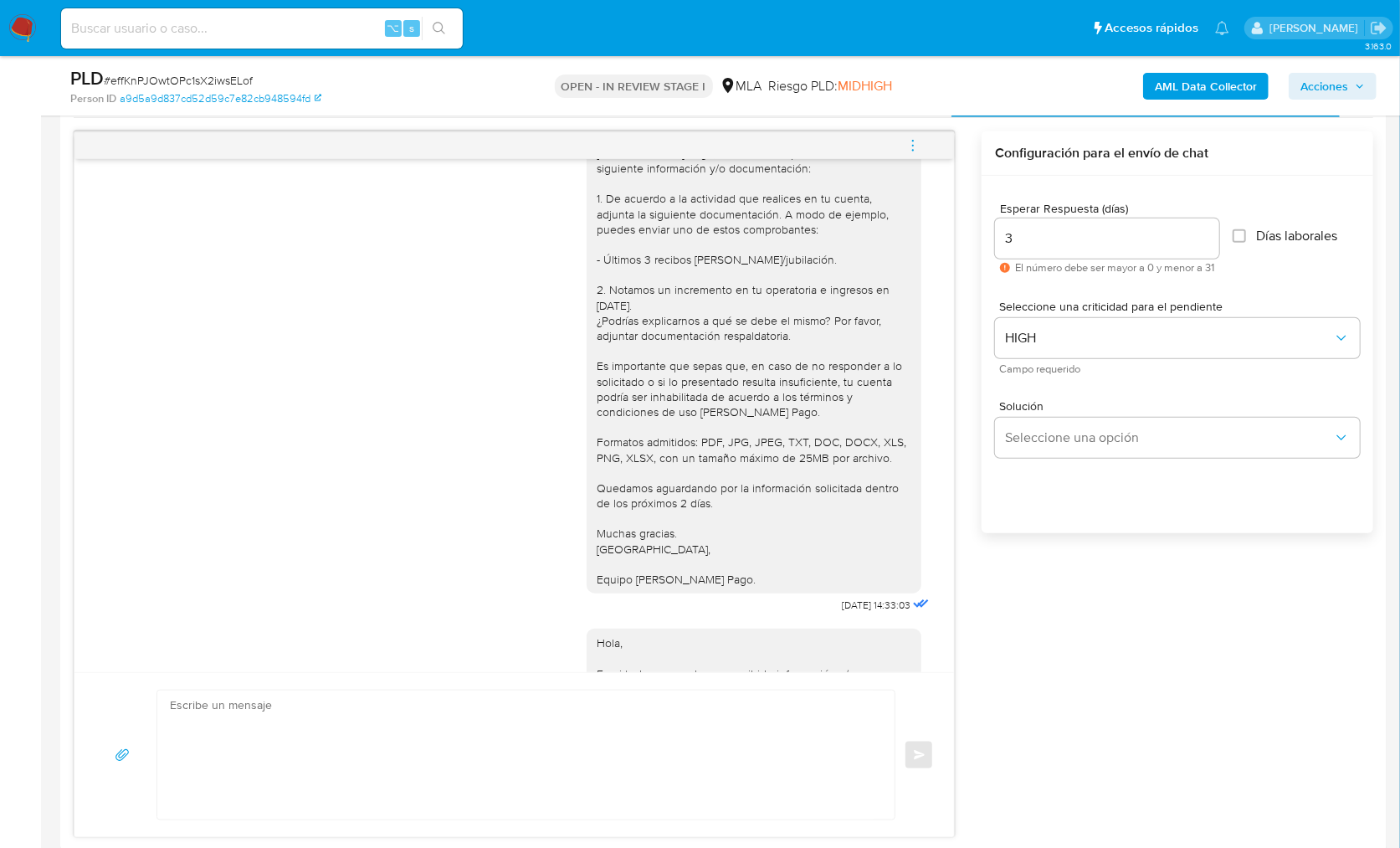
scroll to position [1907, 0]
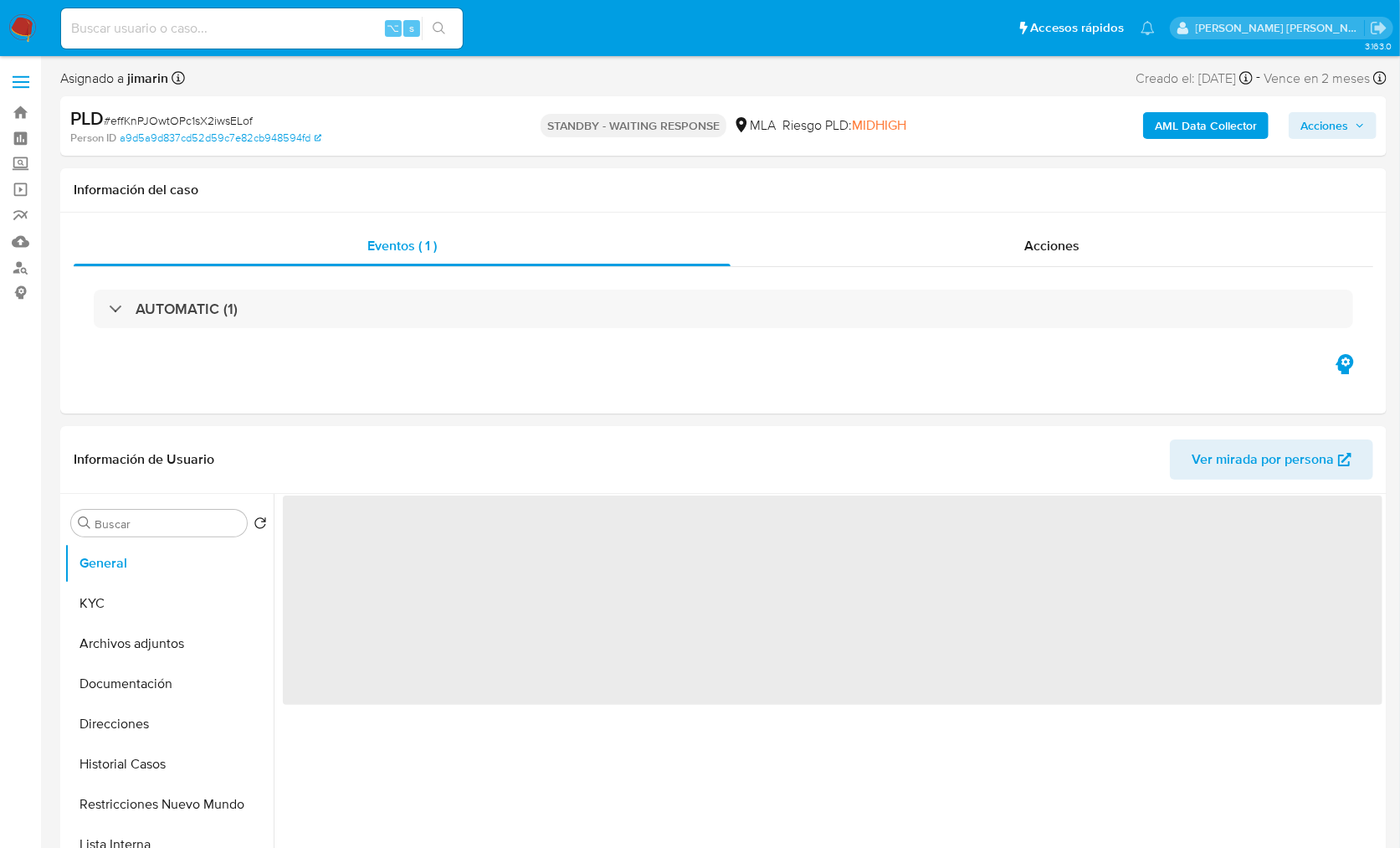
select select "10"
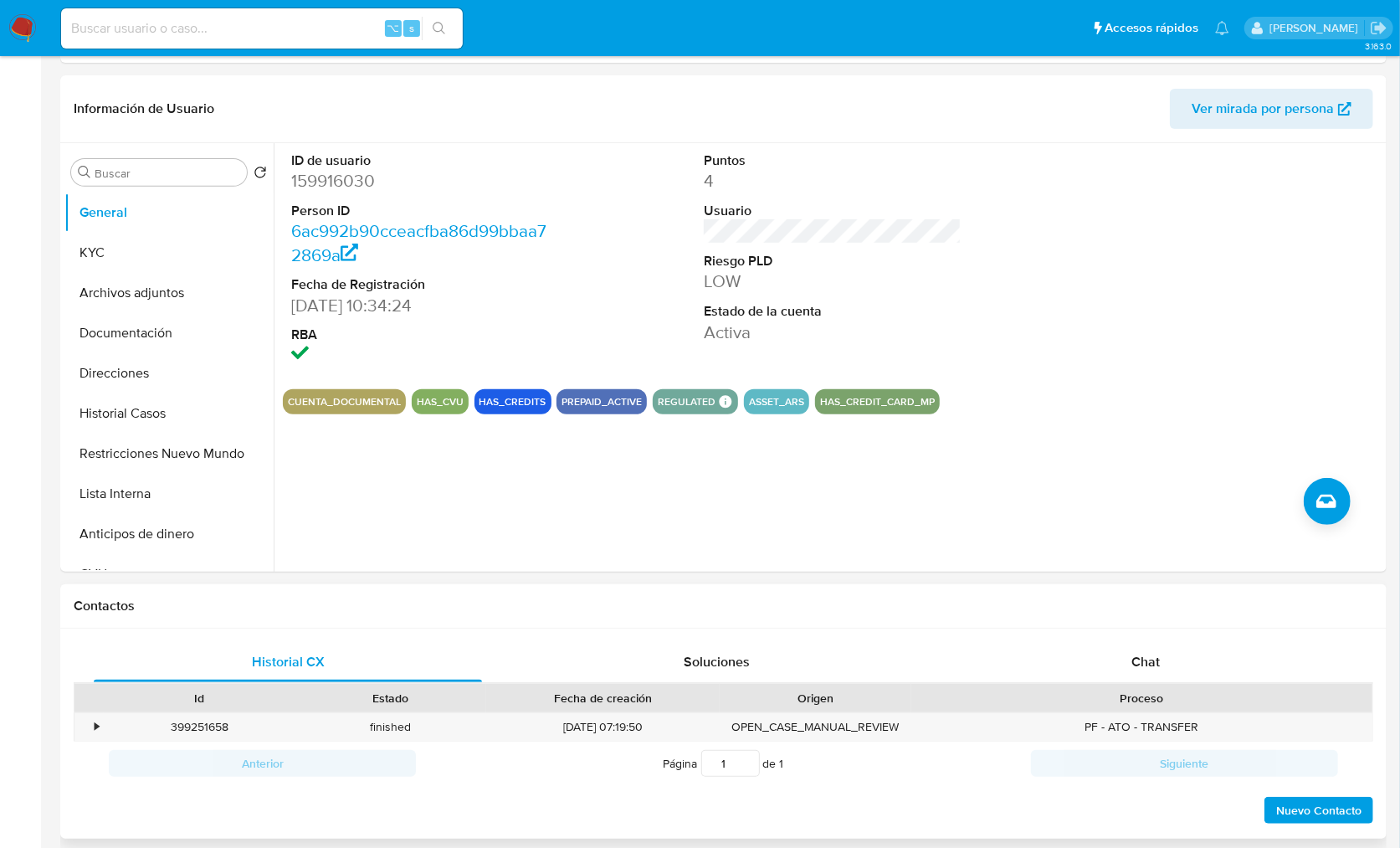
scroll to position [584, 0]
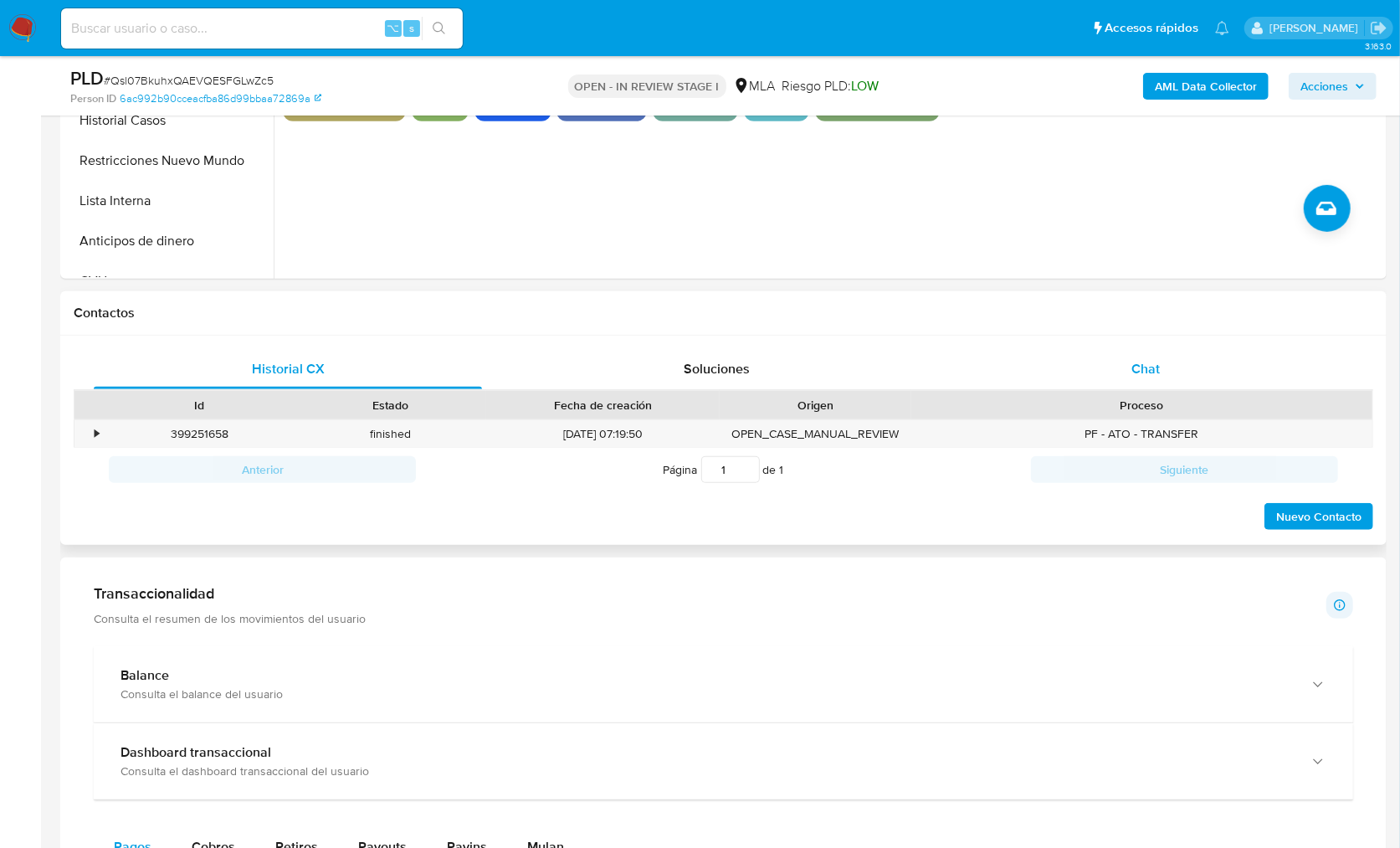
drag, startPoint x: 1155, startPoint y: 419, endPoint x: 1152, endPoint y: 354, distance: 65.1
click at [1156, 420] on div "PF - ATO - TRANSFER" at bounding box center [1142, 434] width 461 height 28
click at [1152, 350] on div "Chat" at bounding box center [1146, 369] width 388 height 41
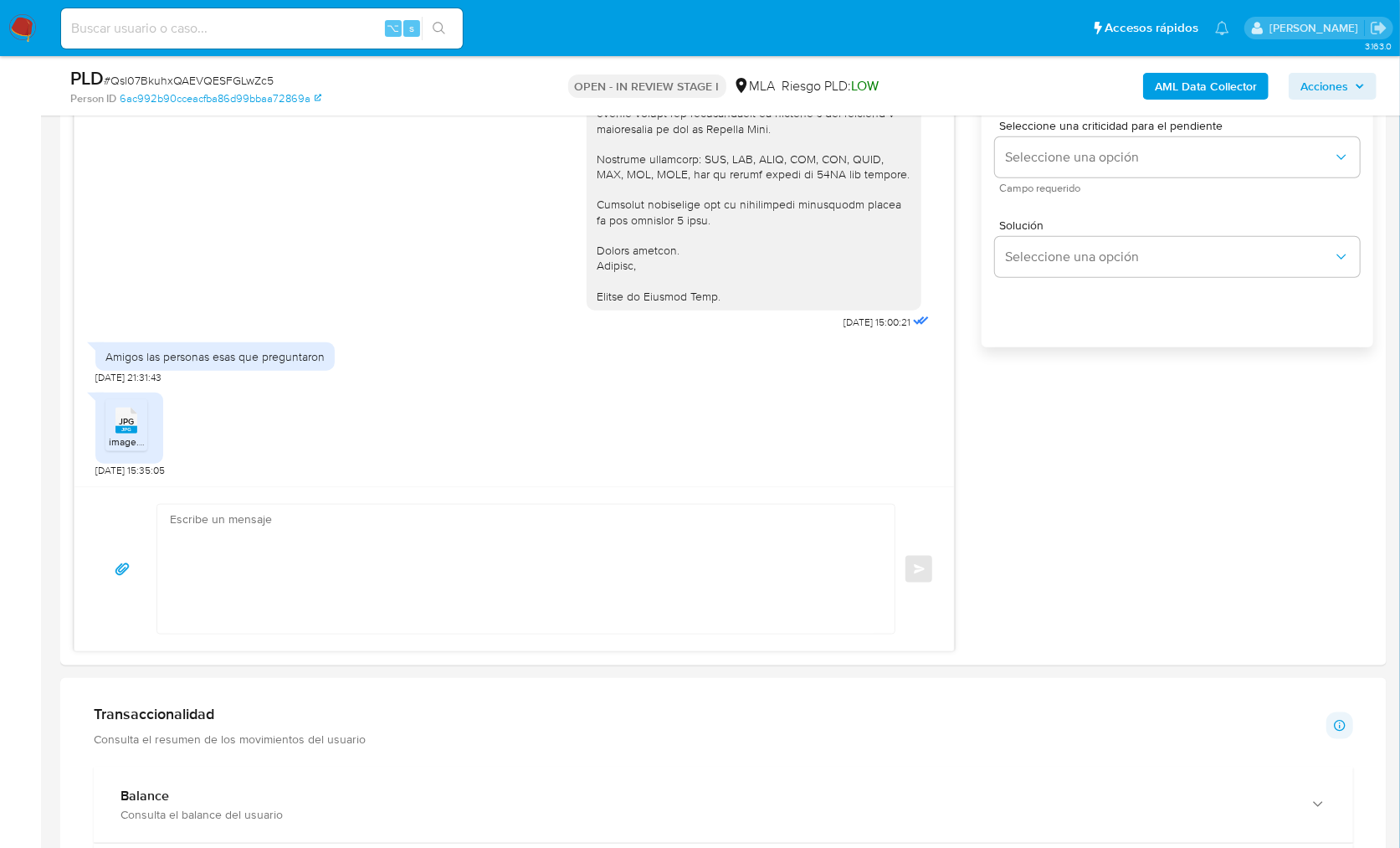
scroll to position [1007, 0]
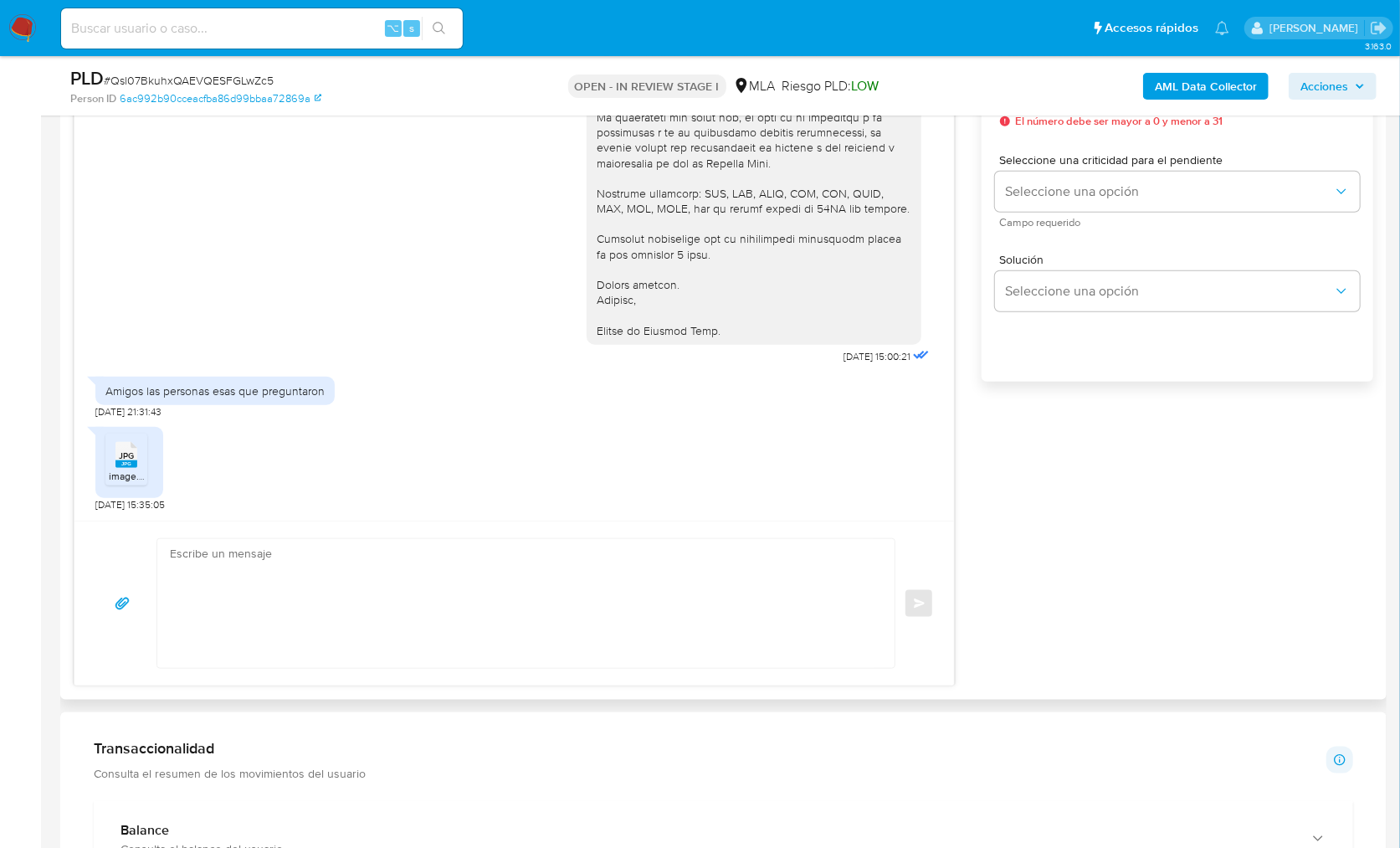
click at [134, 451] on icon at bounding box center [127, 455] width 22 height 26
click at [1097, 557] on div "17/09/2025 14:35:45 Hola, Esperamos que te encuentres muy bien. Te consultamos …" at bounding box center [723, 333] width 1299 height 706
click at [499, 592] on textarea at bounding box center [522, 602] width 704 height 129
click at [326, 608] on textarea at bounding box center [522, 602] width 704 height 129
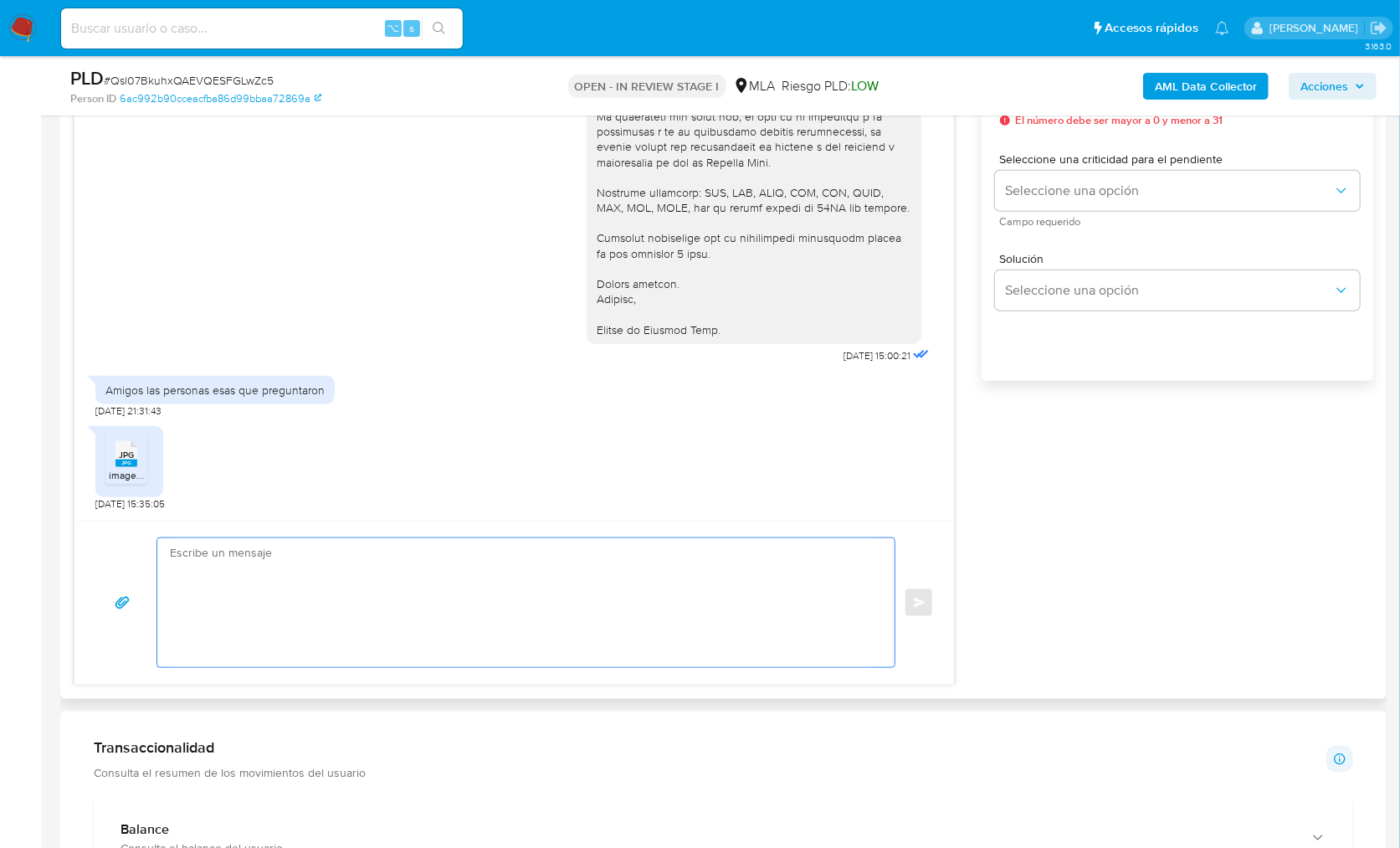
click at [397, 587] on textarea at bounding box center [522, 602] width 704 height 129
click at [1055, 581] on div "17/09/2025 14:35:45 Hola, Esperamos que te encuentres muy bien. Te consultamos …" at bounding box center [723, 332] width 1299 height 706
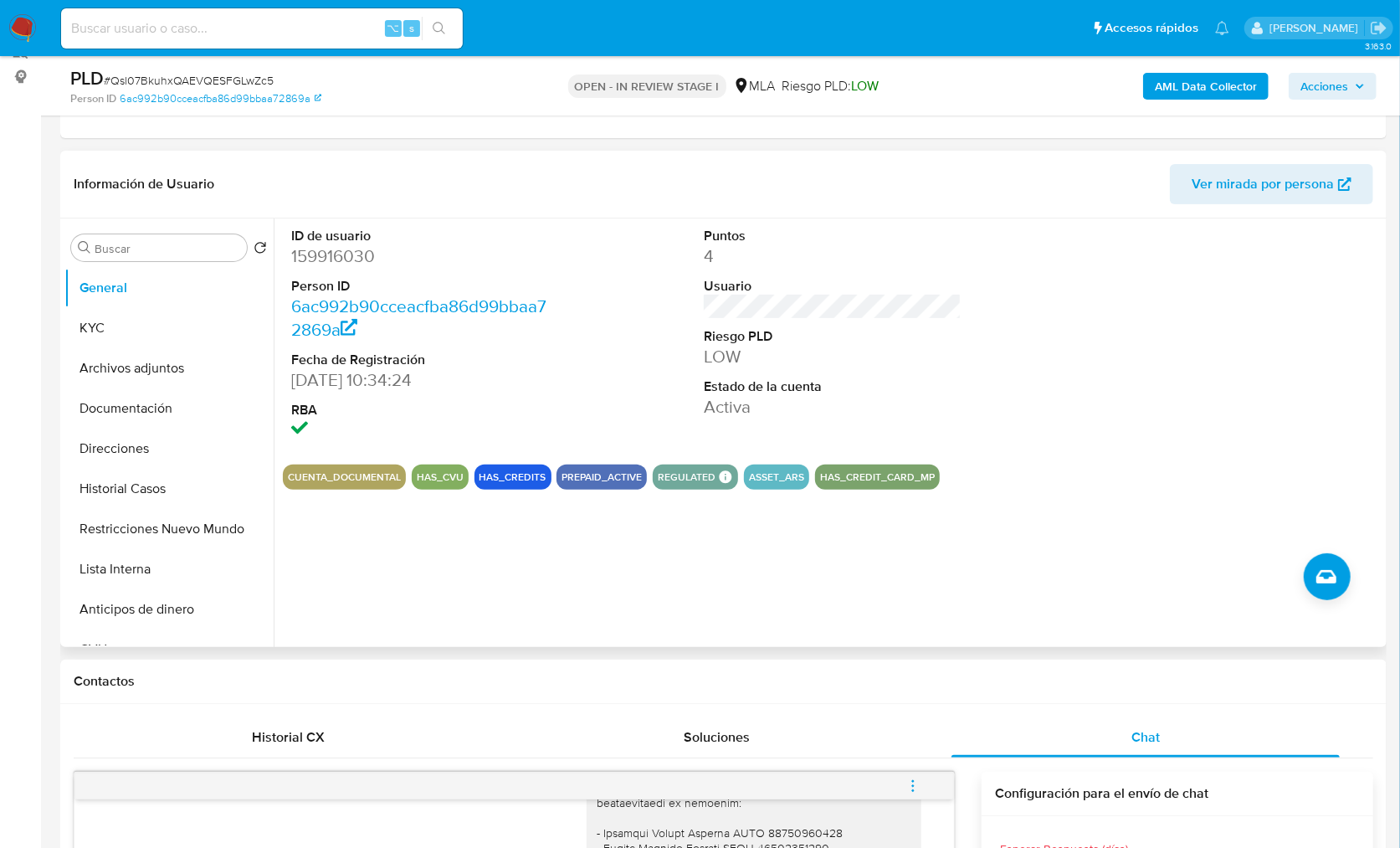
scroll to position [164, 0]
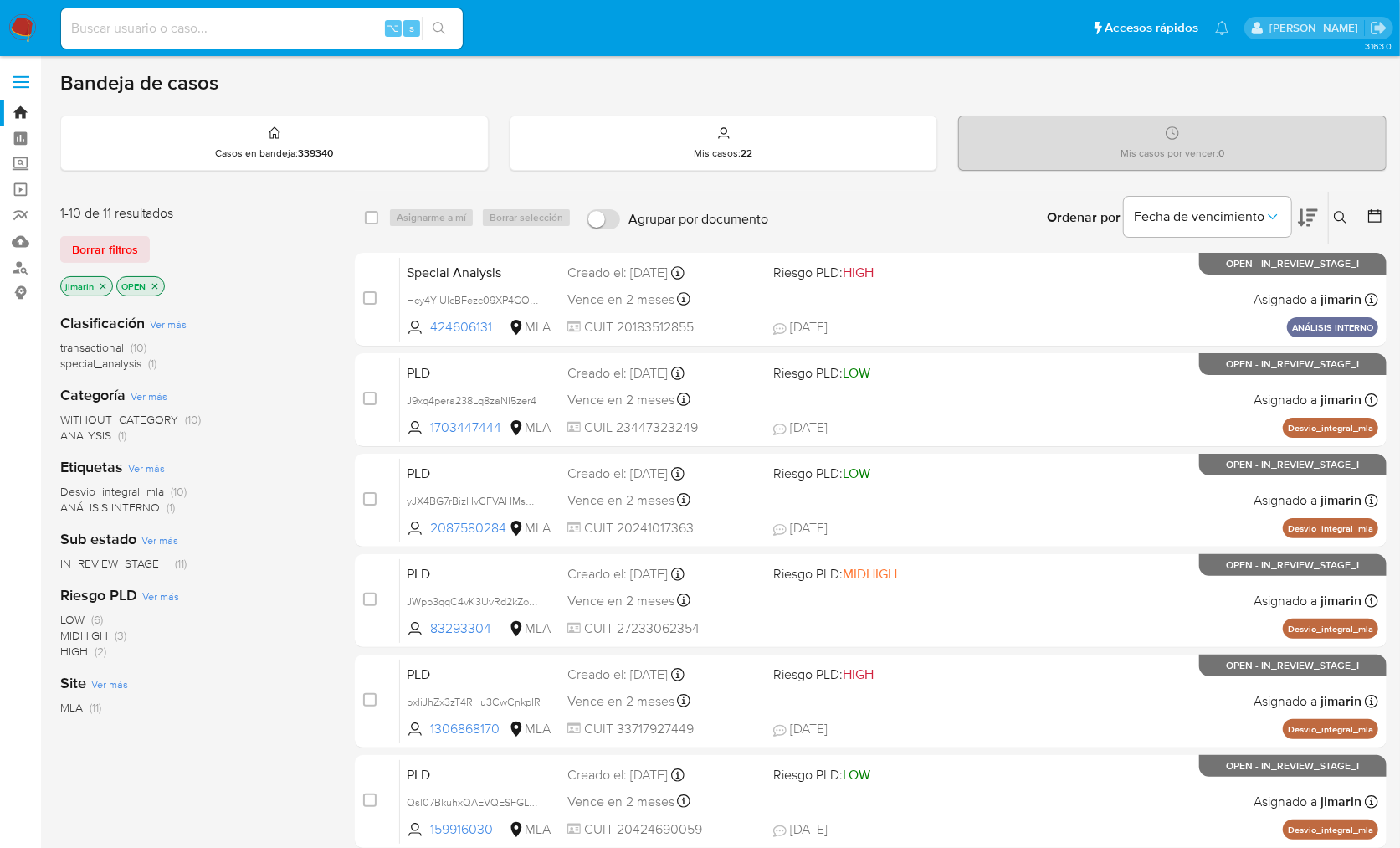
click at [158, 282] on icon "close-filter" at bounding box center [154, 286] width 10 height 10
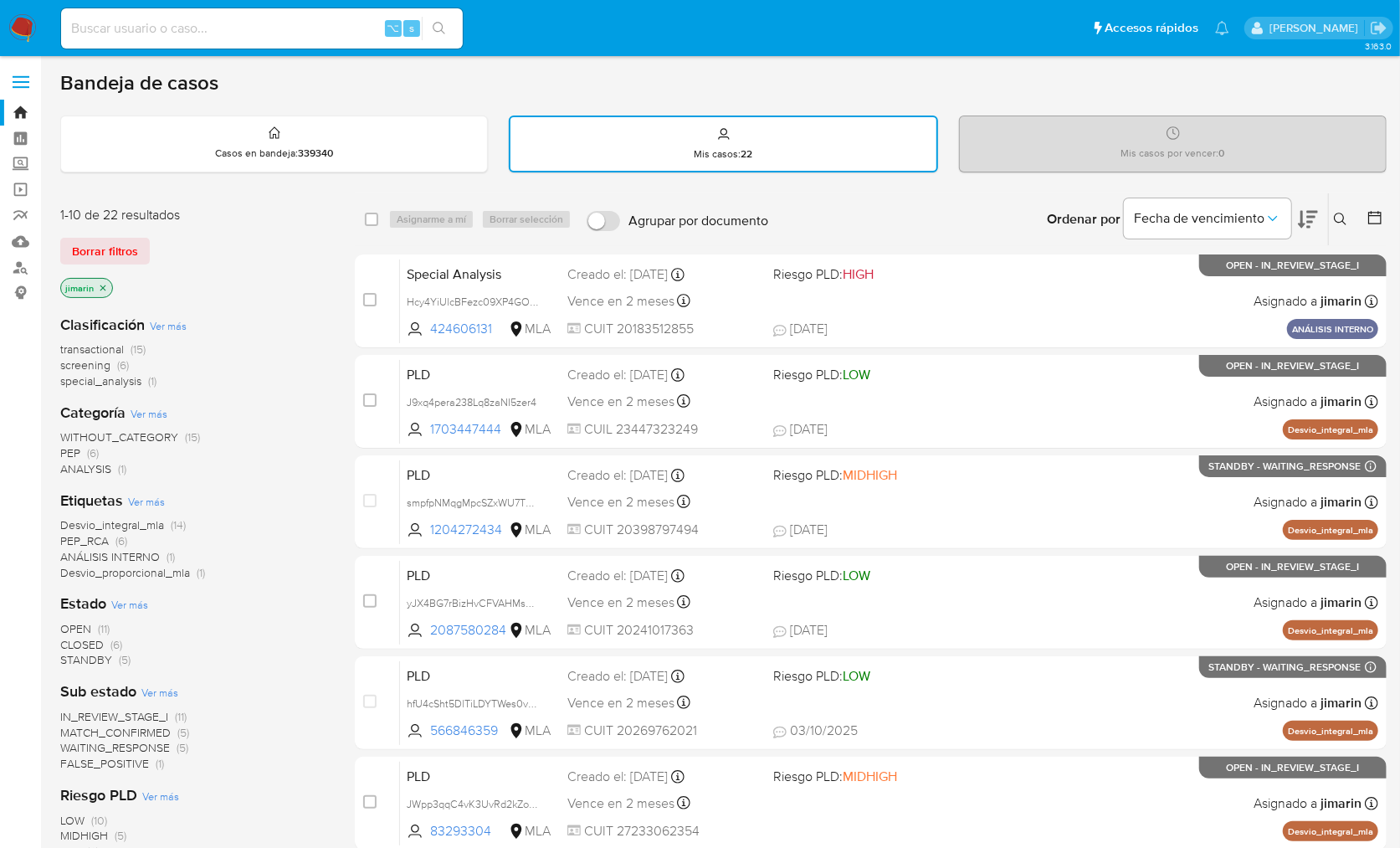
click at [301, 304] on div "Clasificación Ver más transactional (15) screening (6) special_analysis (1) Cat…" at bounding box center [194, 616] width 267 height 631
click at [102, 283] on icon "close-filter" at bounding box center [103, 288] width 10 height 10
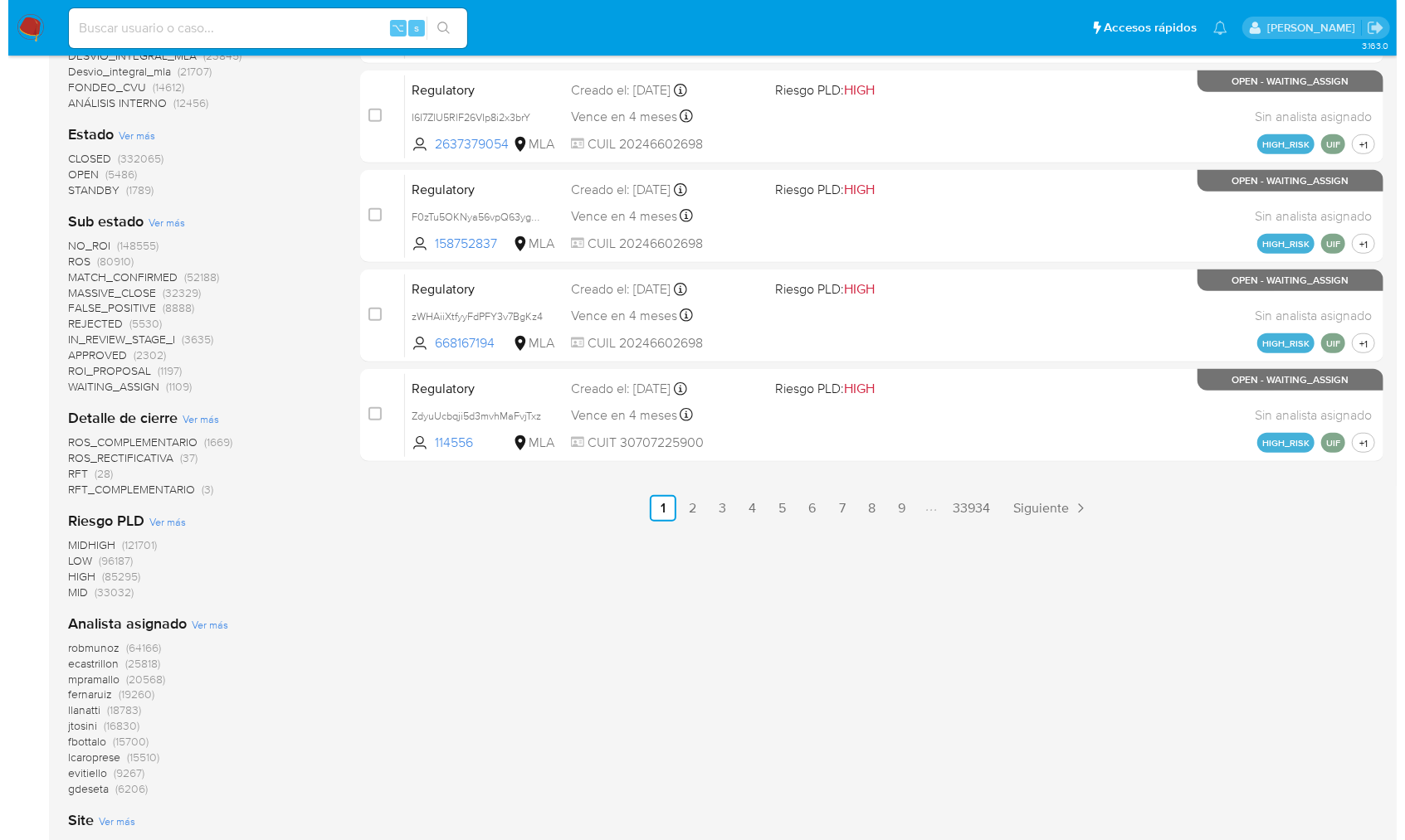
scroll to position [779, 0]
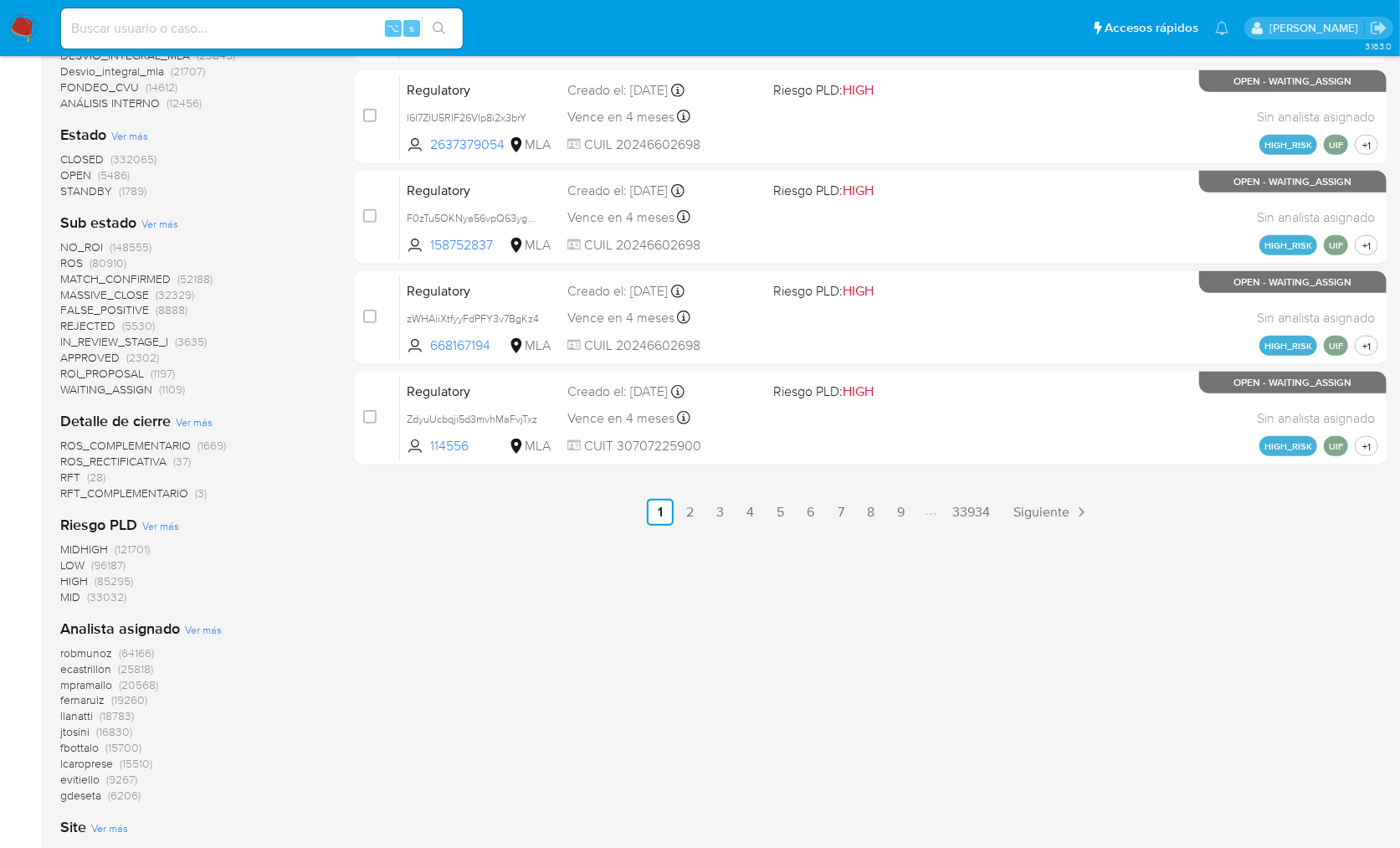
click at [206, 631] on span "Ver más" at bounding box center [203, 629] width 37 height 15
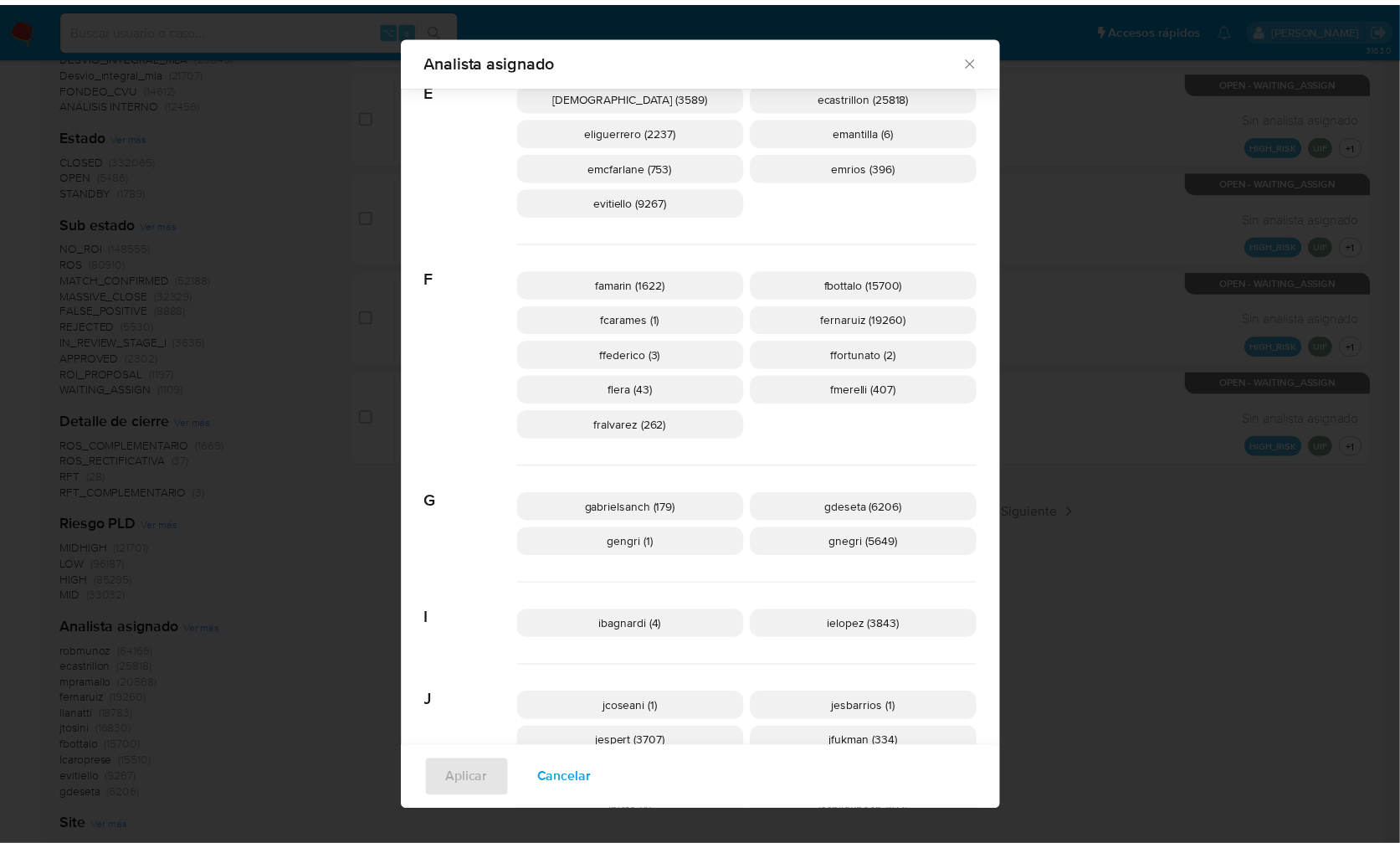
scroll to position [776, 0]
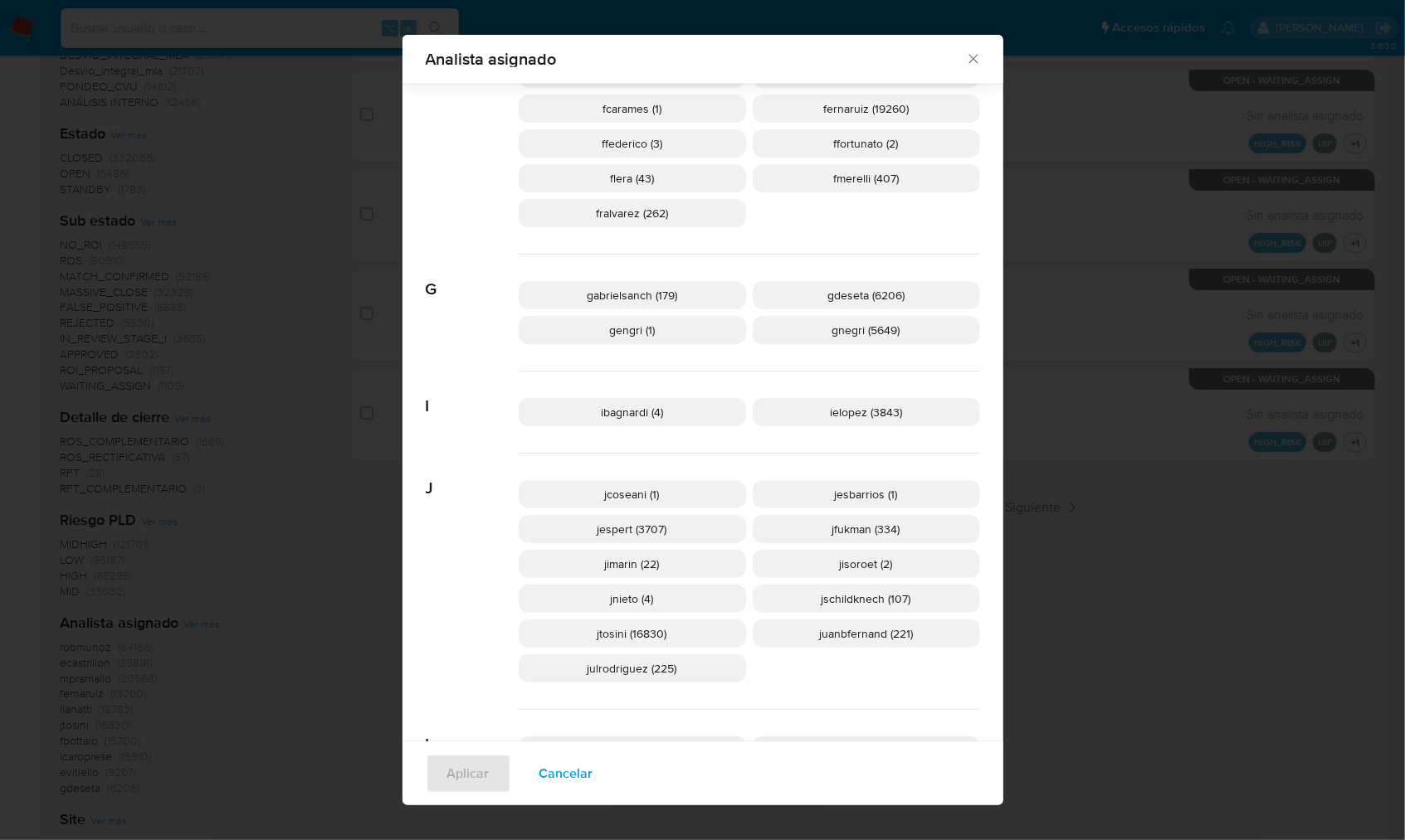
click at [1157, 554] on div "Analista asignado Buscar 9 9b67c4c7-5718-49c3-93b1-153dcf44f7df (1) A admin (37…" at bounding box center [702, 420] width 1405 height 840
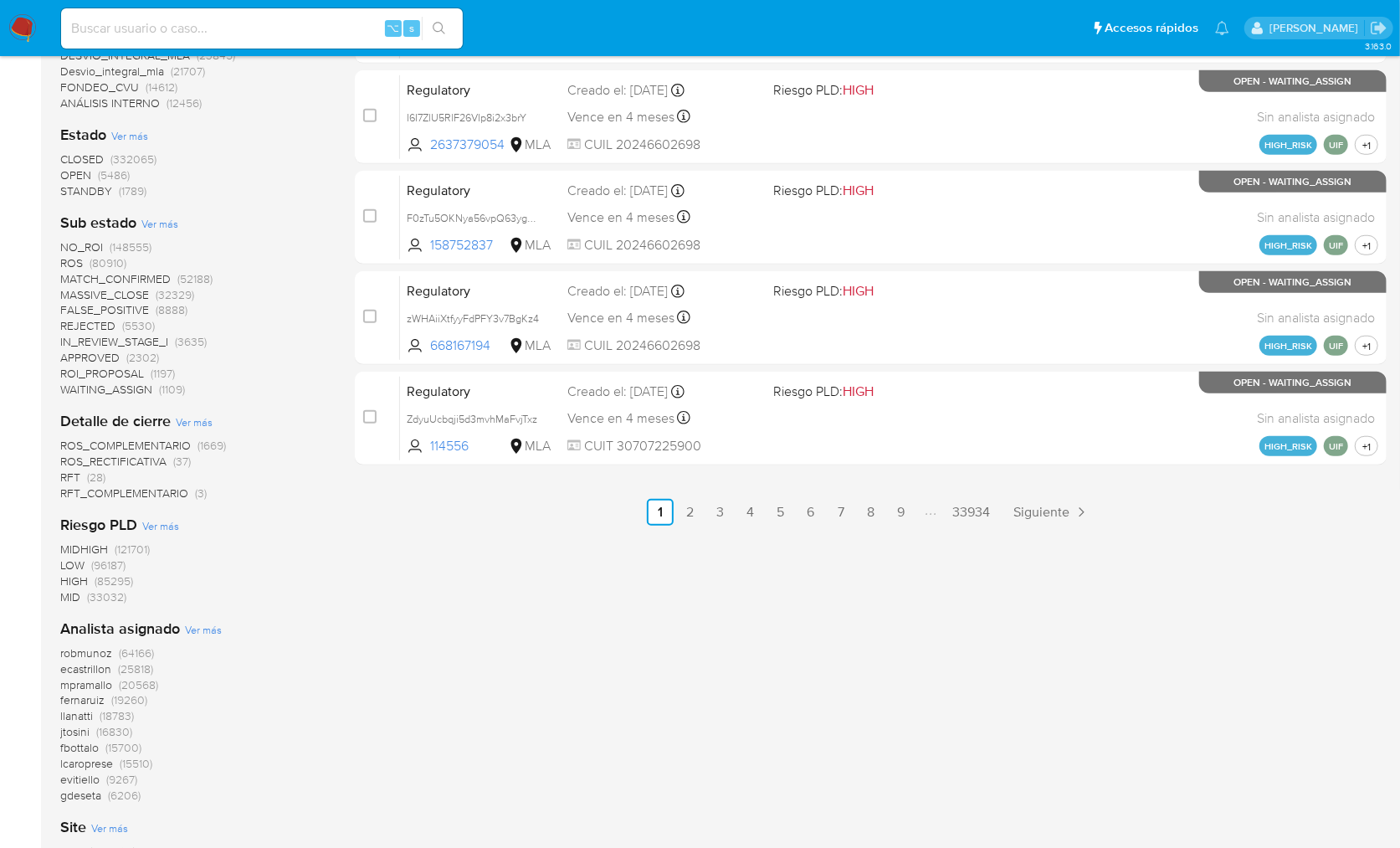
click at [59, 31] on li "⌥ s" at bounding box center [261, 28] width 410 height 42
click at [28, 32] on img at bounding box center [22, 28] width 29 height 29
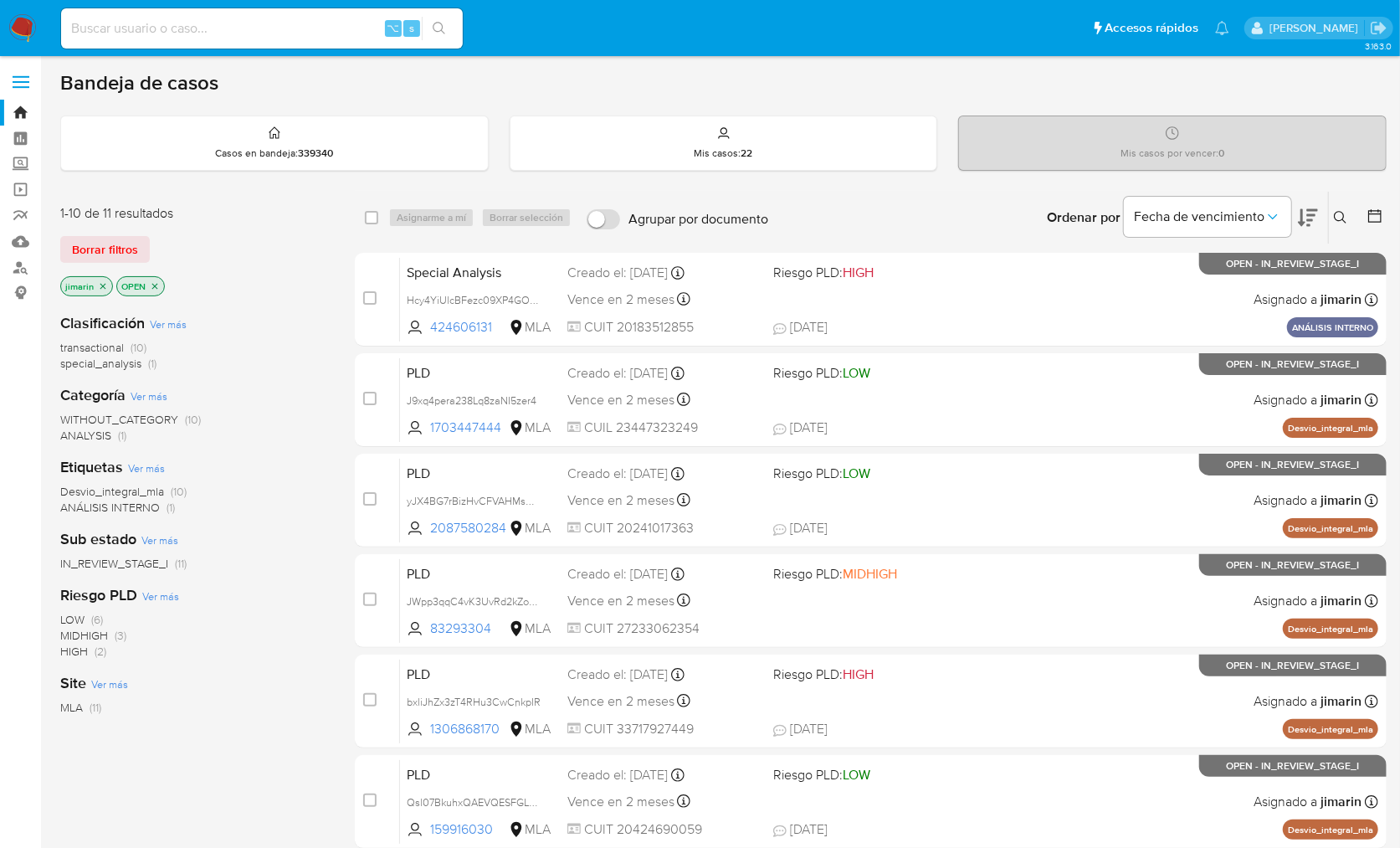
drag, startPoint x: 153, startPoint y: 285, endPoint x: 231, endPoint y: 310, distance: 81.9
click at [231, 310] on div "1-10 de 11 resultados Borrar filtros jimarin OPEN Clasificación Ver más transac…" at bounding box center [194, 536] width 267 height 665
click at [106, 282] on p "jimarin" at bounding box center [87, 286] width 51 height 19
click at [103, 283] on icon "close-filter" at bounding box center [103, 286] width 6 height 6
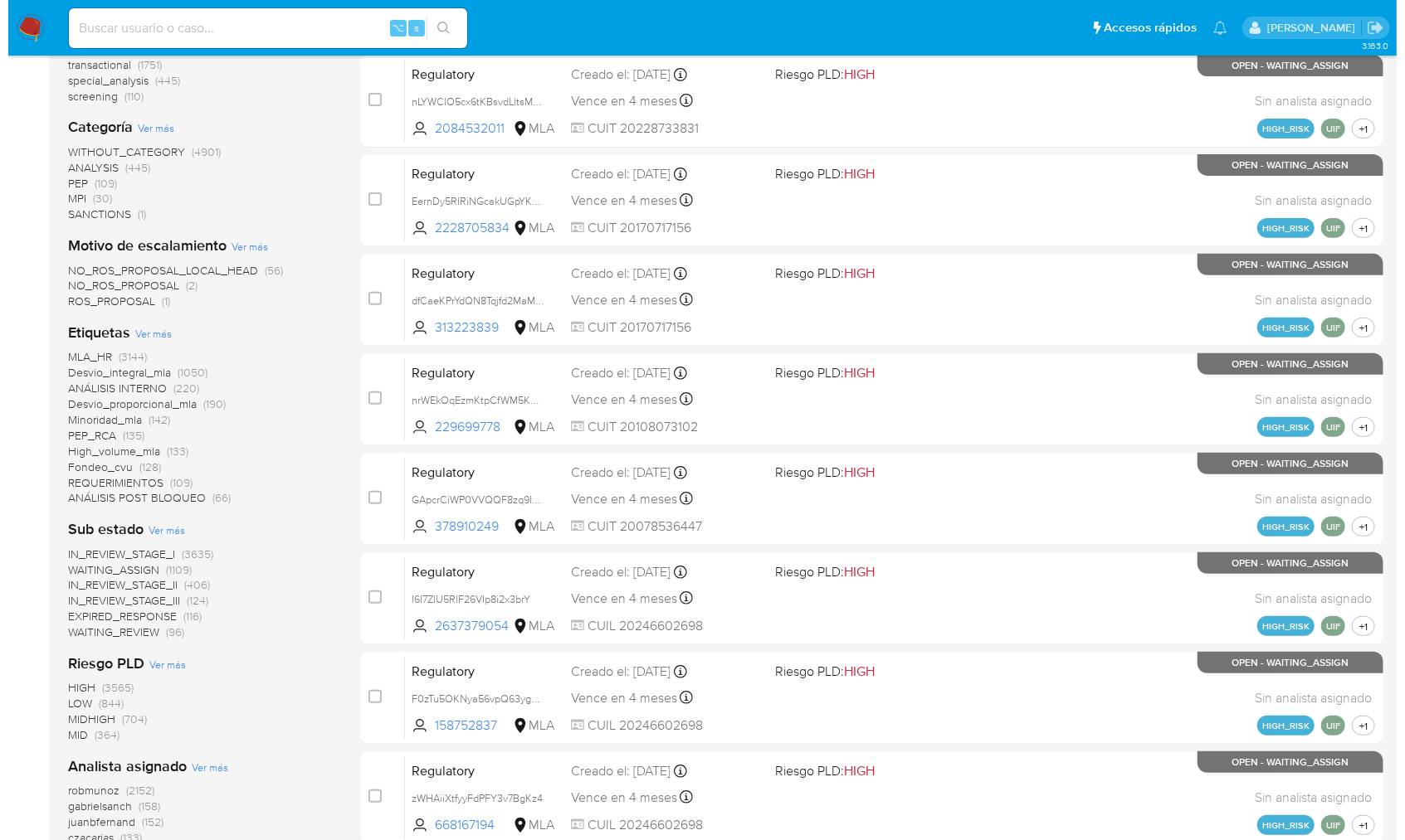
scroll to position [457, 0]
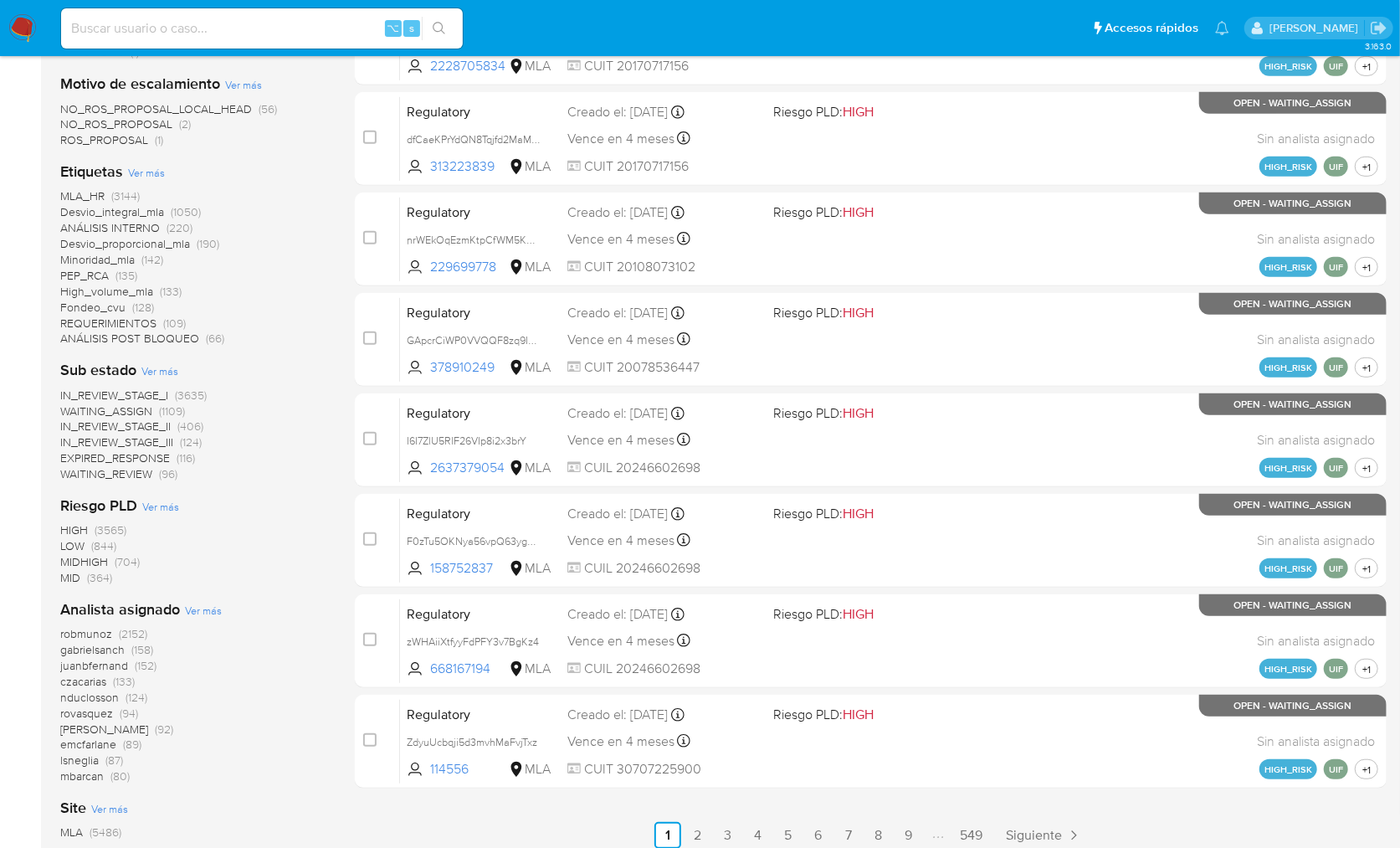
click at [197, 610] on span "Ver más" at bounding box center [203, 609] width 37 height 15
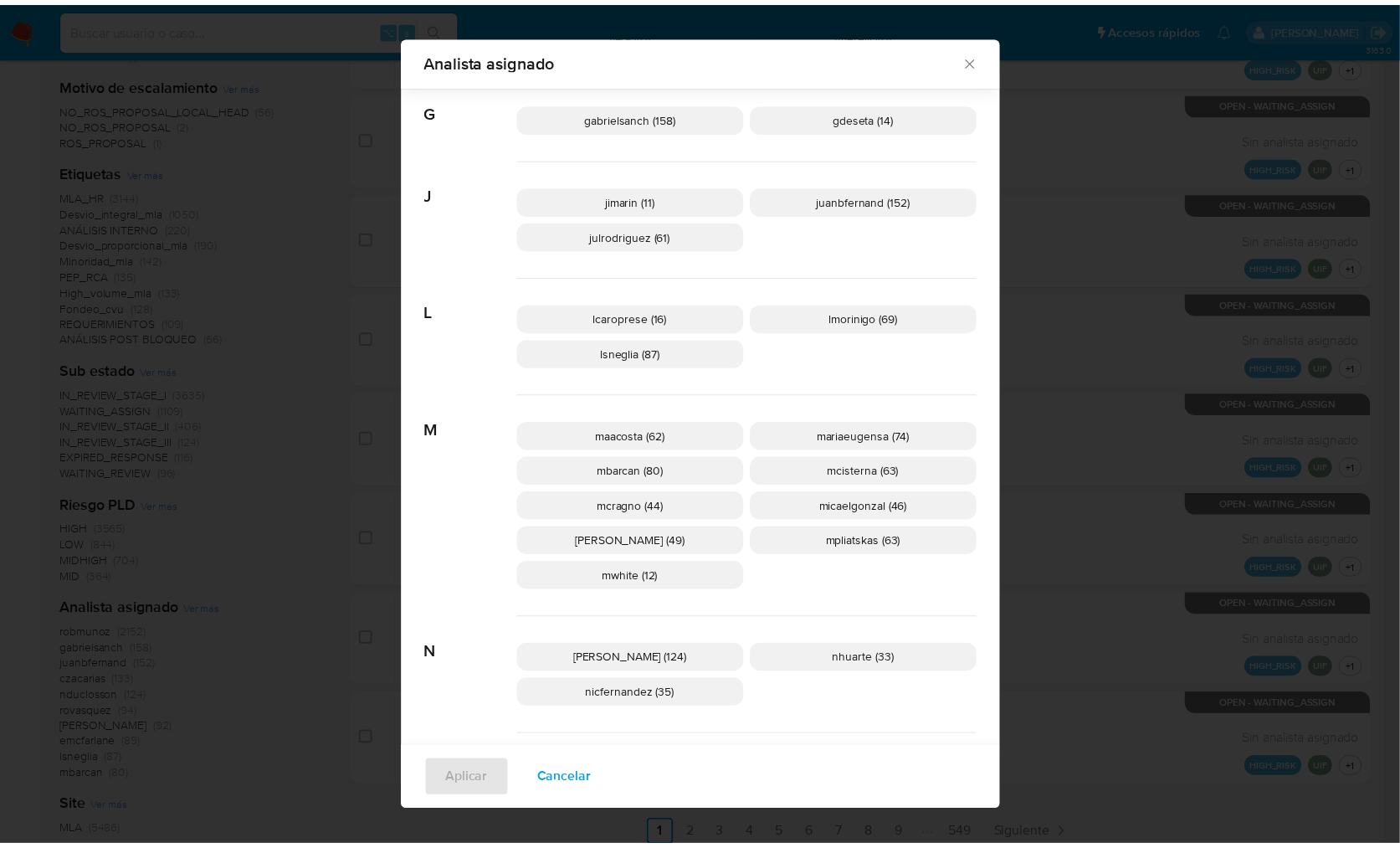
scroll to position [721, 0]
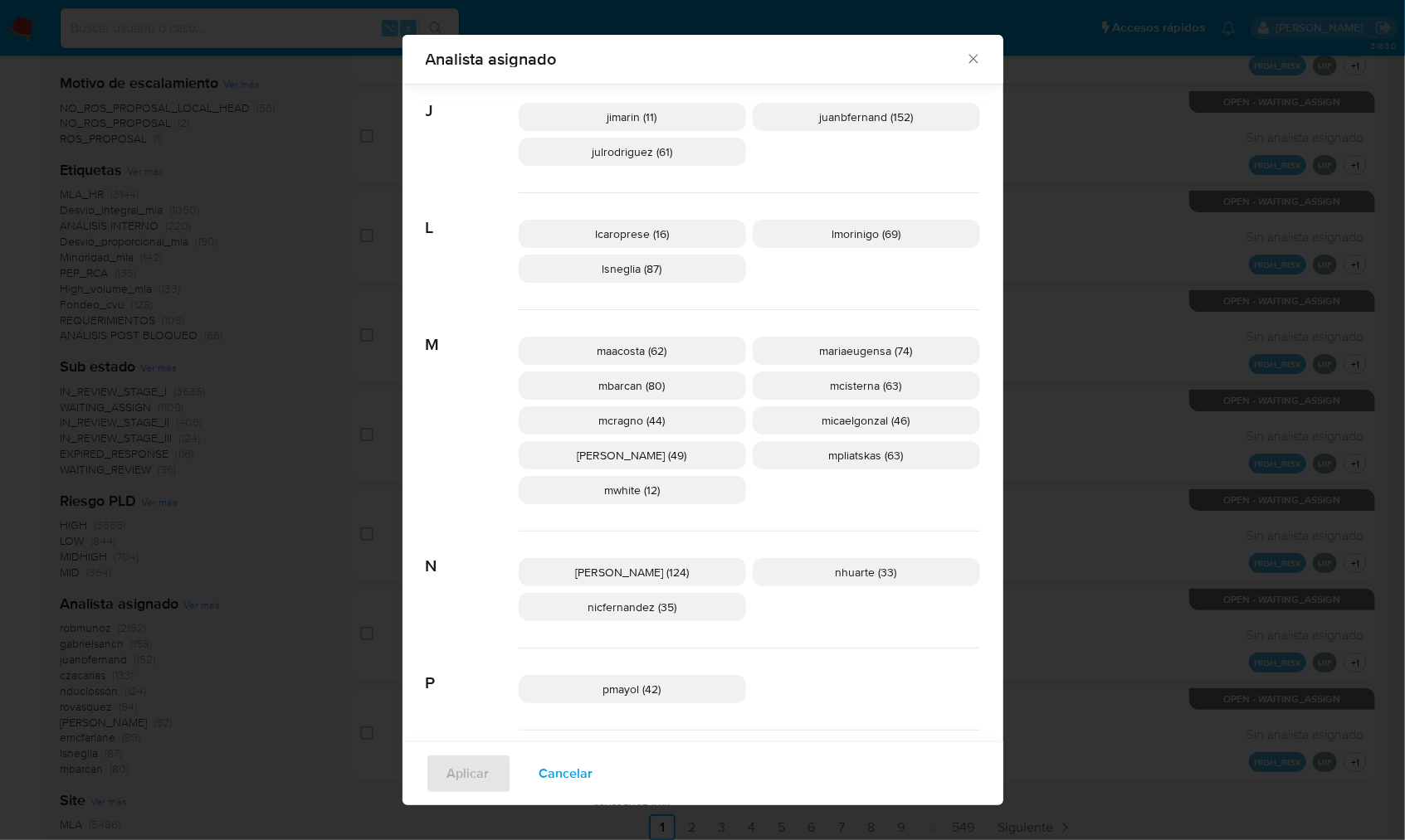
click at [1122, 588] on div "Analista asignado Buscar 9 9b67c4c7-5718-49c3-93b1-153dcf44f7df (1) A afaruolo …" at bounding box center [702, 420] width 1405 height 840
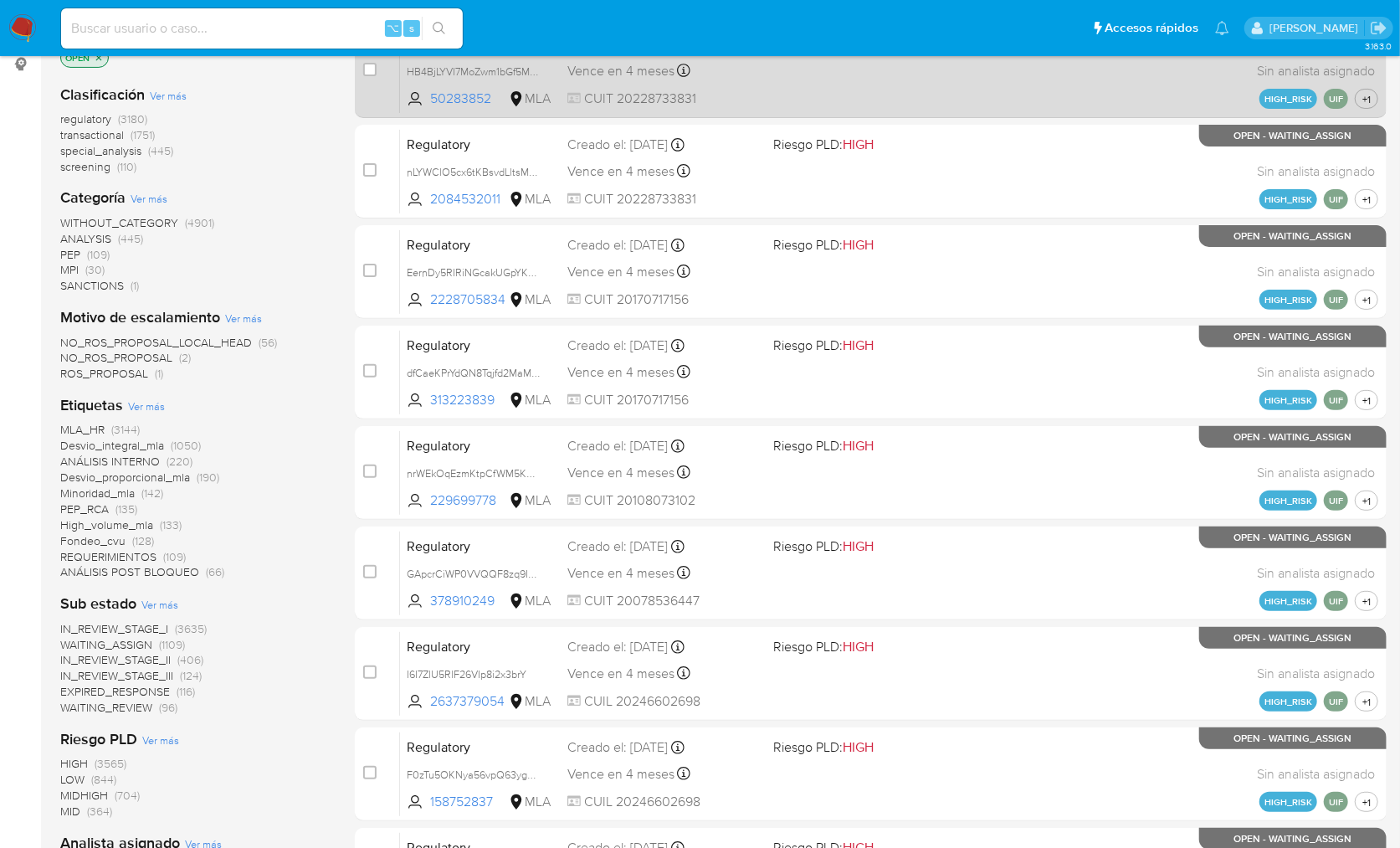
scroll to position [0, 0]
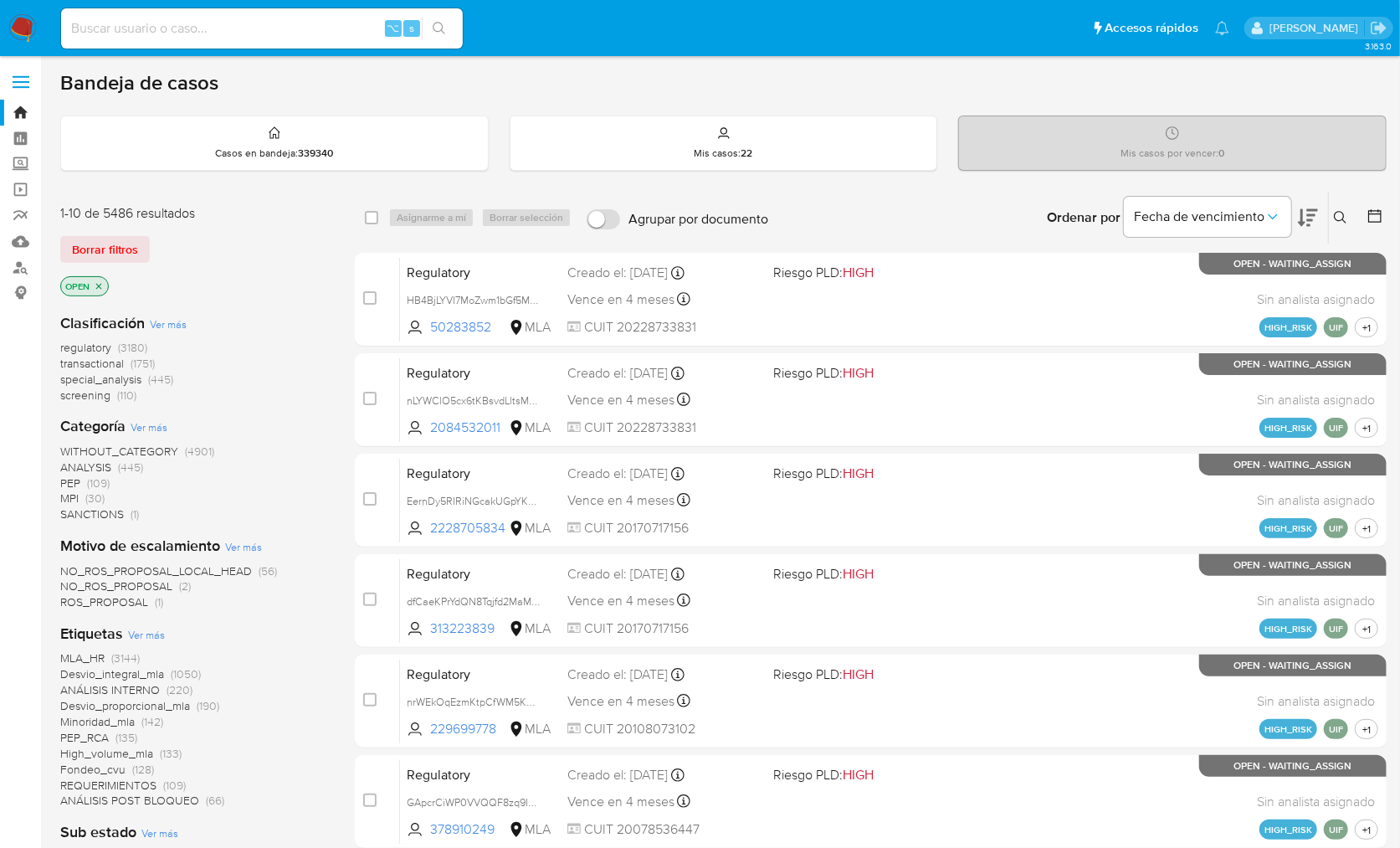
click at [25, 39] on img at bounding box center [22, 28] width 29 height 29
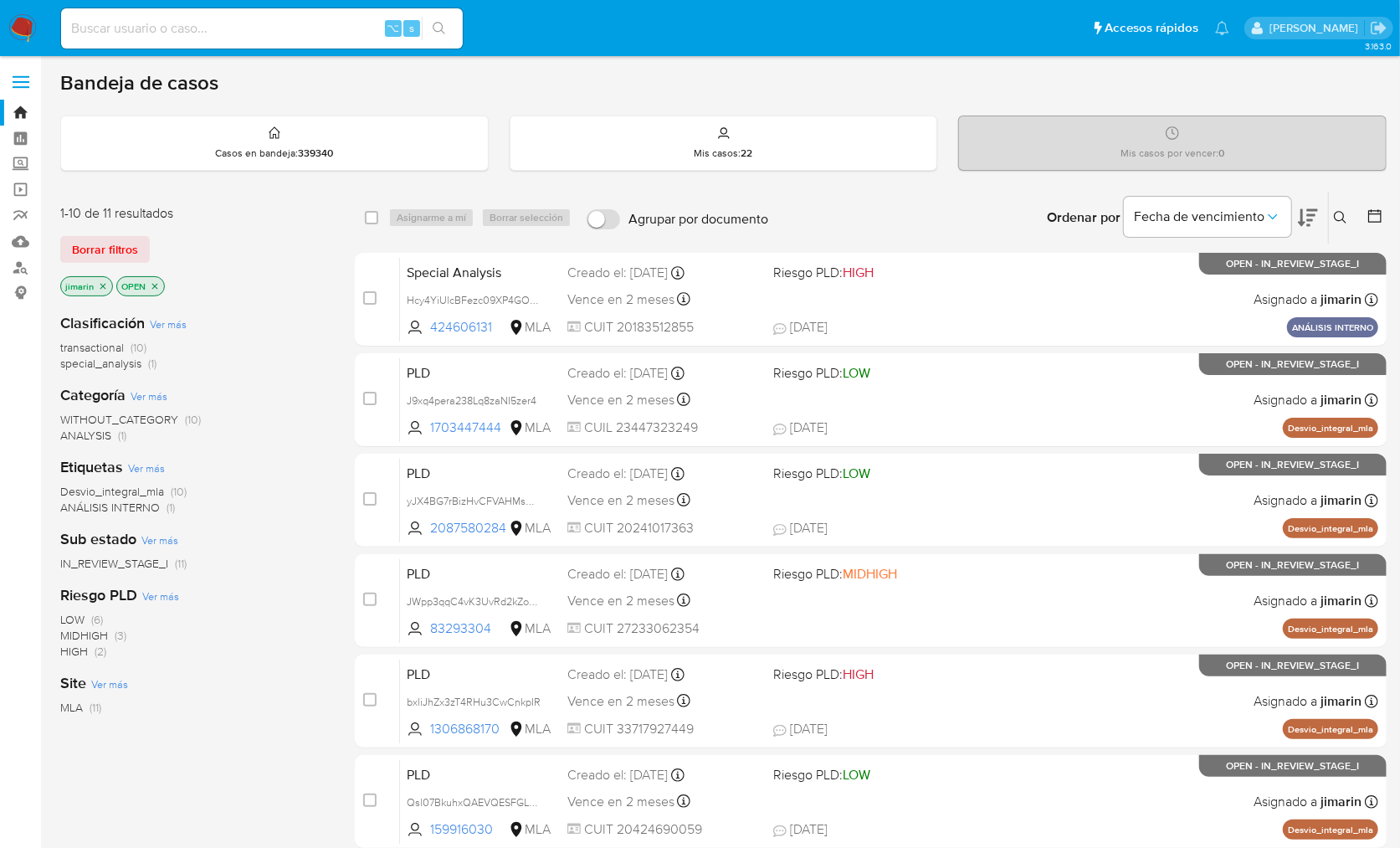
click at [1344, 217] on icon at bounding box center [1341, 218] width 14 height 14
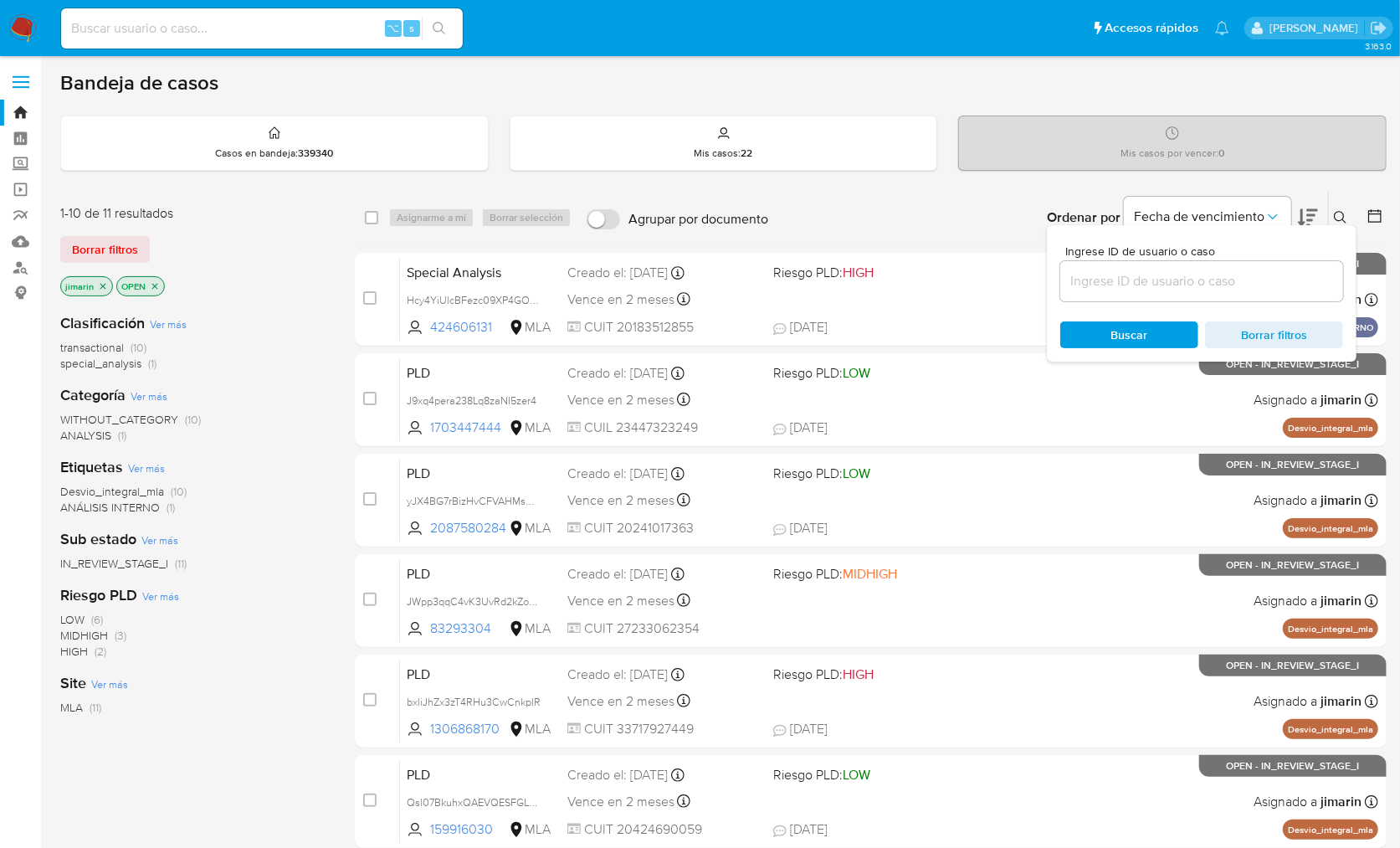
click at [1267, 289] on input at bounding box center [1202, 281] width 283 height 22
type input "159916030"
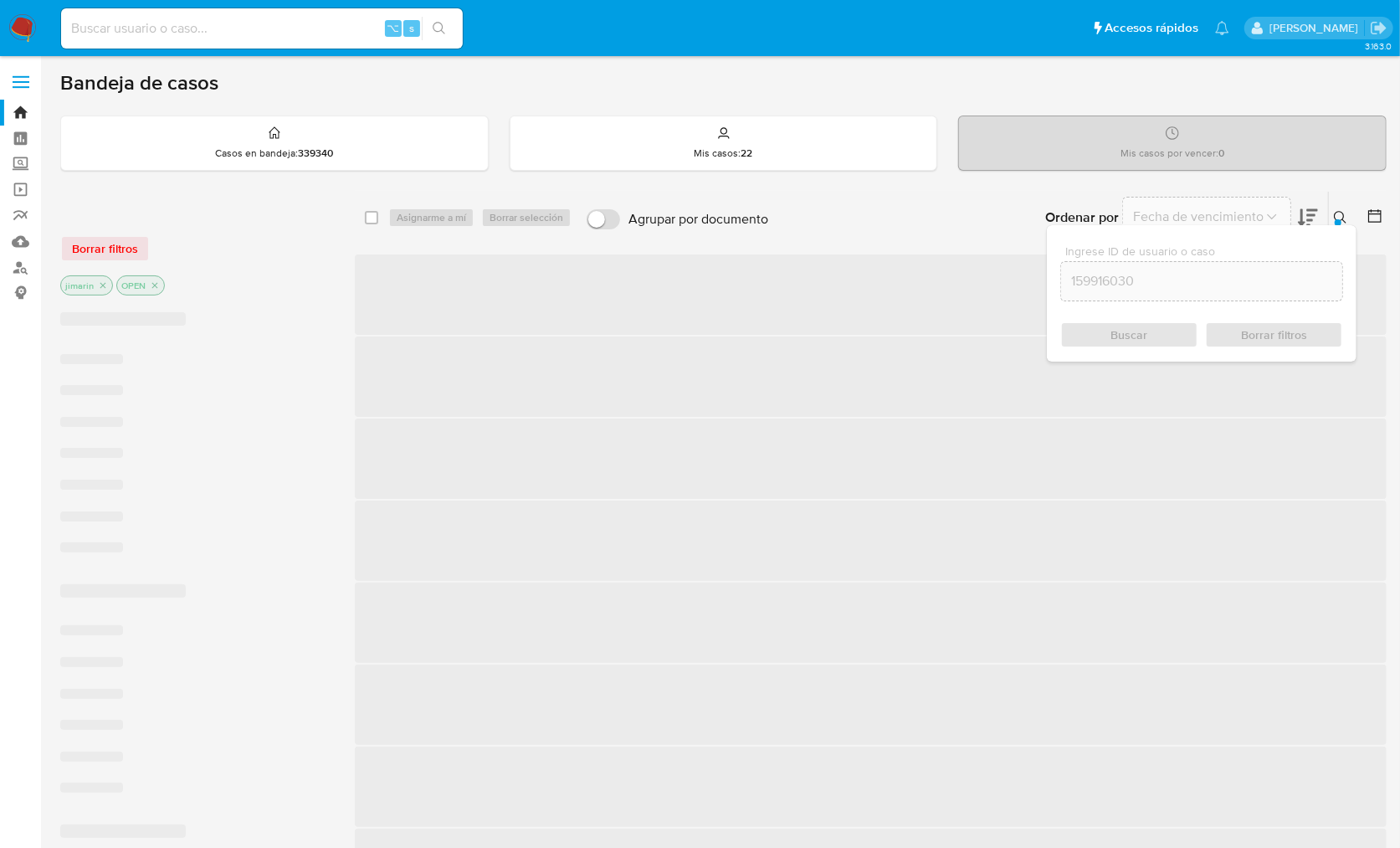
click at [1343, 211] on icon at bounding box center [1341, 218] width 14 height 14
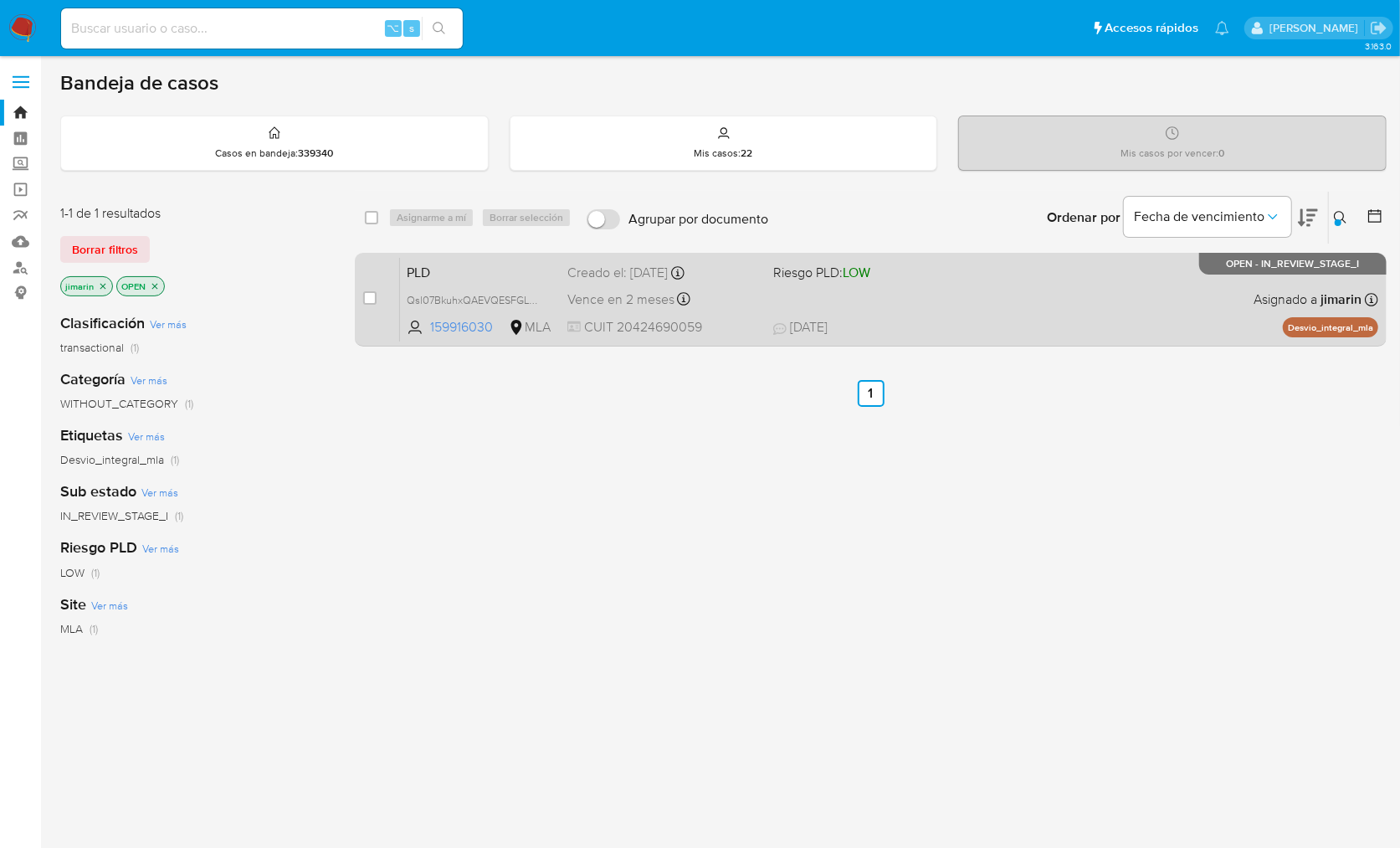
click at [931, 321] on span "05/10/2025 05/10/2025 18:33" at bounding box center [972, 327] width 398 height 19
click at [371, 300] on input "checkbox" at bounding box center [370, 298] width 14 height 14
checkbox input "true"
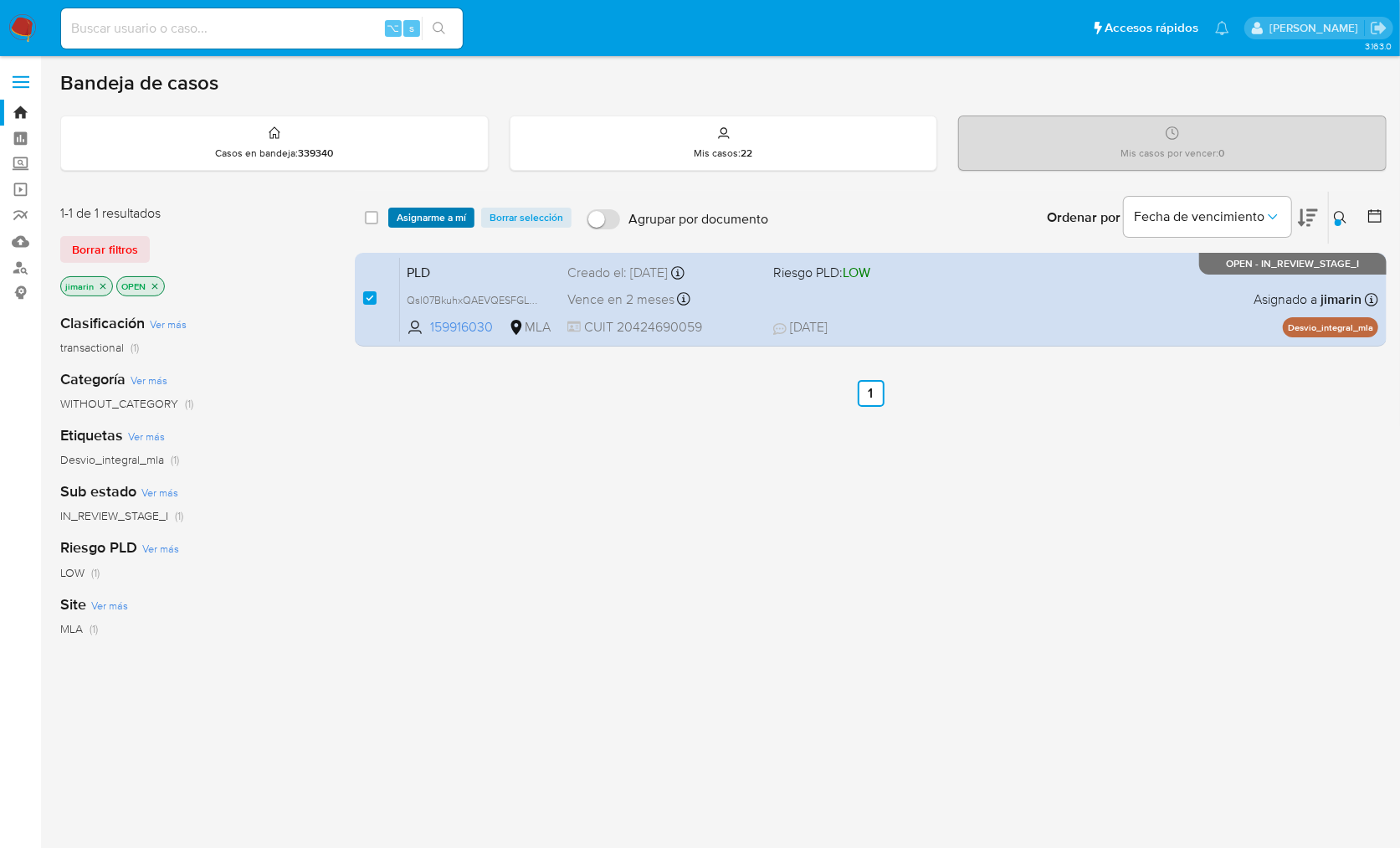
click at [416, 218] on span "Asignarme a mí" at bounding box center [432, 217] width 69 height 17
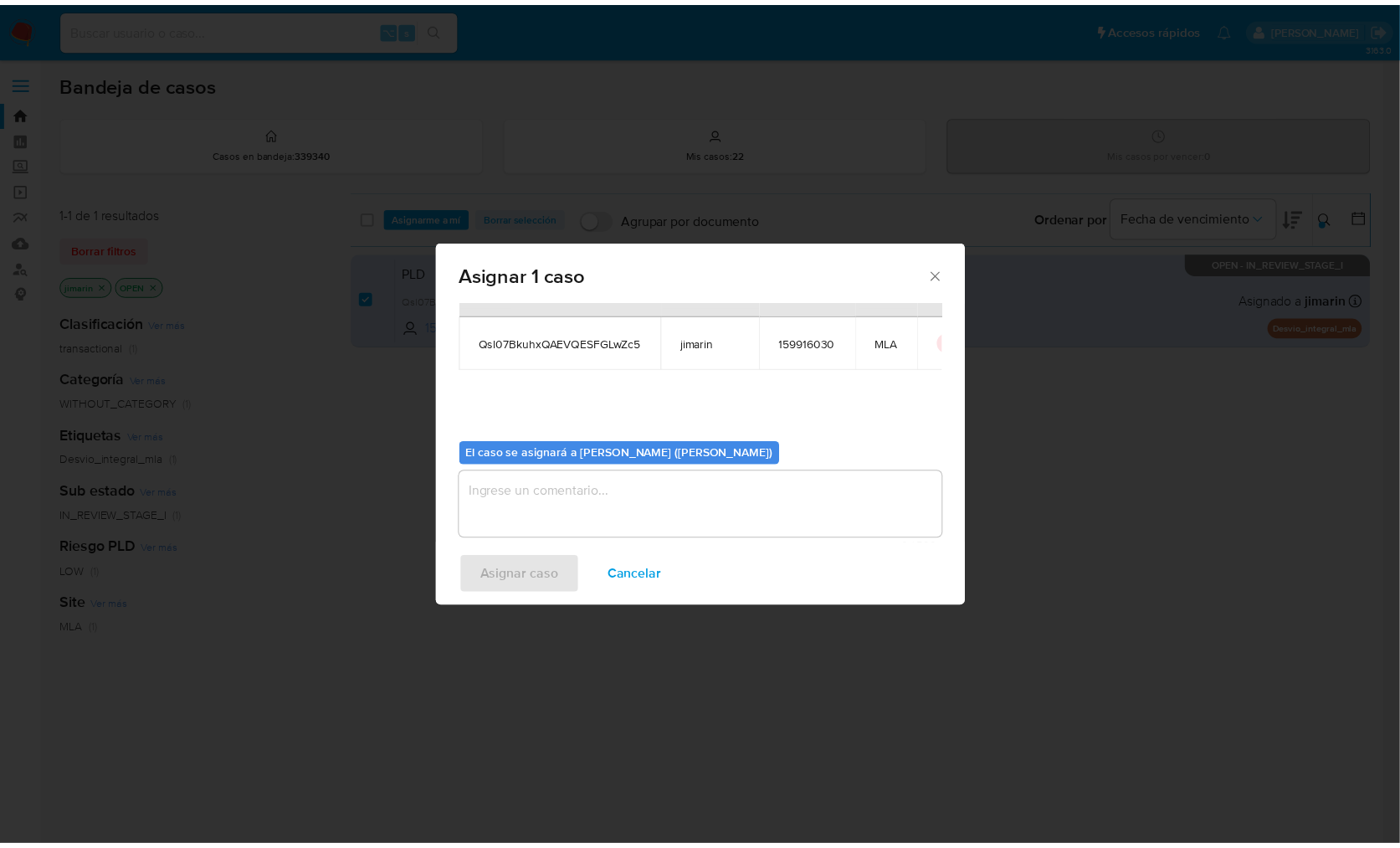
scroll to position [85, 0]
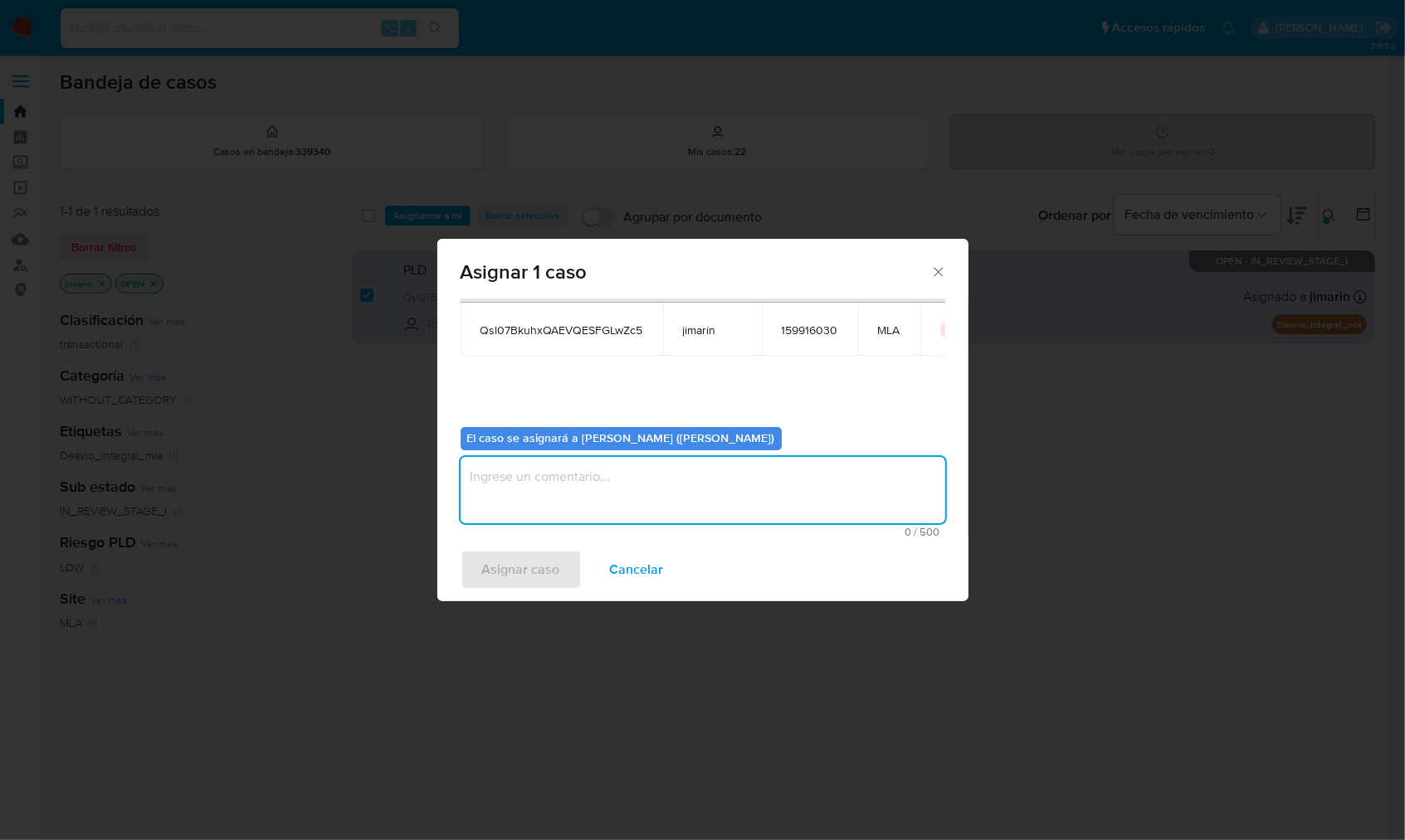
click at [522, 511] on textarea "assign-modal" at bounding box center [702, 491] width 484 height 67
click at [522, 590] on div "Asignar caso Cancelar" at bounding box center [702, 569] width 531 height 63
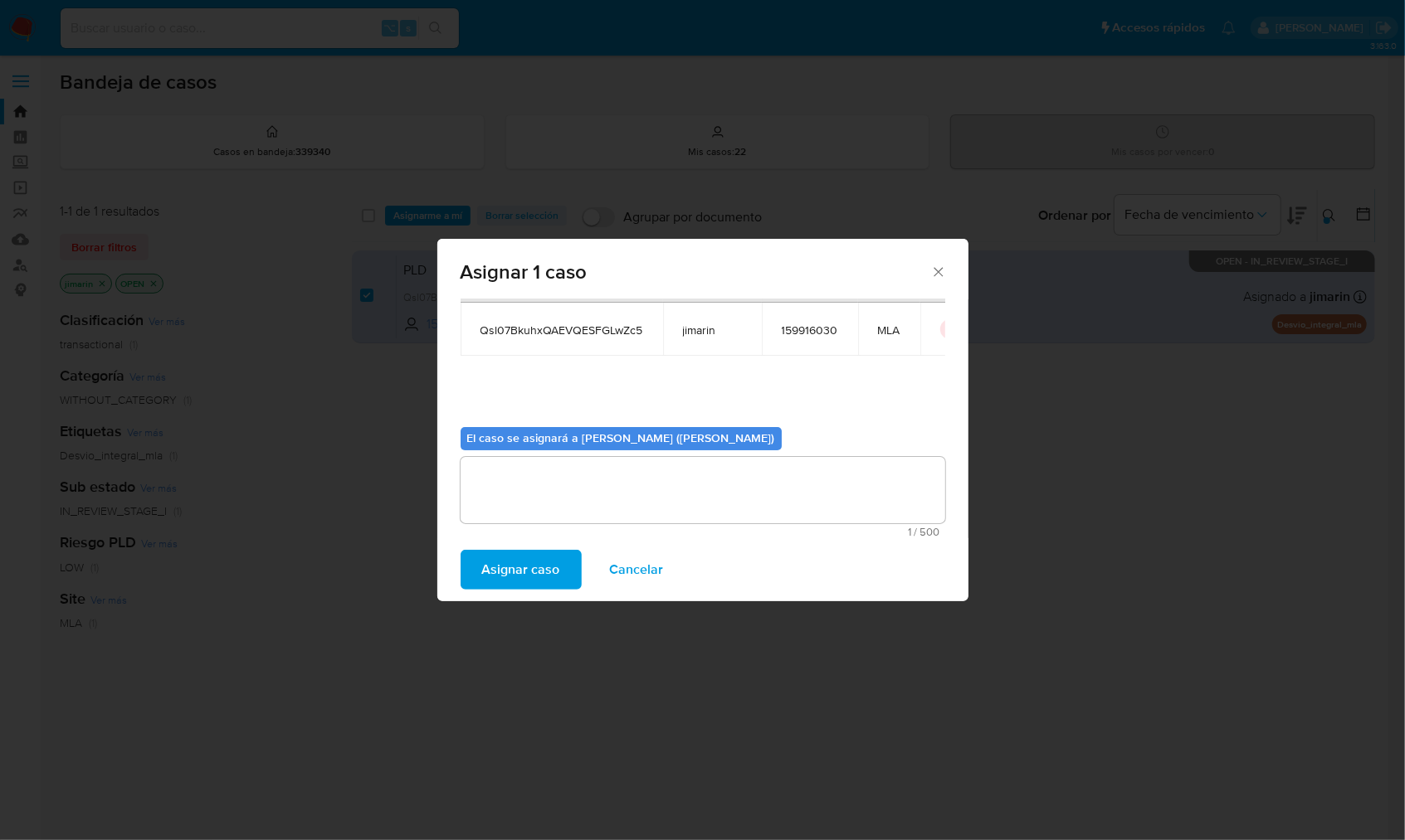
click at [530, 557] on span "Asignar caso" at bounding box center [520, 569] width 78 height 36
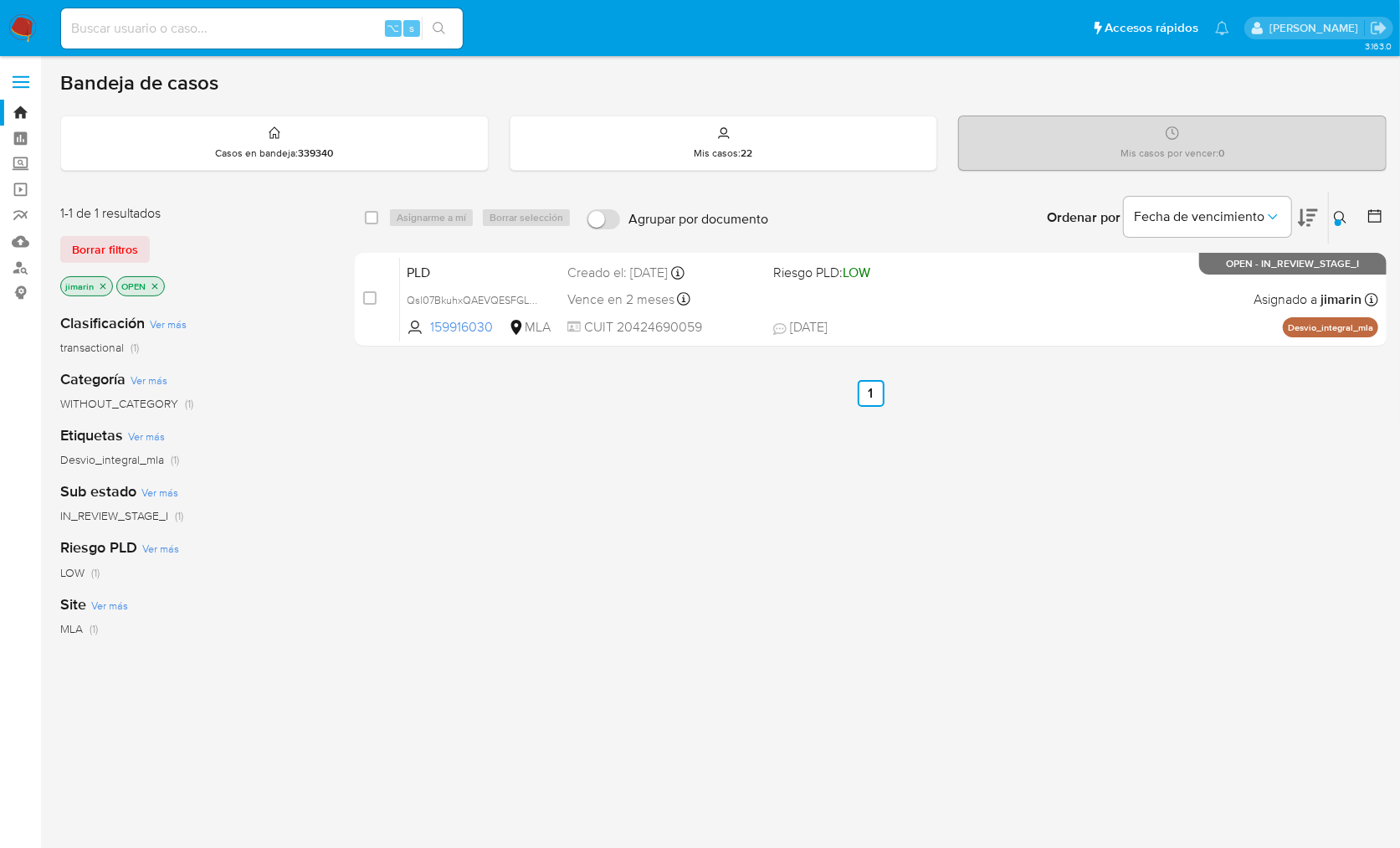
click at [153, 281] on icon "close-filter" at bounding box center [154, 286] width 10 height 10
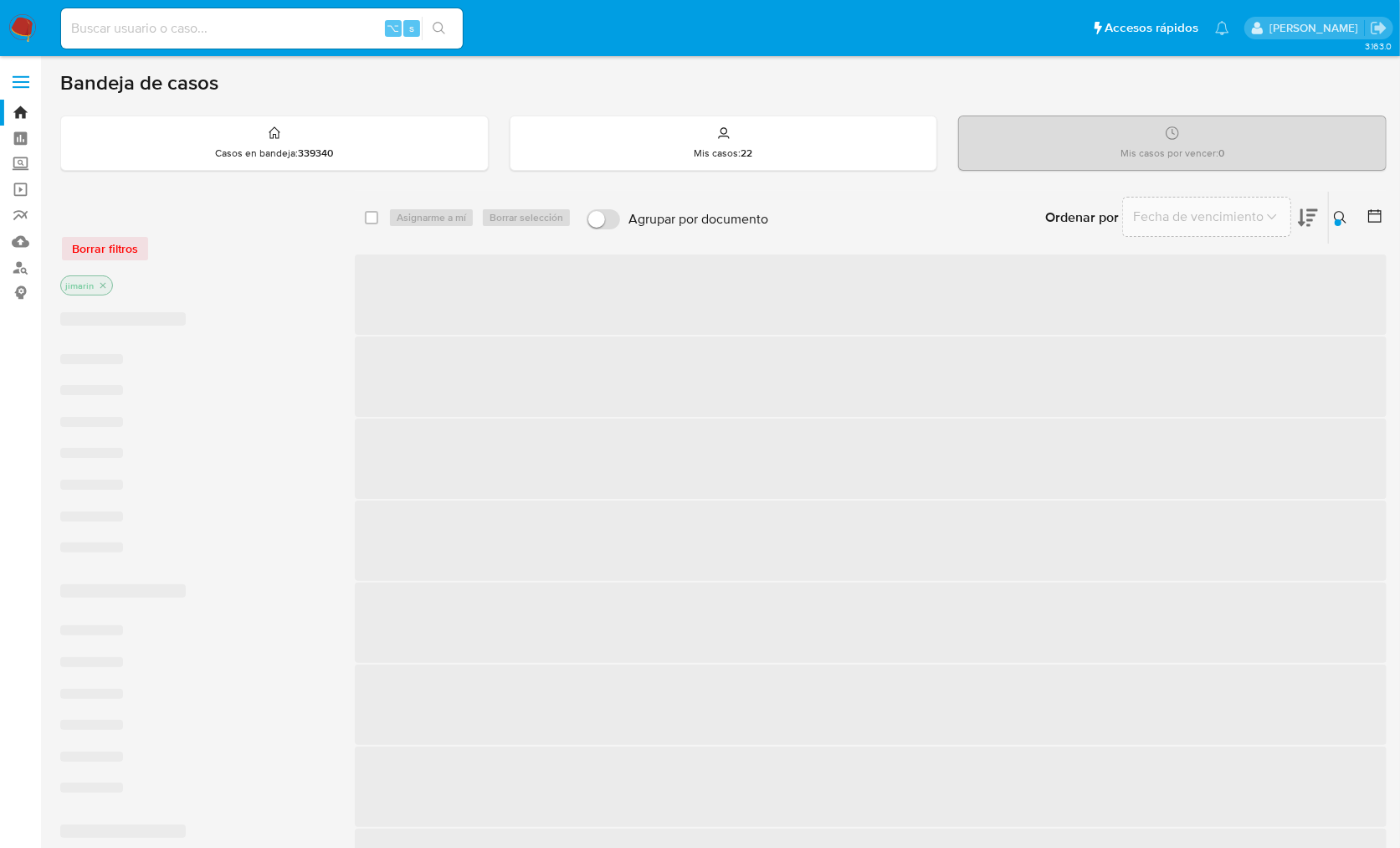
click at [1342, 219] on icon at bounding box center [1341, 218] width 14 height 14
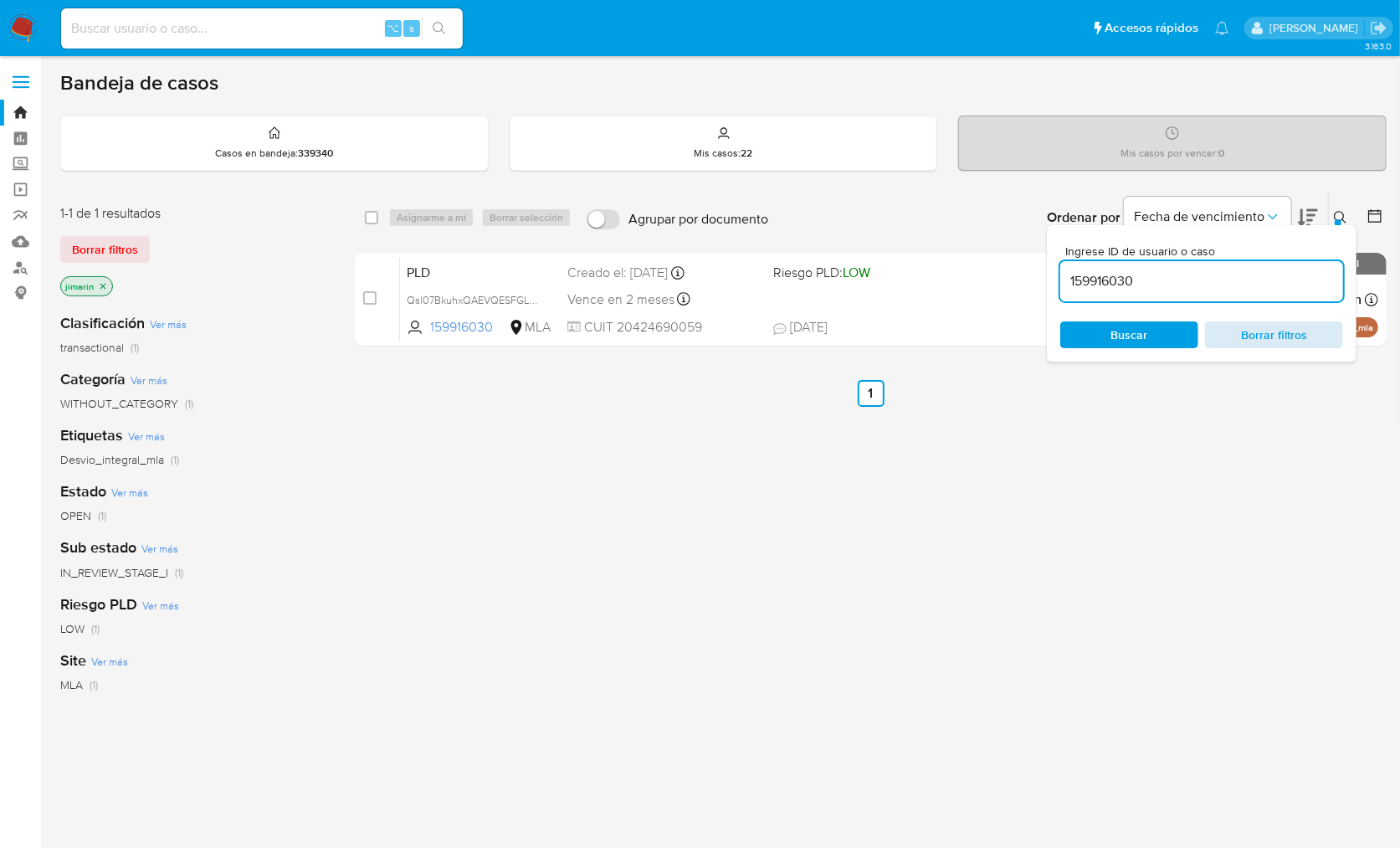
click at [1291, 339] on span "Borrar filtros" at bounding box center [1274, 335] width 115 height 24
click at [1340, 225] on div "Ingrese ID de usuario o caso 159916030 Buscar Borrar filtros" at bounding box center [1201, 293] width 310 height 137
click at [1340, 219] on icon at bounding box center [1341, 218] width 14 height 14
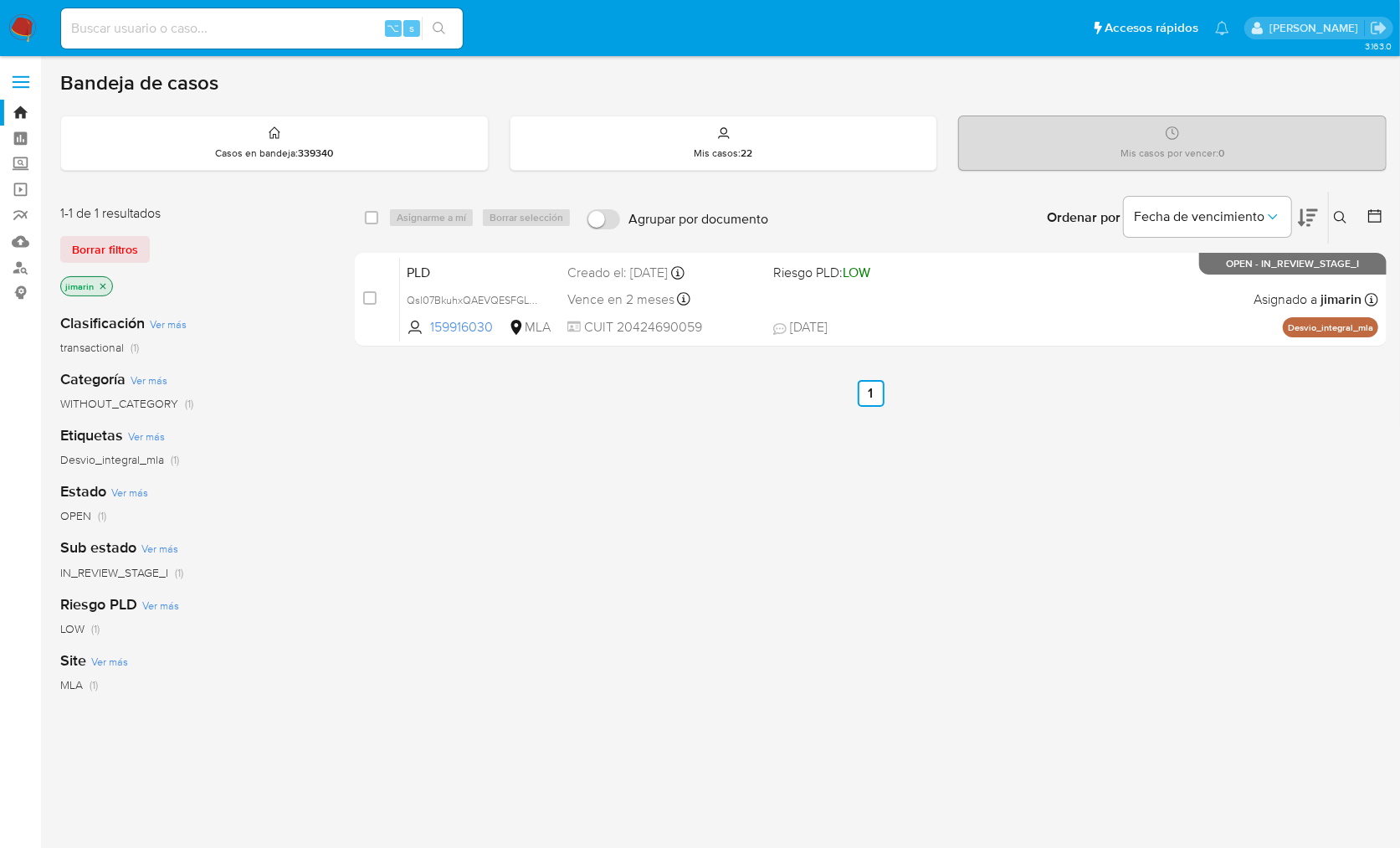
click at [1324, 215] on div "Ordenar por Fecha de vencimiento" at bounding box center [1180, 218] width 294 height 52
click at [1333, 214] on button at bounding box center [1343, 218] width 28 height 20
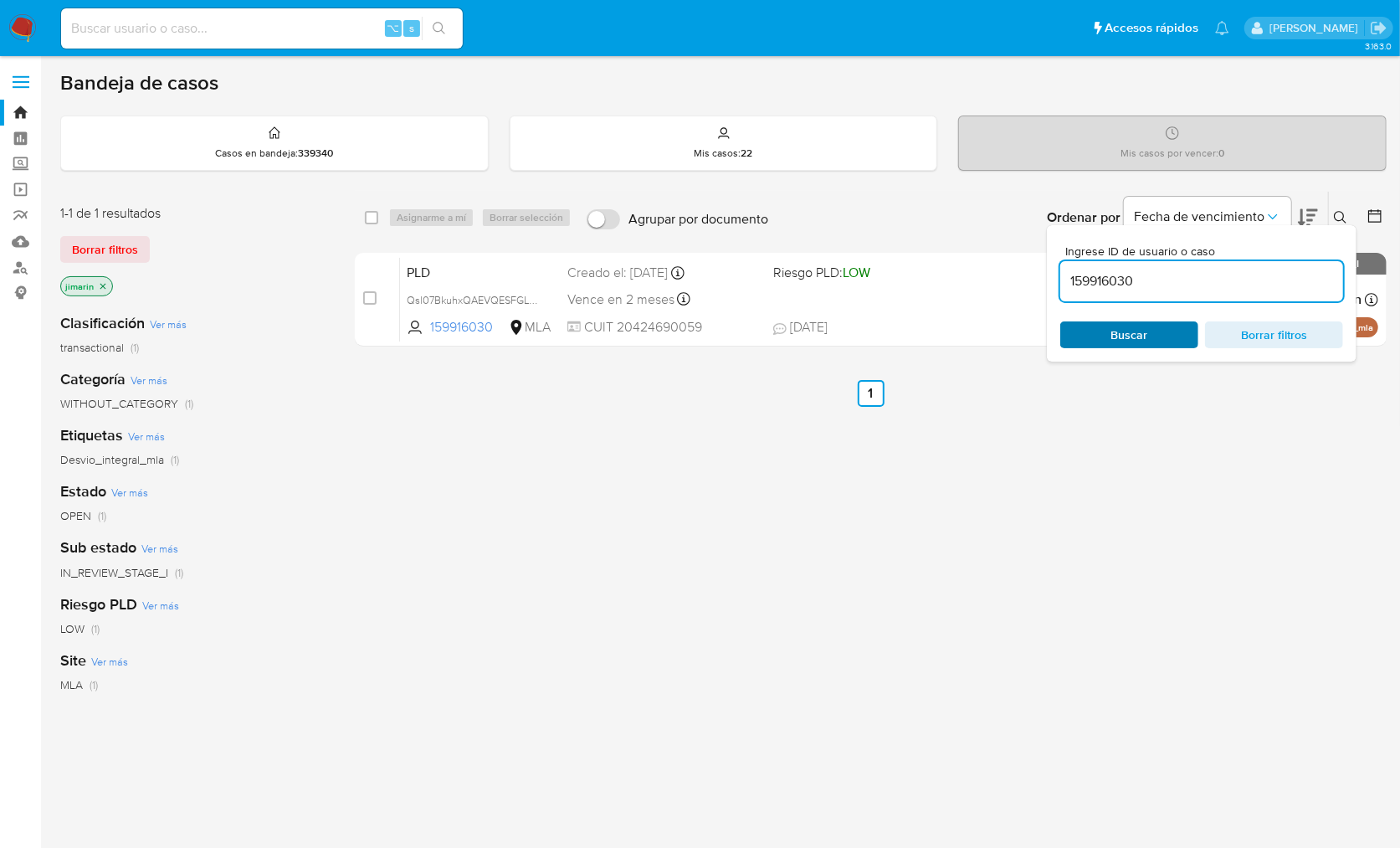
click at [1148, 335] on span "Buscar" at bounding box center [1129, 335] width 115 height 24
click at [1278, 329] on div "Buscar Borrar filtros" at bounding box center [1202, 334] width 283 height 27
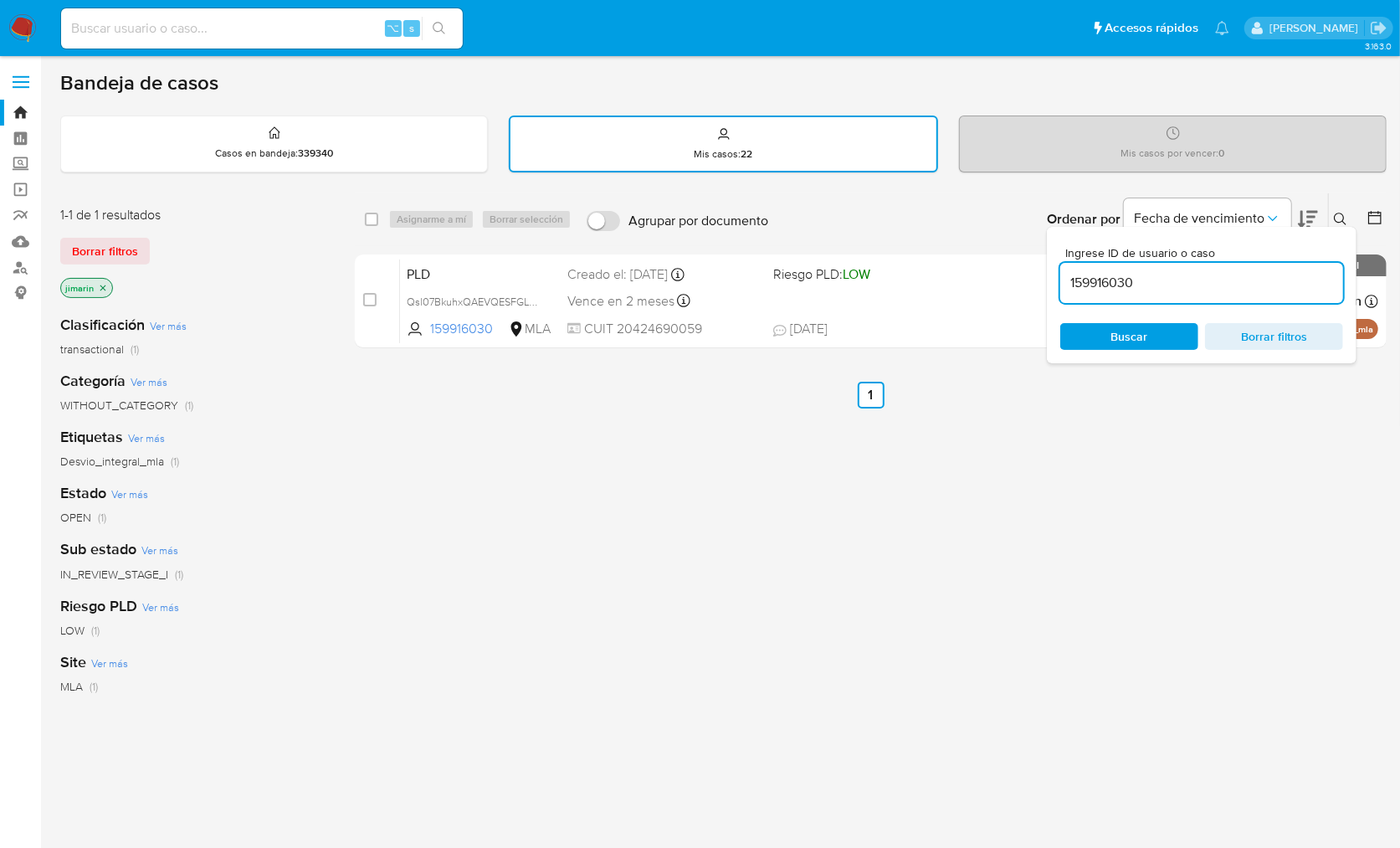
click at [1342, 210] on button at bounding box center [1343, 219] width 28 height 20
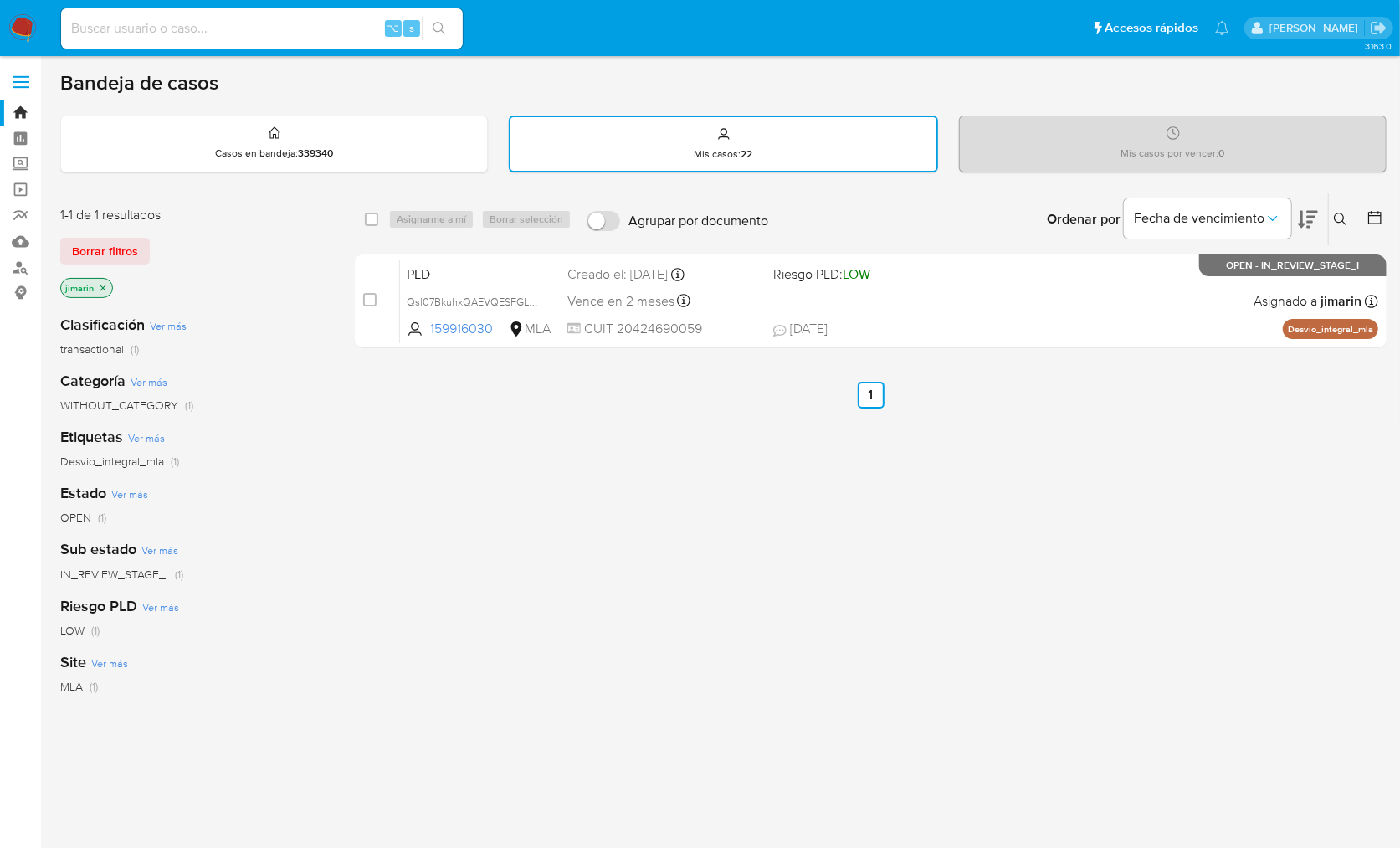
click at [22, 27] on img at bounding box center [22, 28] width 29 height 29
click at [35, 28] on img at bounding box center [22, 28] width 29 height 29
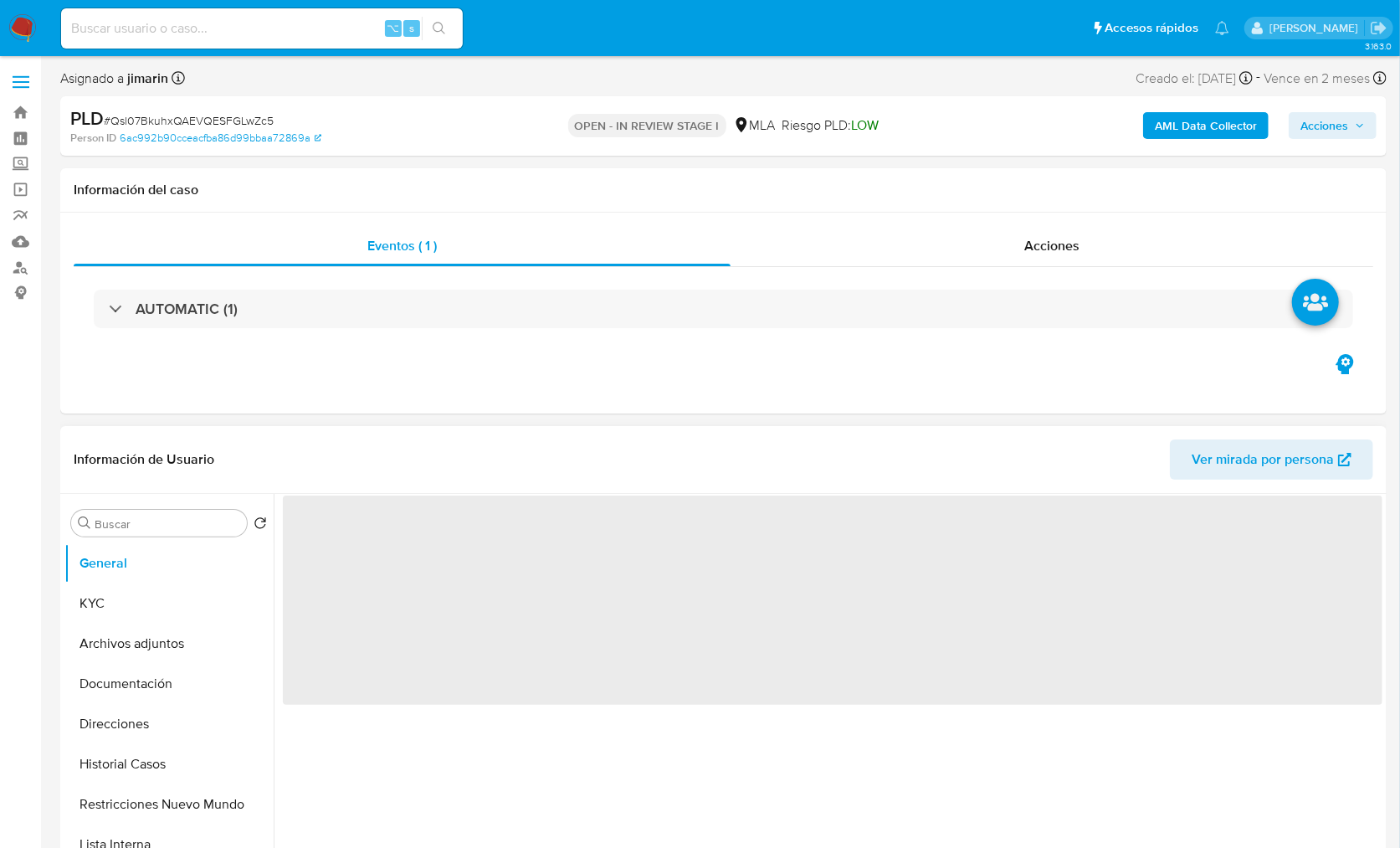
select select "10"
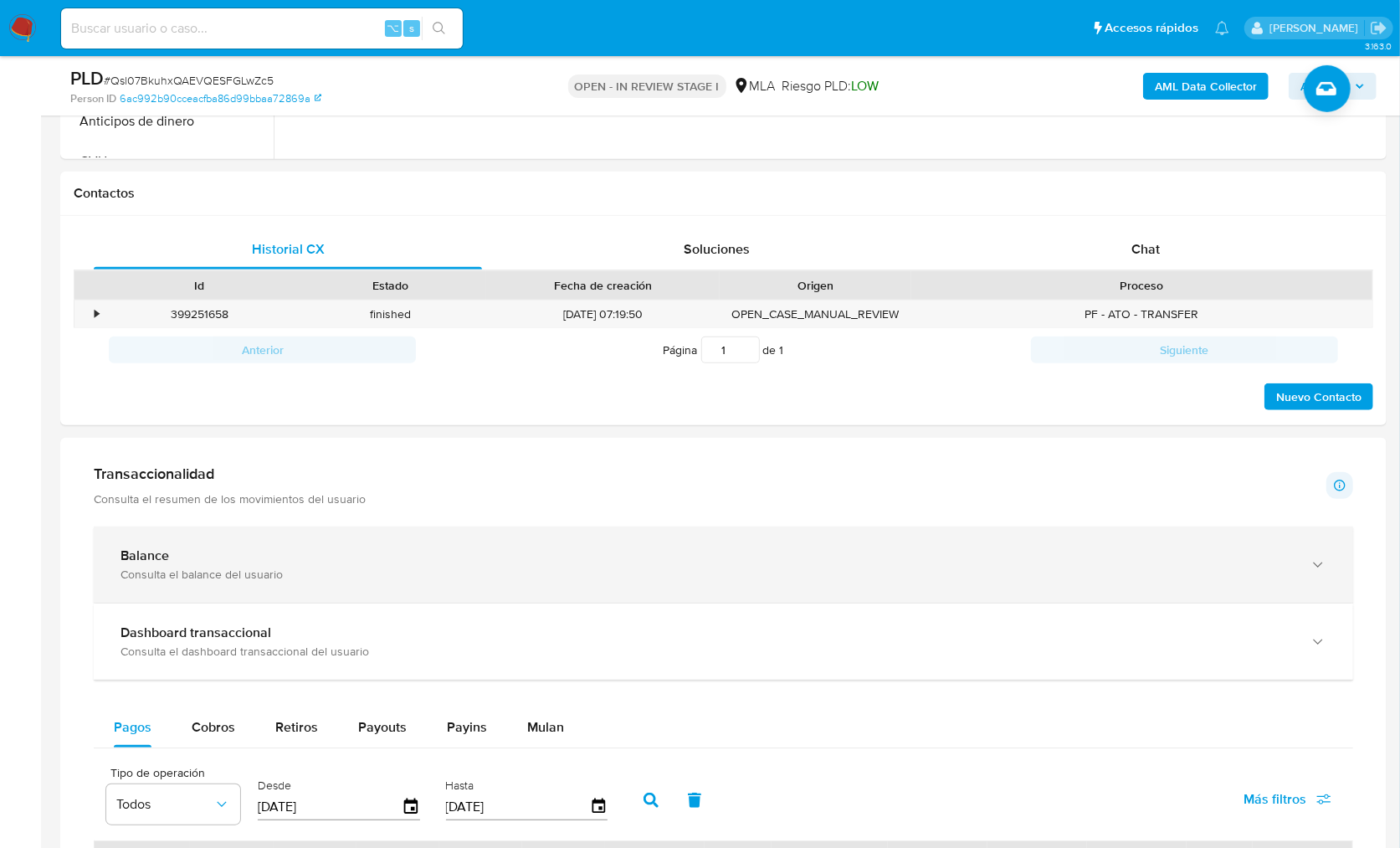
click at [290, 564] on div "Balance Consulta el balance del usuario" at bounding box center [707, 565] width 1172 height 35
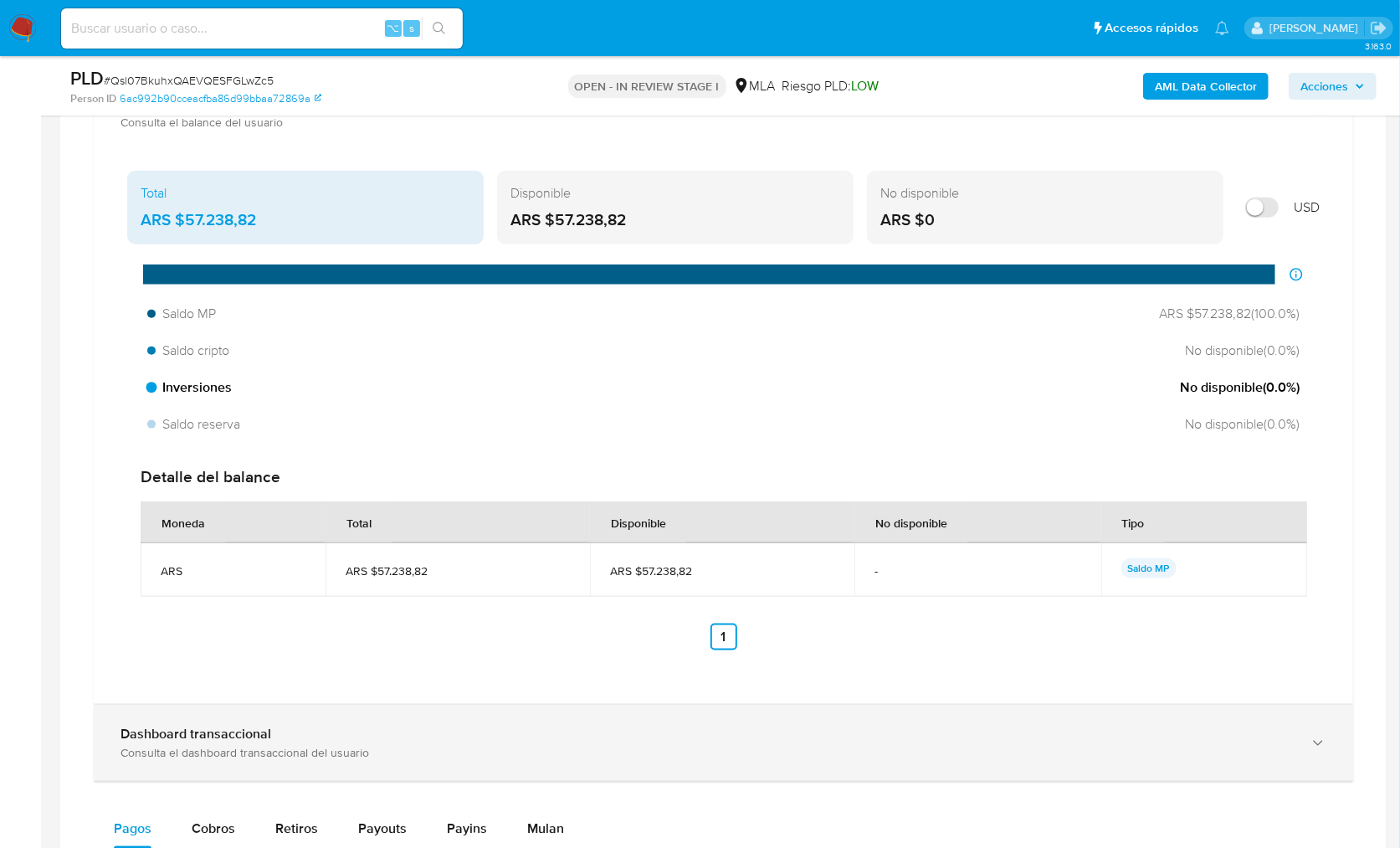
scroll to position [1447, 0]
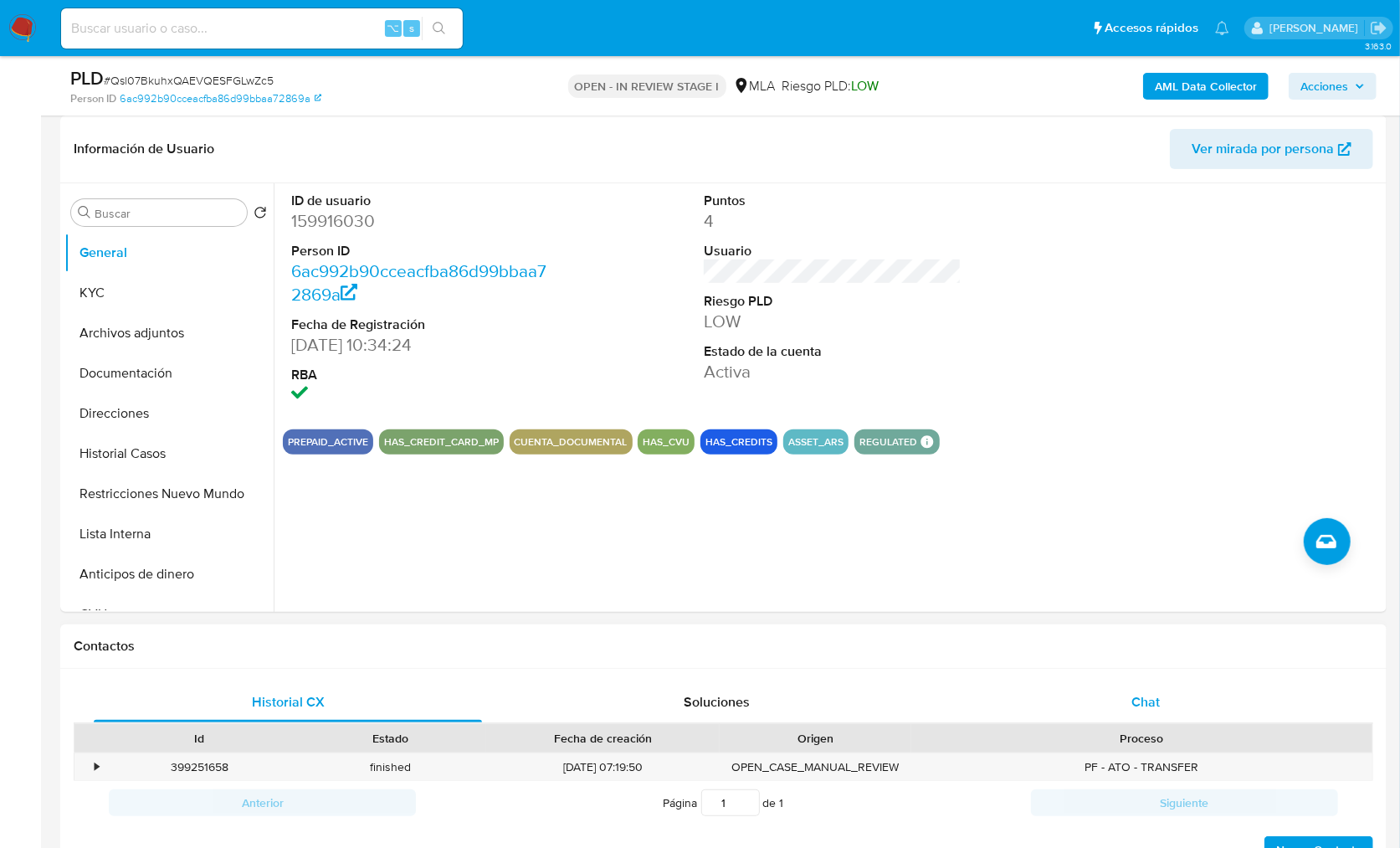
click at [1108, 692] on div "Chat" at bounding box center [1146, 702] width 388 height 41
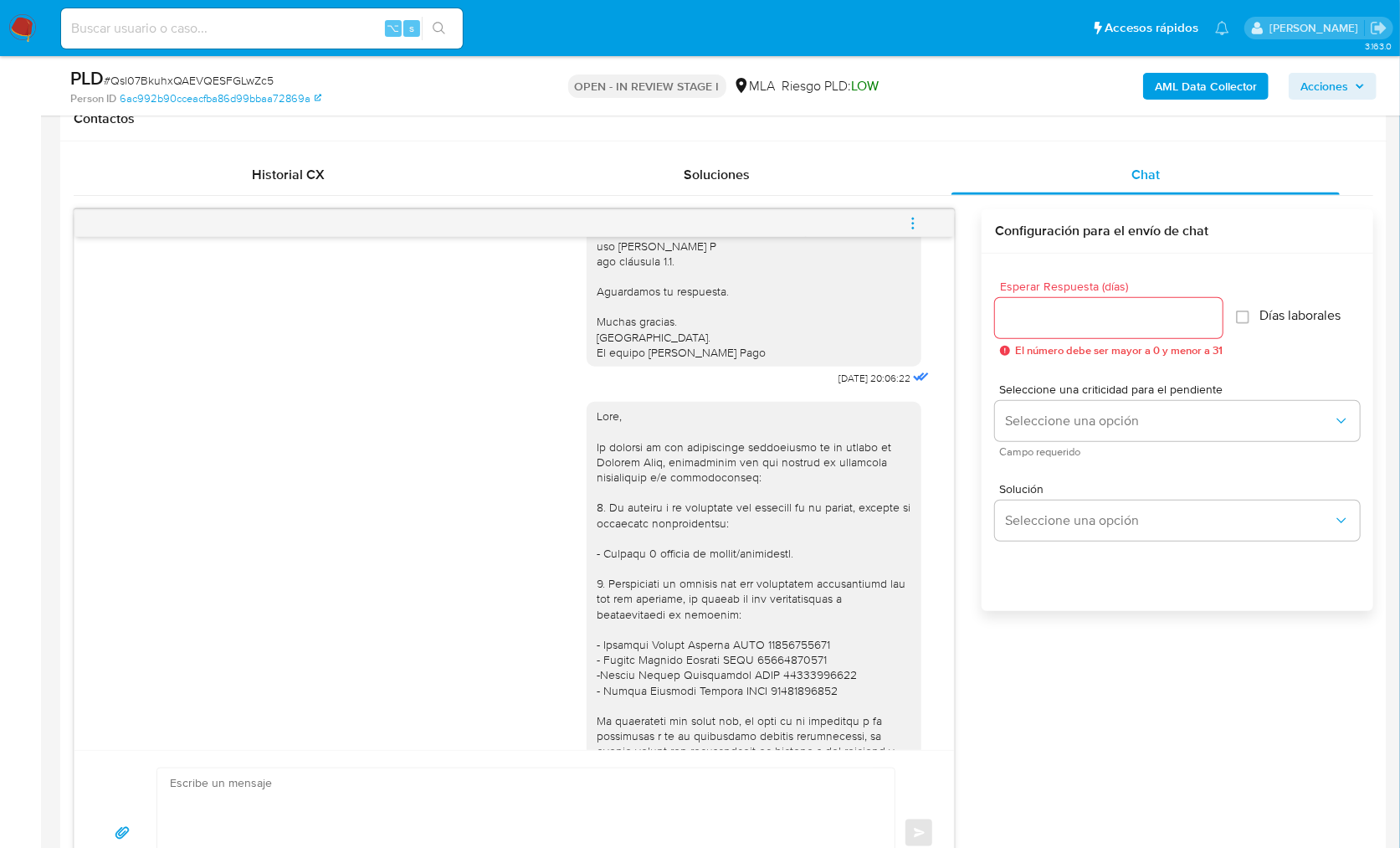
scroll to position [1530, 0]
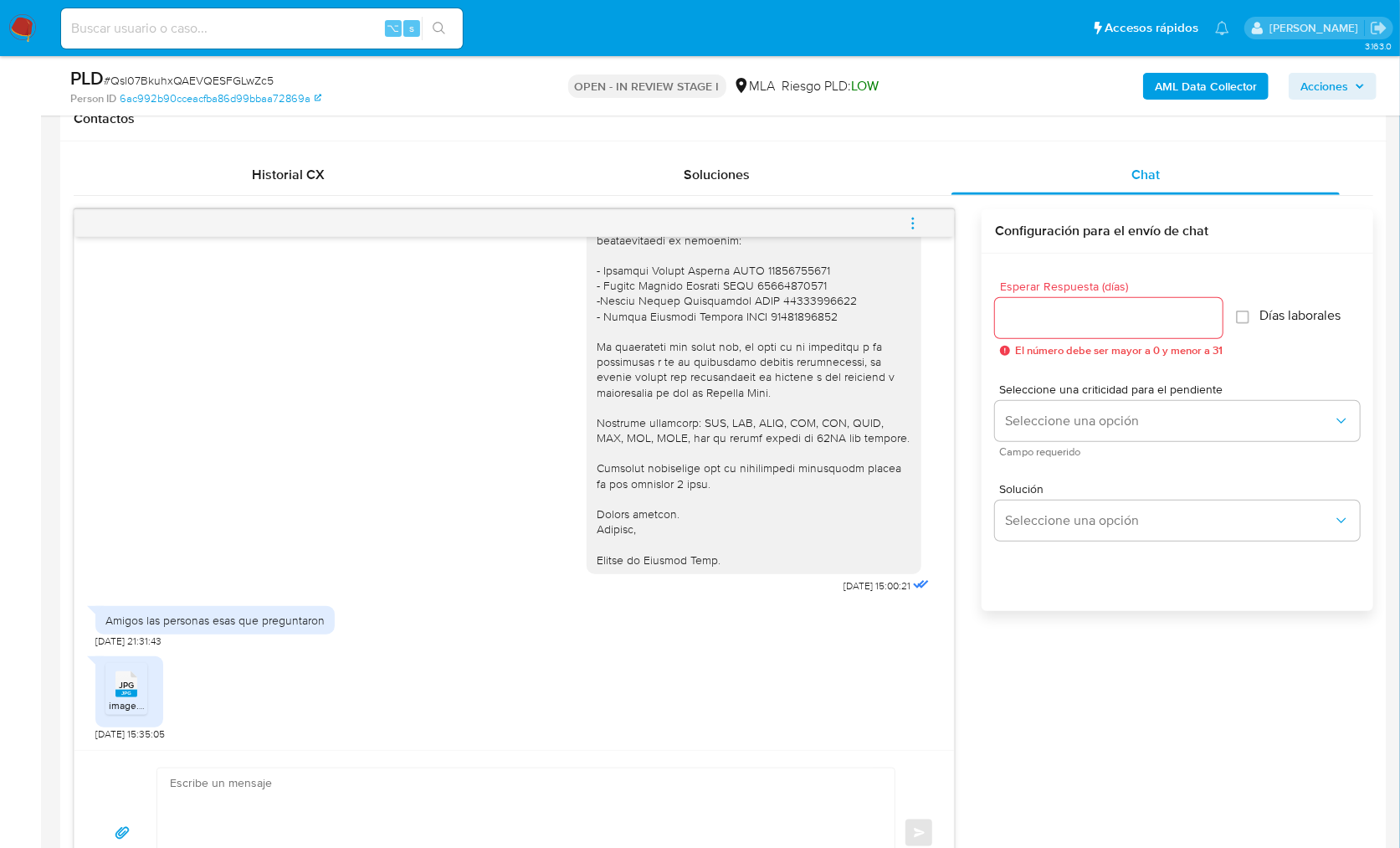
click at [161, 636] on span "[DATE] 21:31:43" at bounding box center [128, 642] width 66 height 14
drag, startPoint x: 105, startPoint y: 624, endPoint x: 323, endPoint y: 623, distance: 218.0
click at [324, 624] on div "Amigos las personas esas que preguntaron" at bounding box center [214, 620] width 219 height 15
copy div "Amigos las personas esas que preguntaron"
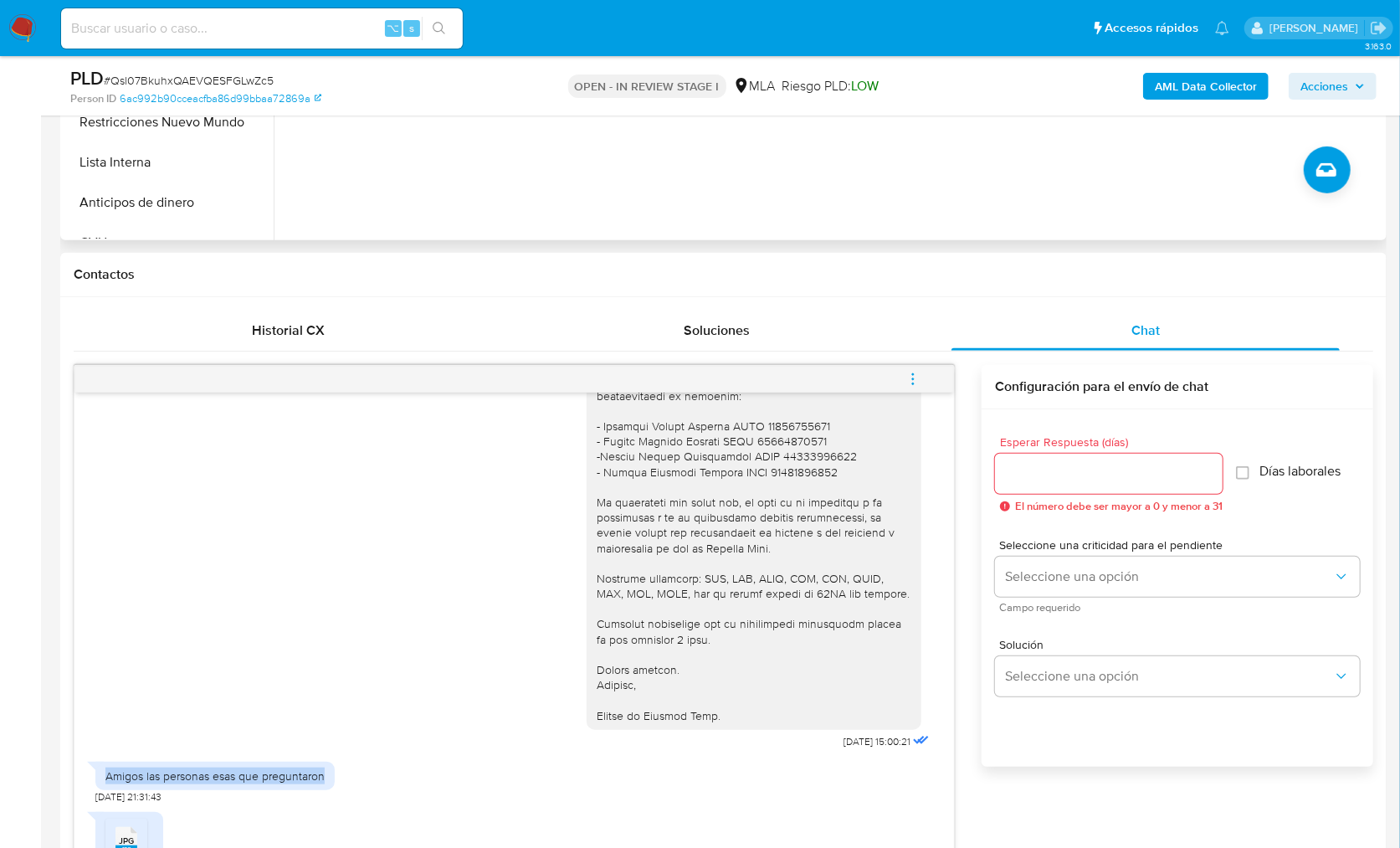
scroll to position [158, 0]
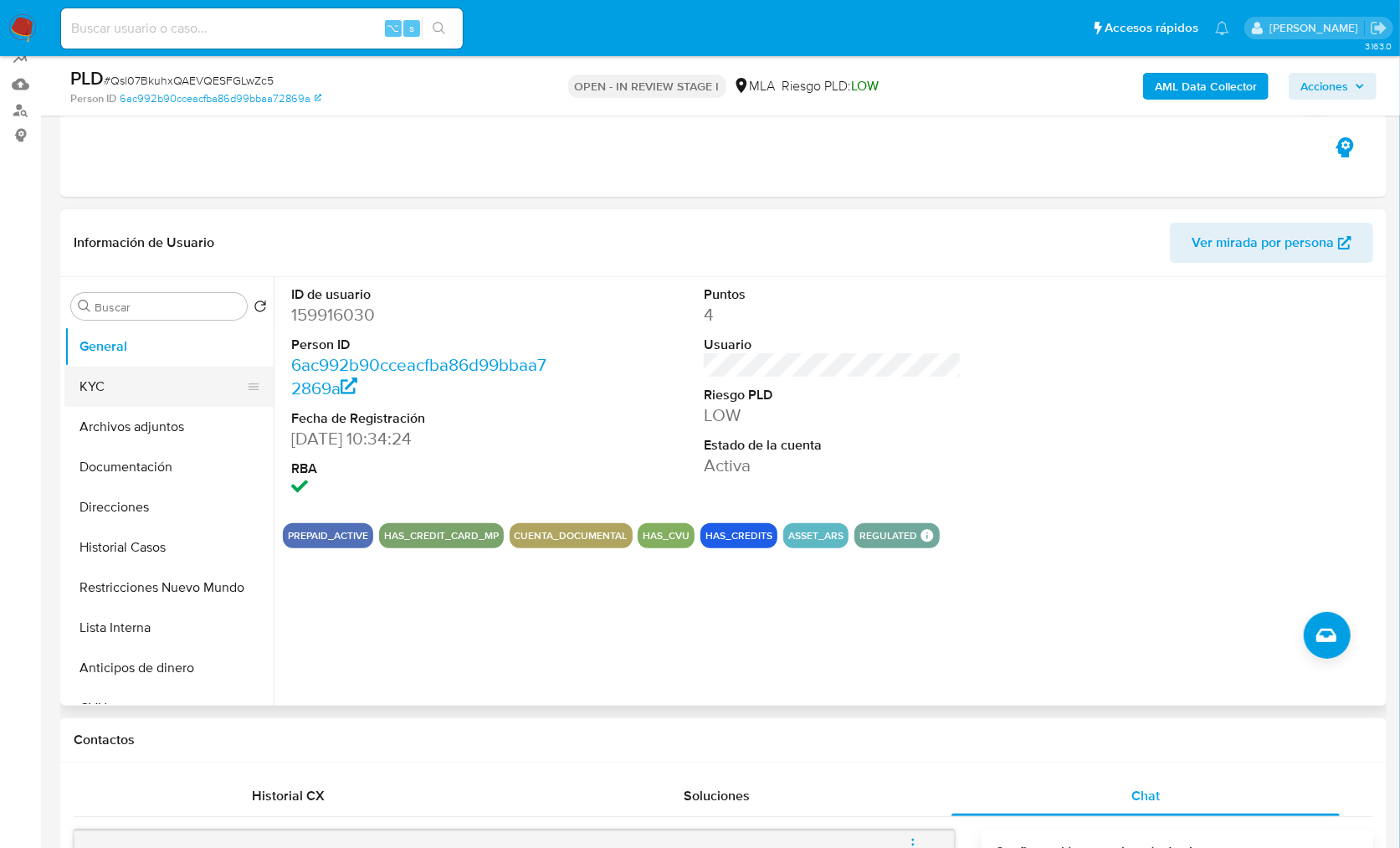
click at [144, 384] on button "KYC" at bounding box center [162, 386] width 196 height 41
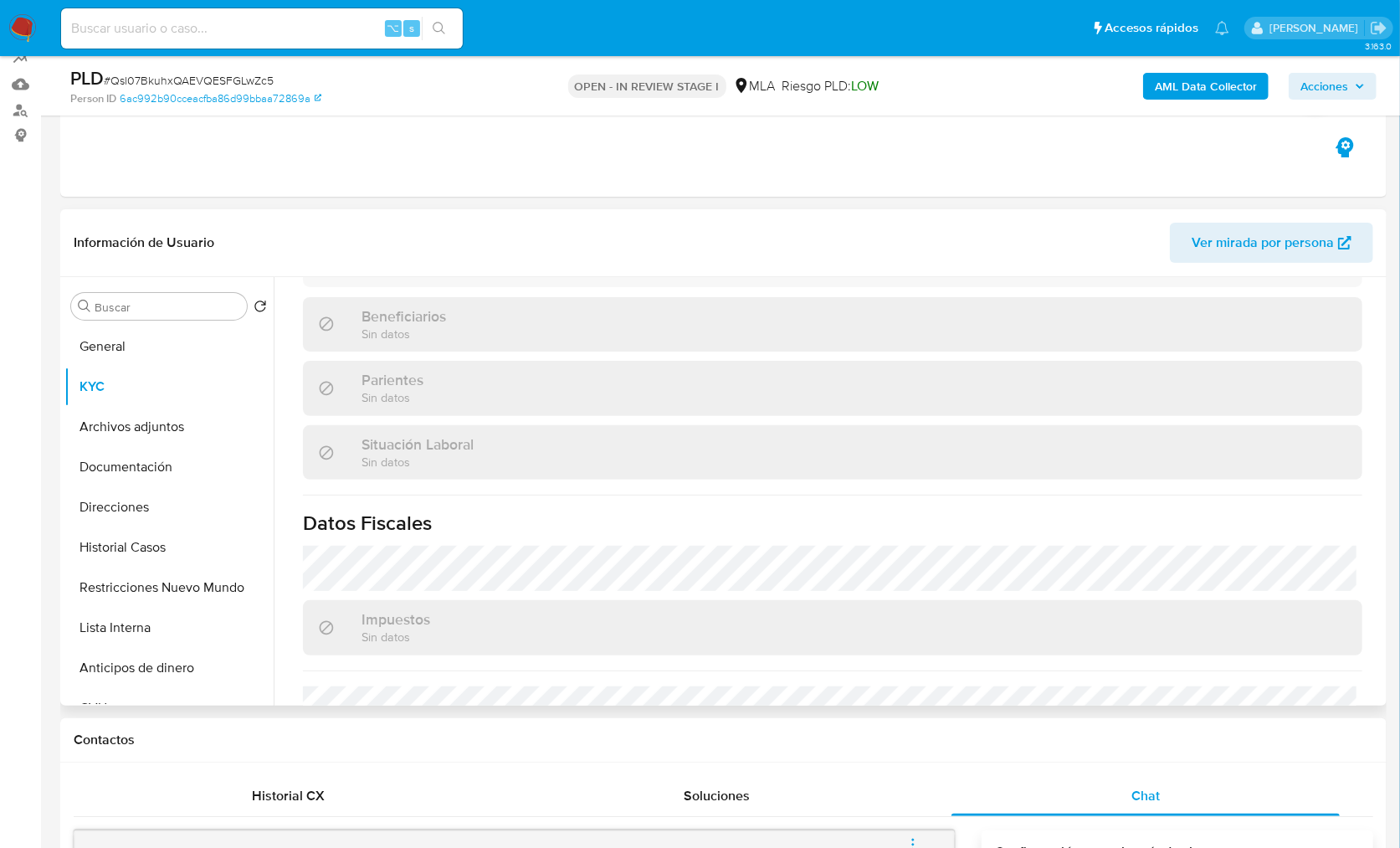
scroll to position [880, 0]
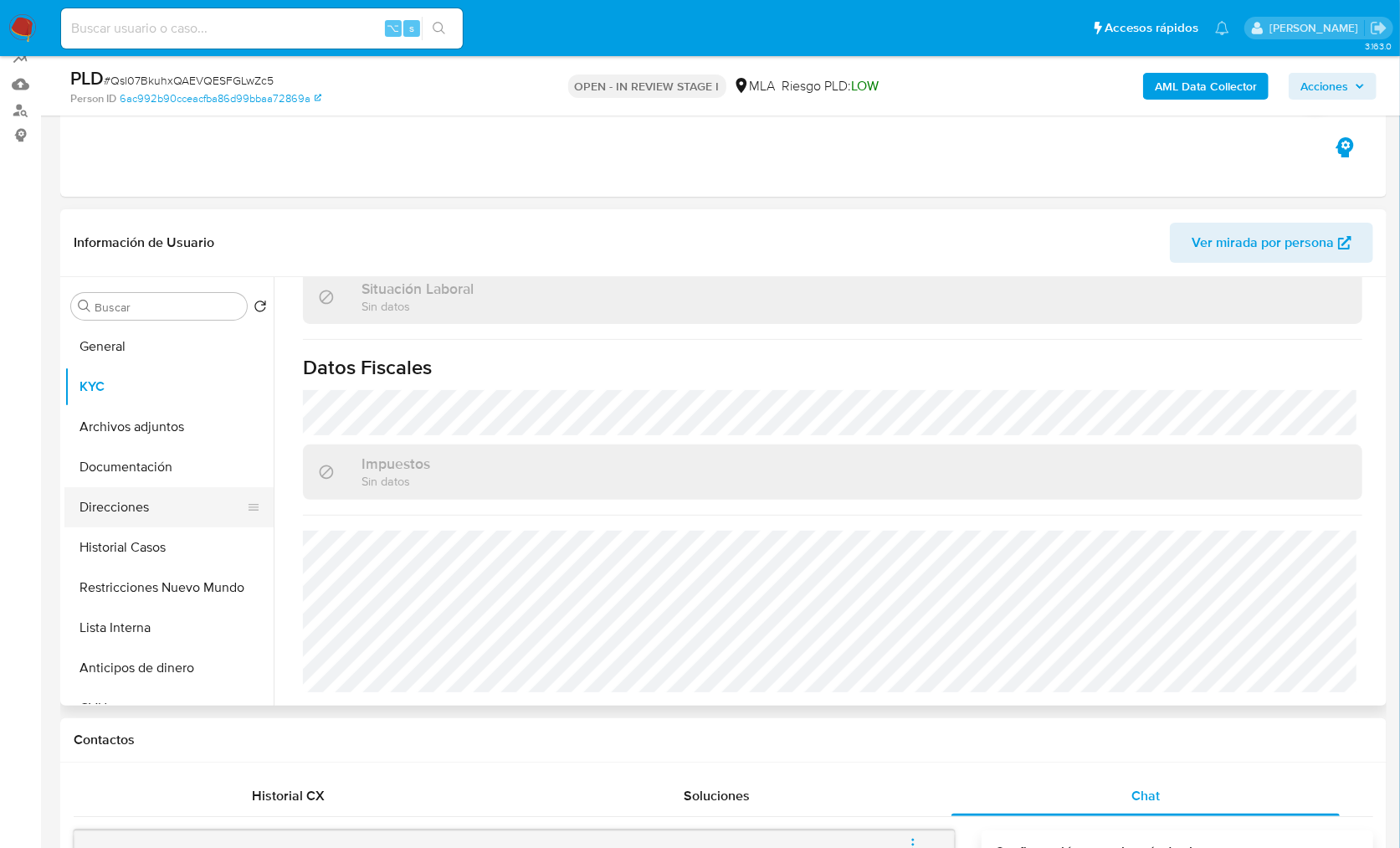
click at [134, 513] on button "Direcciones" at bounding box center [162, 507] width 196 height 41
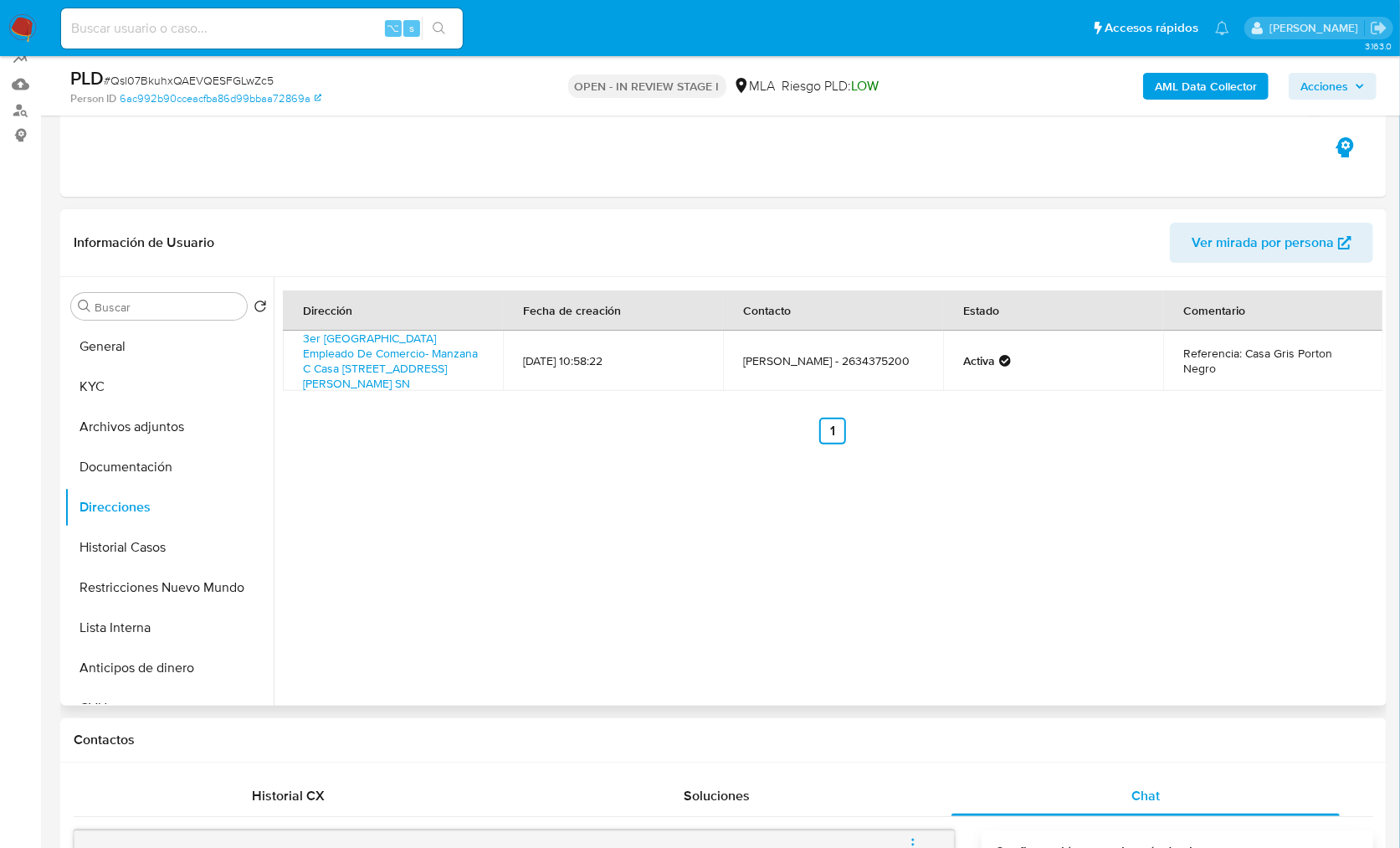
click at [1171, 642] on div "Dirección Fecha de creación Contacto Estado Comentario 3er Barrio Centro Emplea…" at bounding box center [828, 491] width 1109 height 429
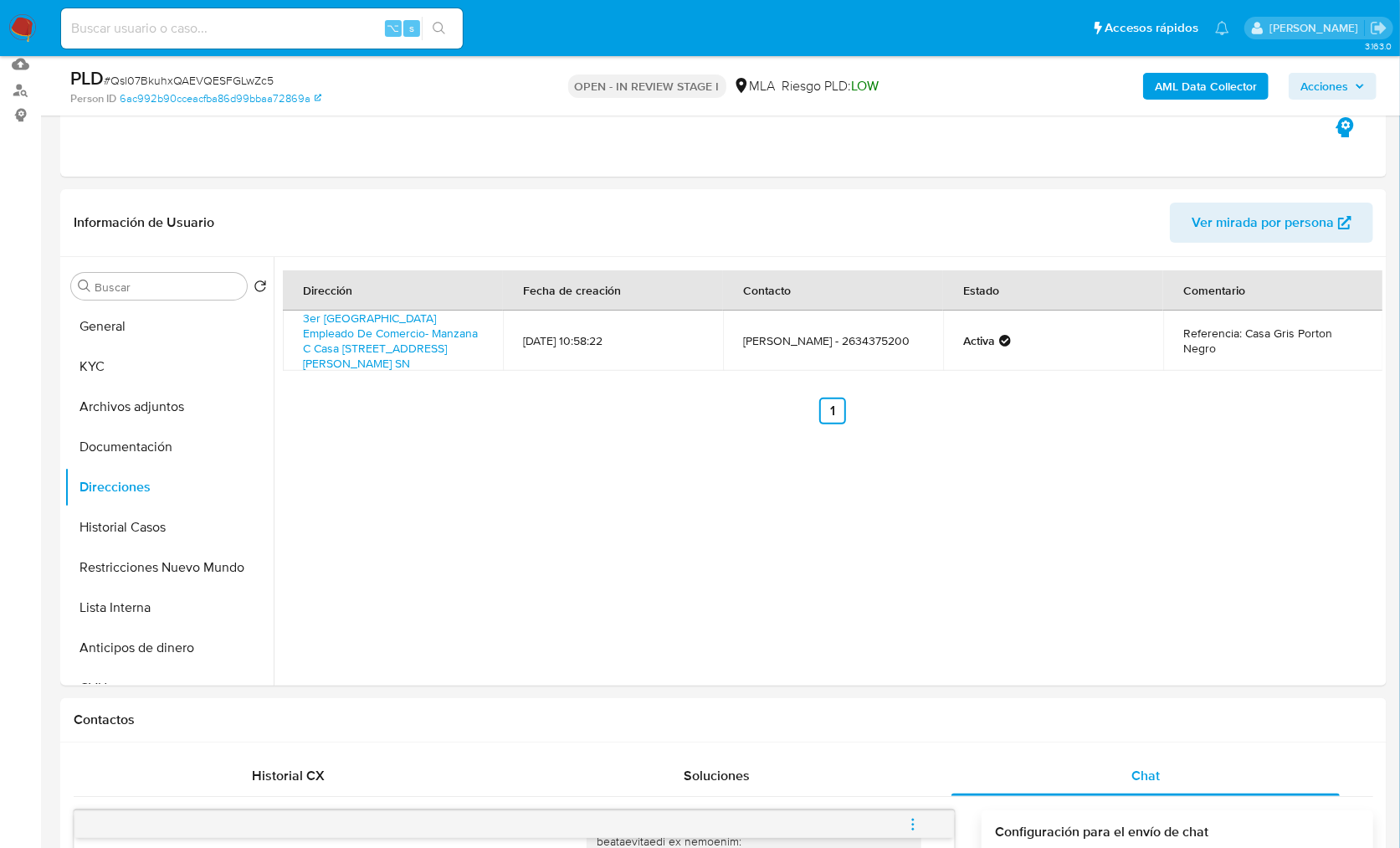
scroll to position [308, 0]
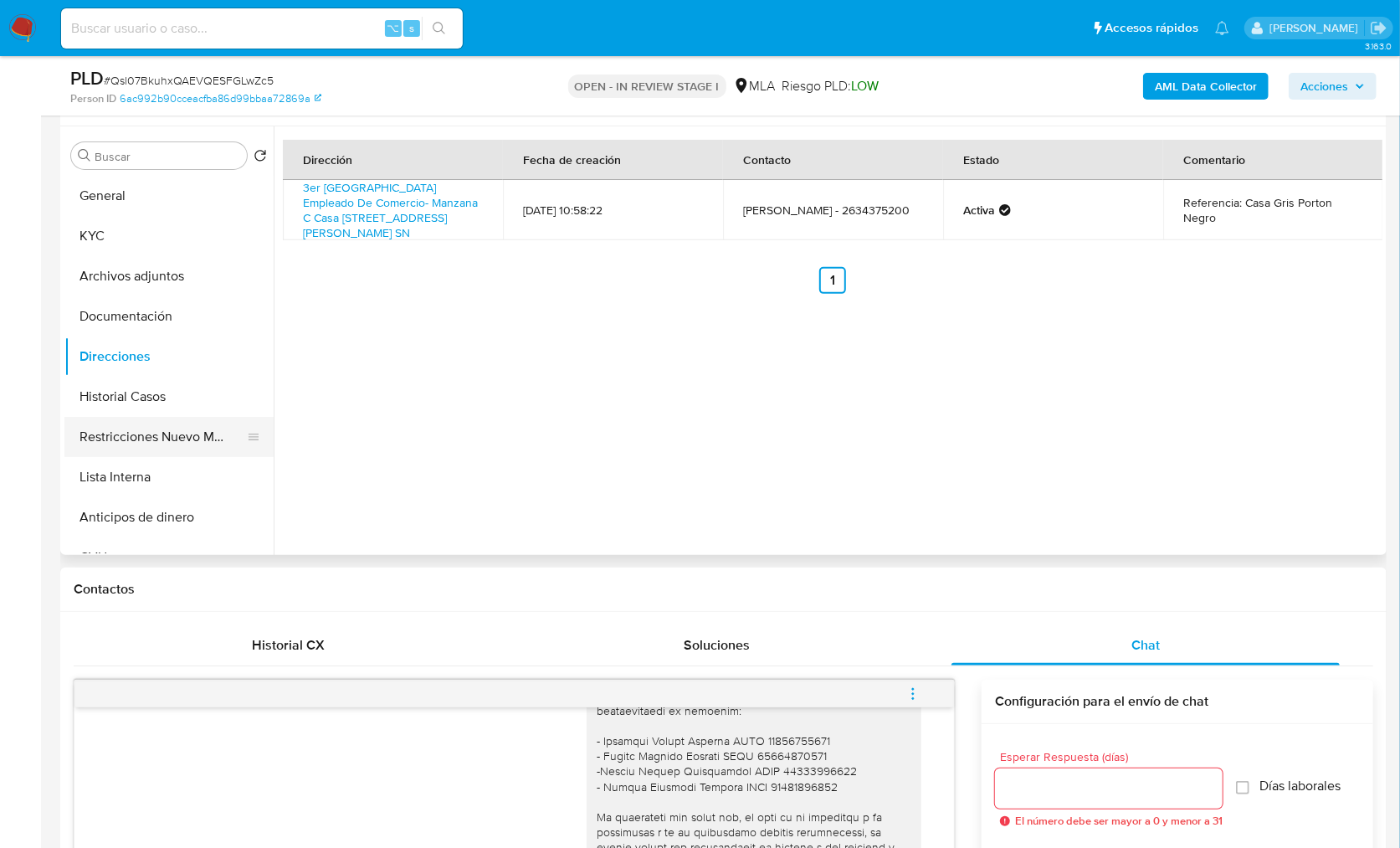
click at [153, 441] on button "Restricciones Nuevo Mundo" at bounding box center [162, 437] width 196 height 41
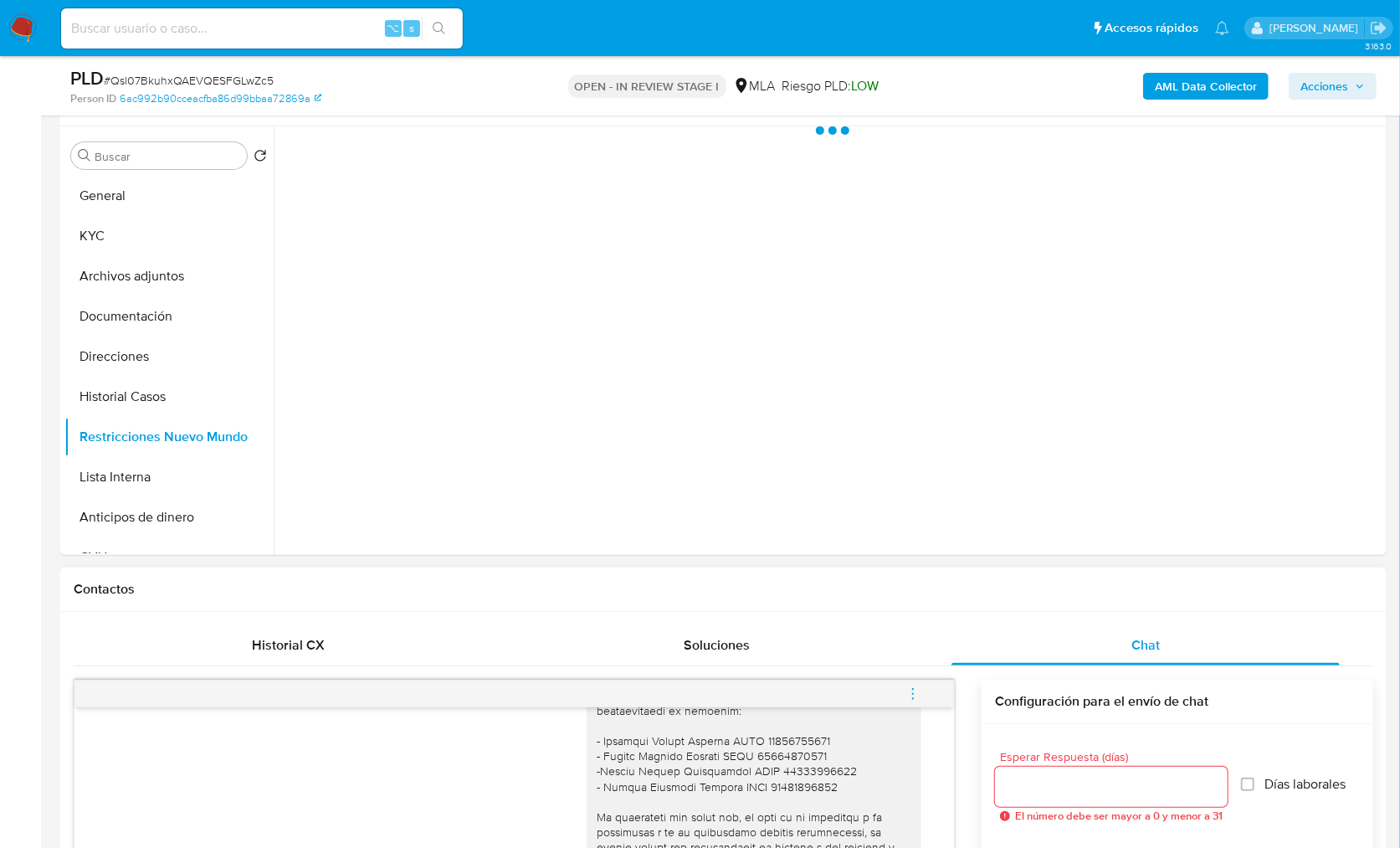
scroll to position [908, 0]
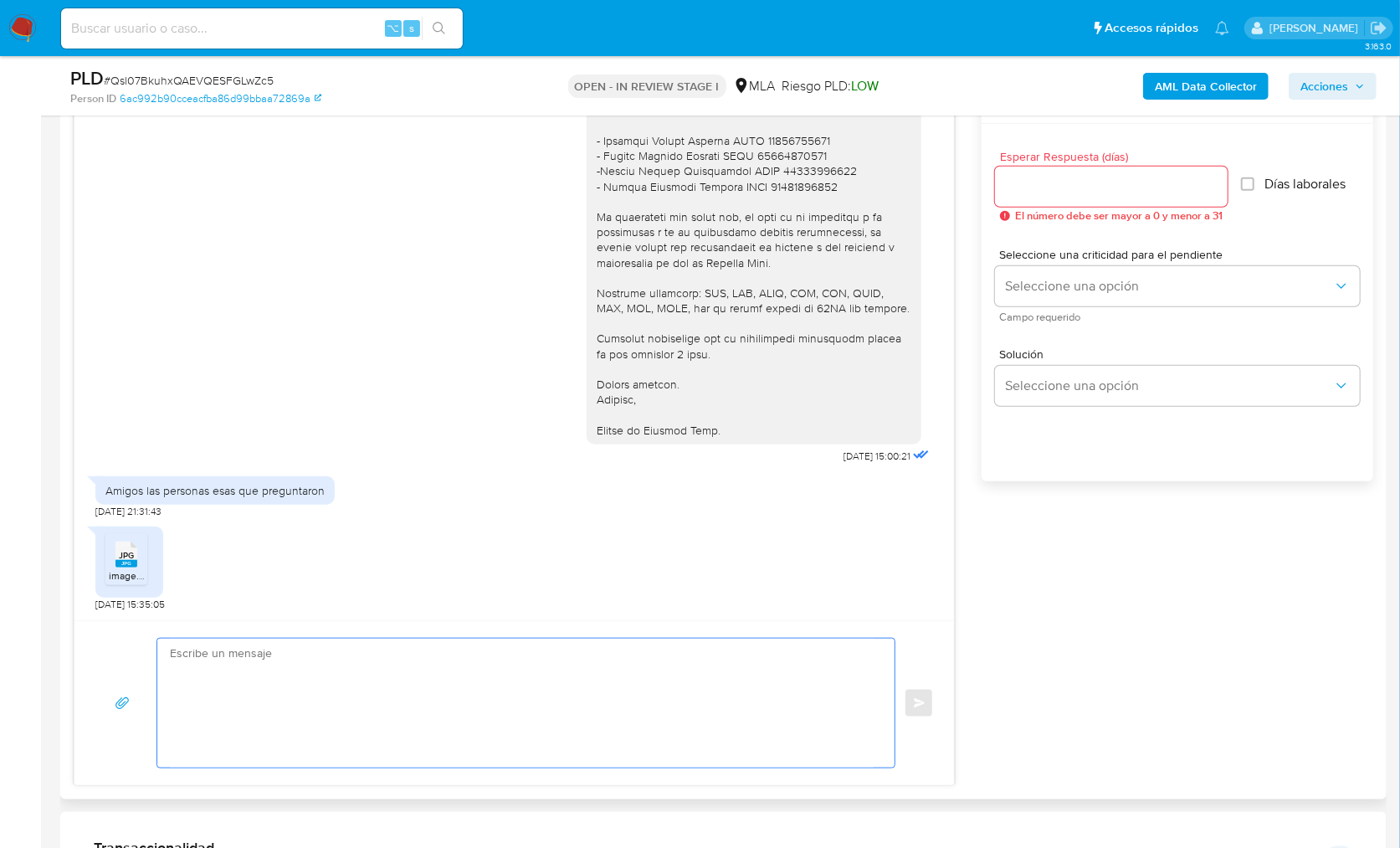
click at [650, 669] on textarea at bounding box center [522, 703] width 704 height 129
paste textarea "Hola! Queremos informarte que el uso de la cuenta es personal y no se deben can…"
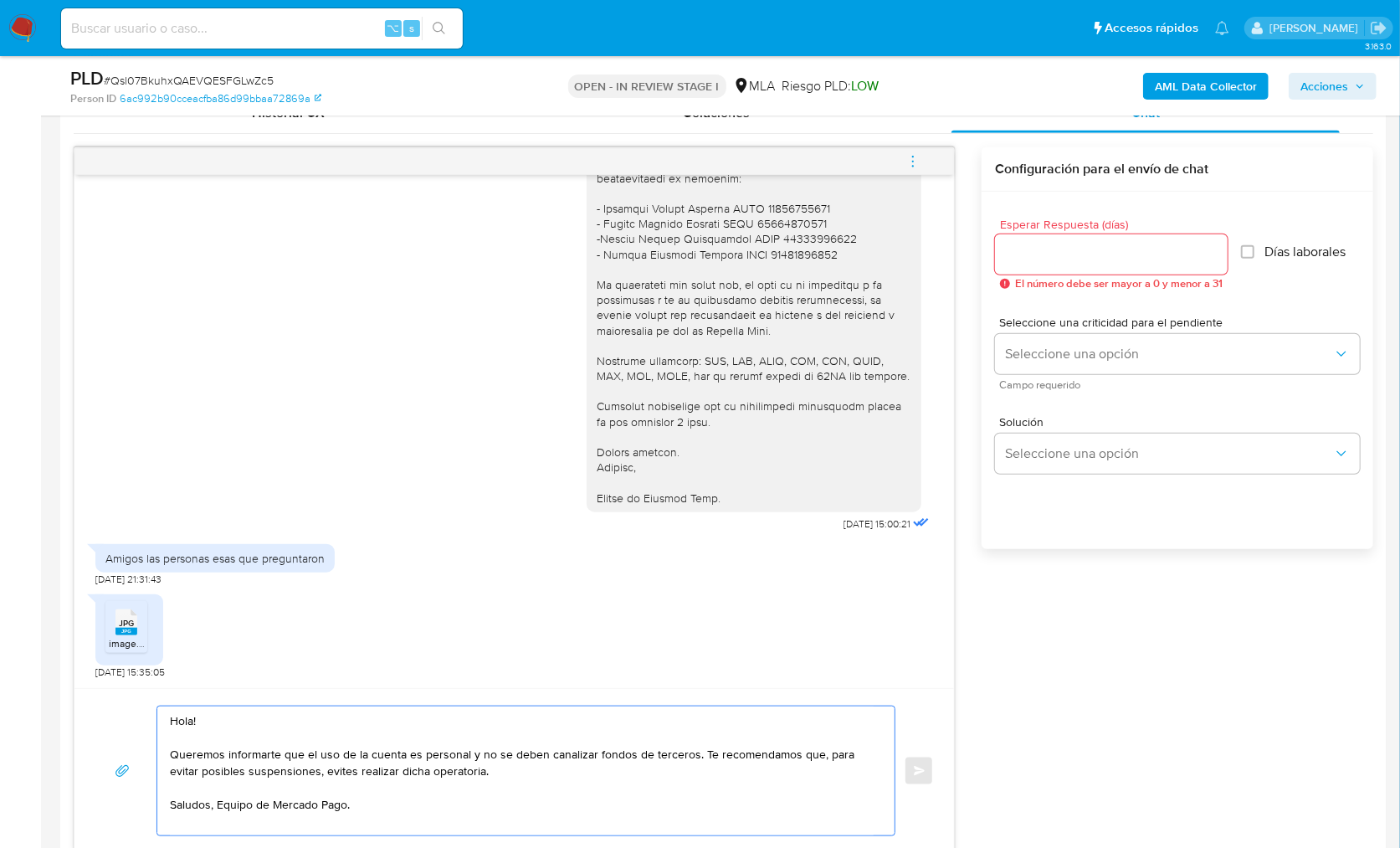
scroll to position [1219, 0]
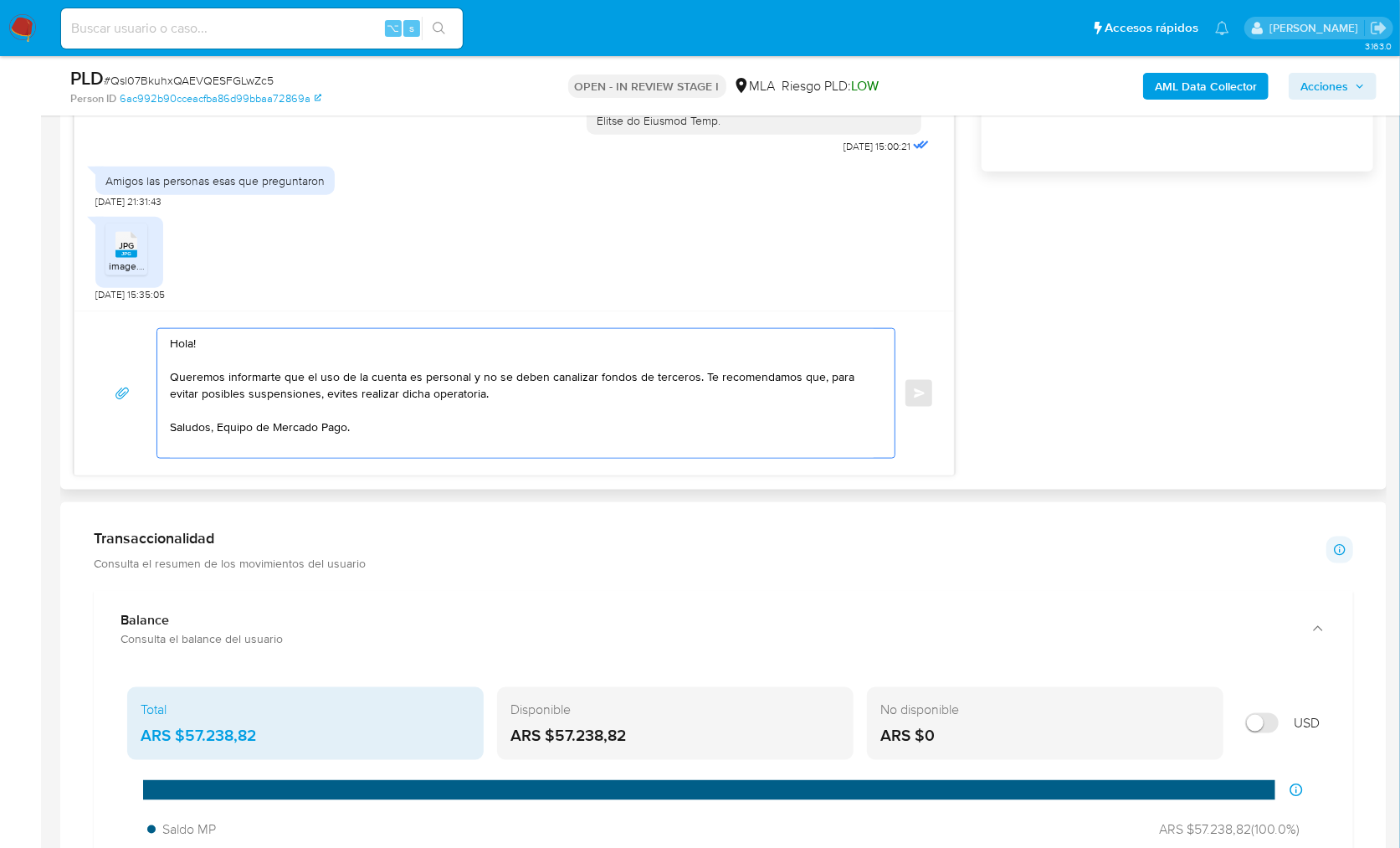
click at [283, 360] on textarea "Hola! Queremos informarte que el uso de la cuenta es personal y no se deben can…" at bounding box center [522, 393] width 704 height 129
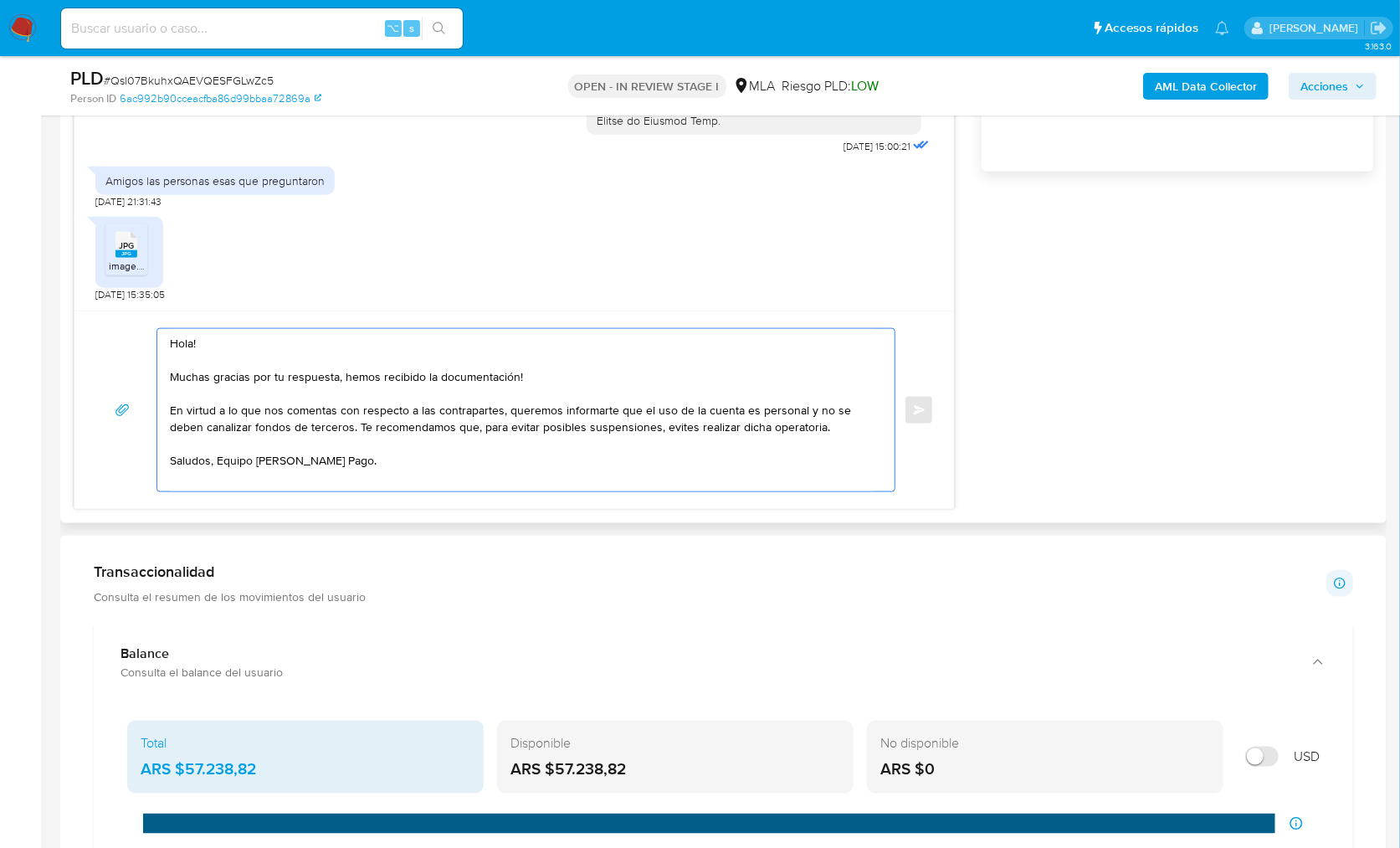
click at [531, 406] on textarea "Hola! Muchas gracias por tu respuesta, hemos recibido la documentación! En virt…" at bounding box center [522, 410] width 704 height 162
click at [571, 412] on textarea "Hola! Muchas gracias por tu respuesta, hemos recibido la documentación! En virt…" at bounding box center [522, 410] width 704 height 162
click at [532, 411] on textarea "Hola! Muchas gracias por tu respuesta, hemos recibido la documentación! En virt…" at bounding box center [522, 410] width 704 height 162
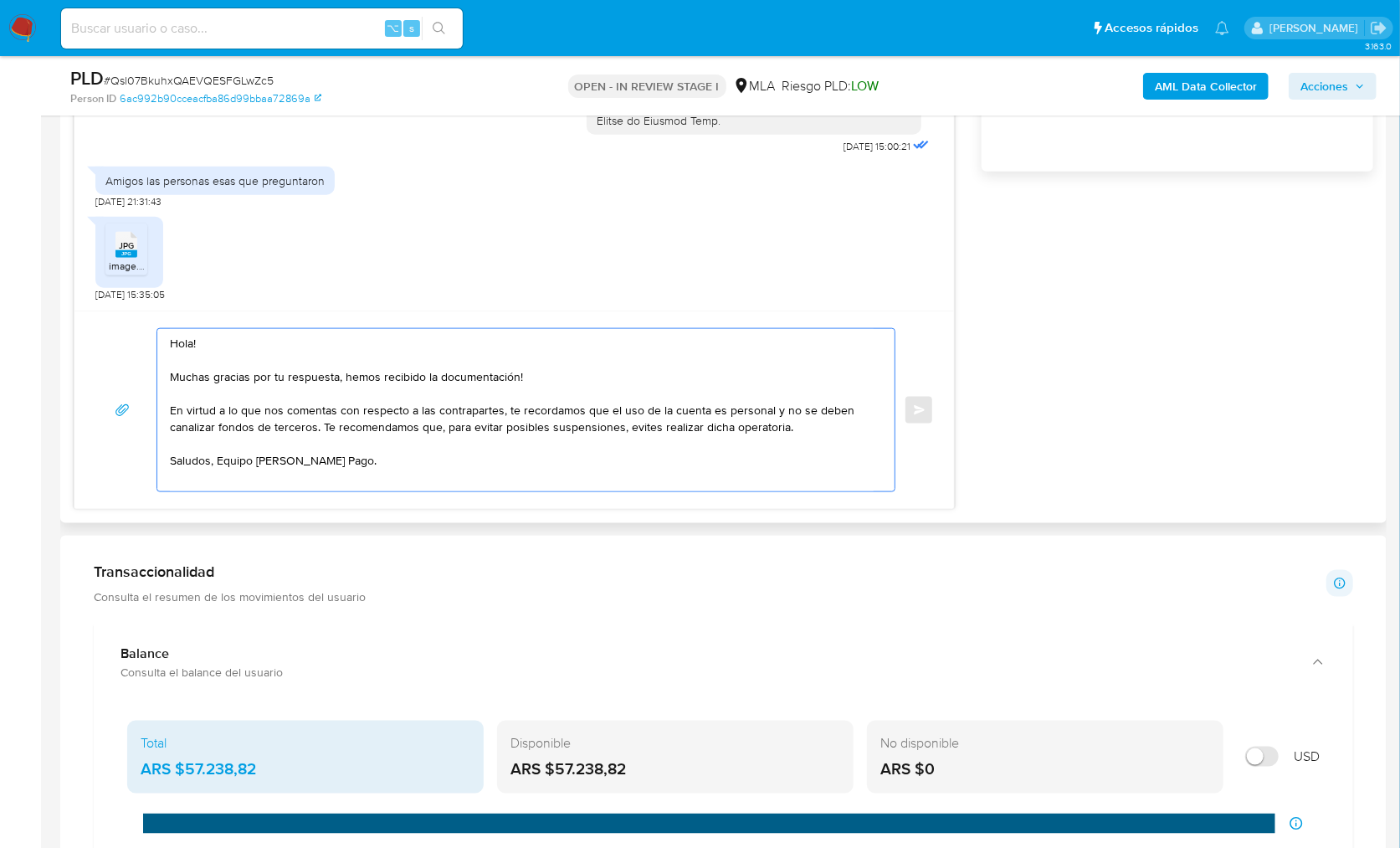
click at [320, 424] on textarea "Hola! Muchas gracias por tu respuesta, hemos recibido la documentación! En virt…" at bounding box center [522, 410] width 704 height 162
click at [670, 428] on textarea "Hola! Muchas gracias por tu respuesta, hemos recibido la documentación! En virt…" at bounding box center [522, 410] width 704 height 162
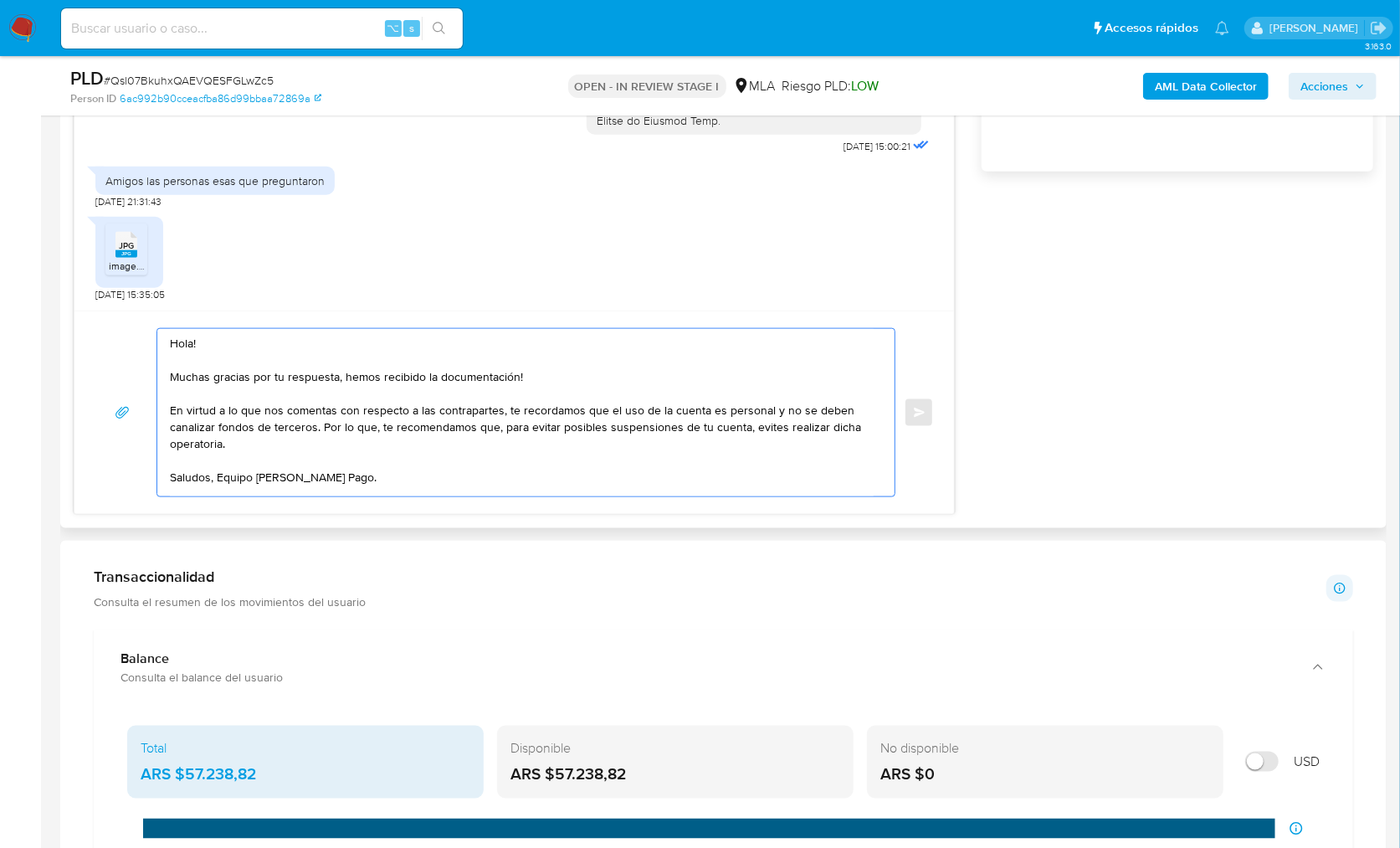
click at [828, 423] on textarea "Hola! Muchas gracias por tu respuesta, hemos recibido la documentación! En virt…" at bounding box center [522, 412] width 704 height 167
click at [829, 423] on textarea "Hola! Muchas gracias por tu respuesta, hemos recibido la documentación! En virt…" at bounding box center [522, 412] width 704 height 167
click at [305, 452] on textarea "Hola! Muchas gracias por tu respuesta, hemos recibido la documentación! En virt…" at bounding box center [522, 412] width 704 height 167
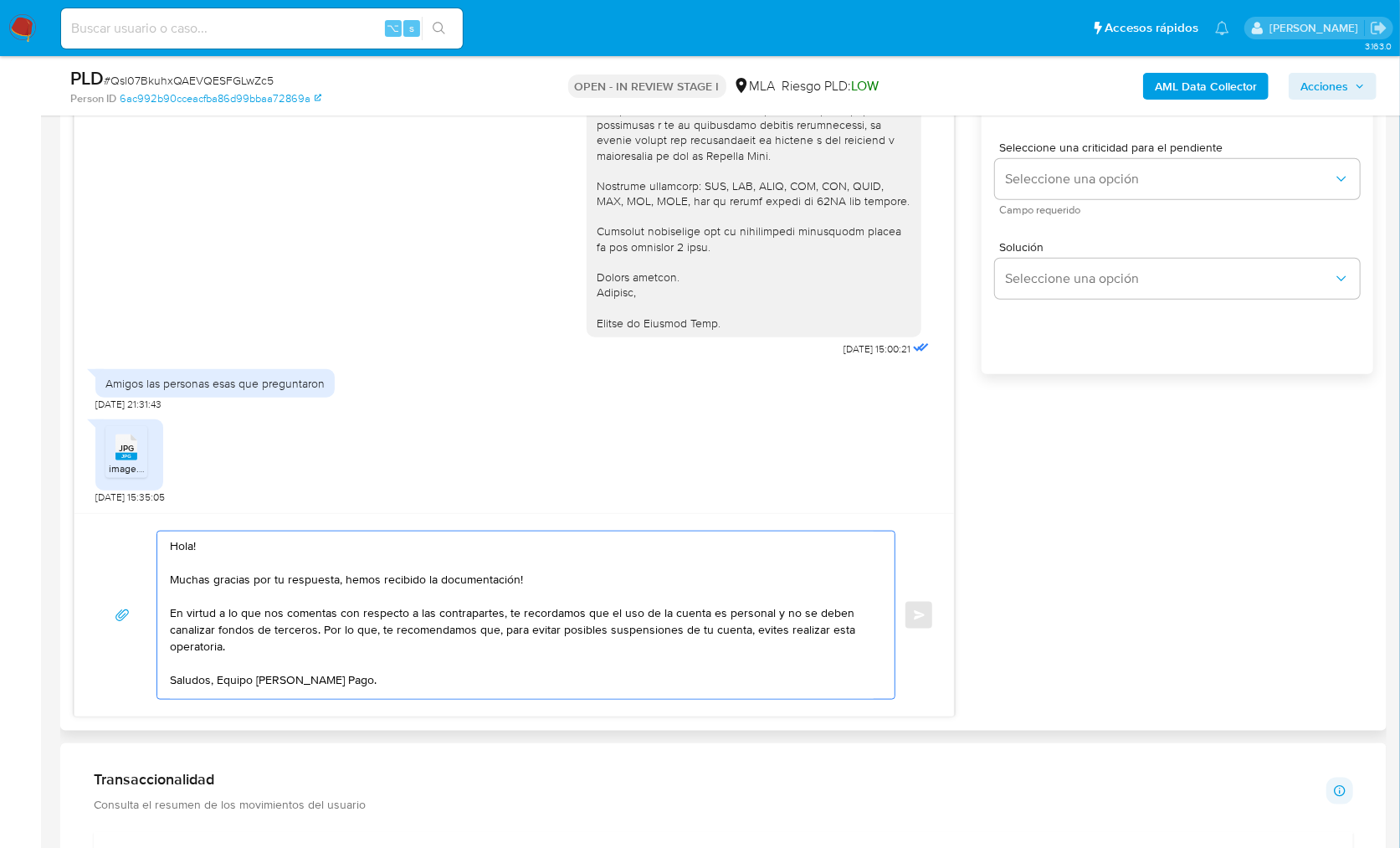
scroll to position [1018, 0]
click at [239, 641] on textarea "Hola! Muchas gracias por tu respuesta, hemos recibido la documentación! En virt…" at bounding box center [522, 612] width 704 height 167
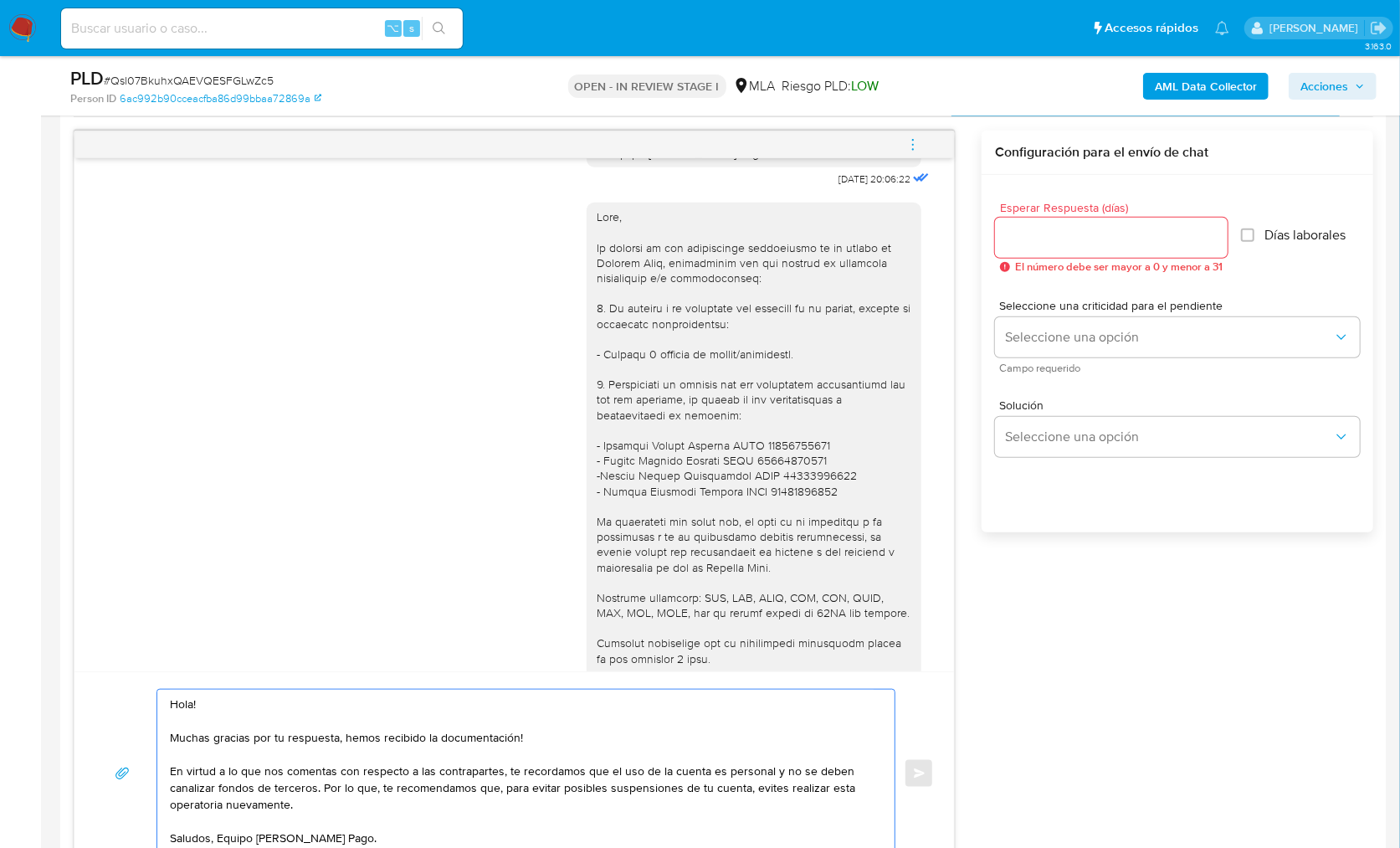
scroll to position [852, 0]
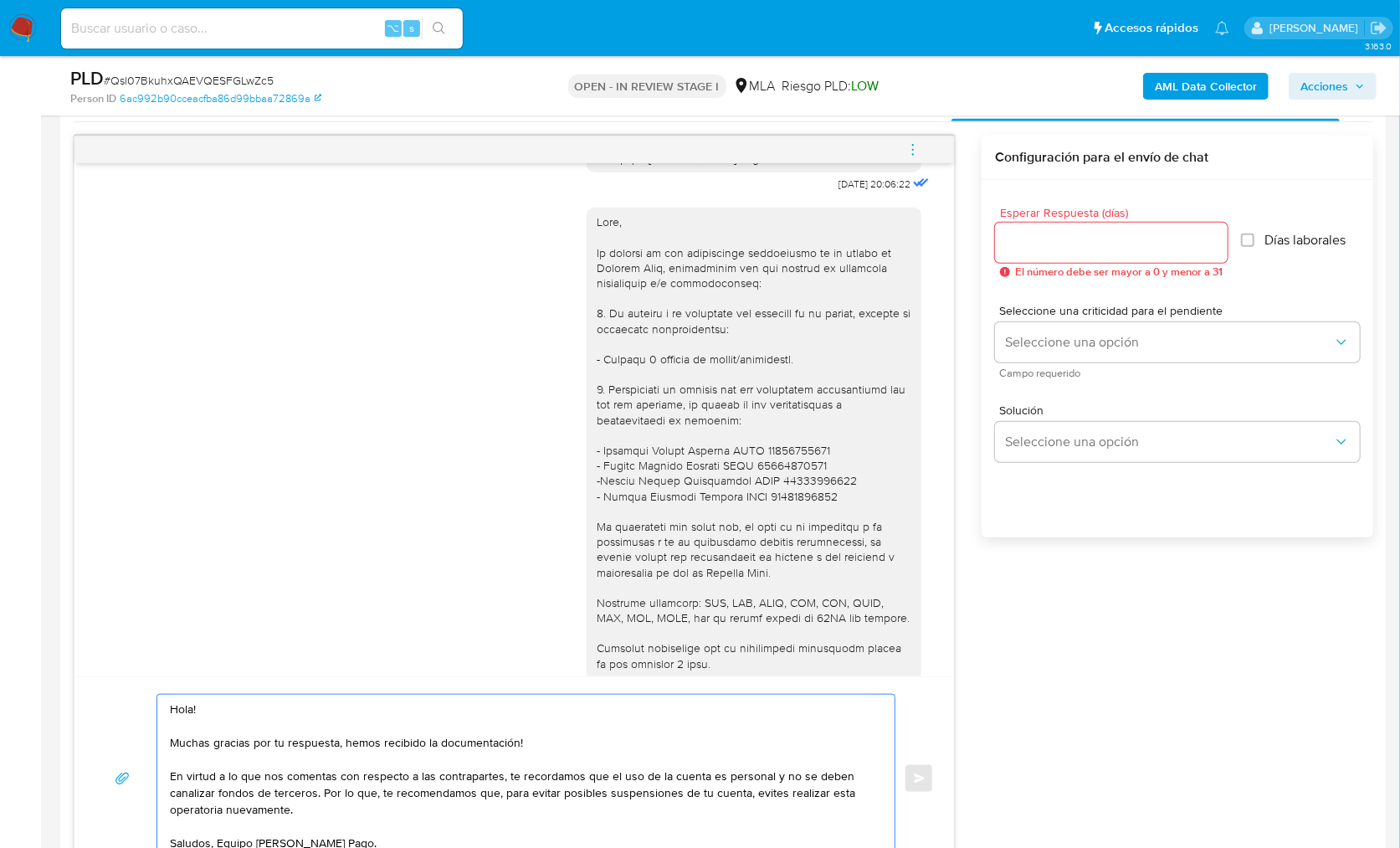
type textarea "Hola! Muchas gracias por tu respuesta, hemos recibido la documentación! En virt…"
click at [1056, 252] on div at bounding box center [1111, 243] width 233 height 41
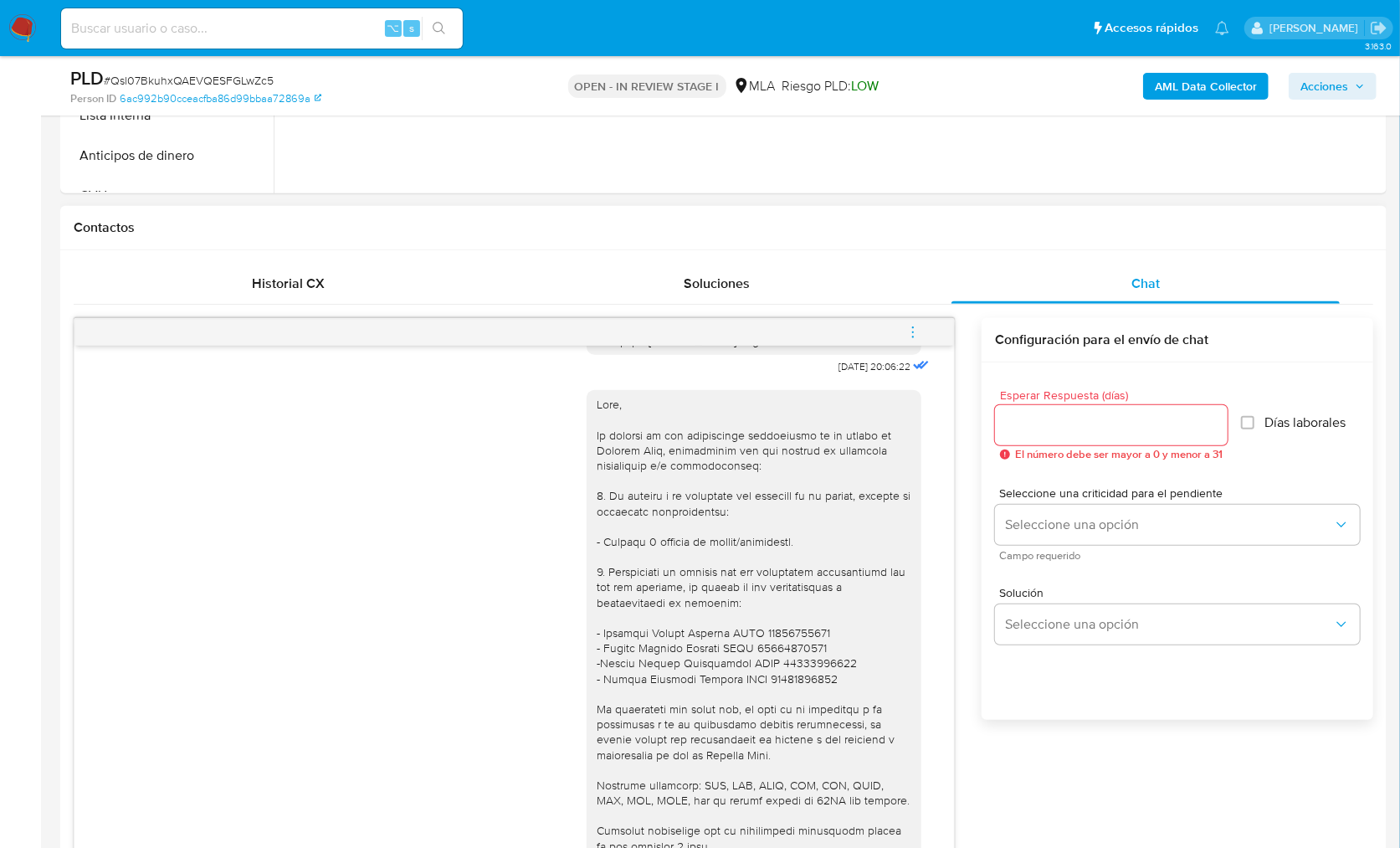
scroll to position [835, 0]
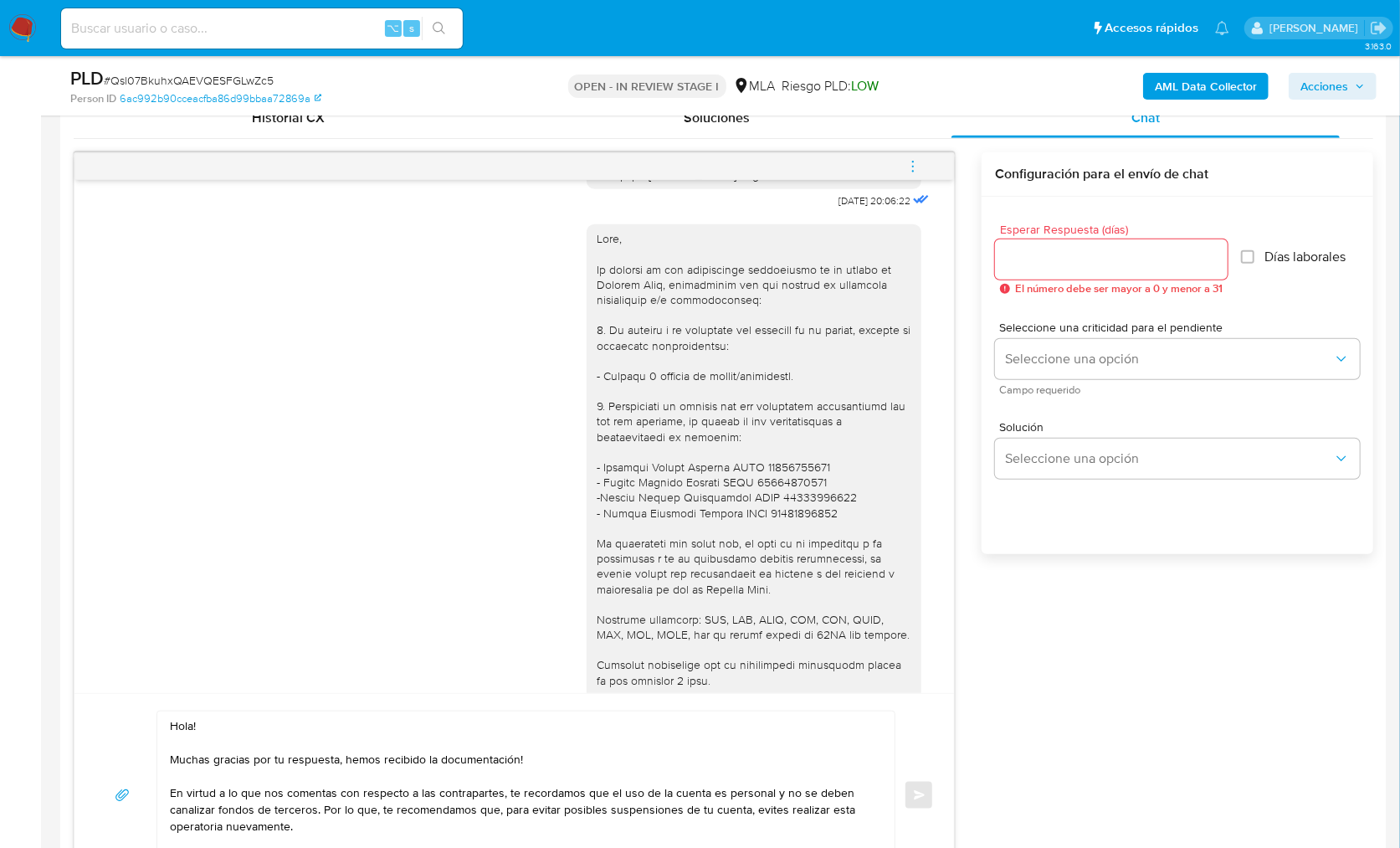
click at [1072, 268] on div at bounding box center [1111, 260] width 233 height 41
click at [1077, 262] on input "Esperar Respuesta (días)" at bounding box center [1111, 260] width 233 height 22
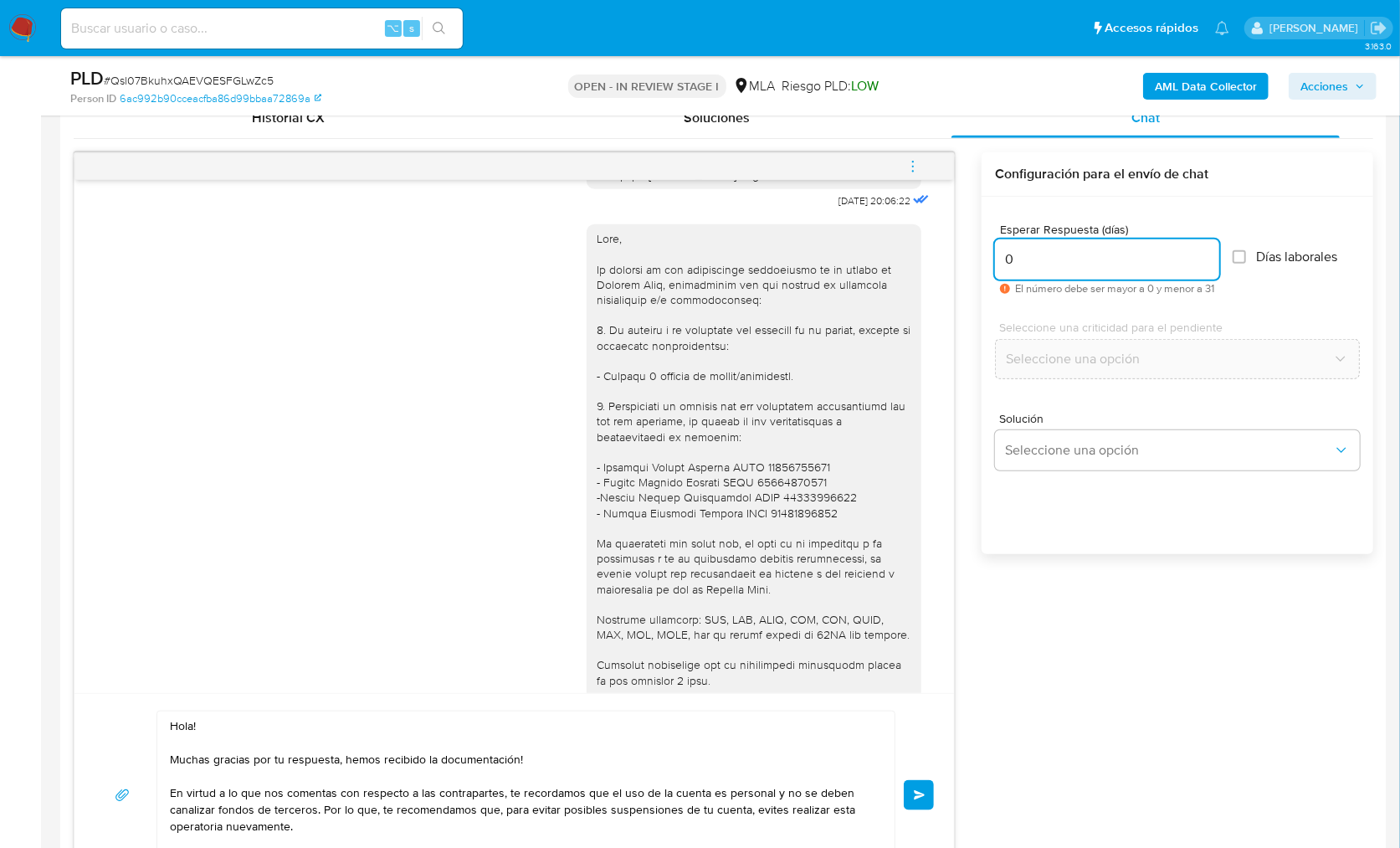
scroll to position [1003, 0]
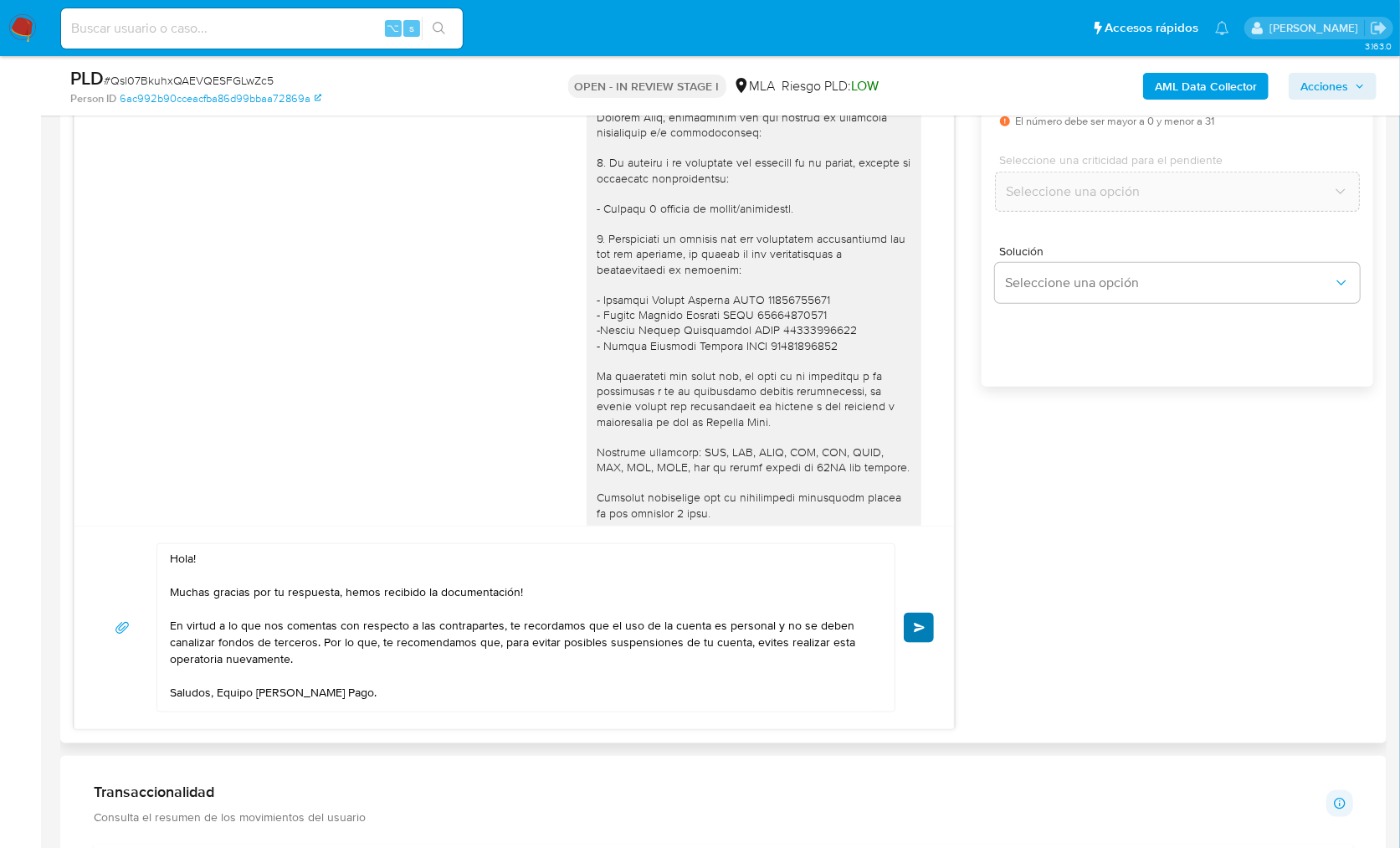
type input "0"
click at [927, 631] on button "Enviar" at bounding box center [919, 628] width 30 height 30
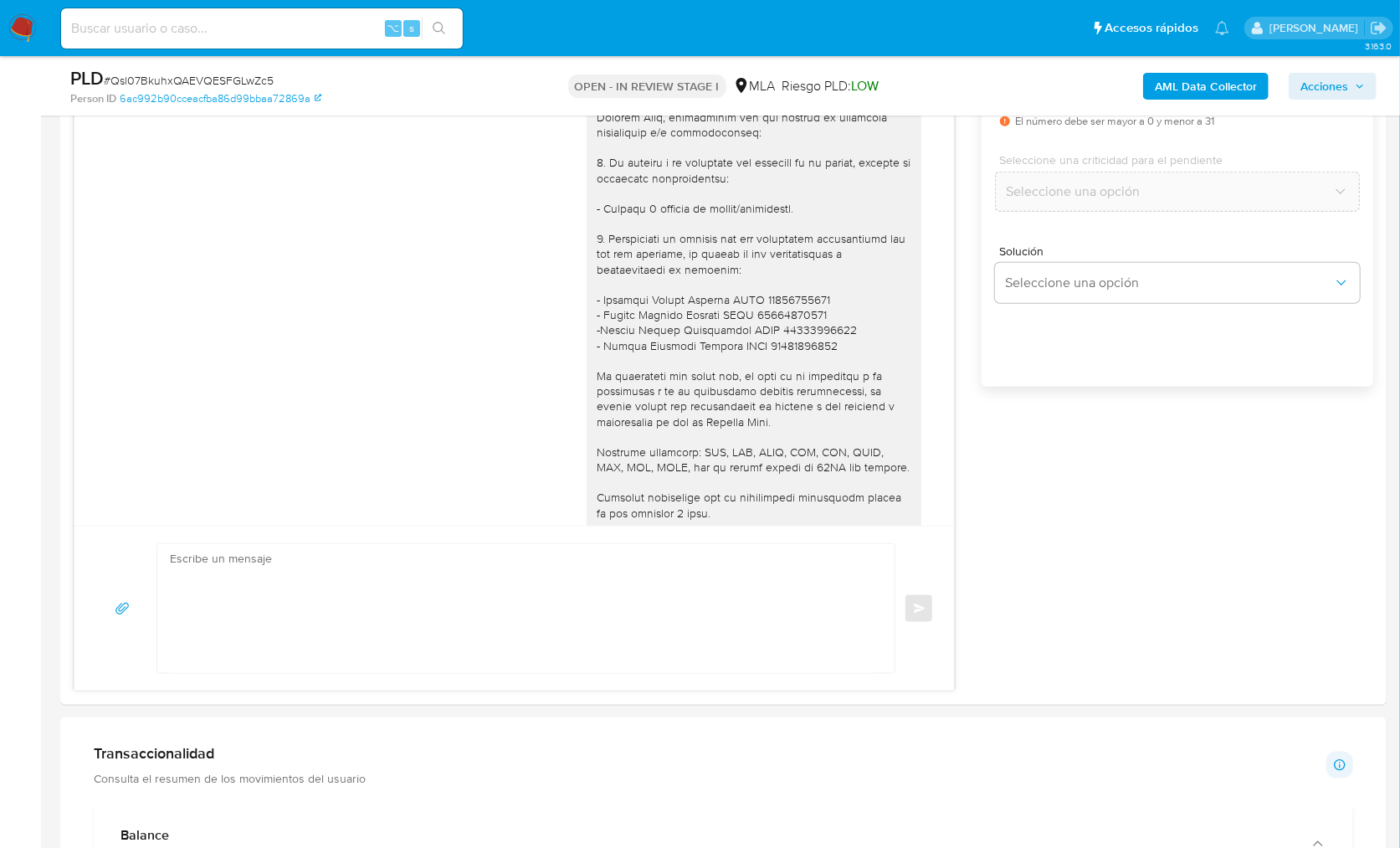
scroll to position [1776, 0]
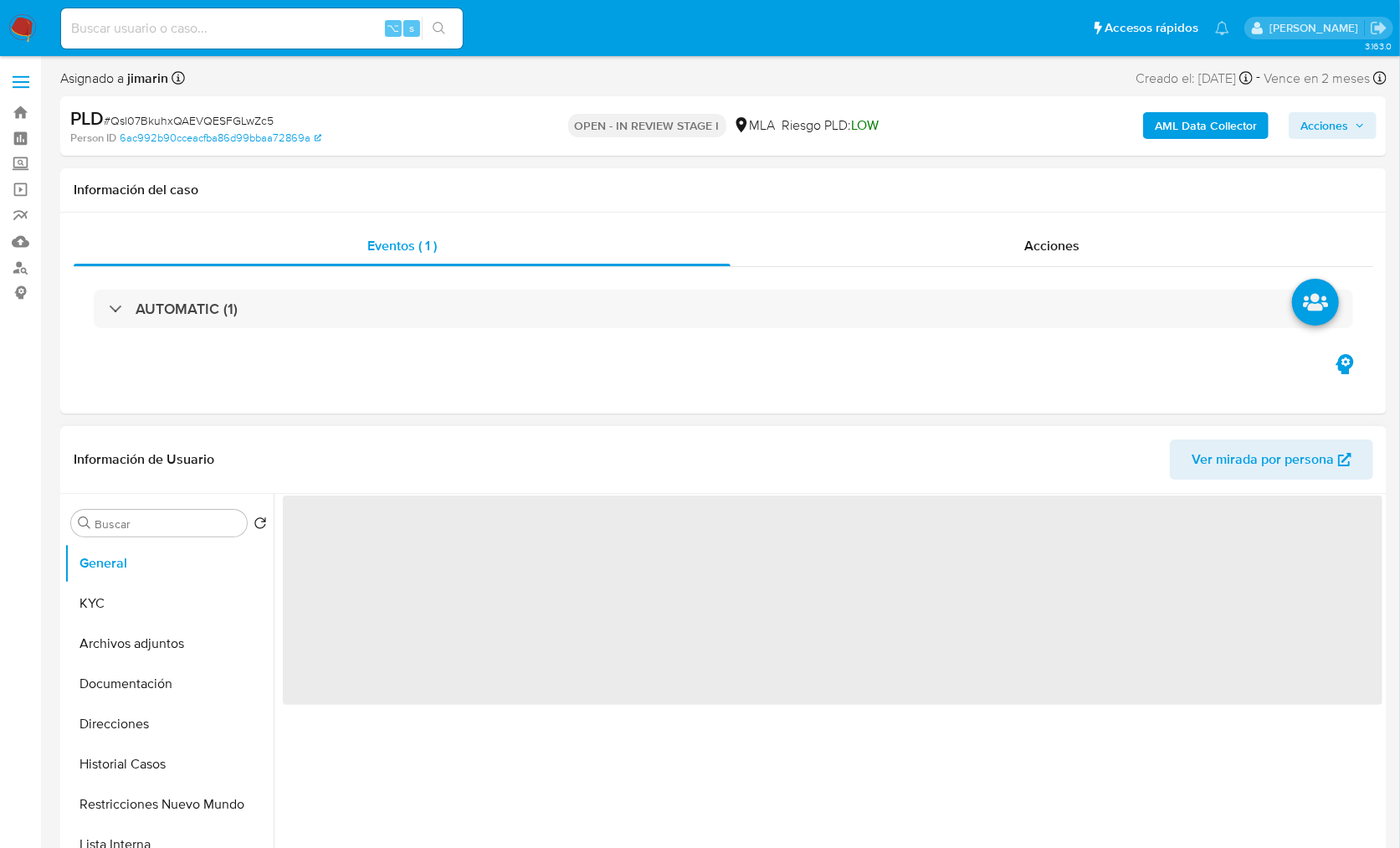
select select "10"
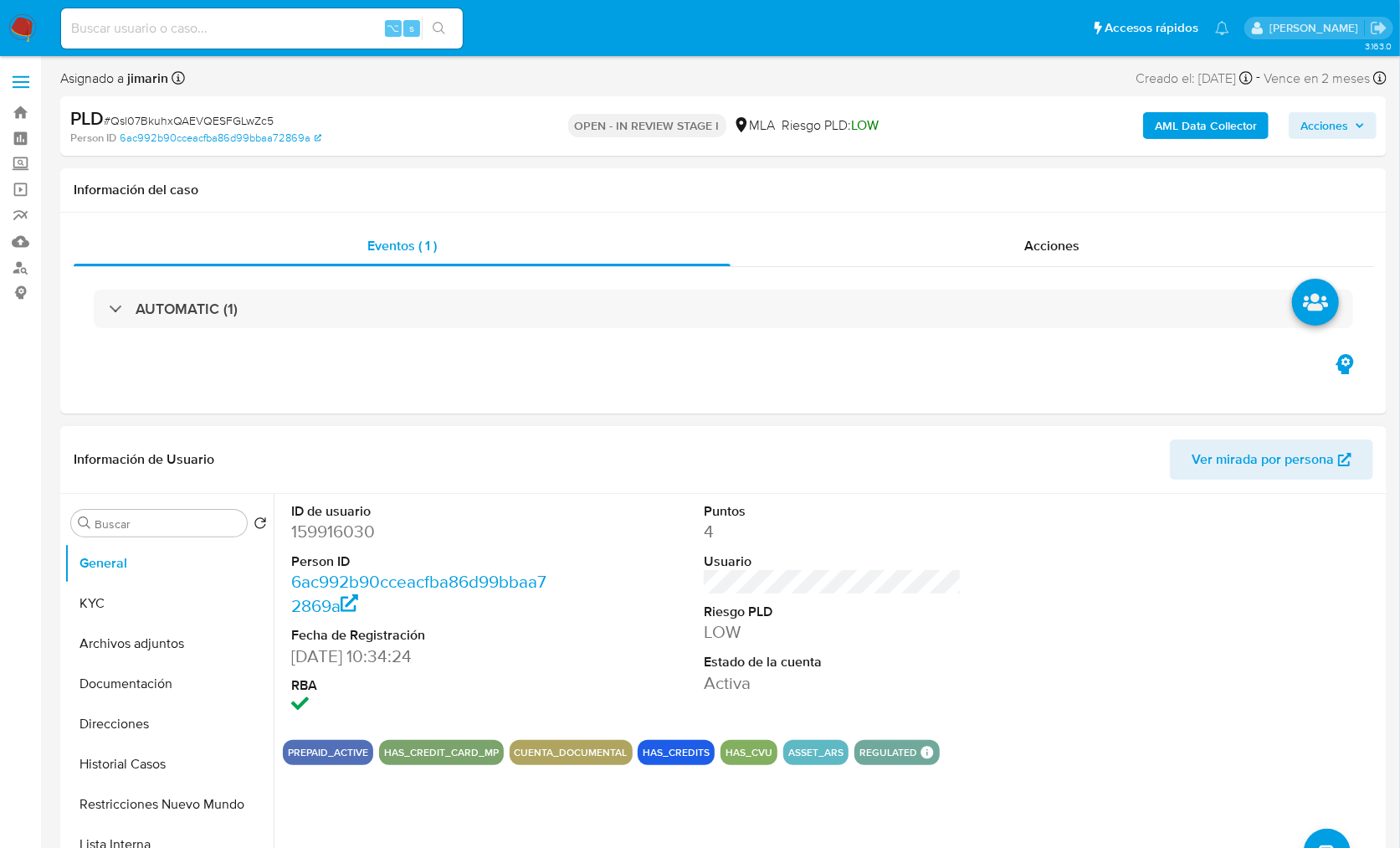
scroll to position [4, 0]
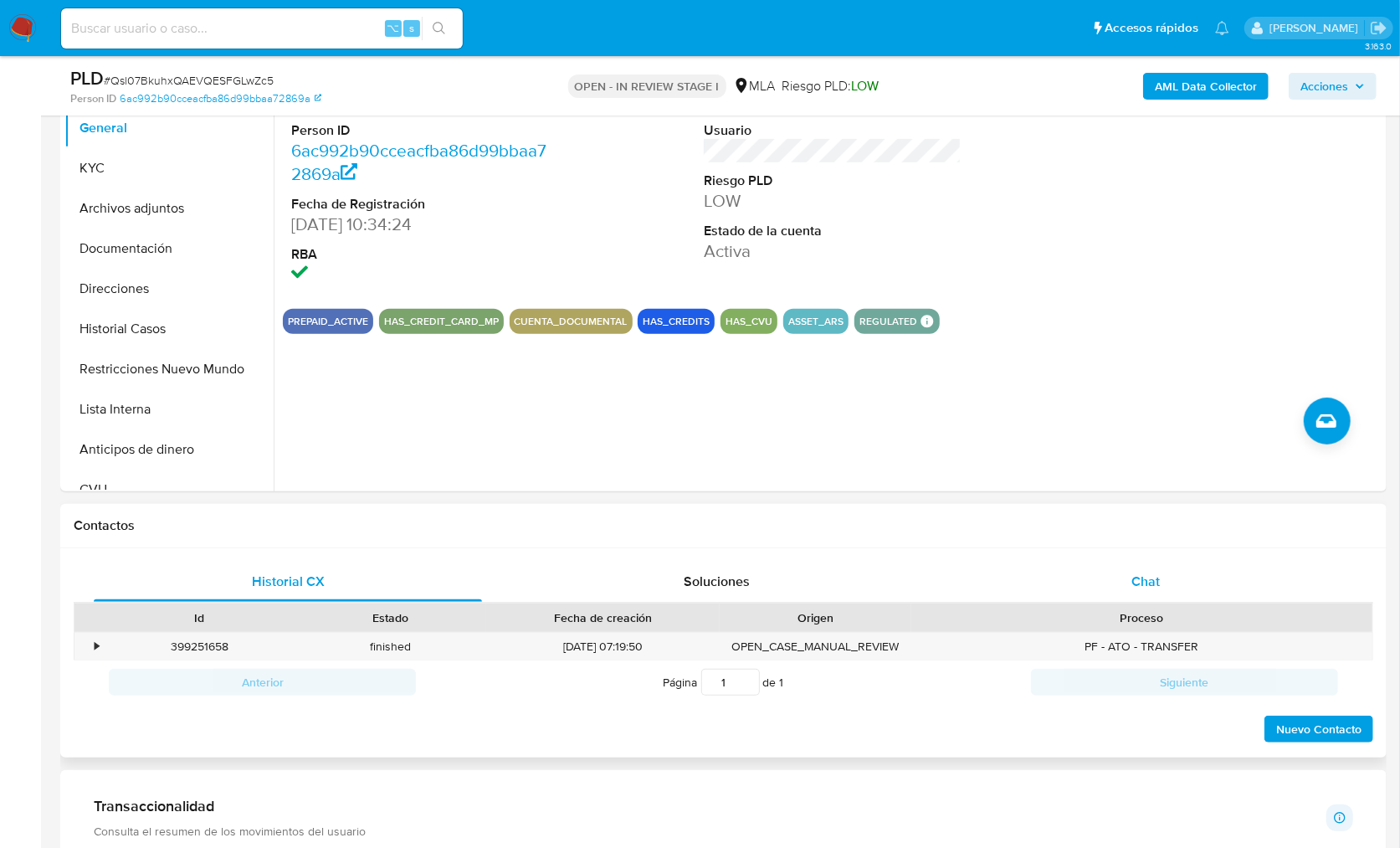
click at [1111, 596] on div "Chat" at bounding box center [1146, 582] width 388 height 41
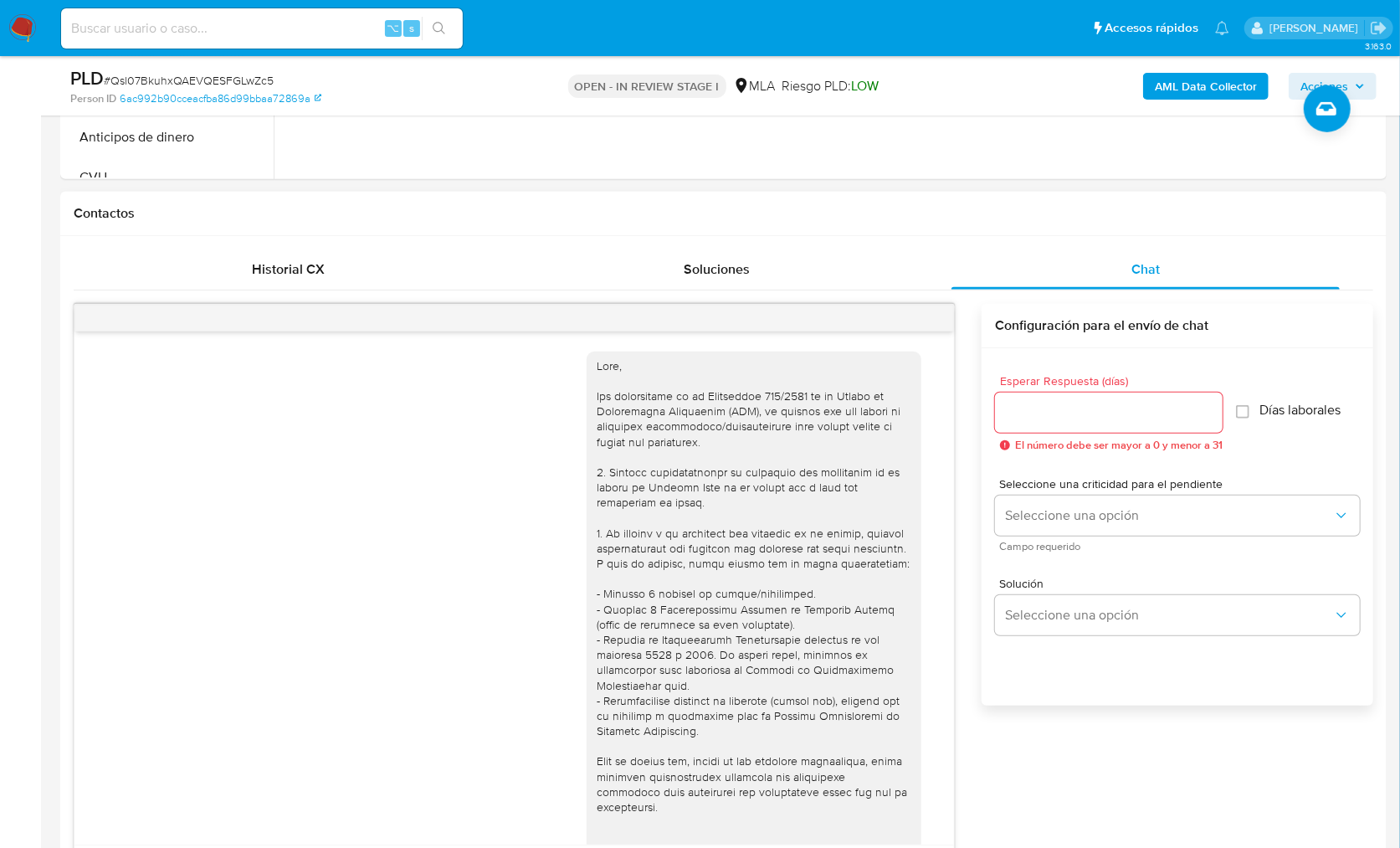
scroll to position [1776, 0]
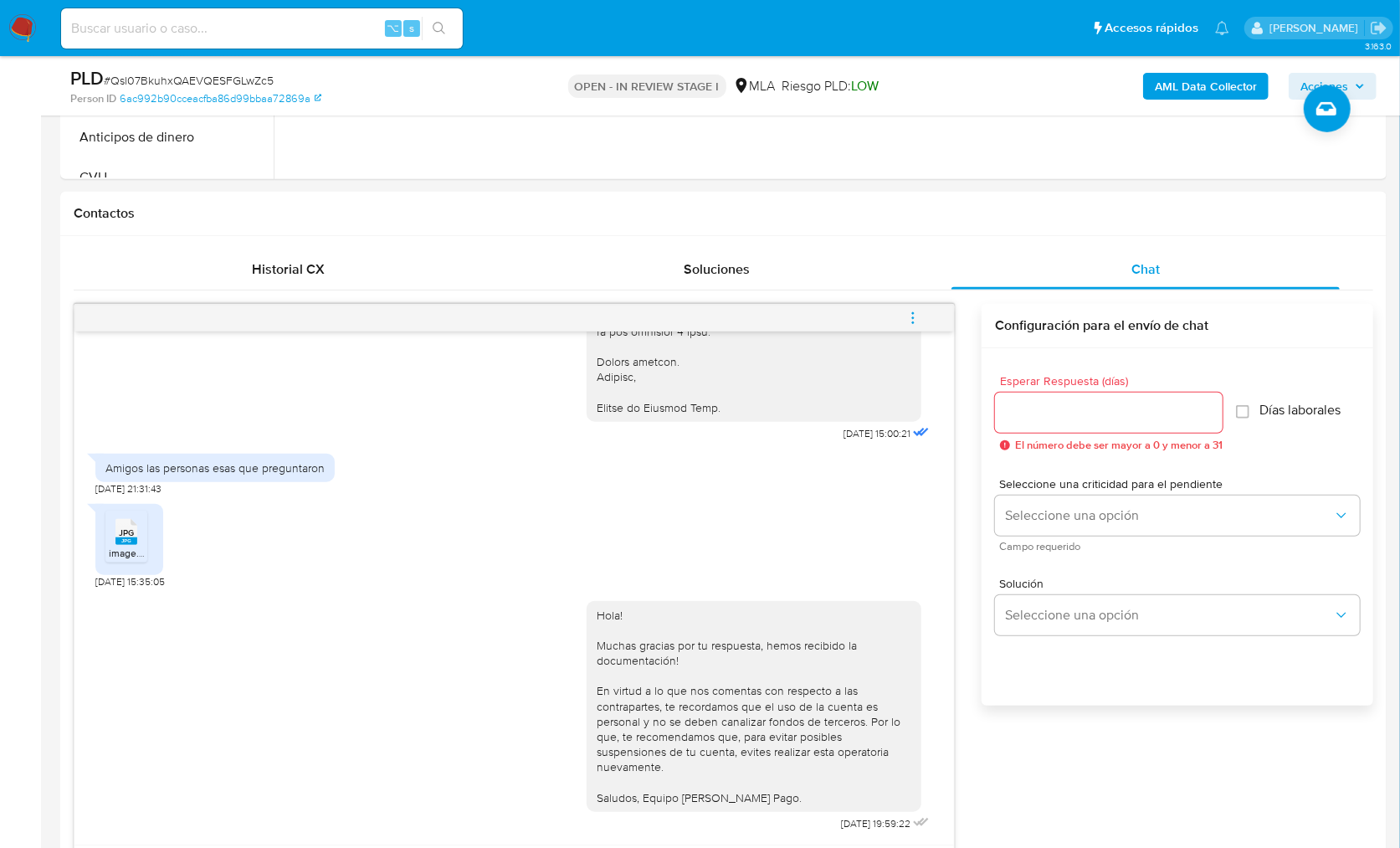
click at [935, 319] on button "menu-action" at bounding box center [913, 318] width 55 height 41
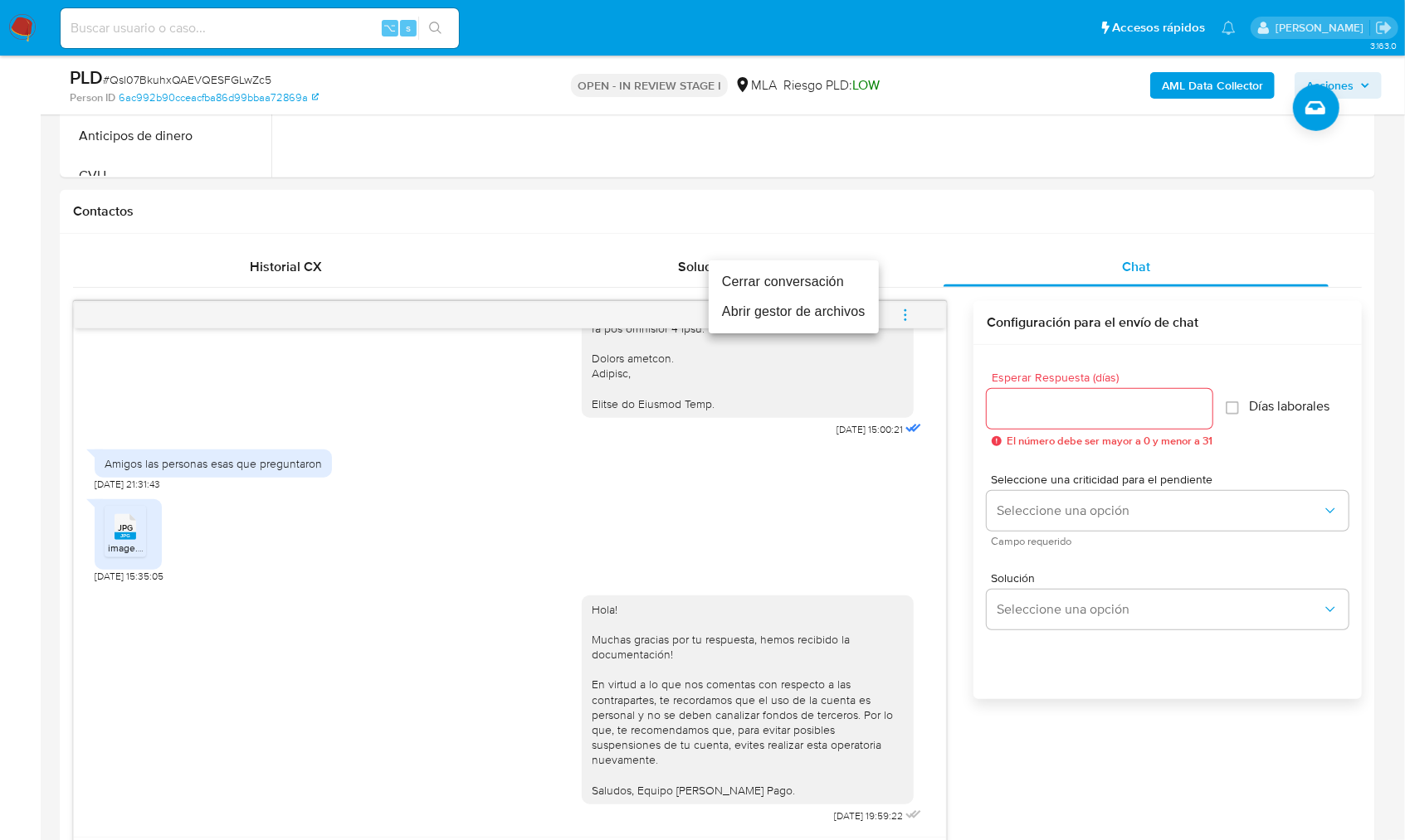
click at [800, 289] on li "Cerrar conversación" at bounding box center [793, 282] width 170 height 29
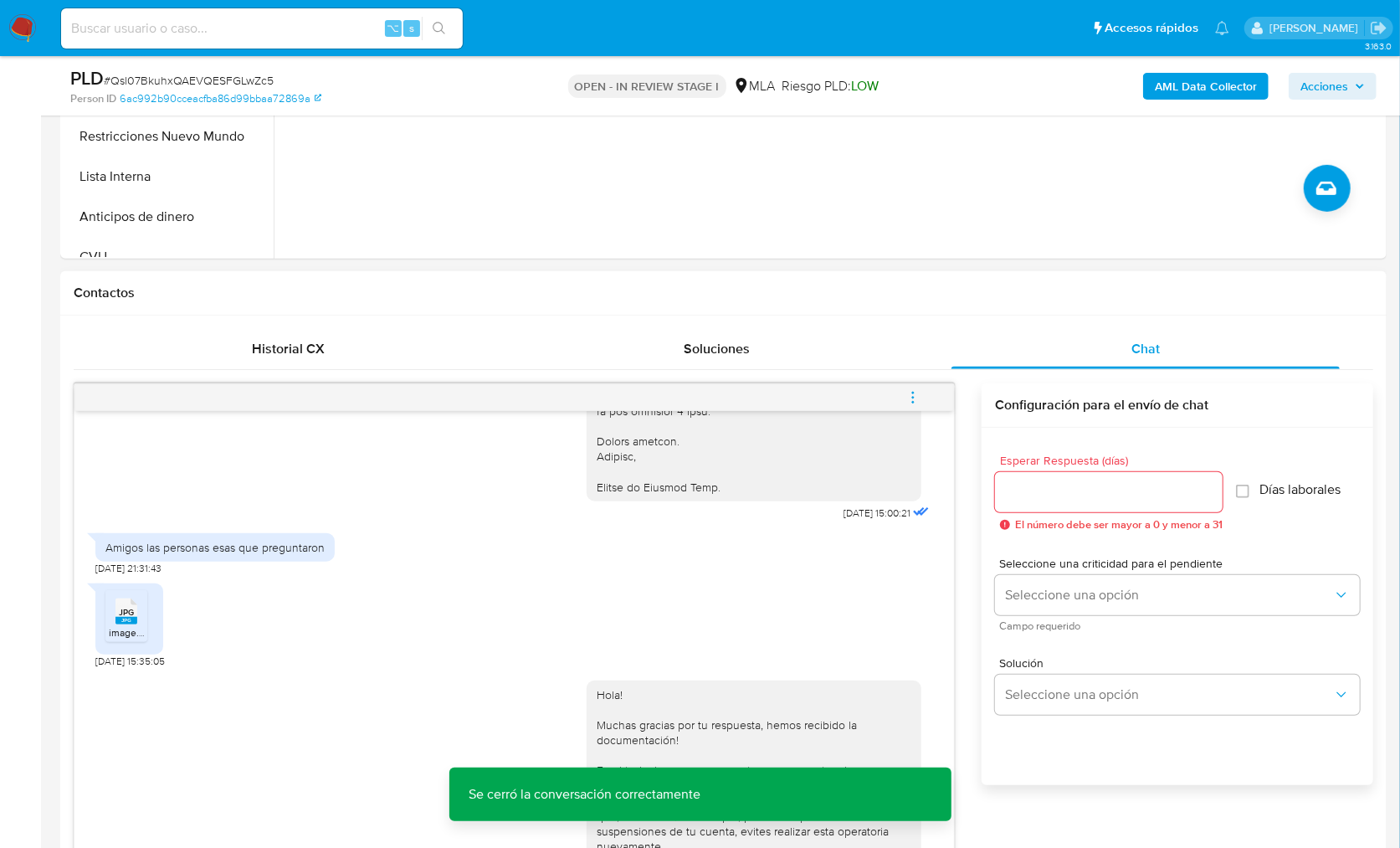
scroll to position [507, 0]
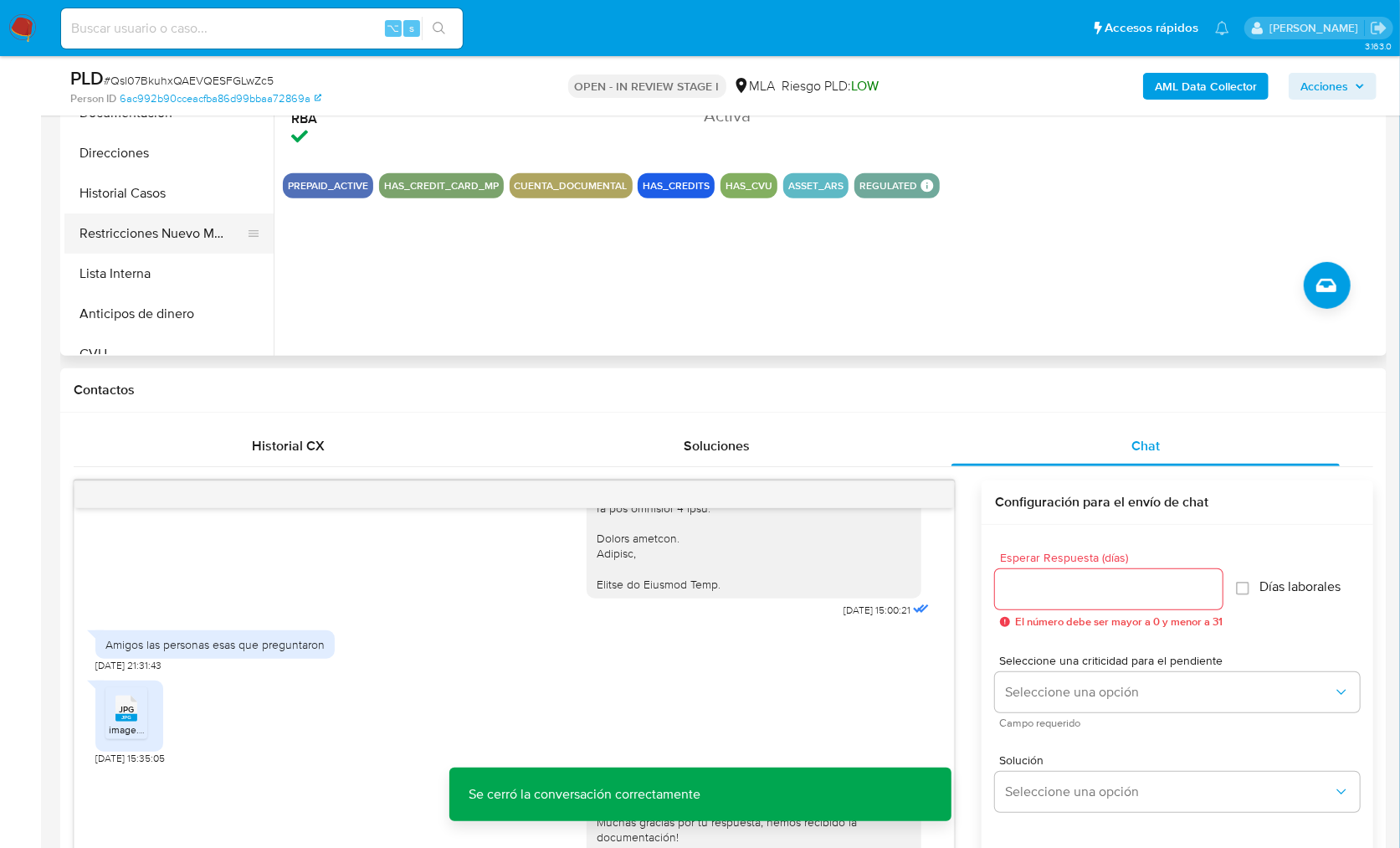
click at [207, 230] on button "Restricciones Nuevo Mundo" at bounding box center [162, 233] width 196 height 41
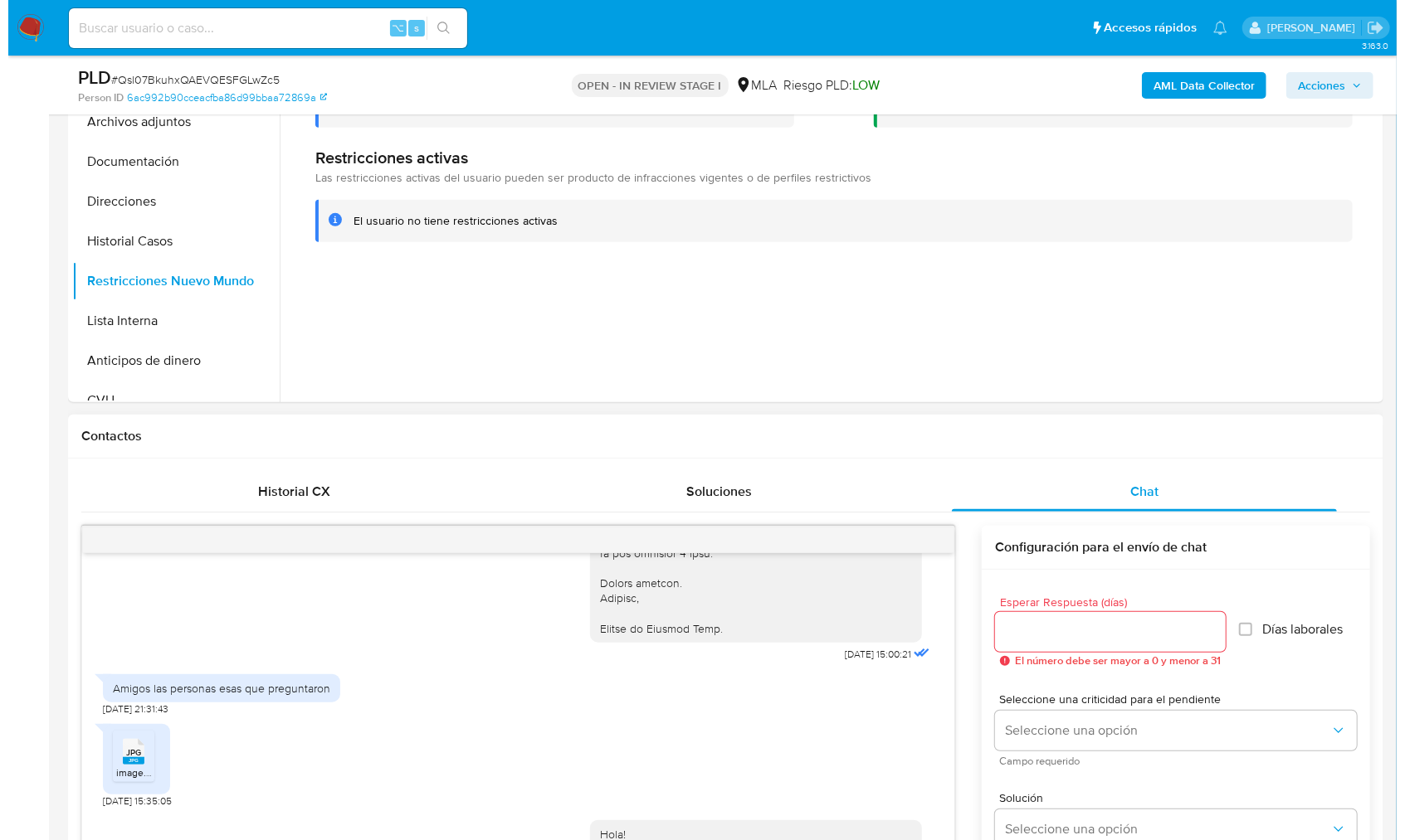
scroll to position [201, 0]
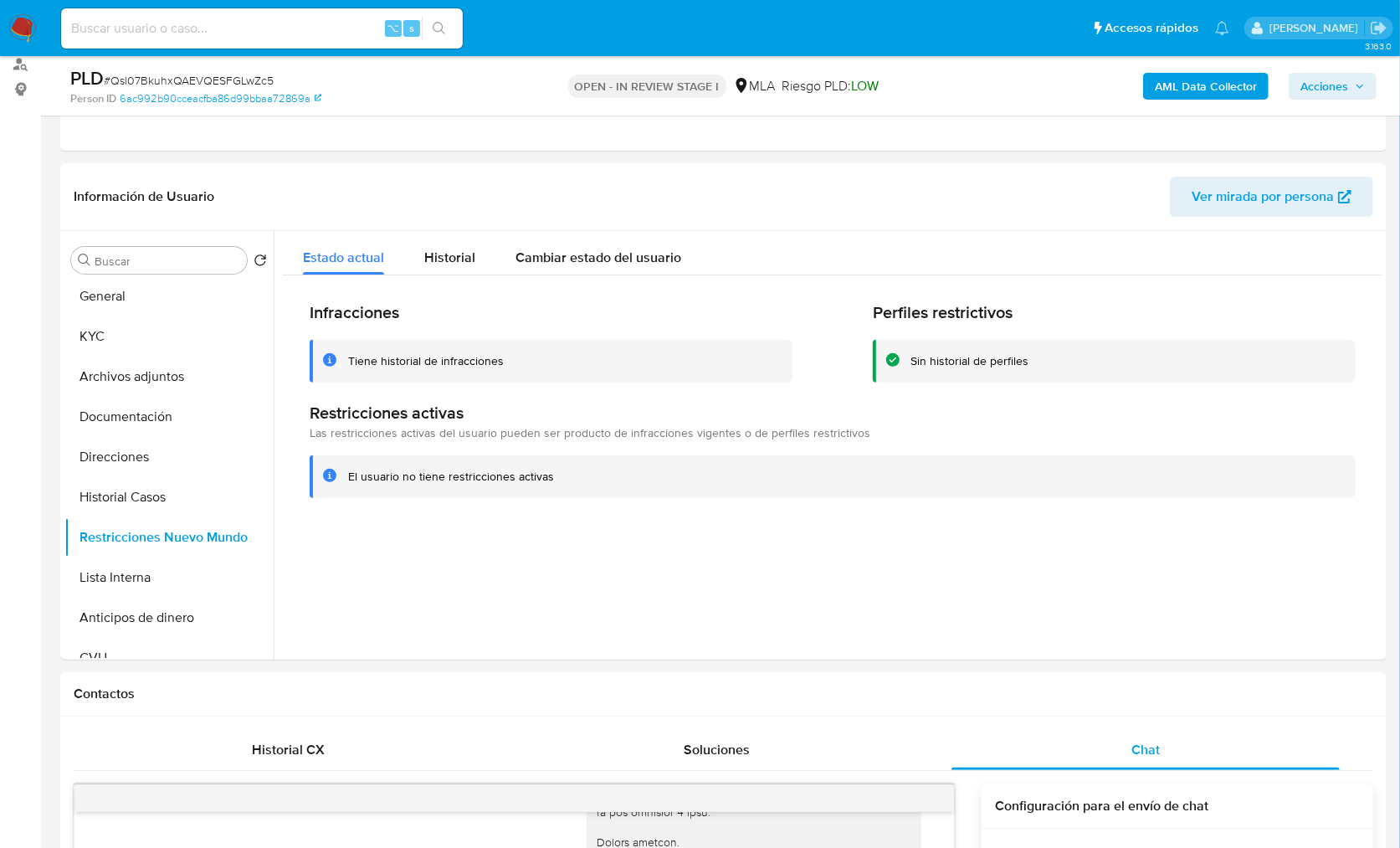
click at [1178, 78] on b "AML Data Collector" at bounding box center [1205, 86] width 102 height 27
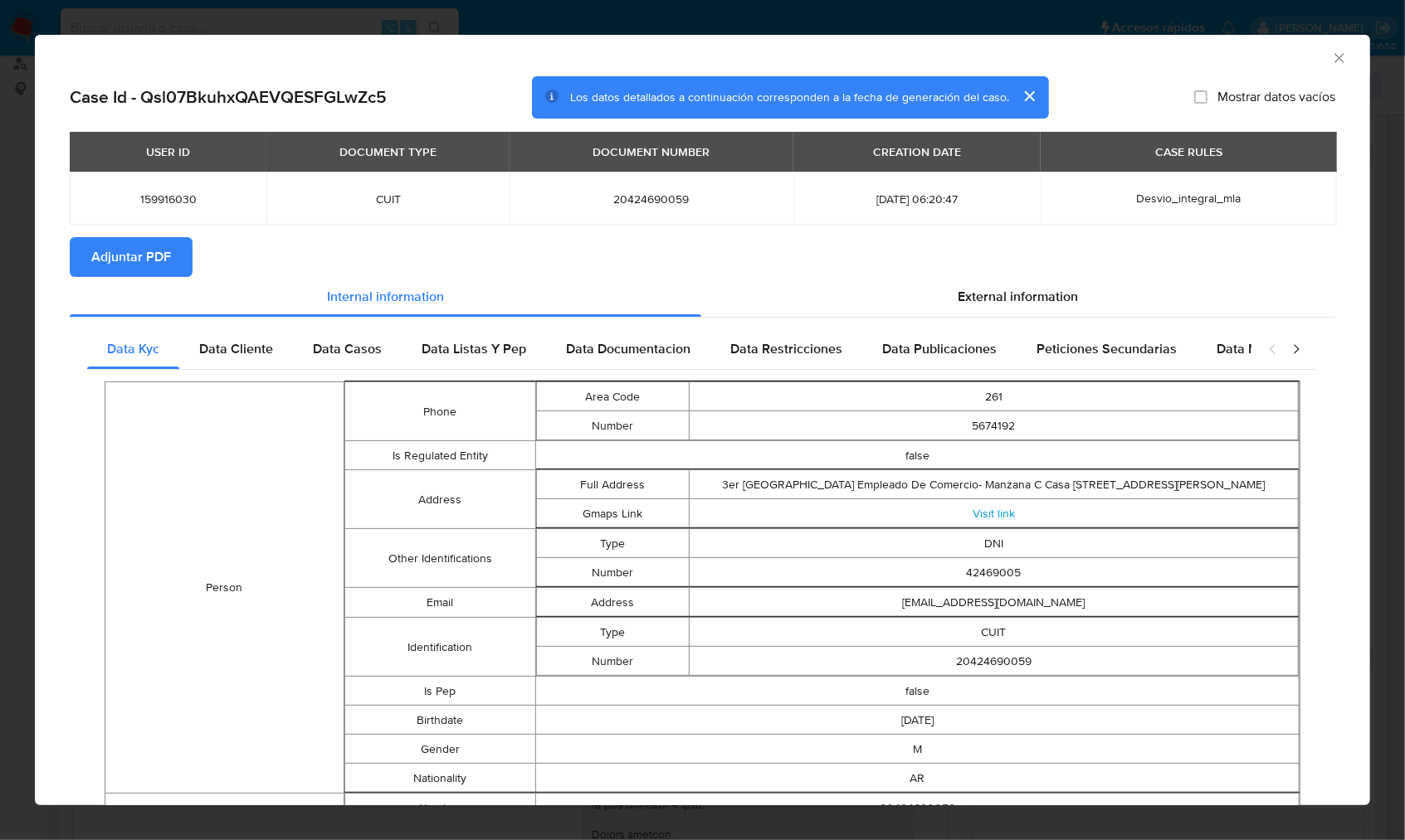
click at [124, 254] on span "Adjuntar PDF" at bounding box center [131, 256] width 80 height 36
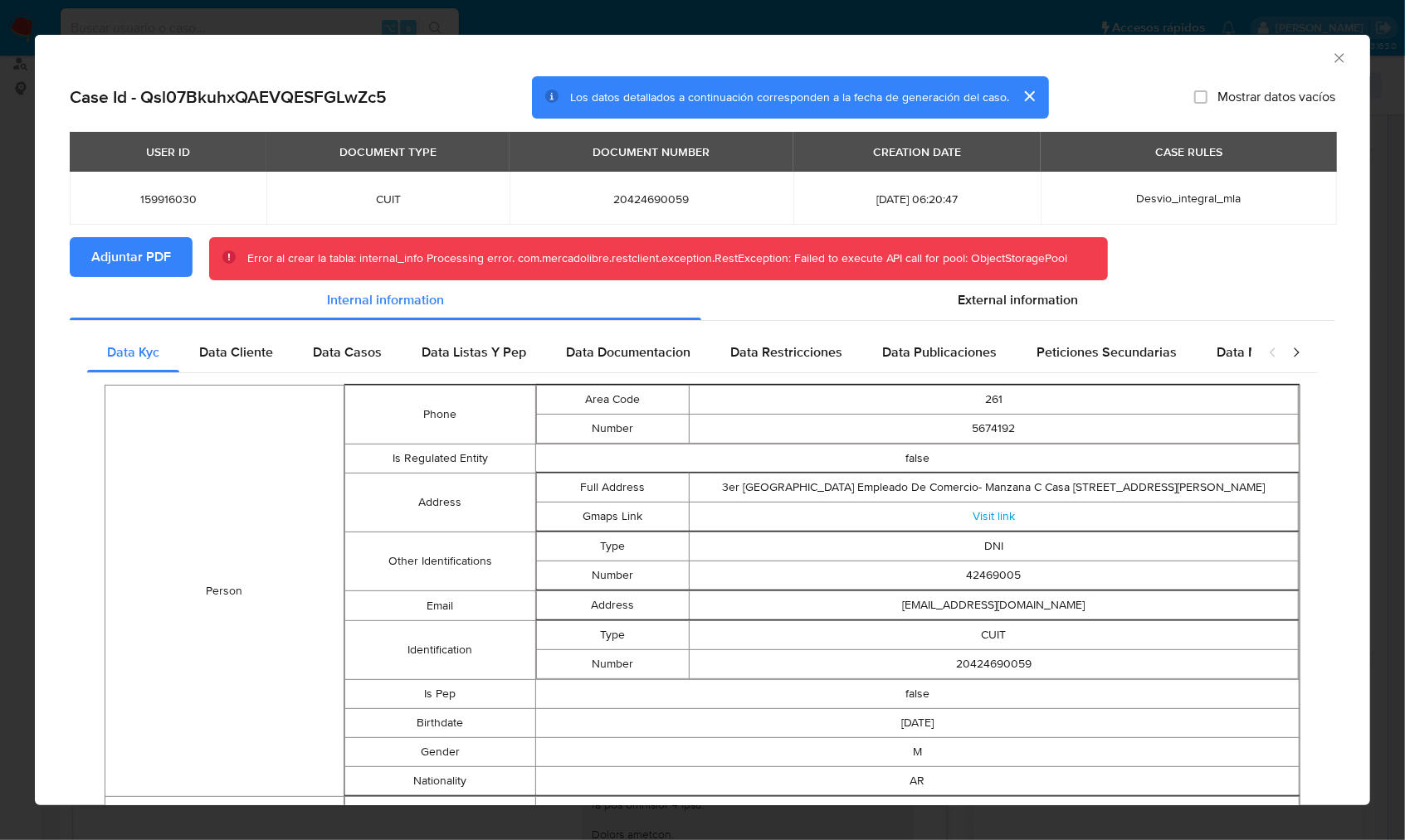
click at [1313, 52] on div "AML Data Collector" at bounding box center [688, 55] width 1284 height 19
click at [1330, 63] on icon "Cerrar ventana" at bounding box center [1338, 58] width 17 height 17
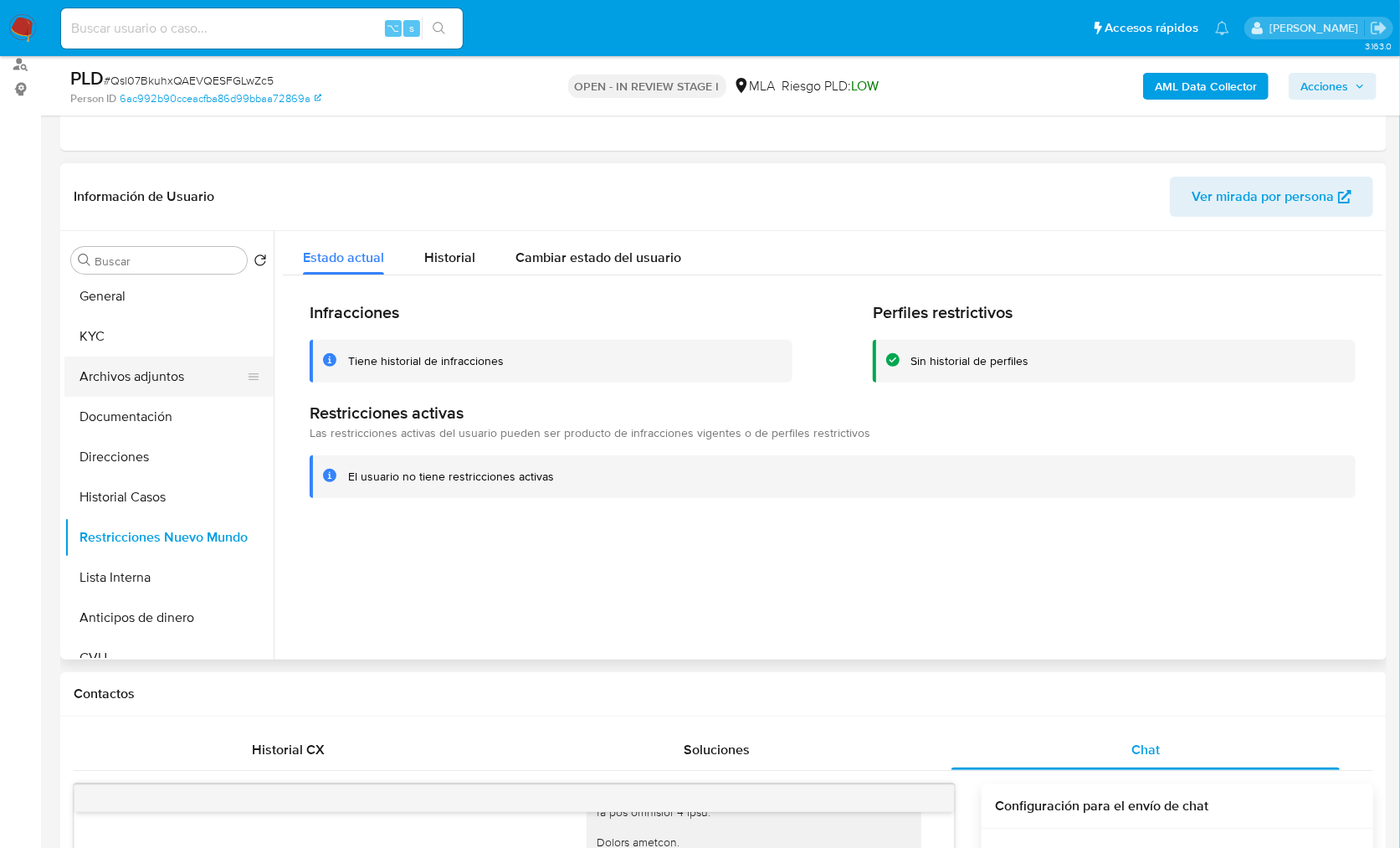
click at [183, 364] on button "Archivos adjuntos" at bounding box center [162, 376] width 196 height 41
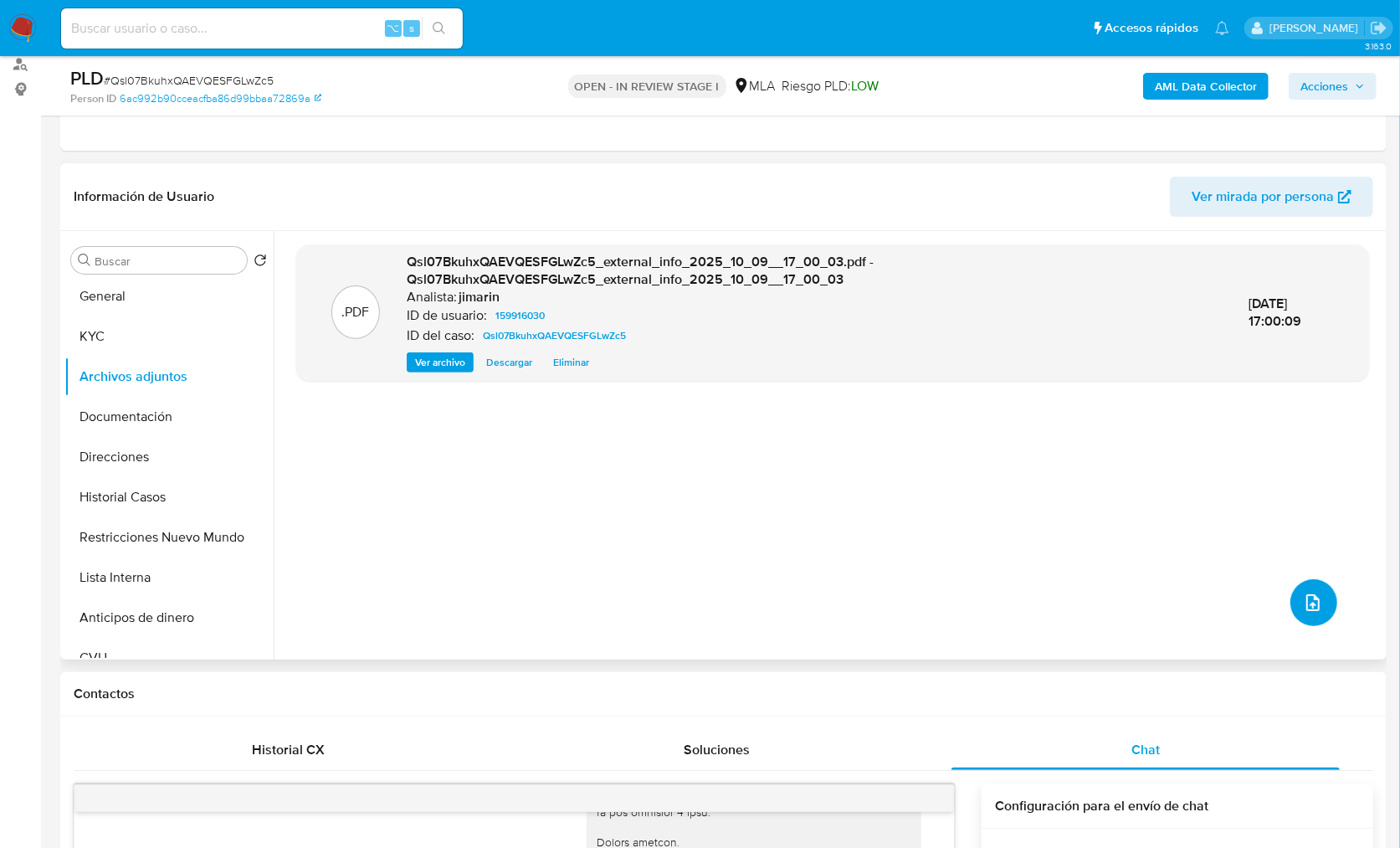
click at [1321, 610] on button "upload-file" at bounding box center [1313, 602] width 47 height 47
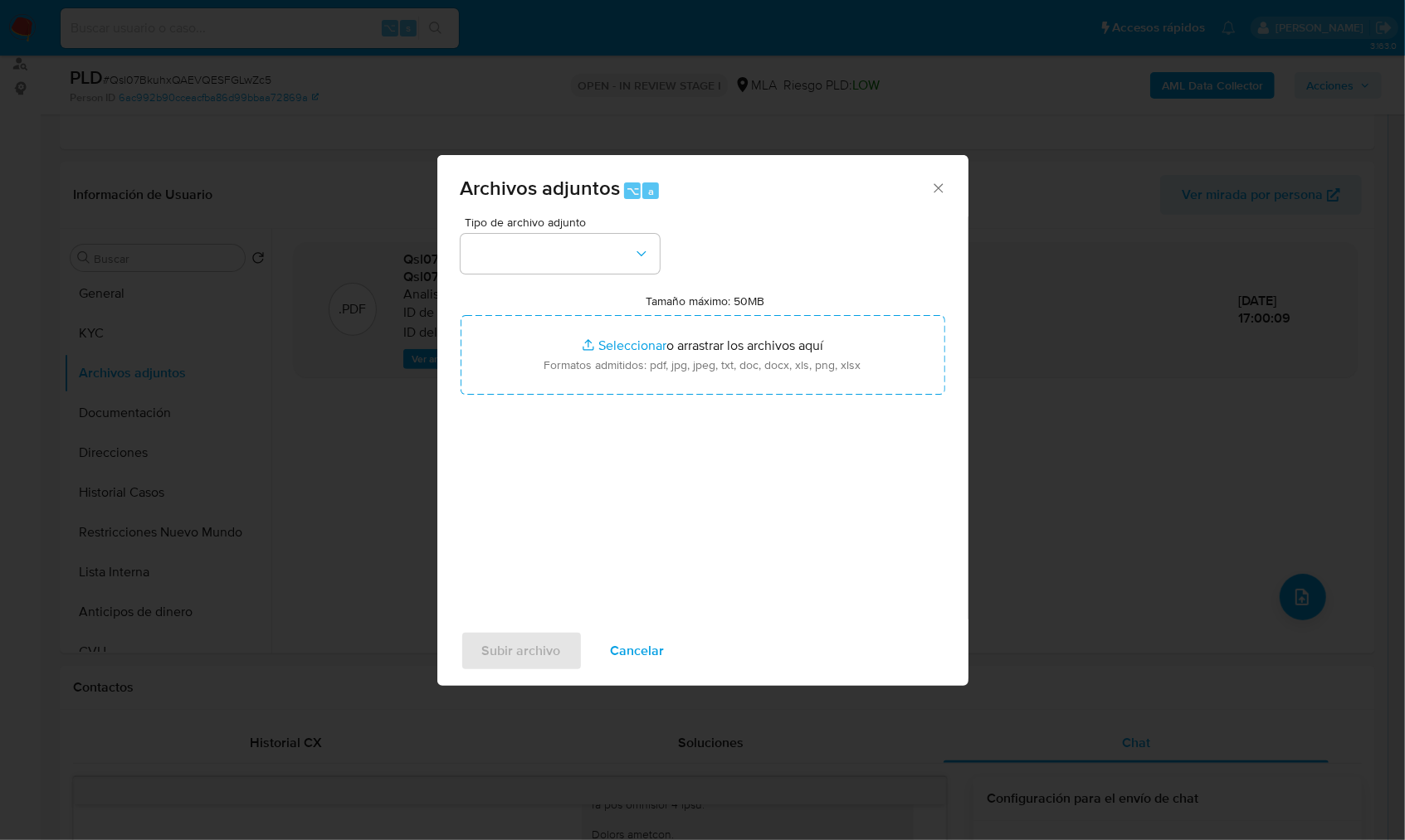
click at [984, 211] on div "Archivos adjuntos ⌥ a Tipo de archivo adjunto Tamaño máximo: 50MB Seleccionar a…" at bounding box center [702, 420] width 1405 height 840
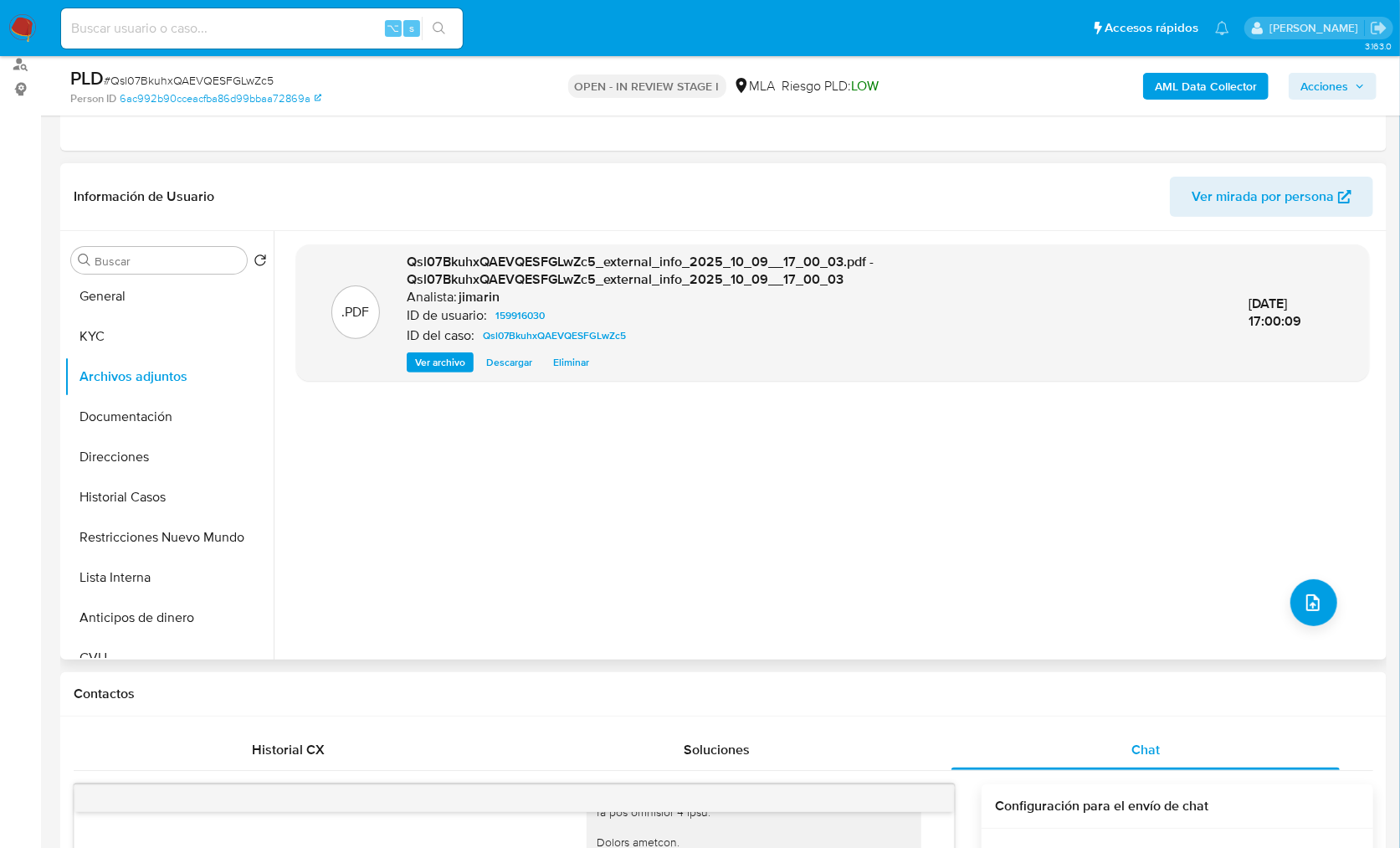
click at [970, 201] on header "Información de Usuario Ver mirada por persona" at bounding box center [723, 196] width 1299 height 41
click at [1303, 596] on icon "upload-file" at bounding box center [1313, 602] width 20 height 20
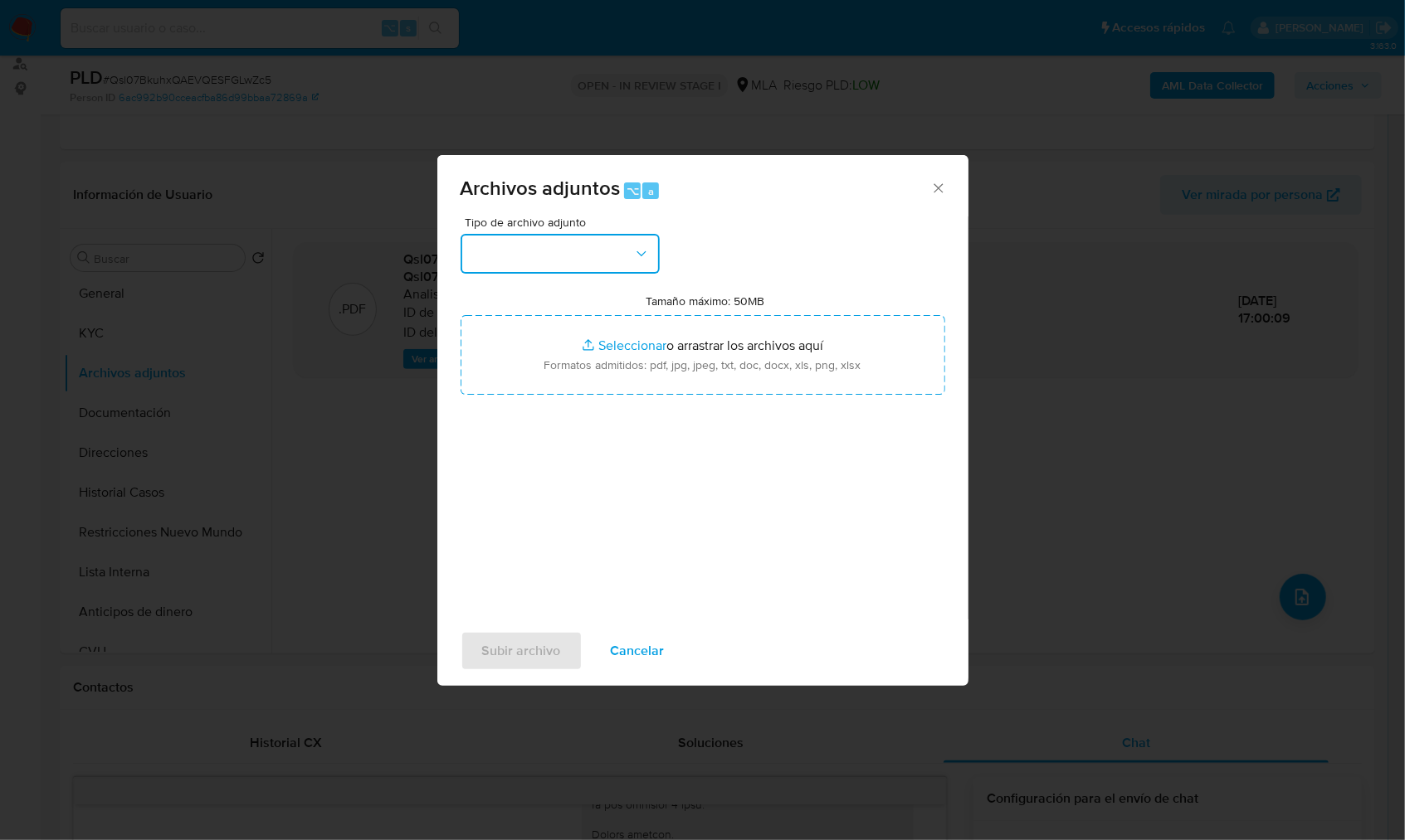
click at [579, 238] on button "button" at bounding box center [560, 253] width 199 height 40
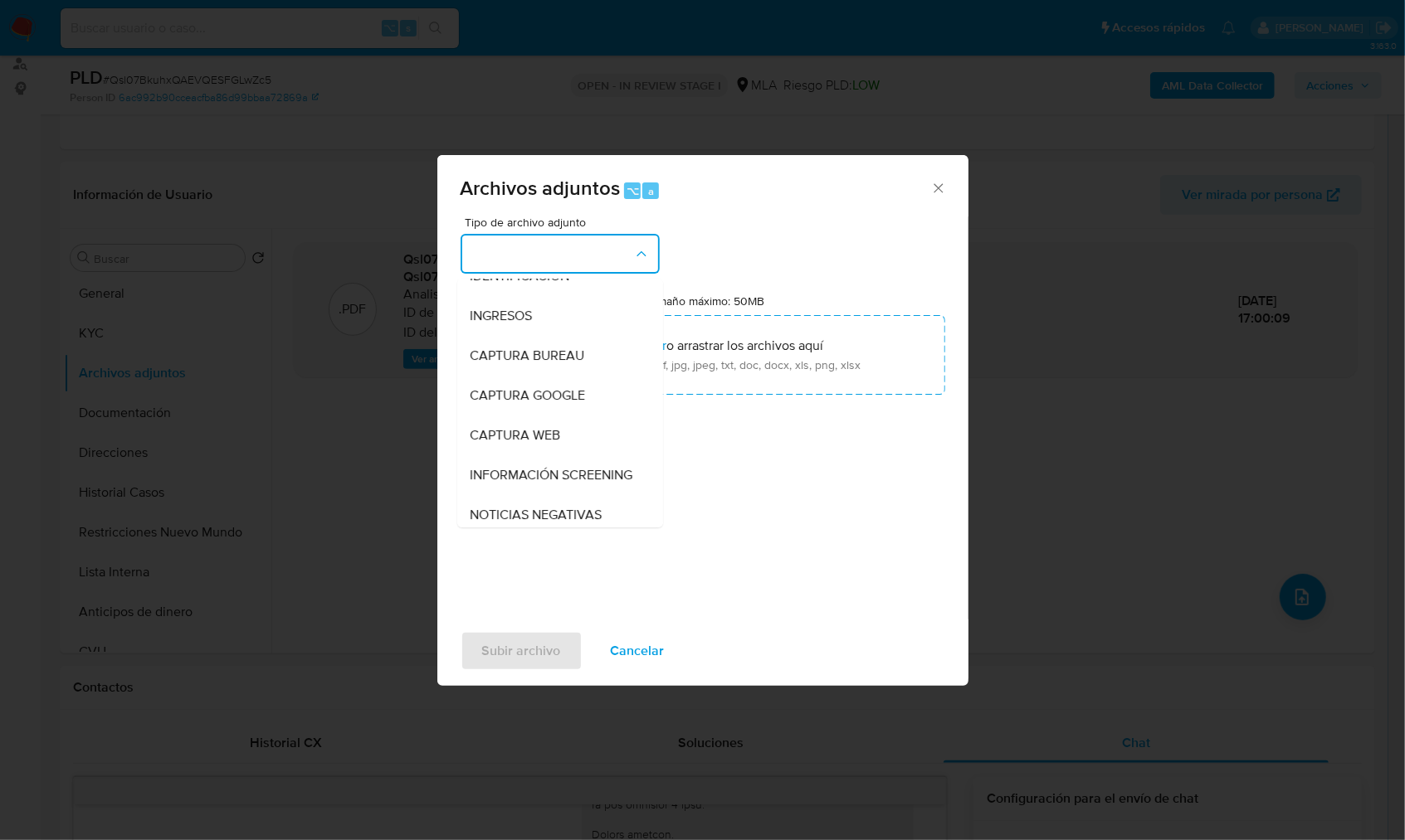
scroll to position [291, 0]
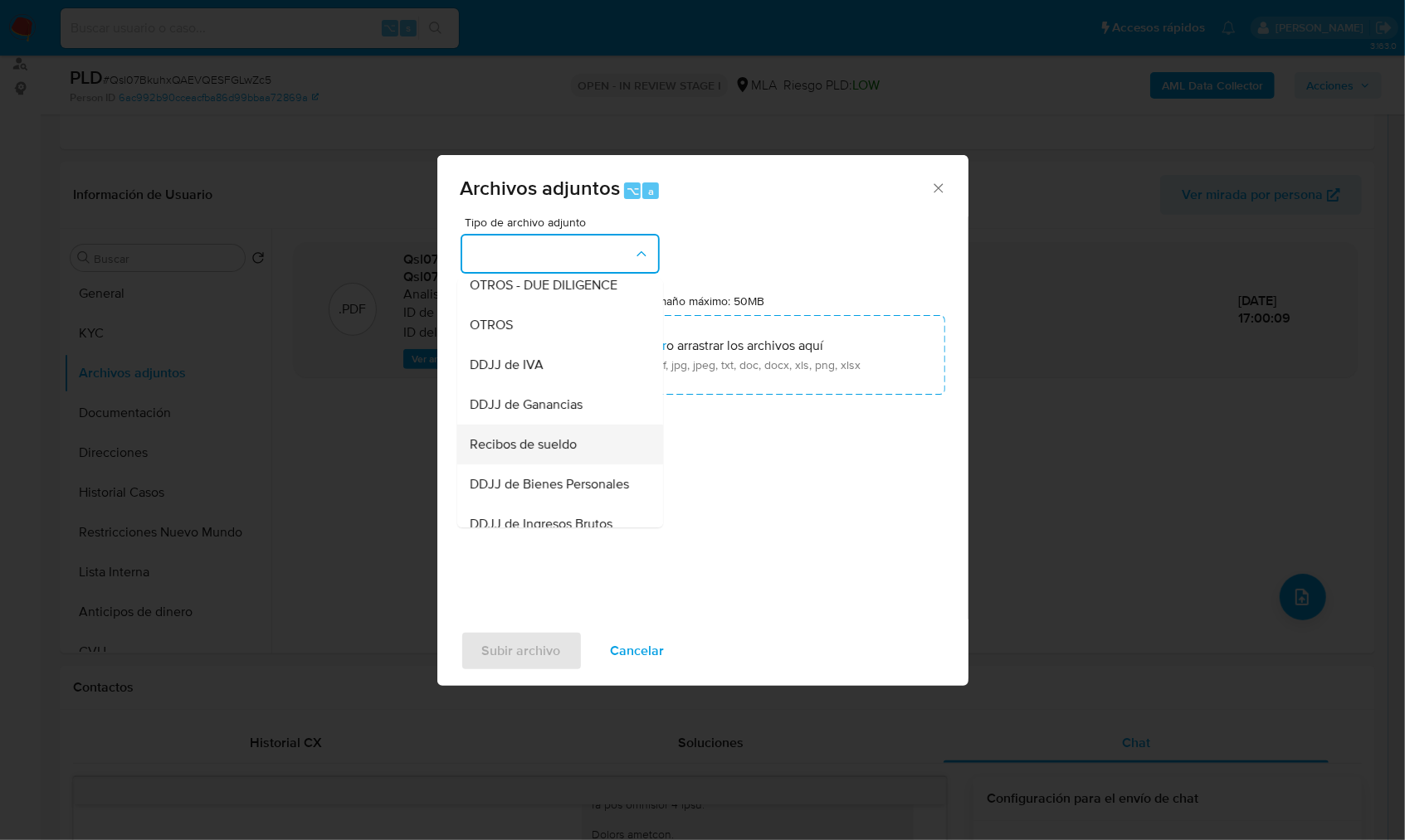
click at [562, 452] on span "Recibos de sueldo" at bounding box center [523, 444] width 107 height 17
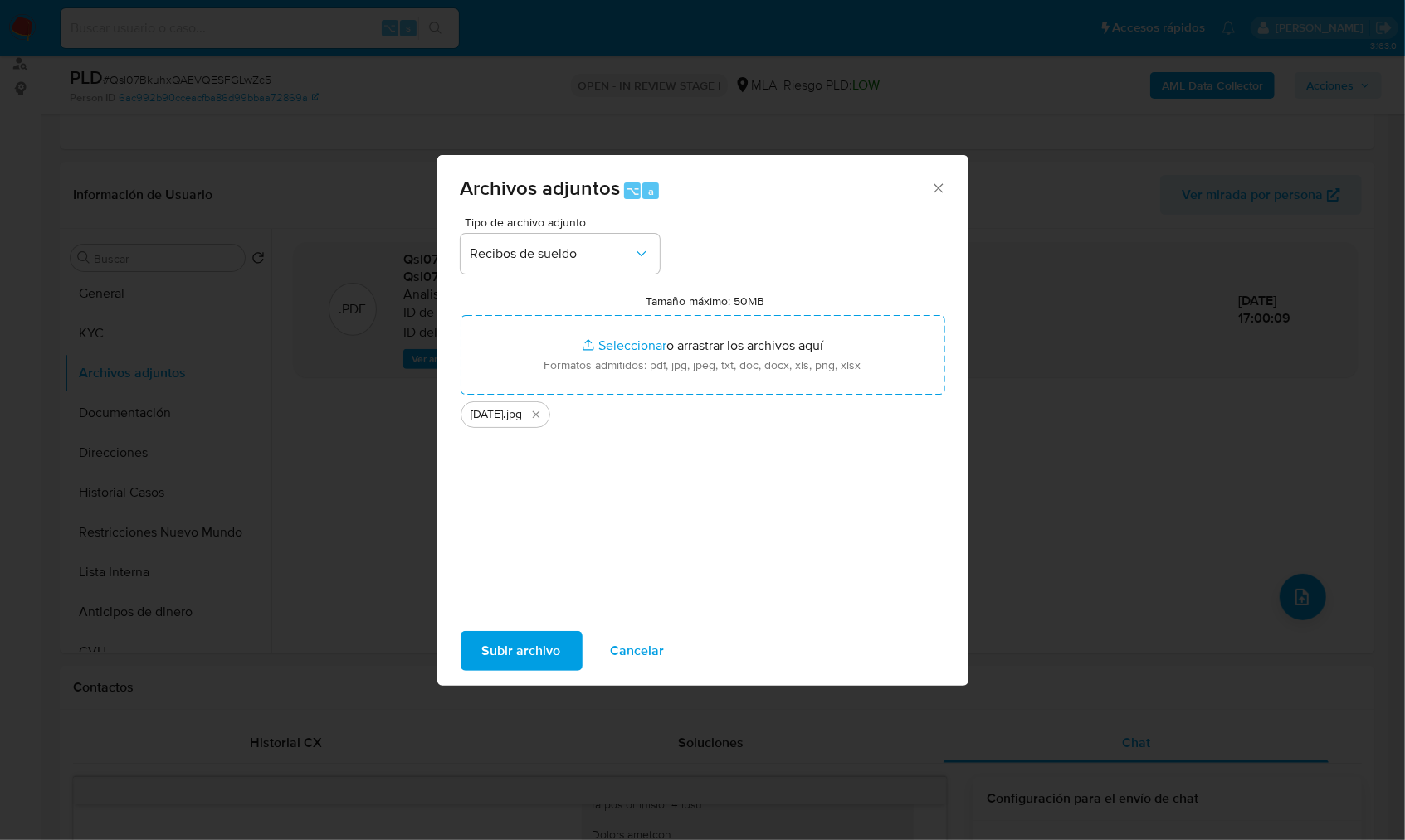
click at [498, 653] on span "Subir archivo" at bounding box center [521, 651] width 79 height 36
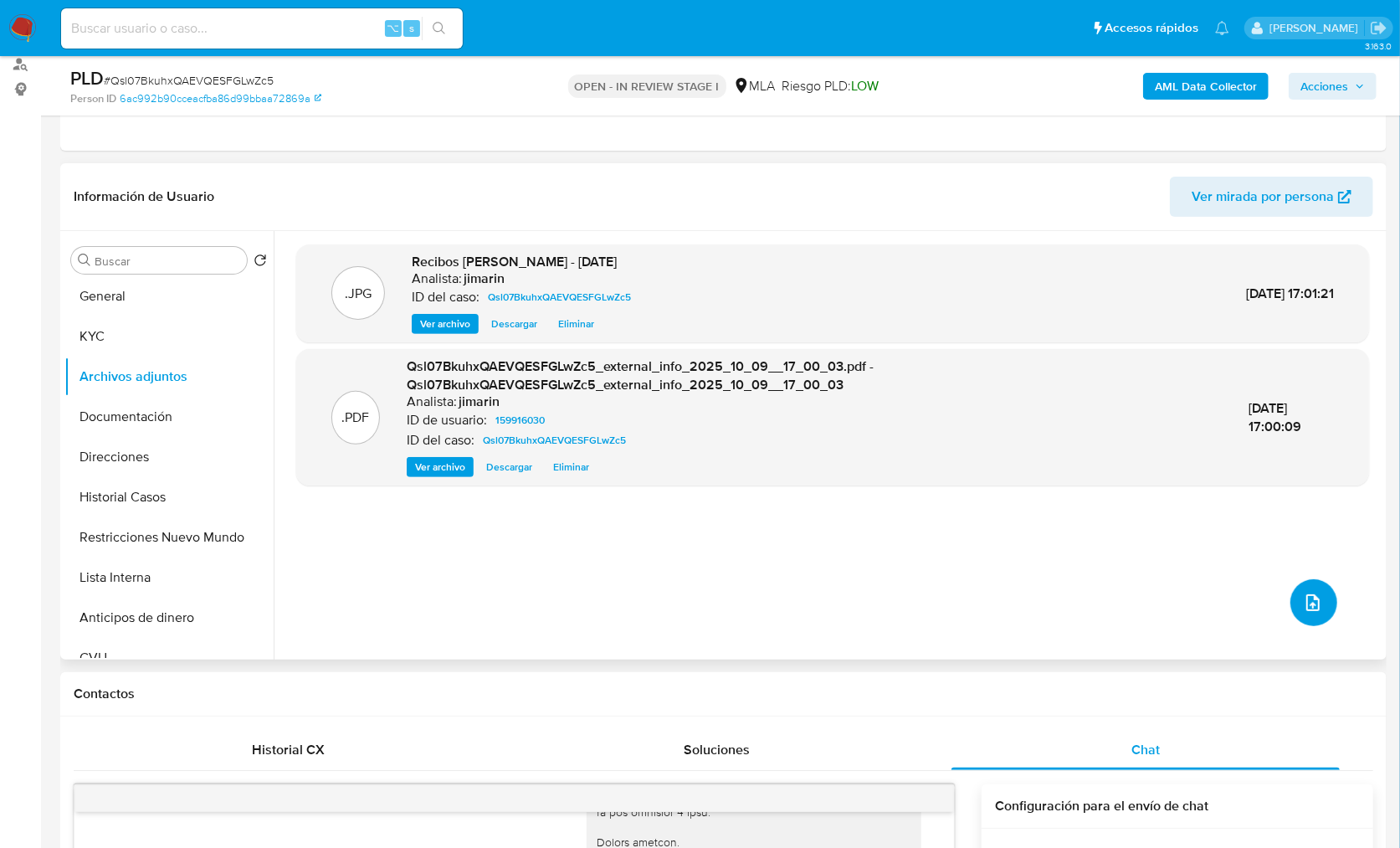
click at [1303, 602] on icon "upload-file" at bounding box center [1313, 602] width 20 height 20
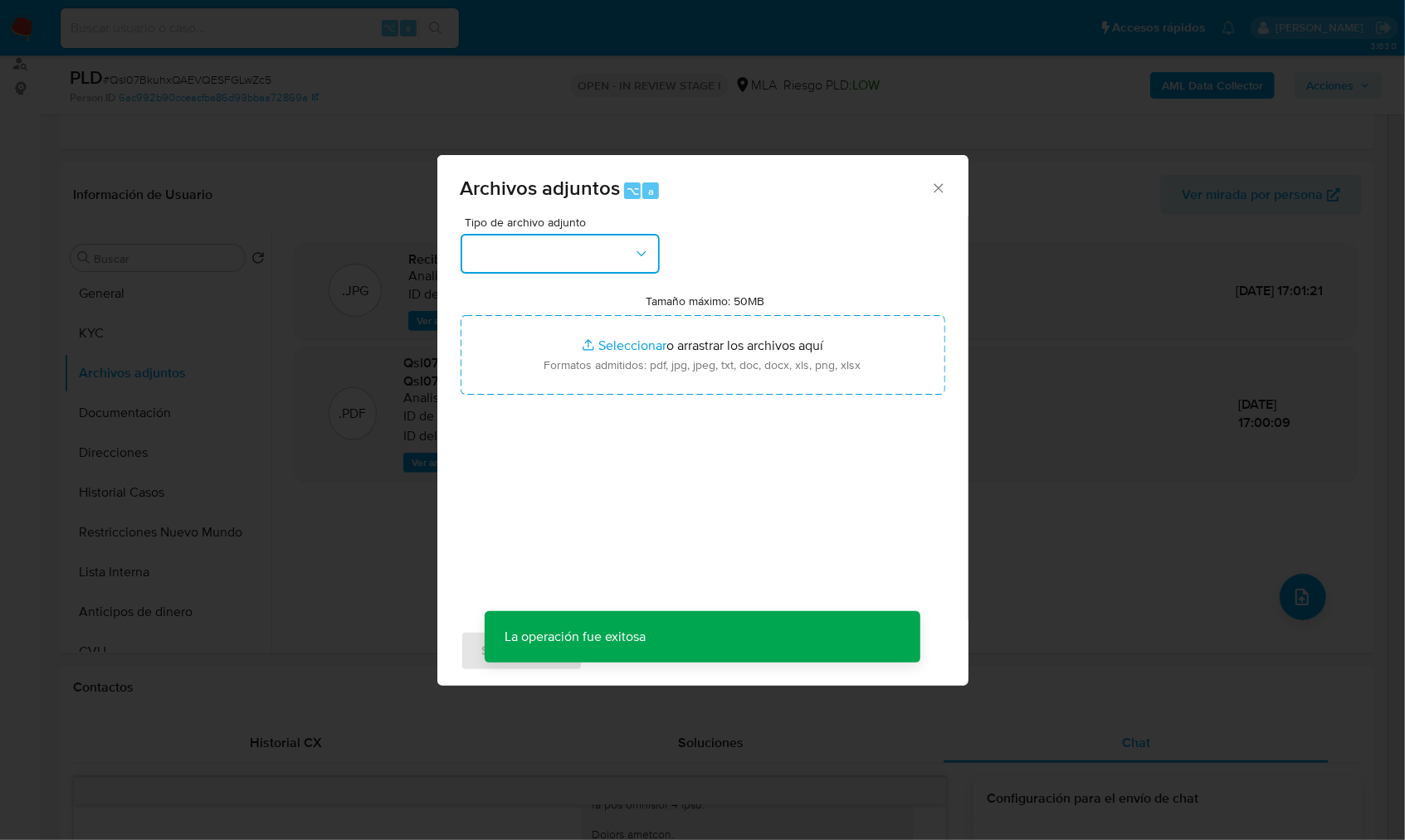
click at [550, 245] on button "button" at bounding box center [560, 253] width 199 height 40
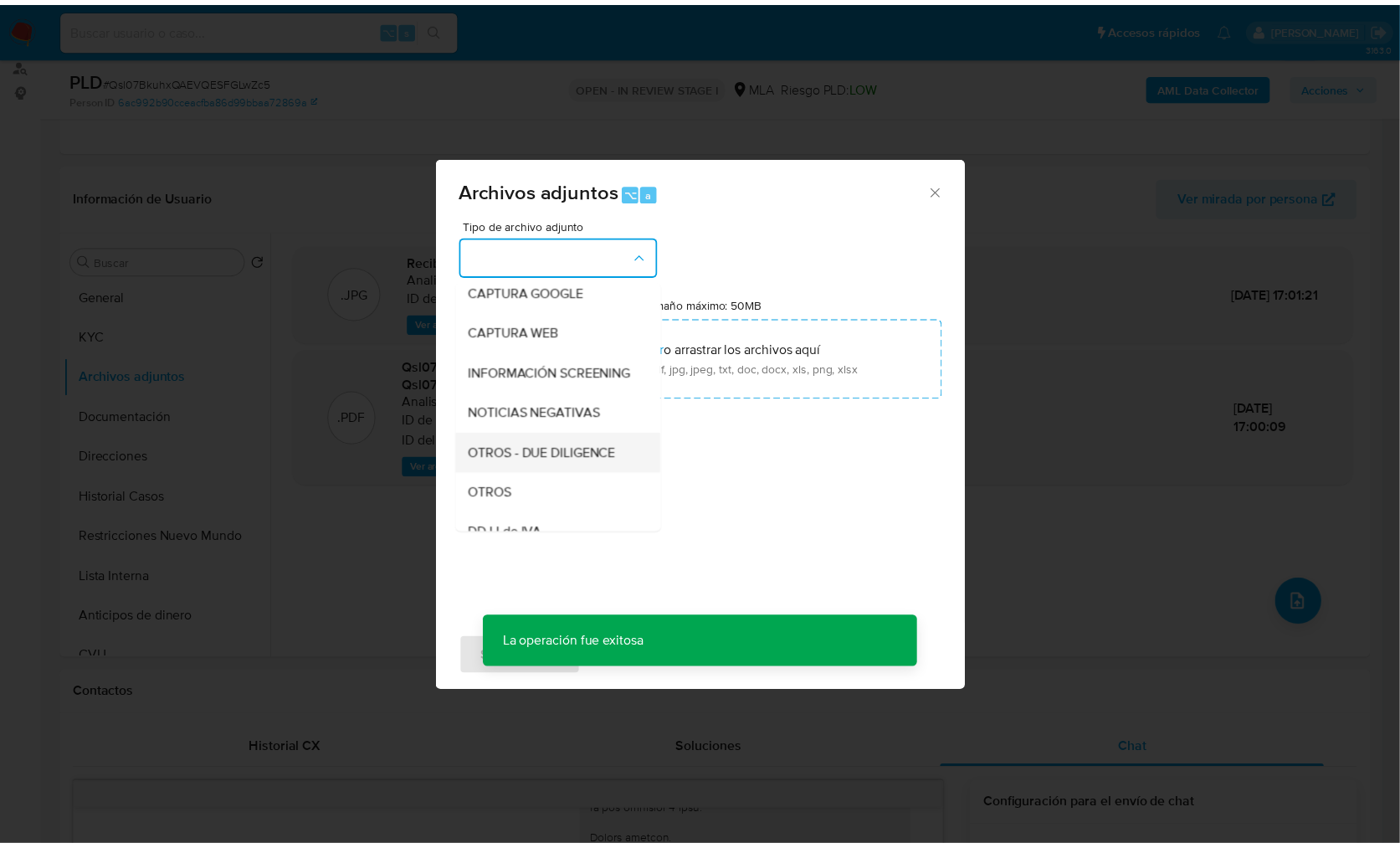
scroll to position [133, 0]
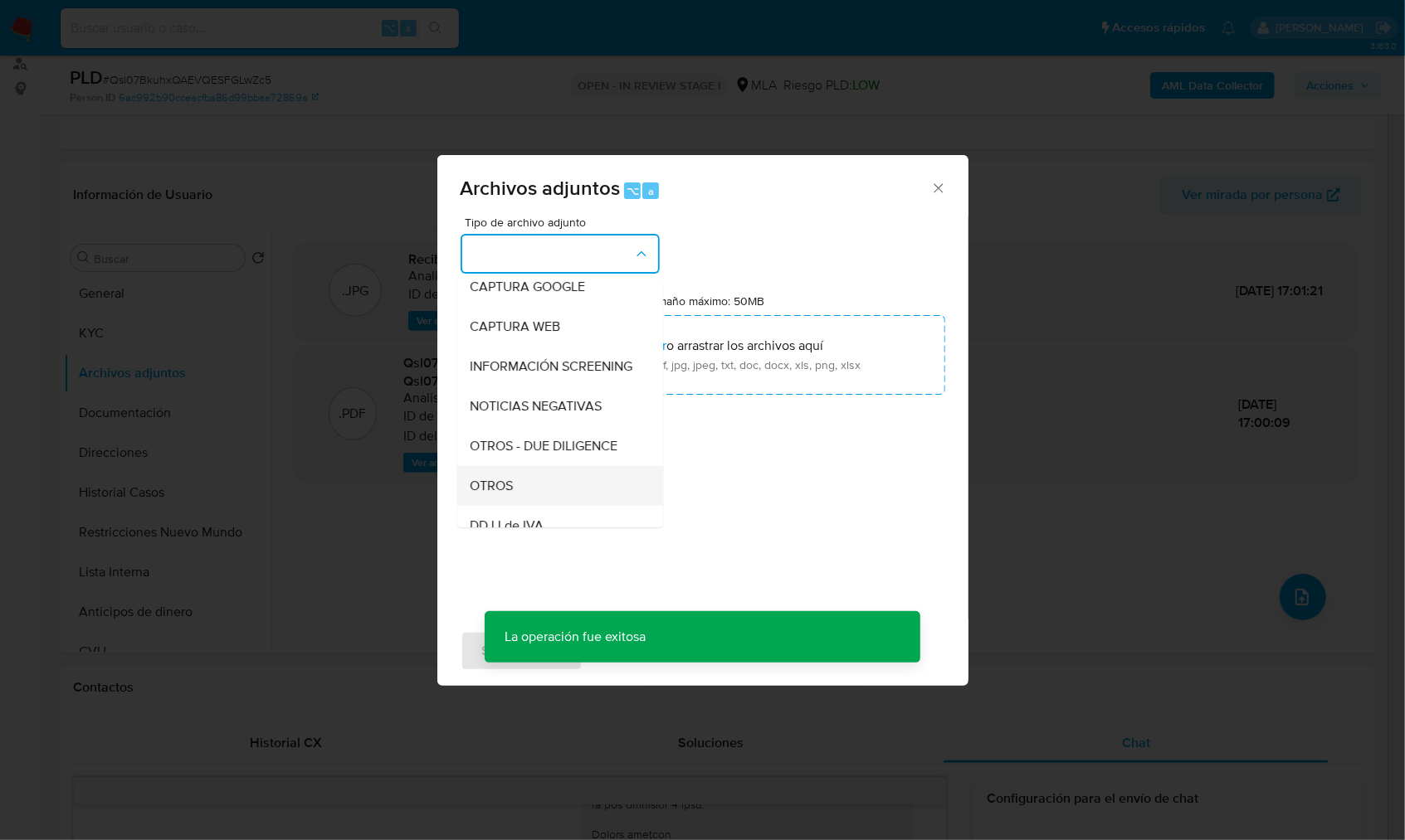
click at [513, 495] on span "OTROS" at bounding box center [492, 486] width 43 height 17
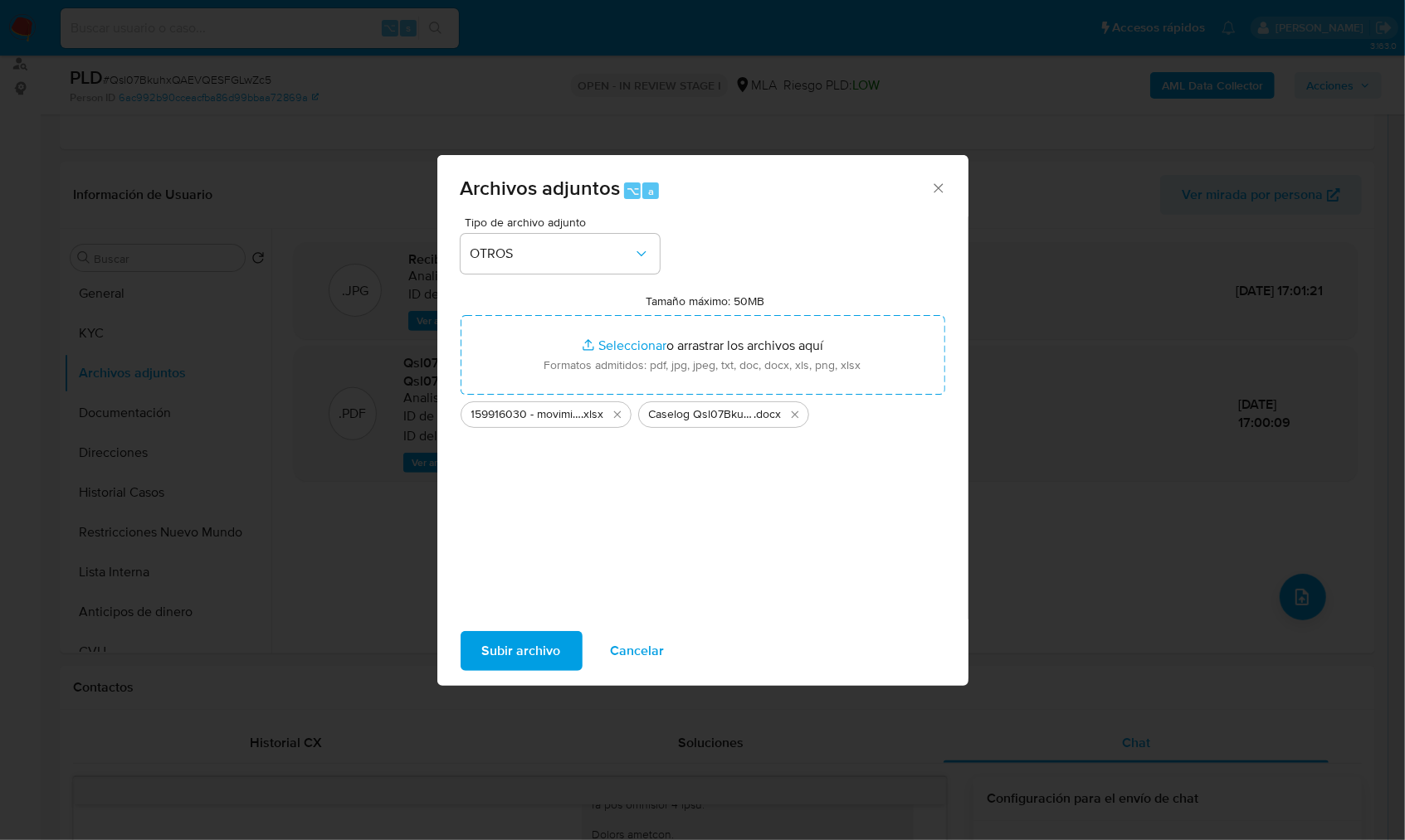
click at [528, 653] on span "Subir archivo" at bounding box center [521, 651] width 79 height 36
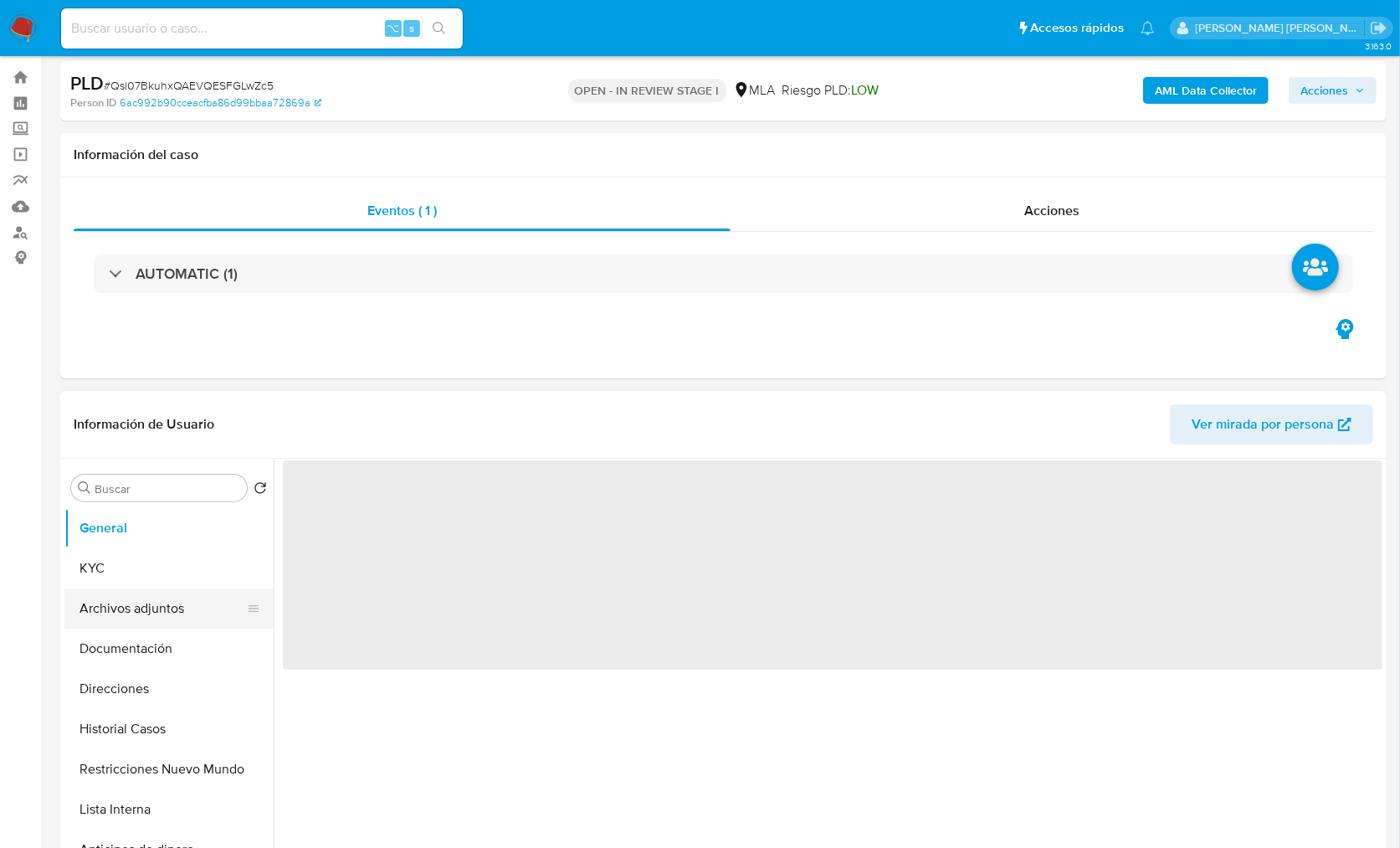
click at [116, 608] on button "Archivos adjuntos" at bounding box center [162, 608] width 196 height 41
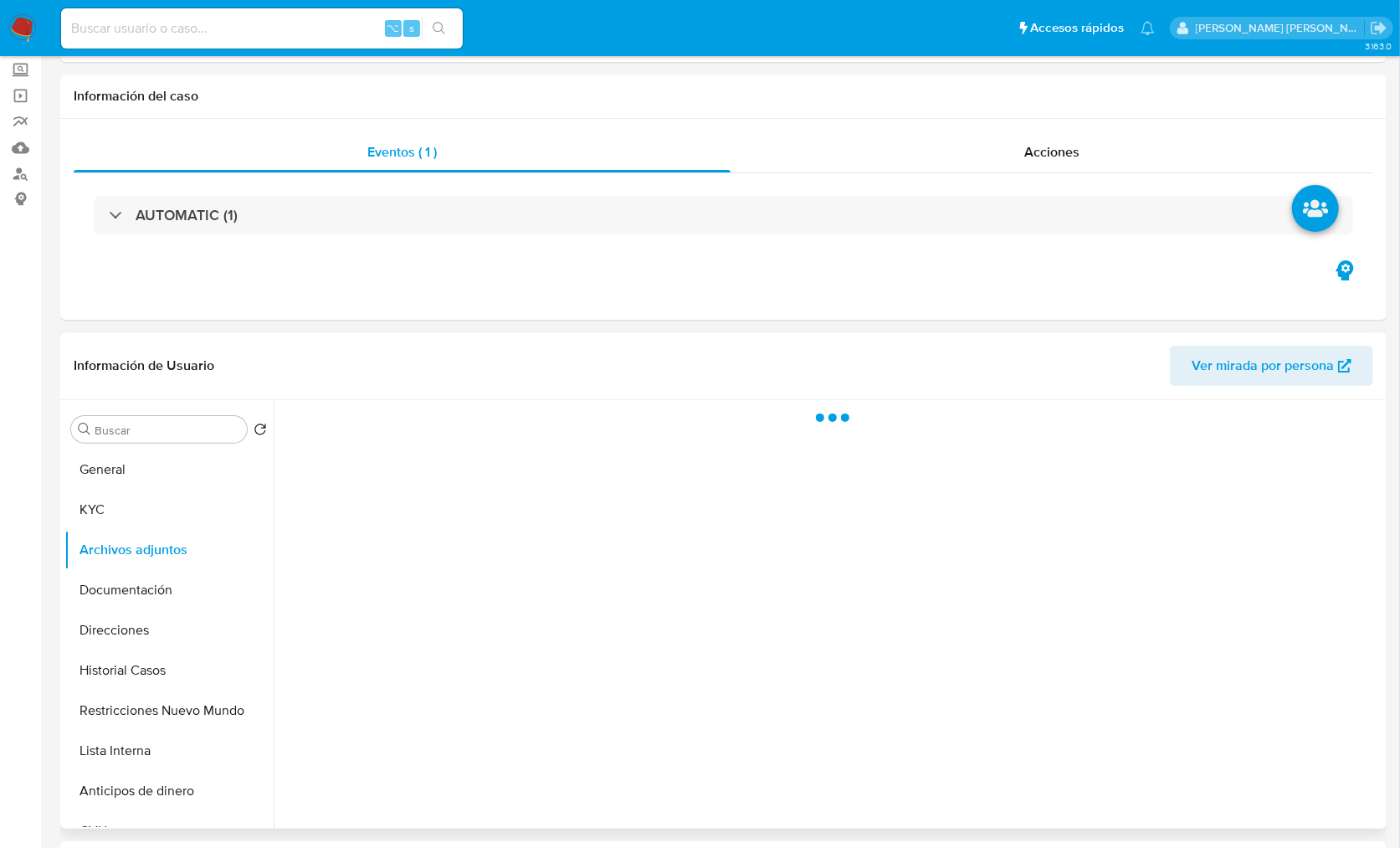
select select "10"
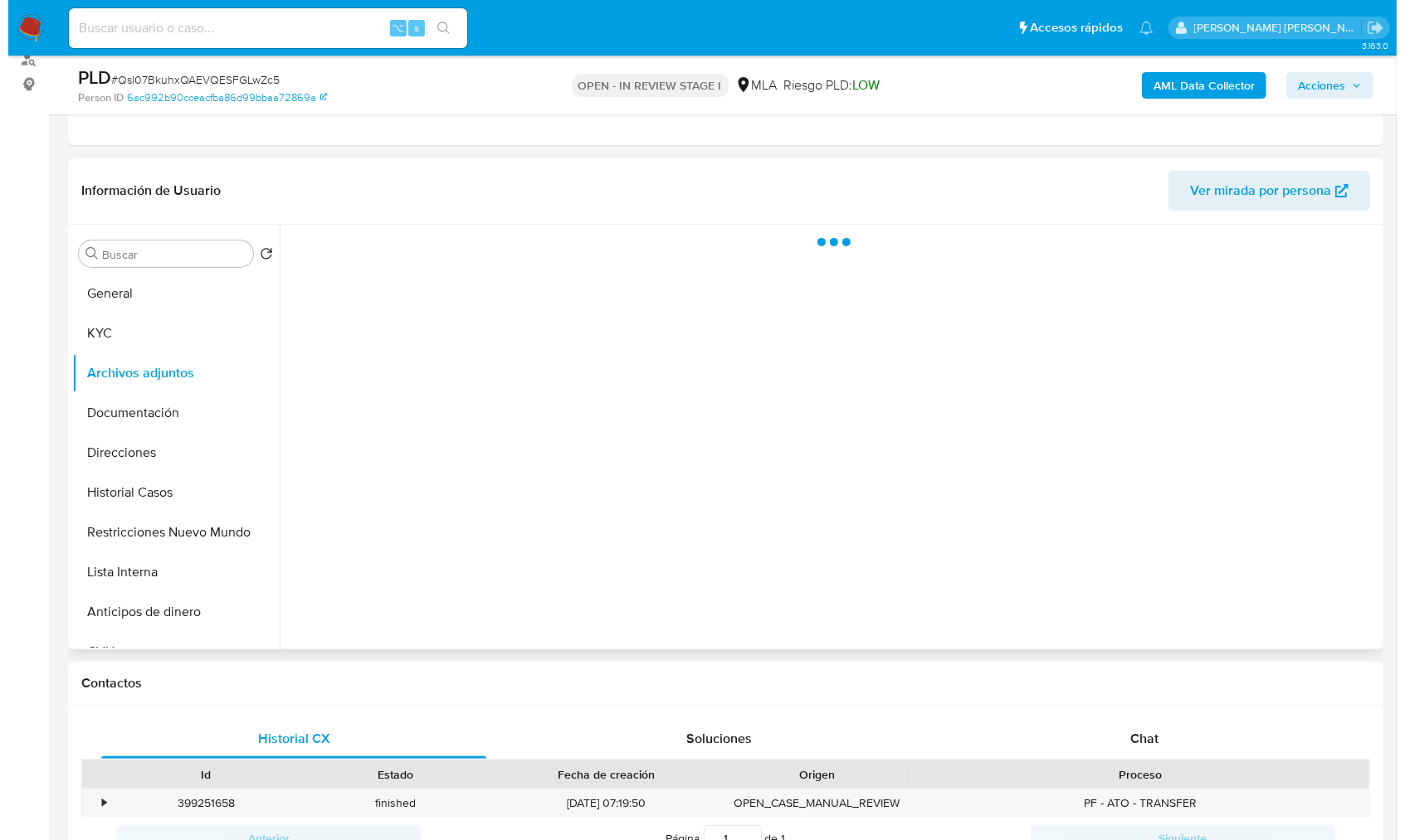
scroll to position [85, 0]
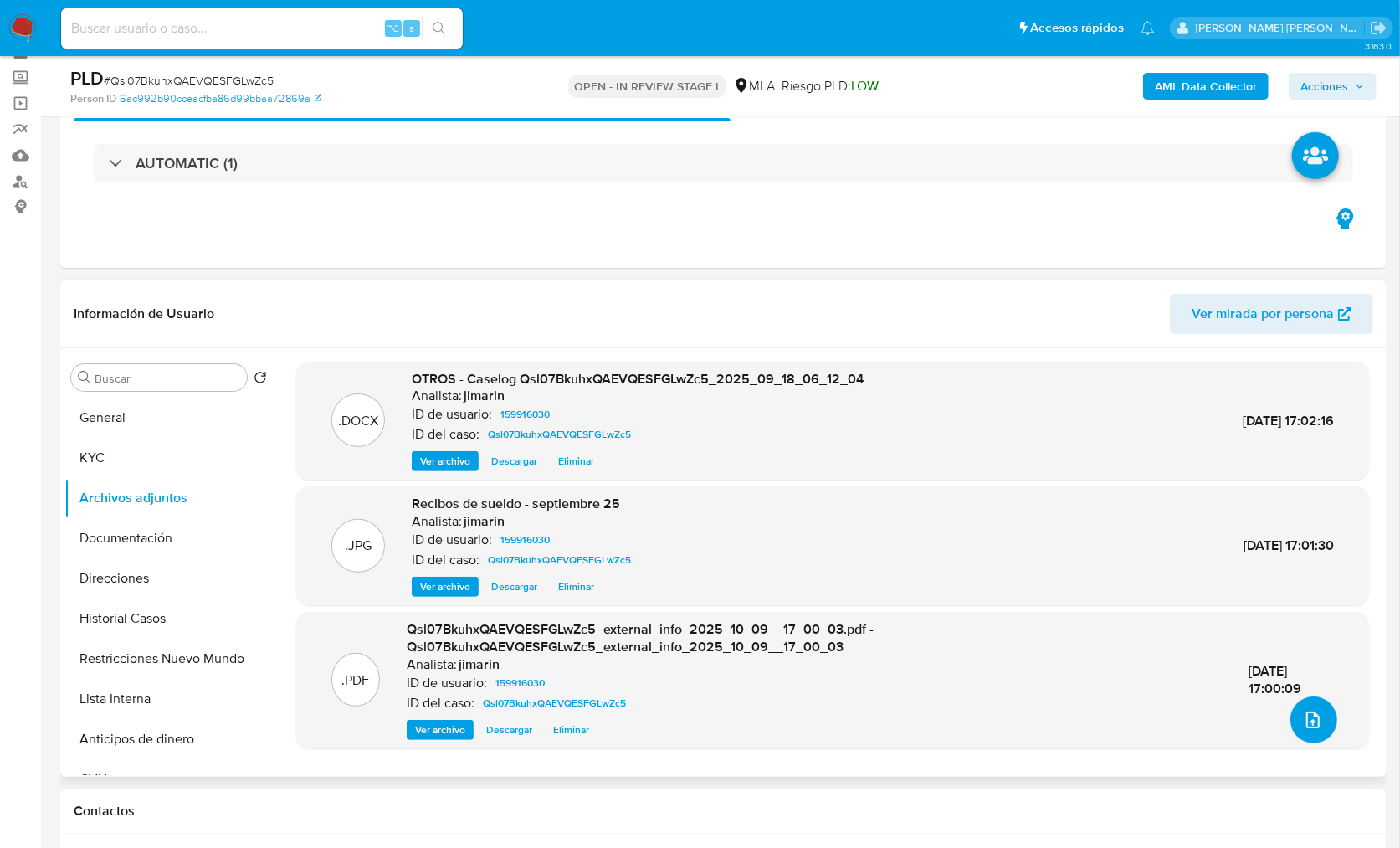
click at [1318, 730] on button "upload-file" at bounding box center [1313, 719] width 47 height 47
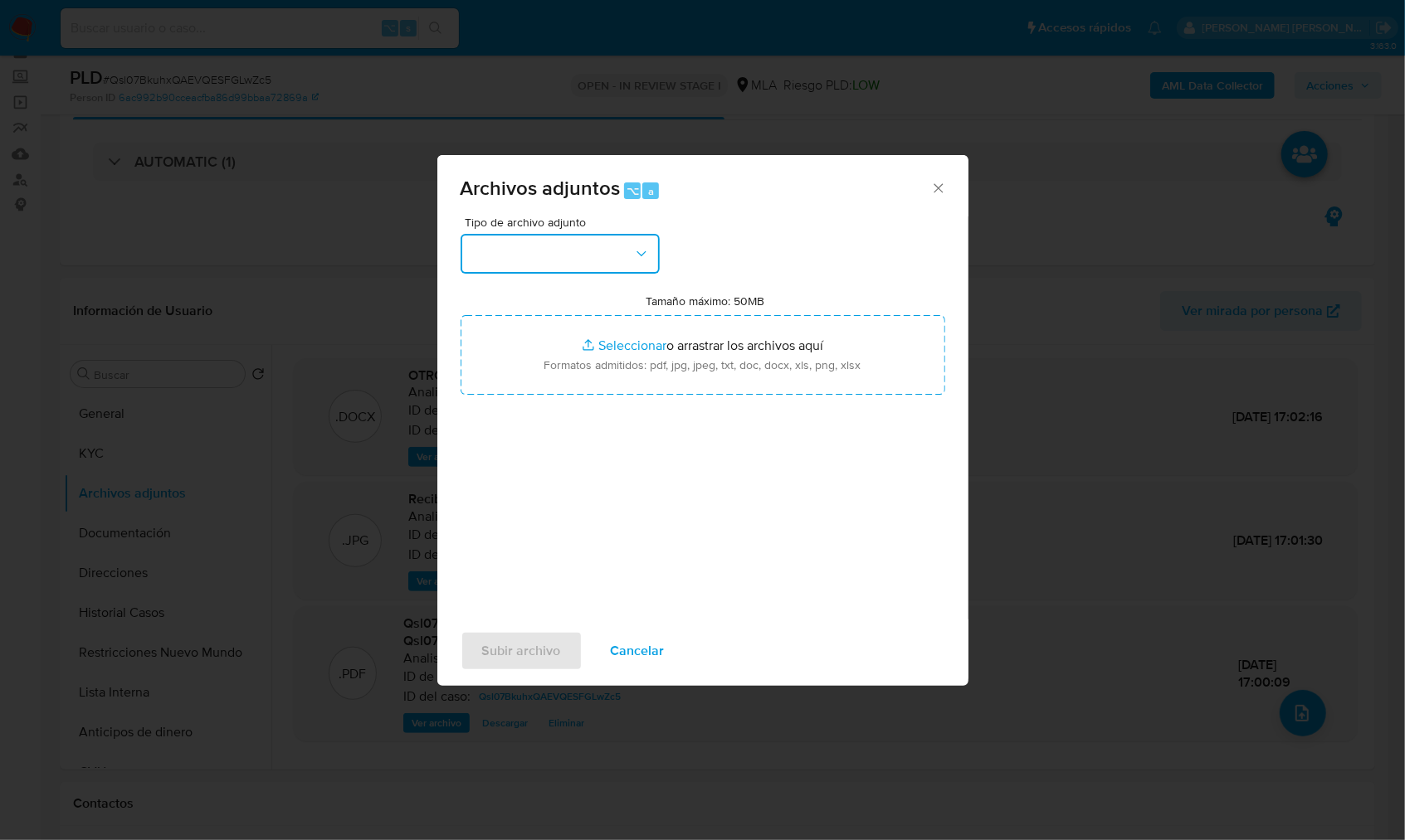
click at [587, 249] on button "button" at bounding box center [560, 253] width 199 height 40
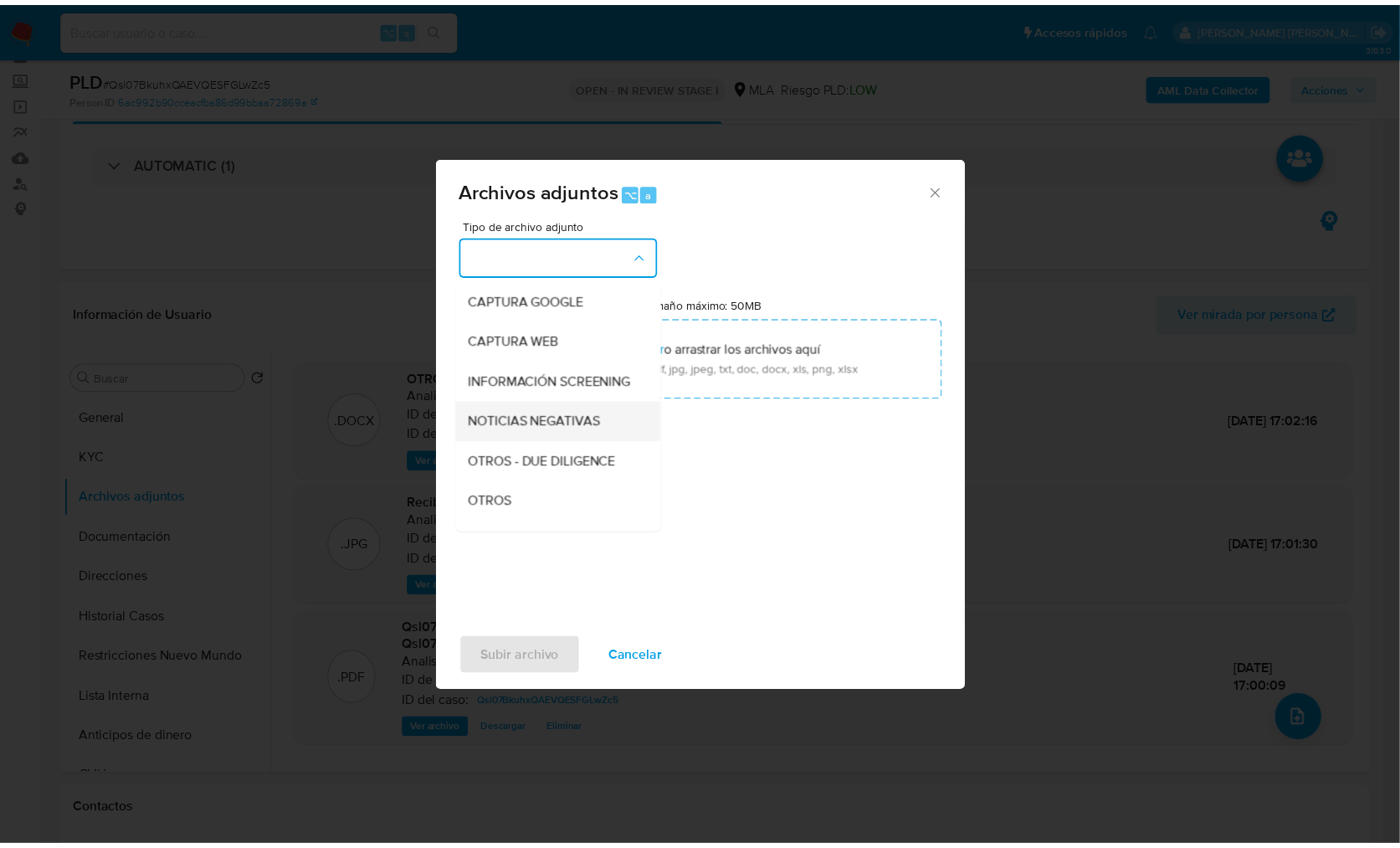
scroll to position [143, 0]
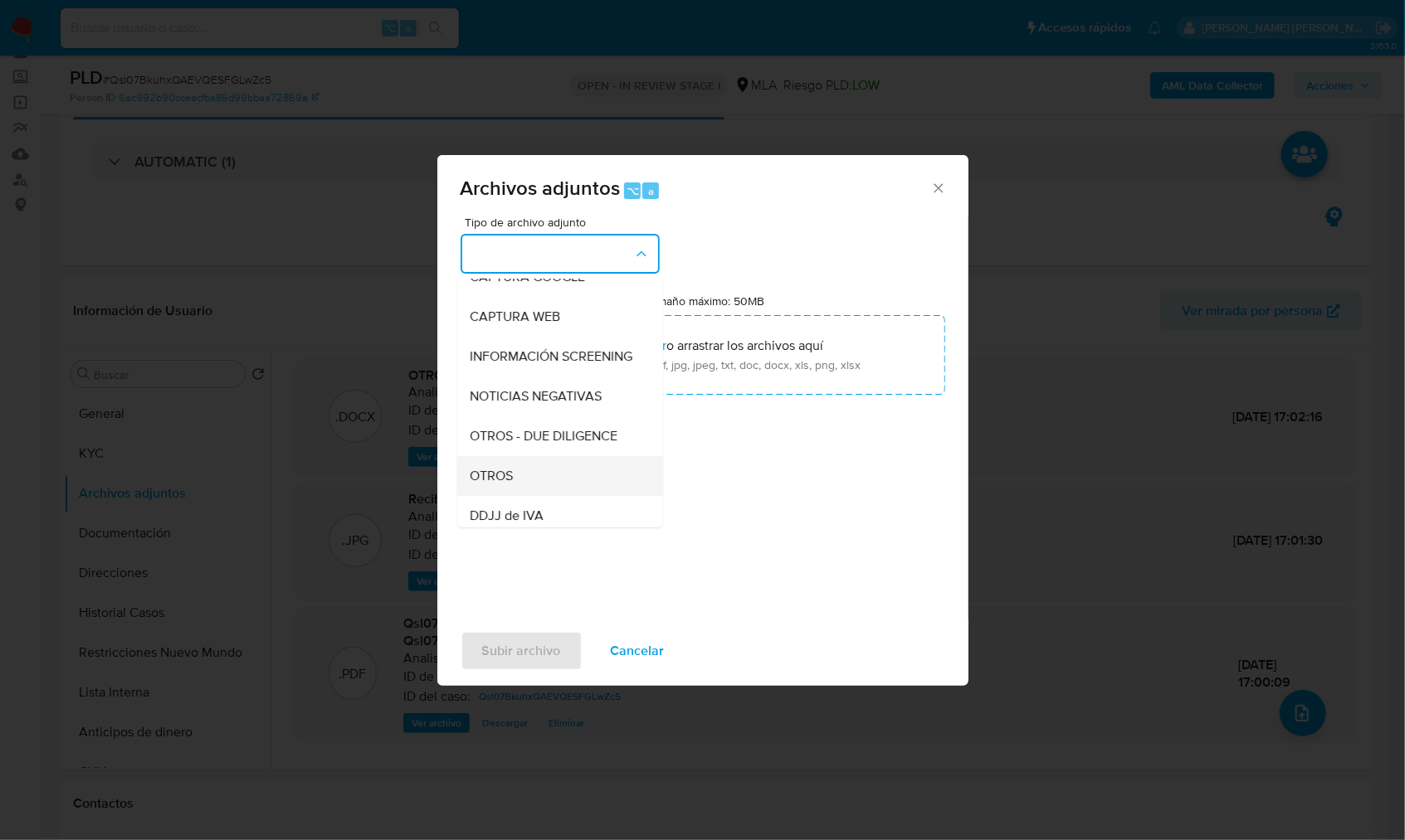
click at [507, 484] on span "OTROS" at bounding box center [492, 476] width 43 height 17
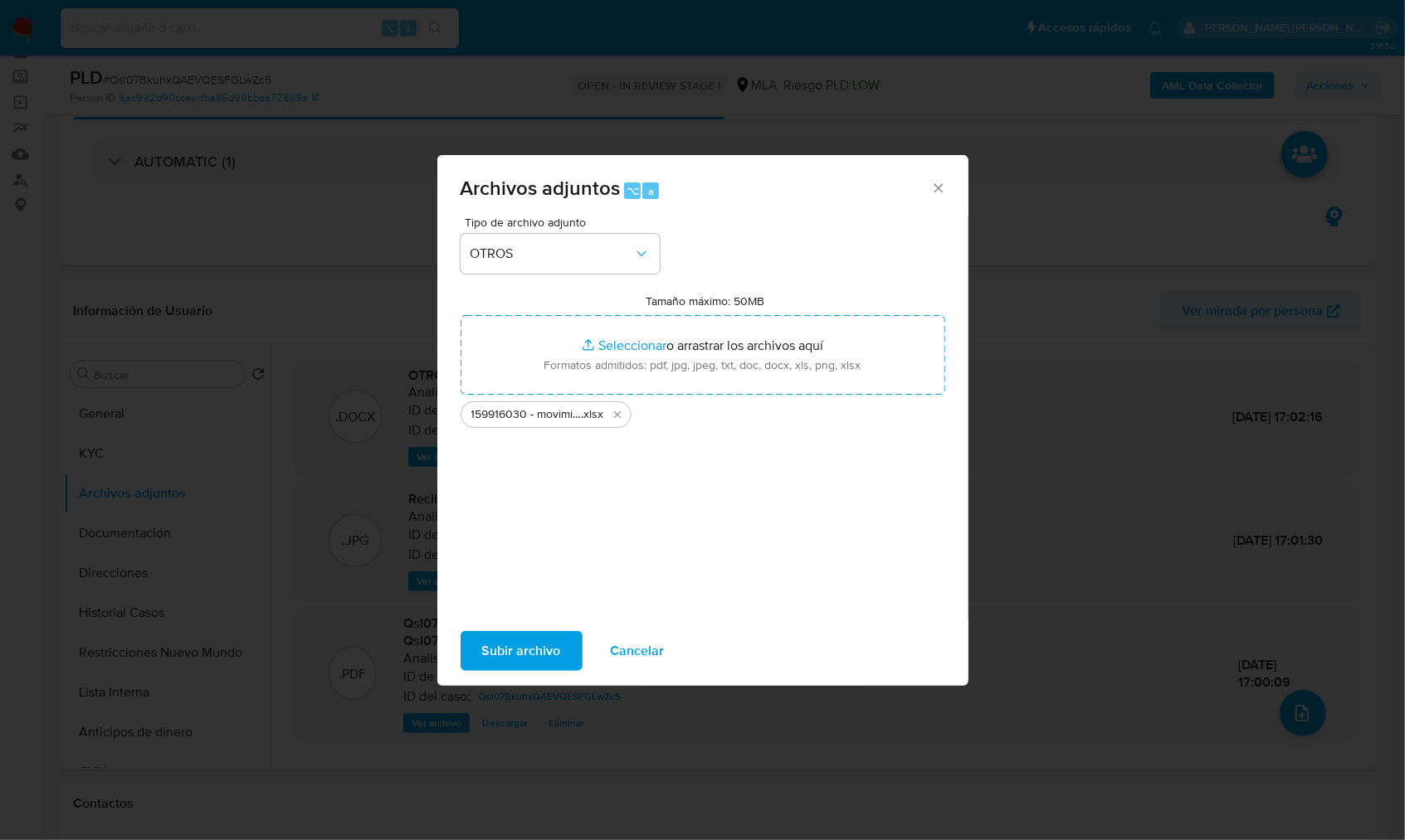
click at [505, 651] on span "Subir archivo" at bounding box center [521, 651] width 79 height 36
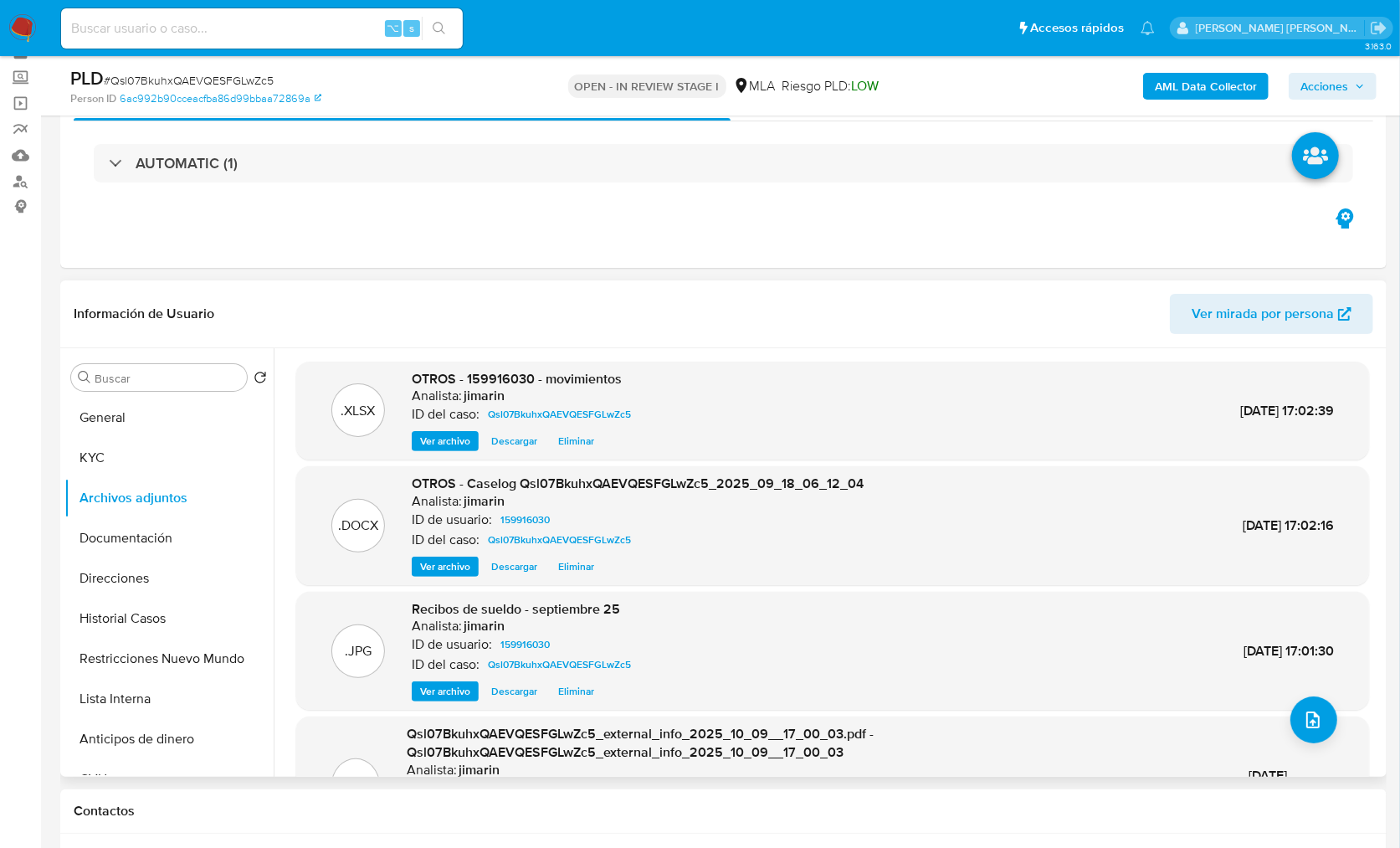
click at [592, 308] on header "Información de Usuario Ver mirada por persona" at bounding box center [723, 314] width 1299 height 41
click at [1328, 112] on div "PLD # Qsl07BkuhxQAEVQESFGLwZc5 Person ID 6ac992b90cceacfba86d99bbaa72869a OPEN …" at bounding box center [723, 86] width 1326 height 59
click at [1332, 98] on span "Acciones" at bounding box center [1324, 86] width 48 height 27
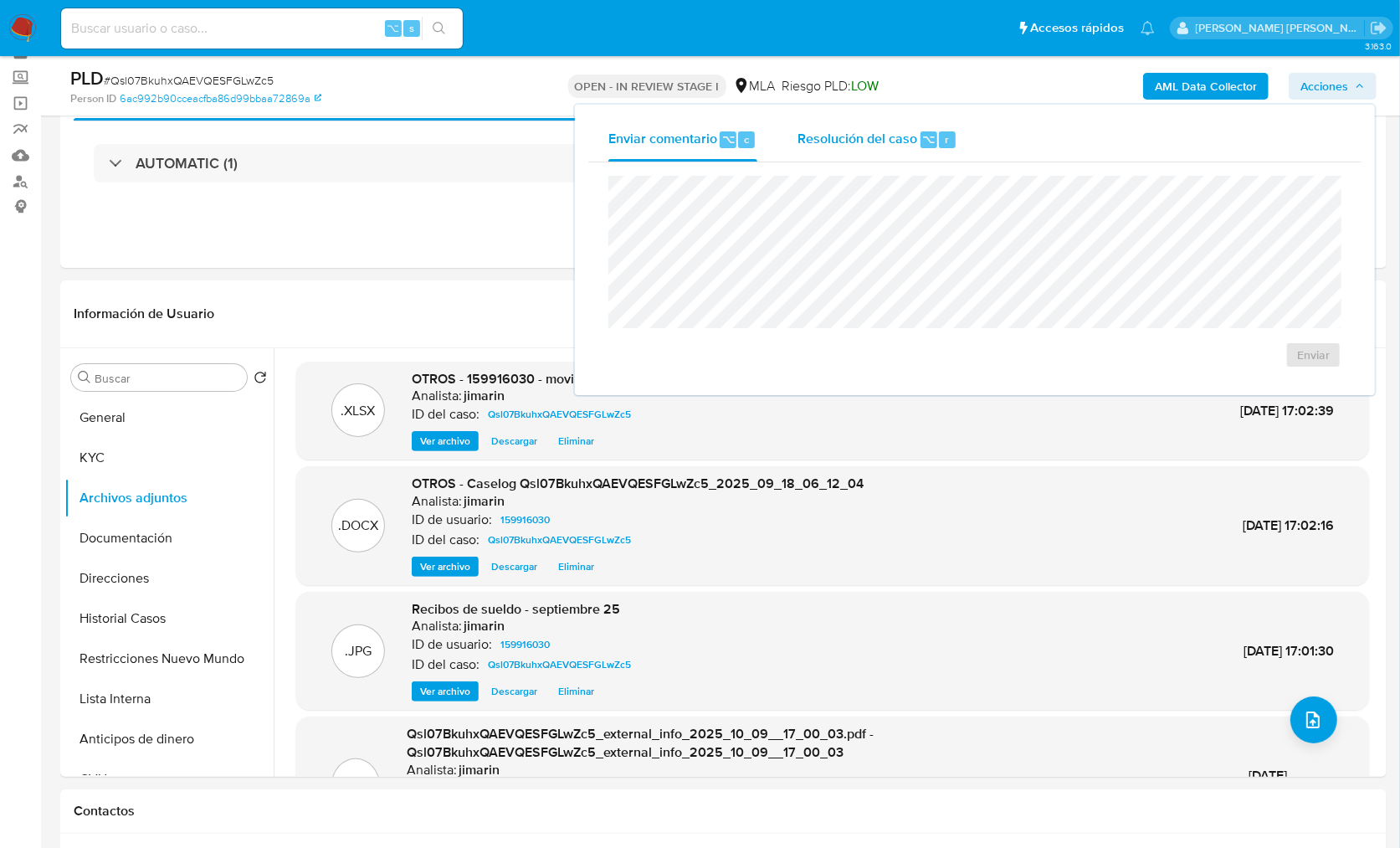
click at [906, 125] on div "Resolución del caso ⌥ r" at bounding box center [876, 140] width 159 height 44
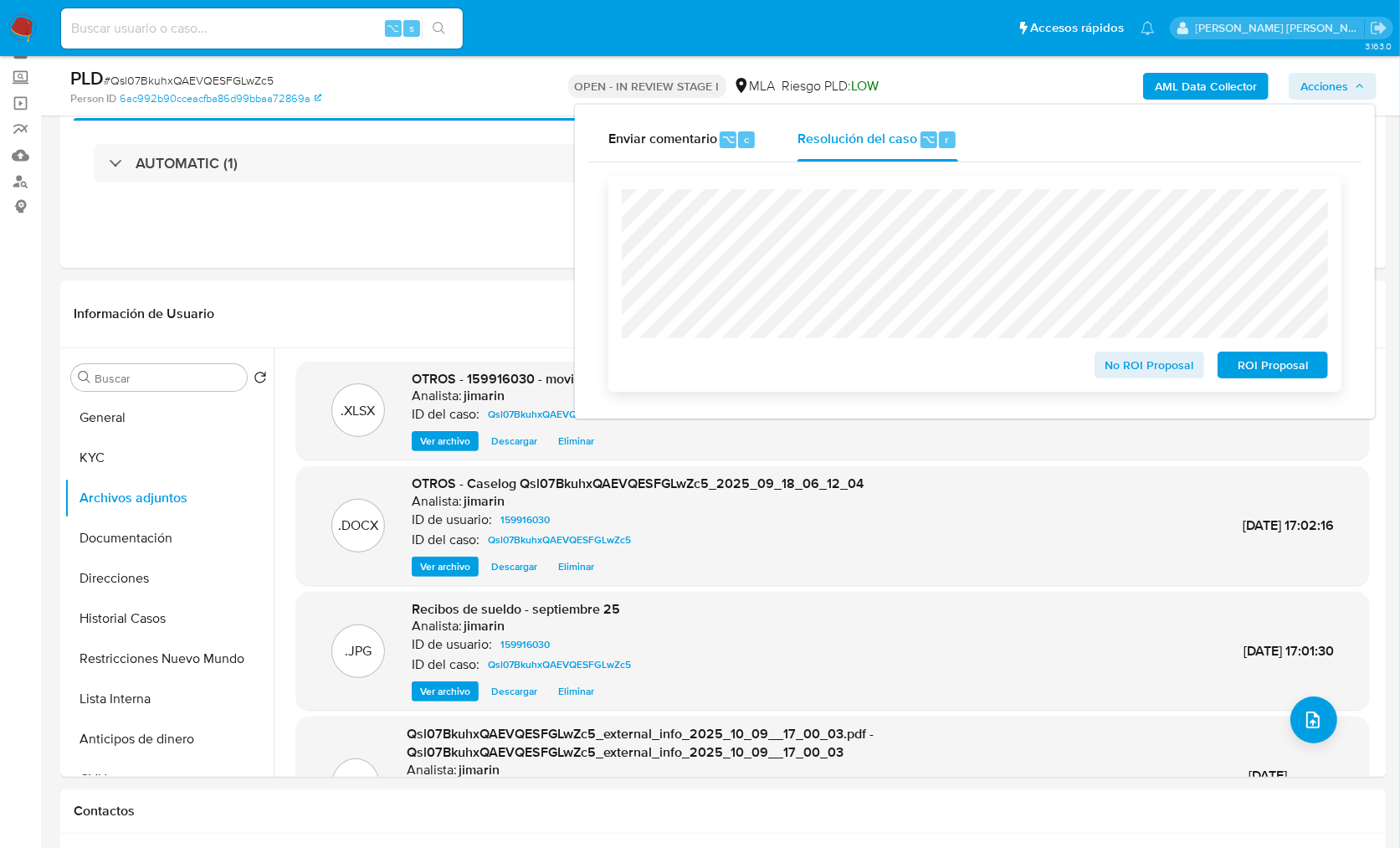
click at [1149, 369] on span "No ROI Proposal" at bounding box center [1150, 366] width 87 height 24
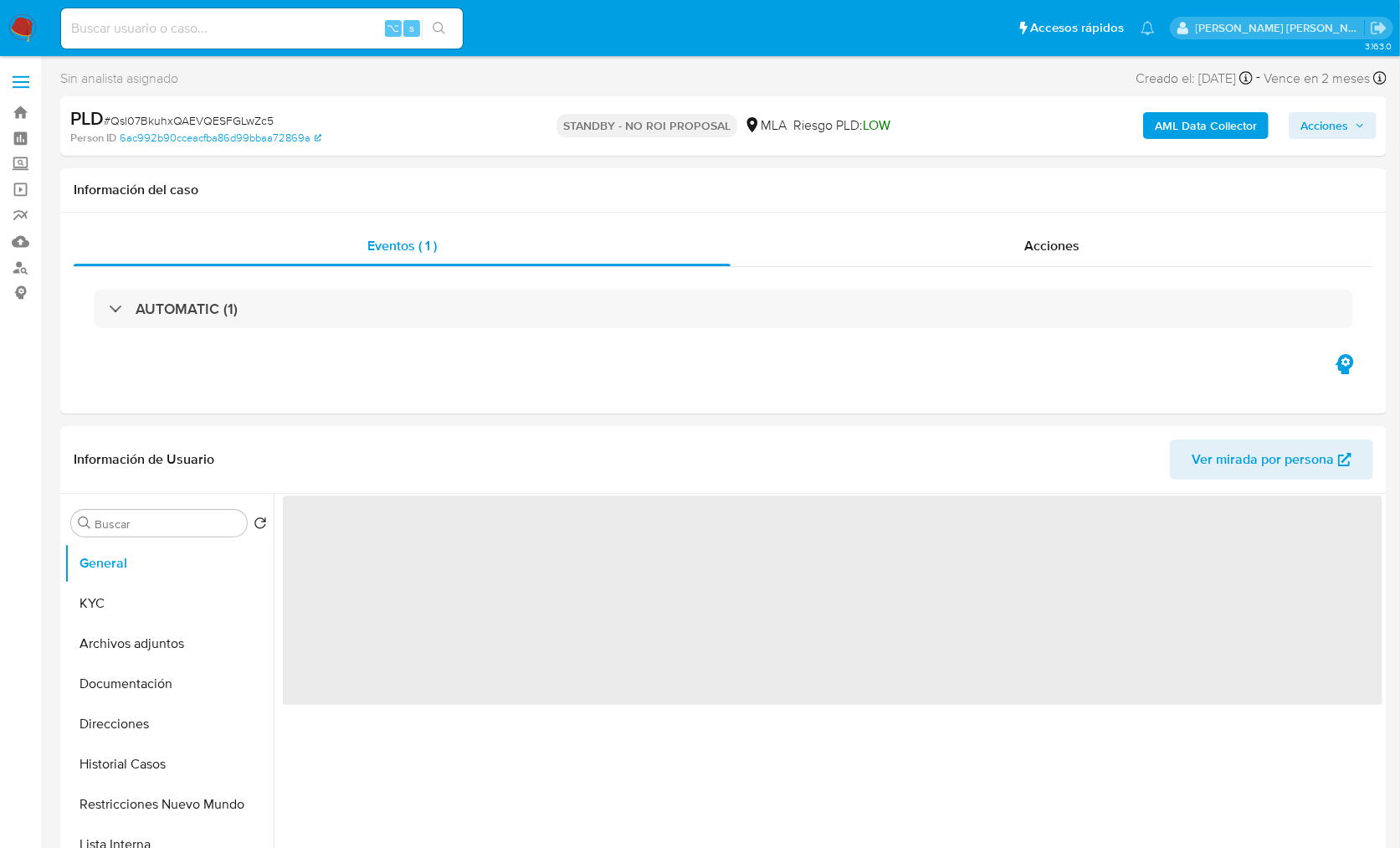
select select "10"
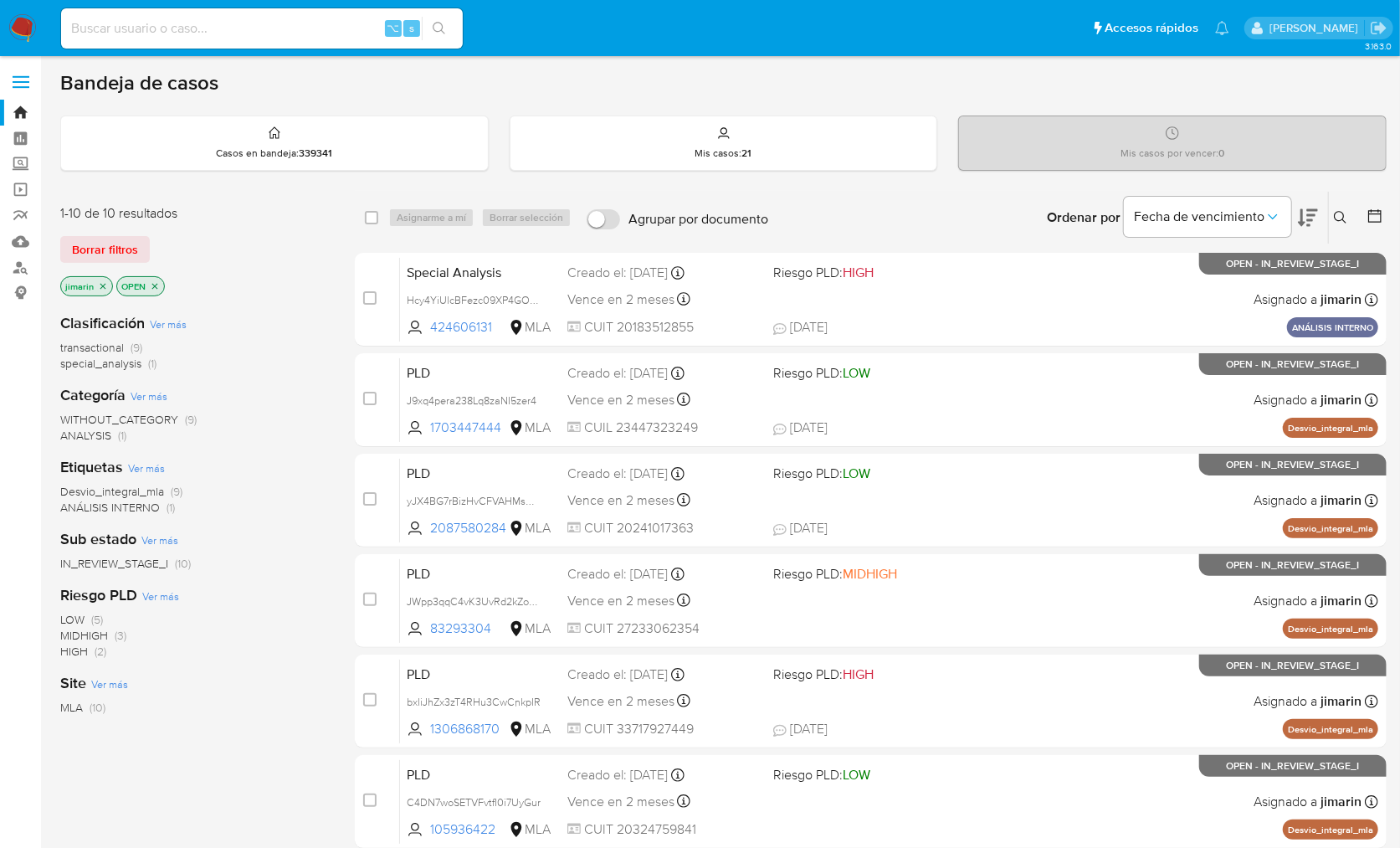
click at [155, 281] on icon "close-filter" at bounding box center [154, 286] width 10 height 10
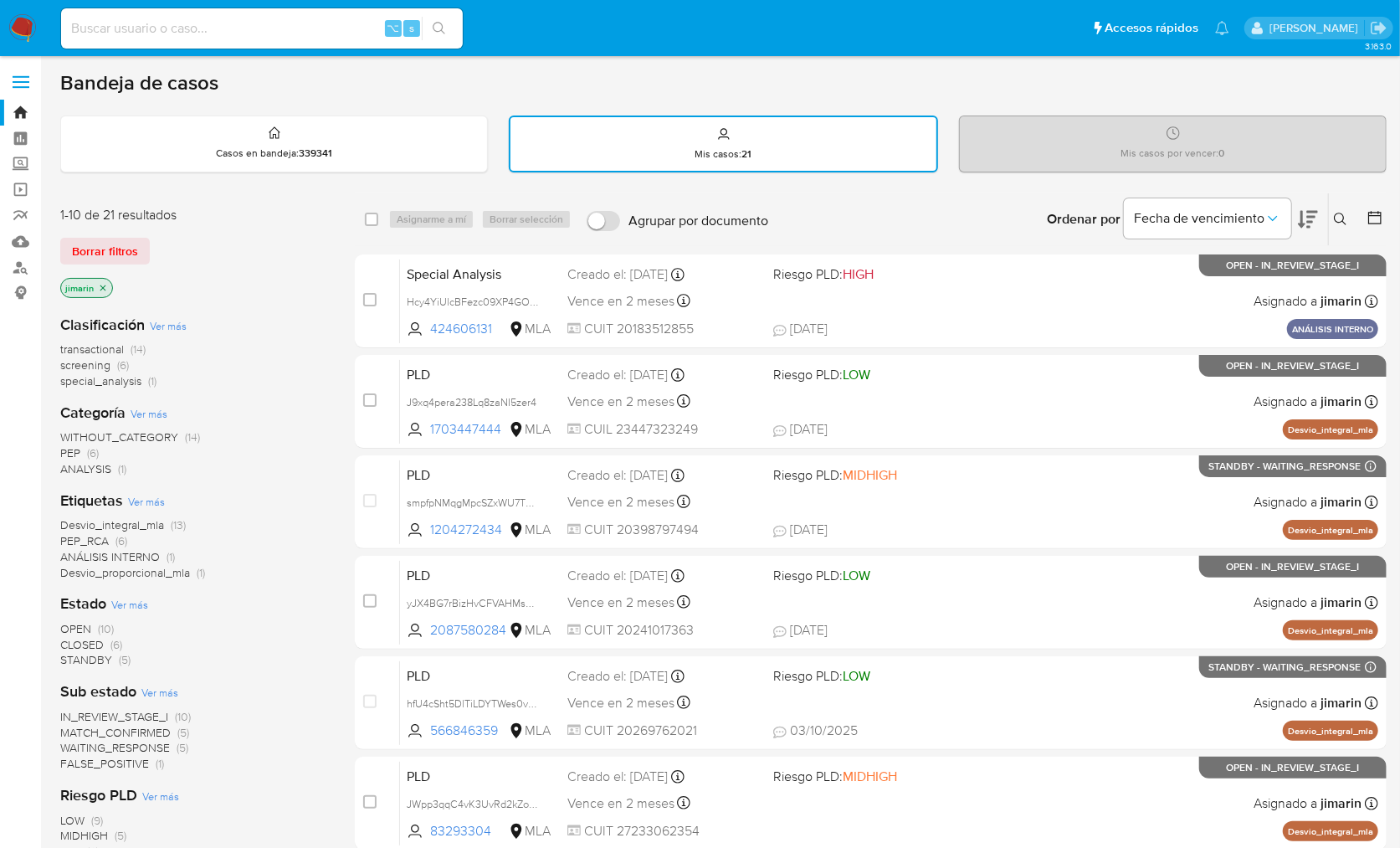
click at [233, 263] on div "Borrar filtros" at bounding box center [194, 251] width 267 height 27
